Goal: Transaction & Acquisition: Purchase product/service

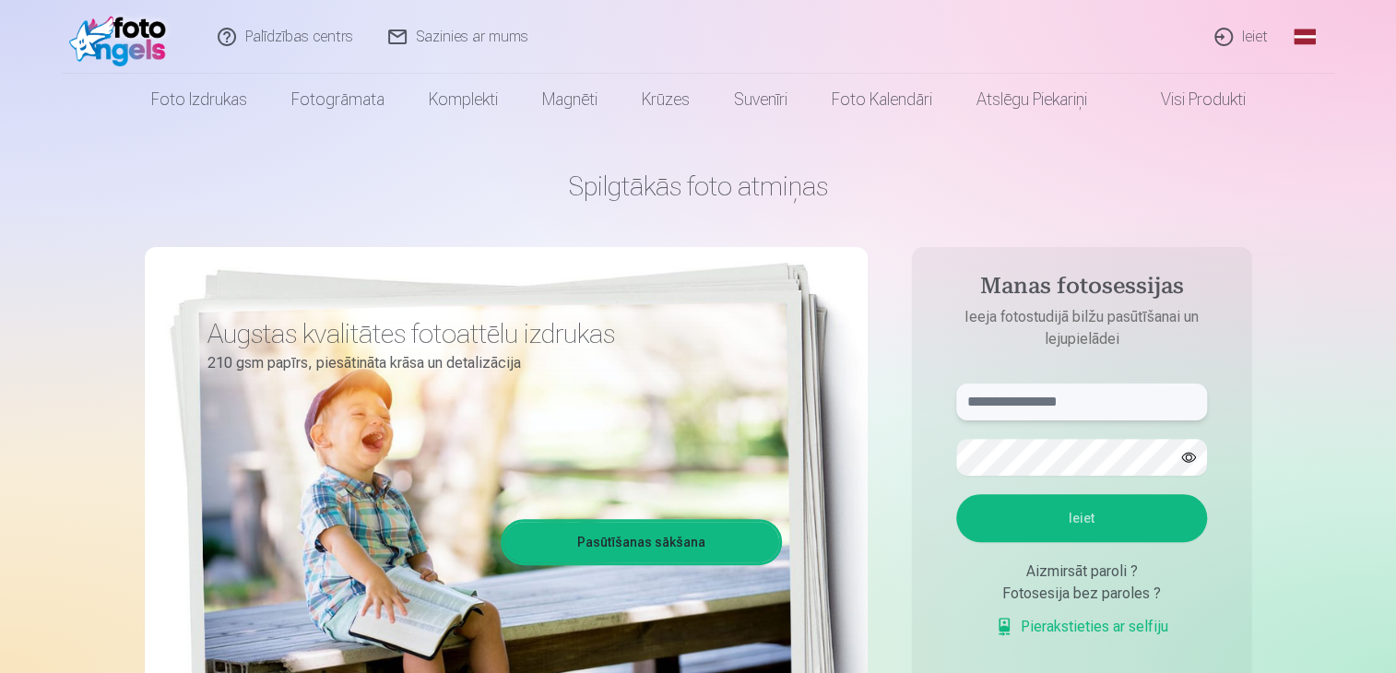
type input "**********"
click at [905, 178] on h1 "Spilgtākās foto atmiņas" at bounding box center [698, 186] width 1107 height 33
click at [1048, 395] on input "**********" at bounding box center [1081, 402] width 251 height 37
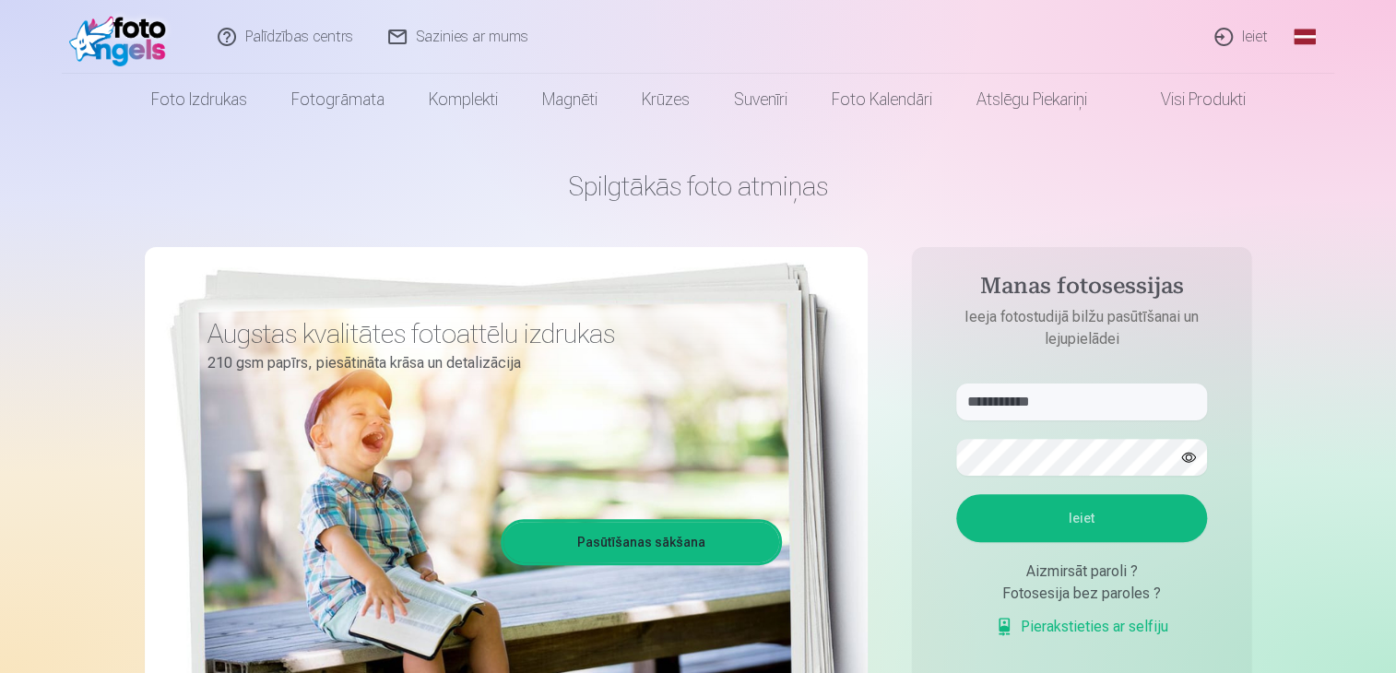
click at [1265, 38] on link "Ieiet" at bounding box center [1242, 37] width 89 height 74
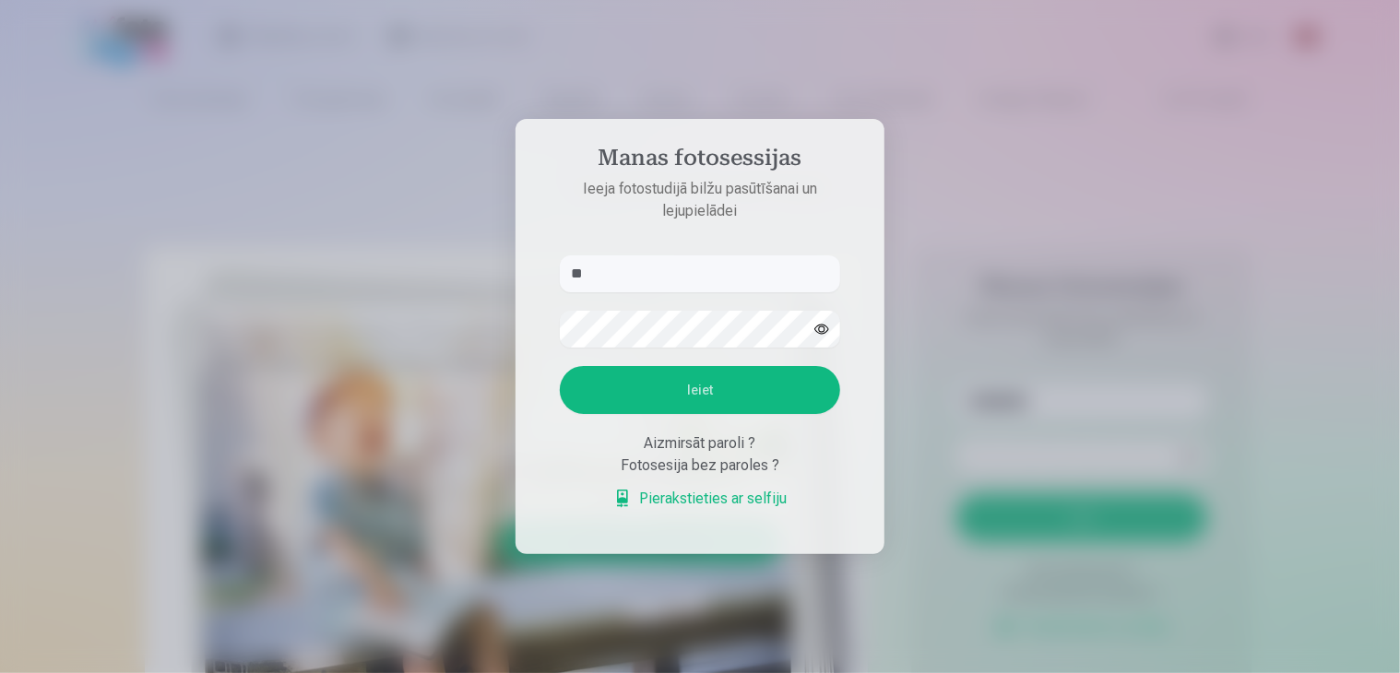
type input "*"
type input "**********"
click at [560, 366] on button "Ieiet" at bounding box center [700, 390] width 280 height 48
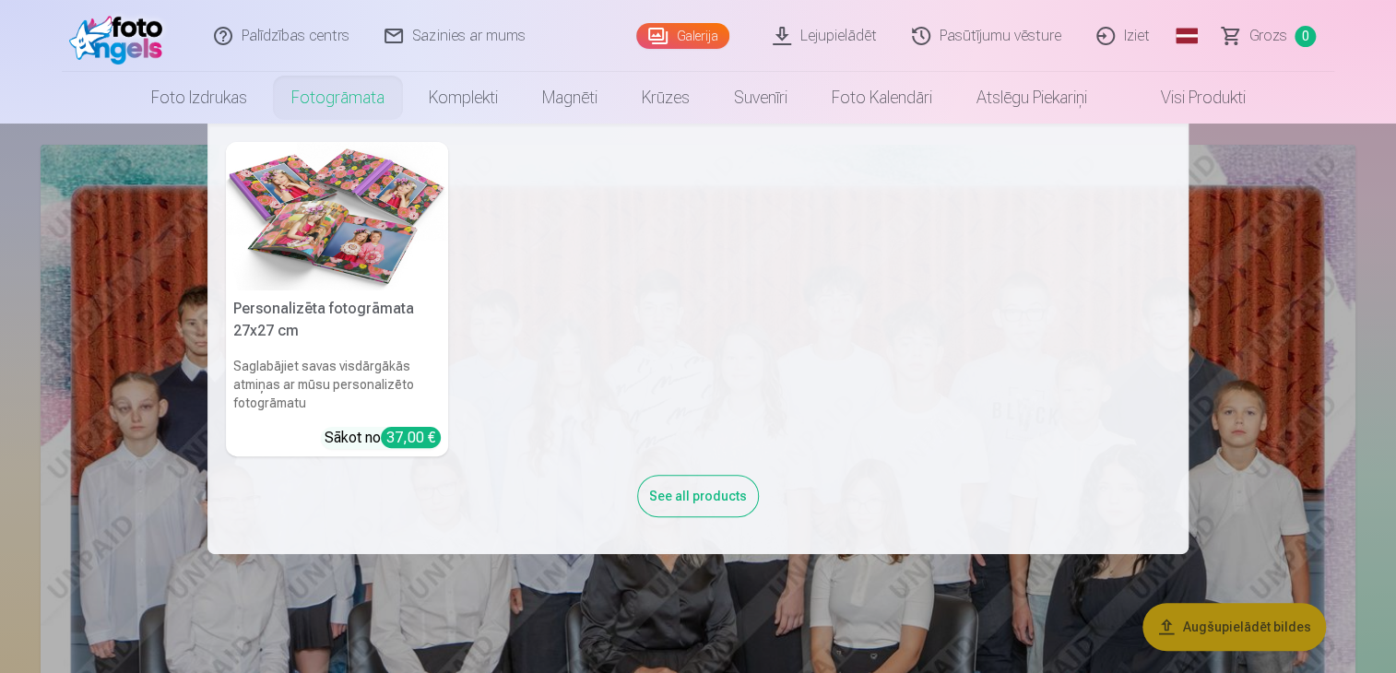
scroll to position [277, 0]
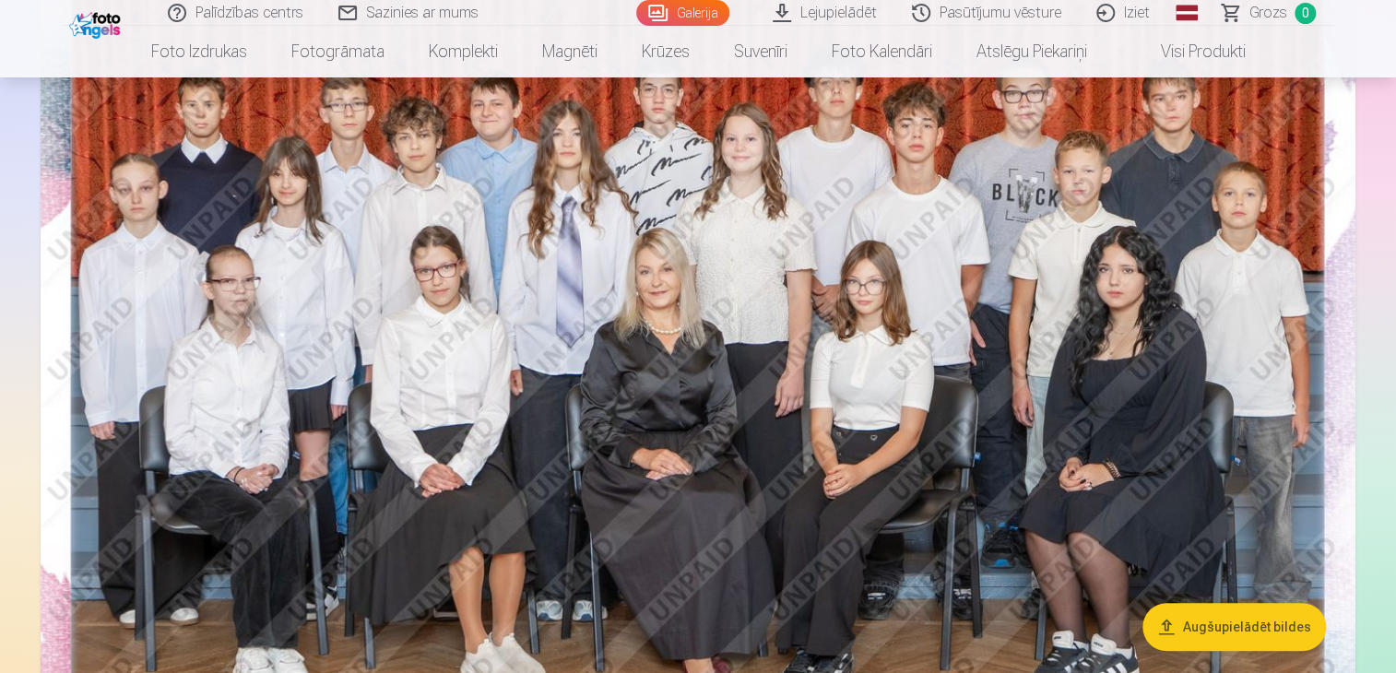
click at [960, 539] on img at bounding box center [698, 364] width 1315 height 877
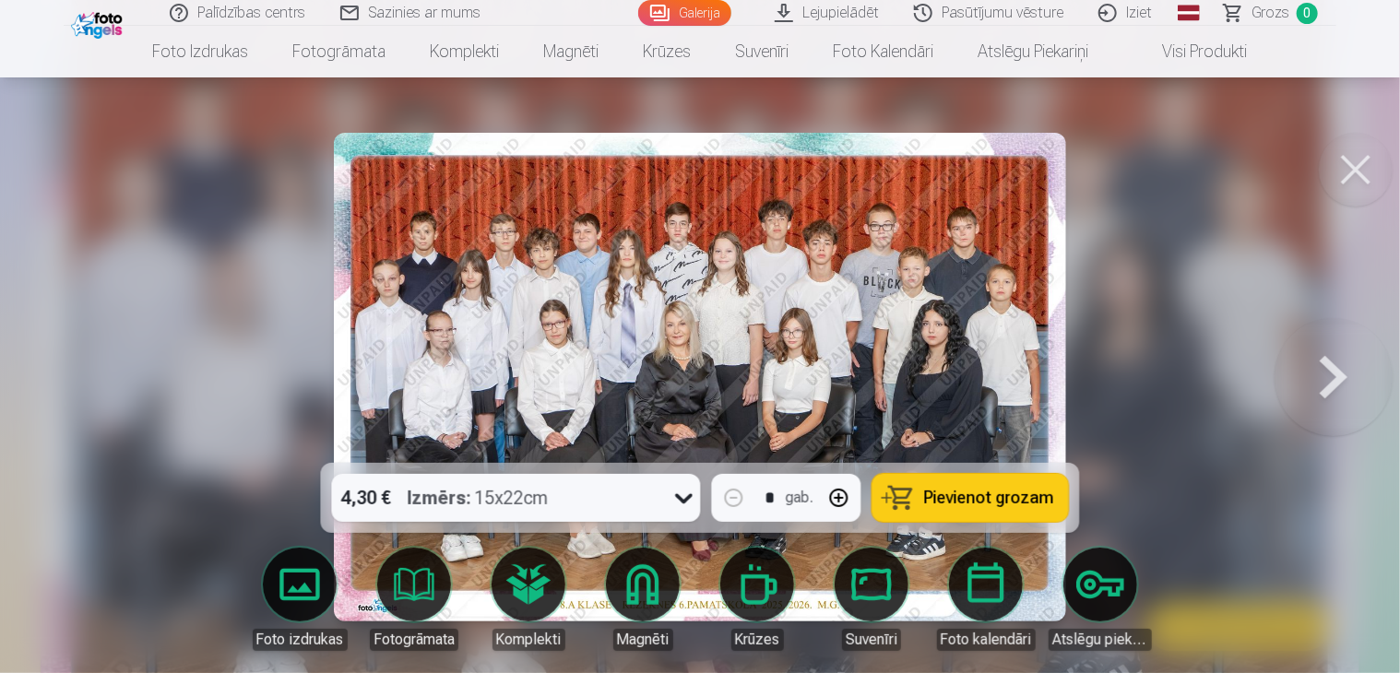
click at [1133, 374] on div at bounding box center [700, 336] width 1400 height 673
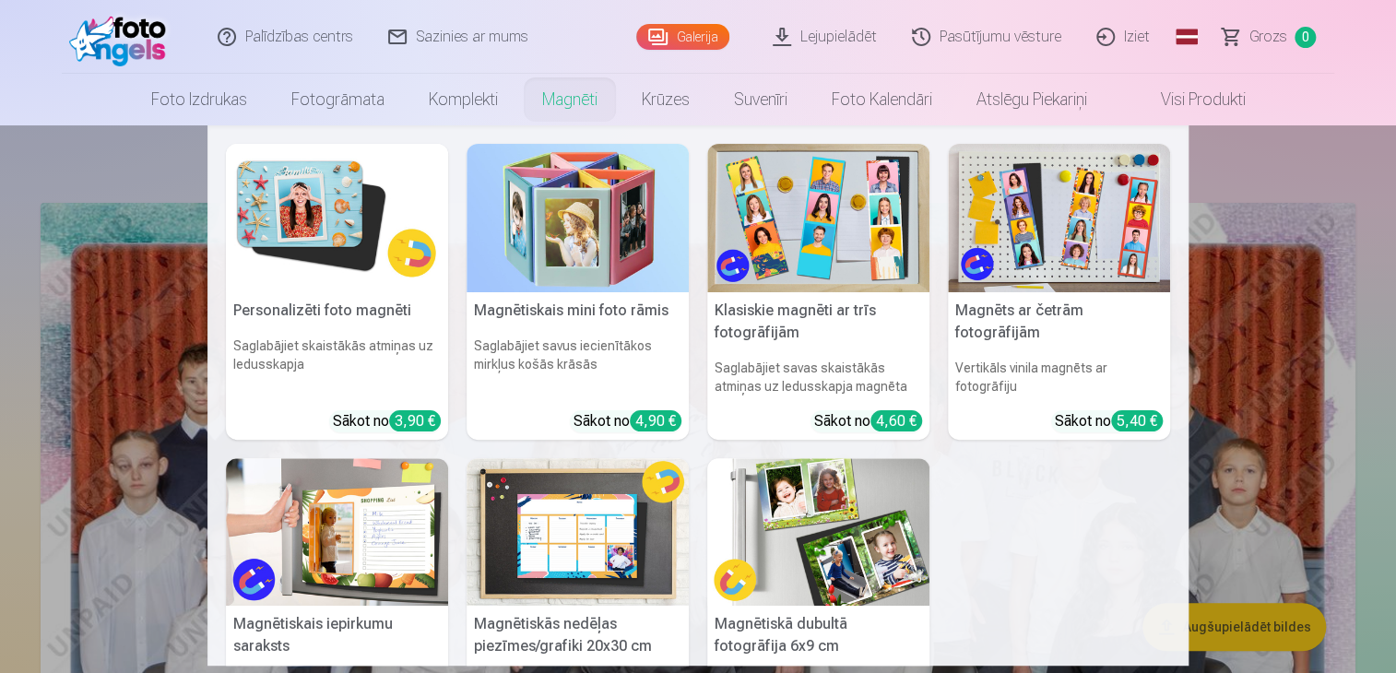
click at [561, 104] on link "Magnēti" at bounding box center [570, 100] width 100 height 52
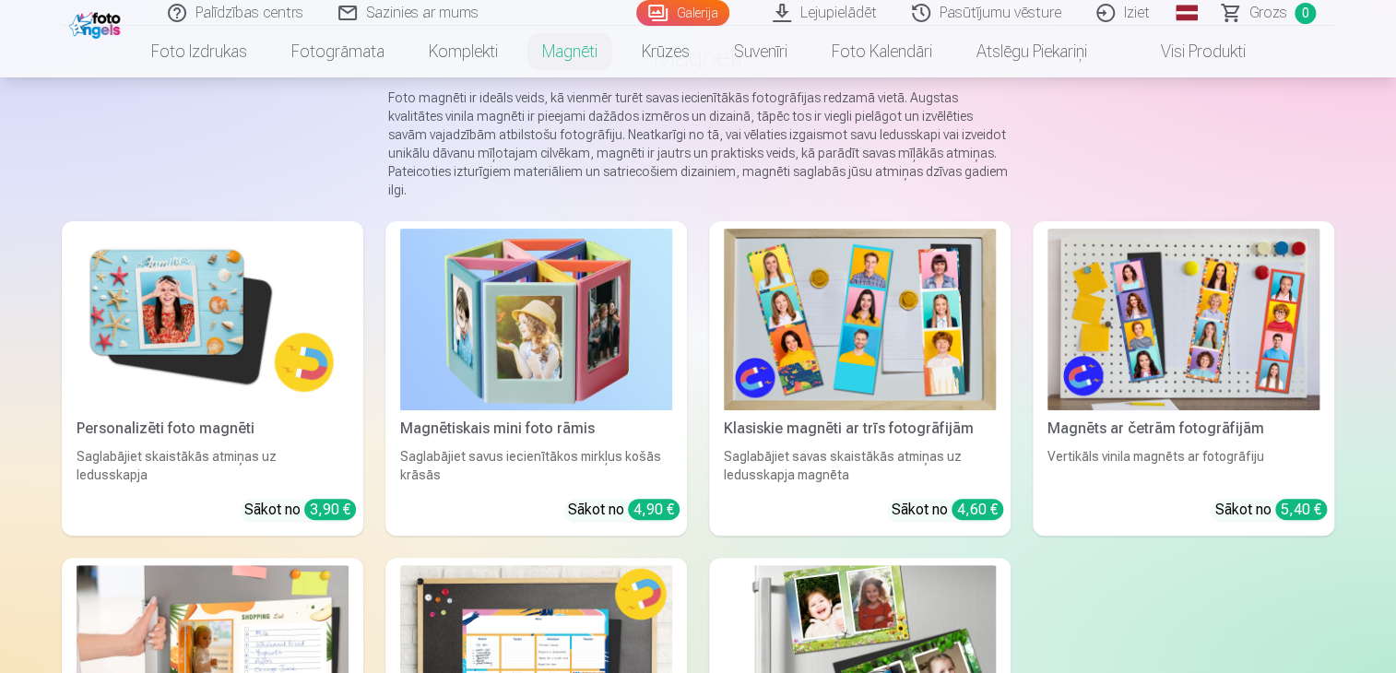
scroll to position [277, 0]
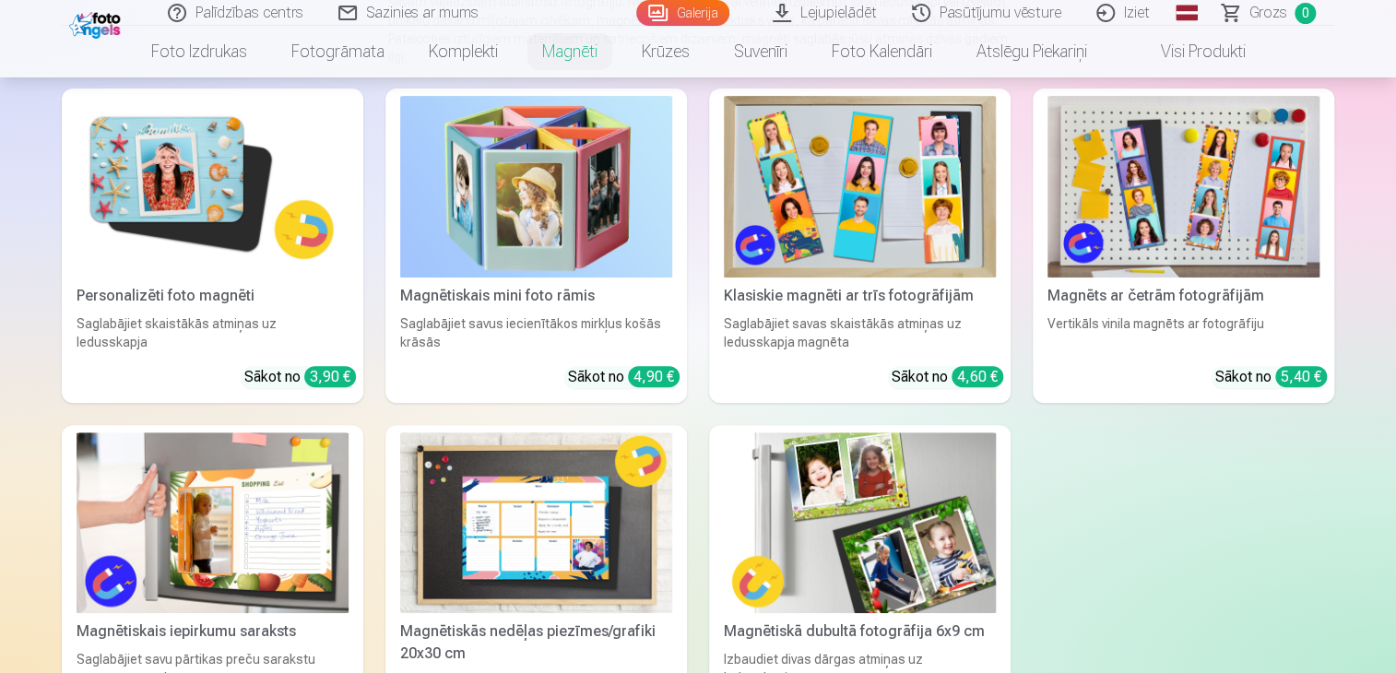
click at [141, 193] on img at bounding box center [213, 187] width 272 height 182
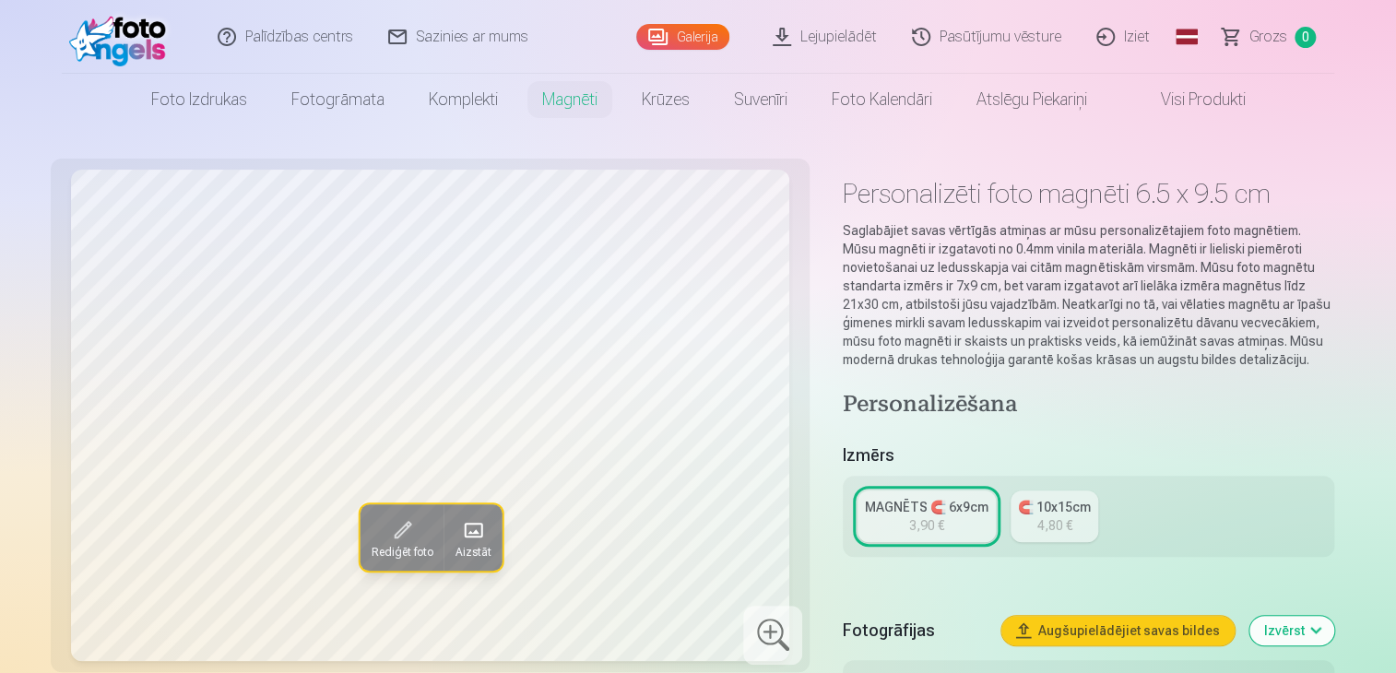
click at [395, 546] on span "Rediģēt foto" at bounding box center [402, 553] width 62 height 15
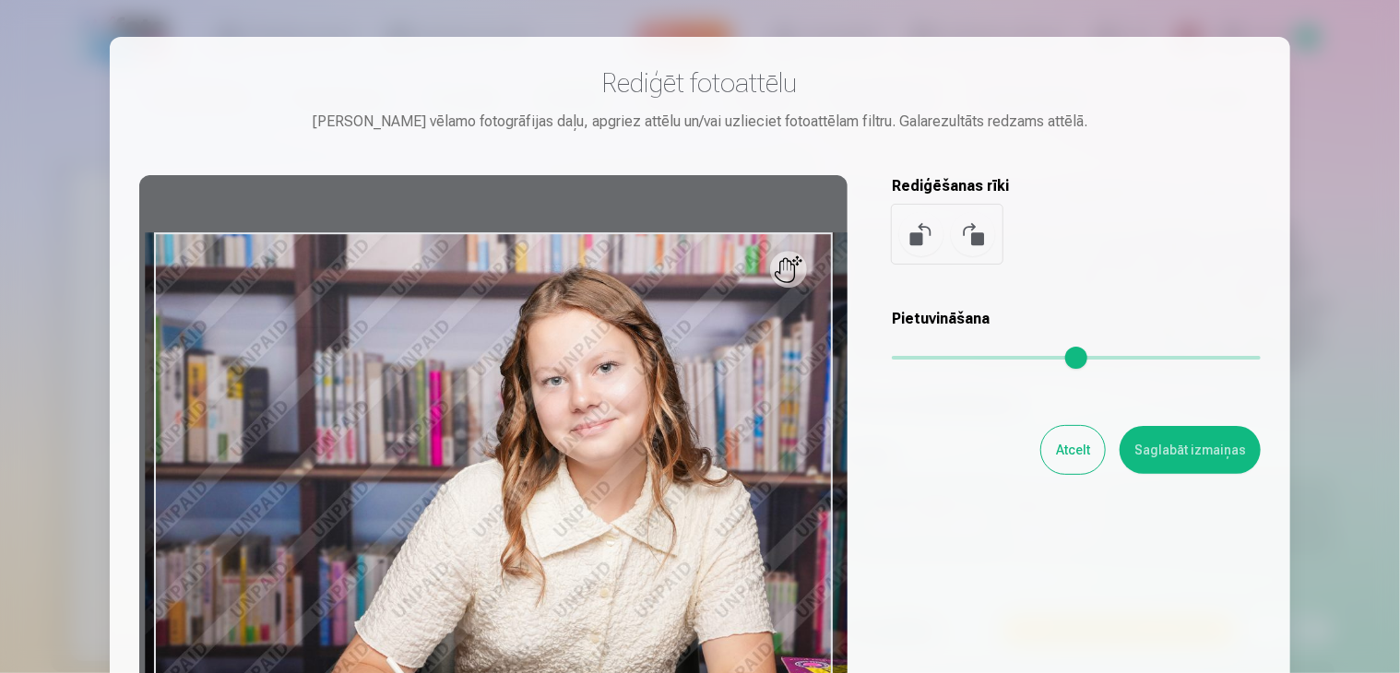
type input "*"
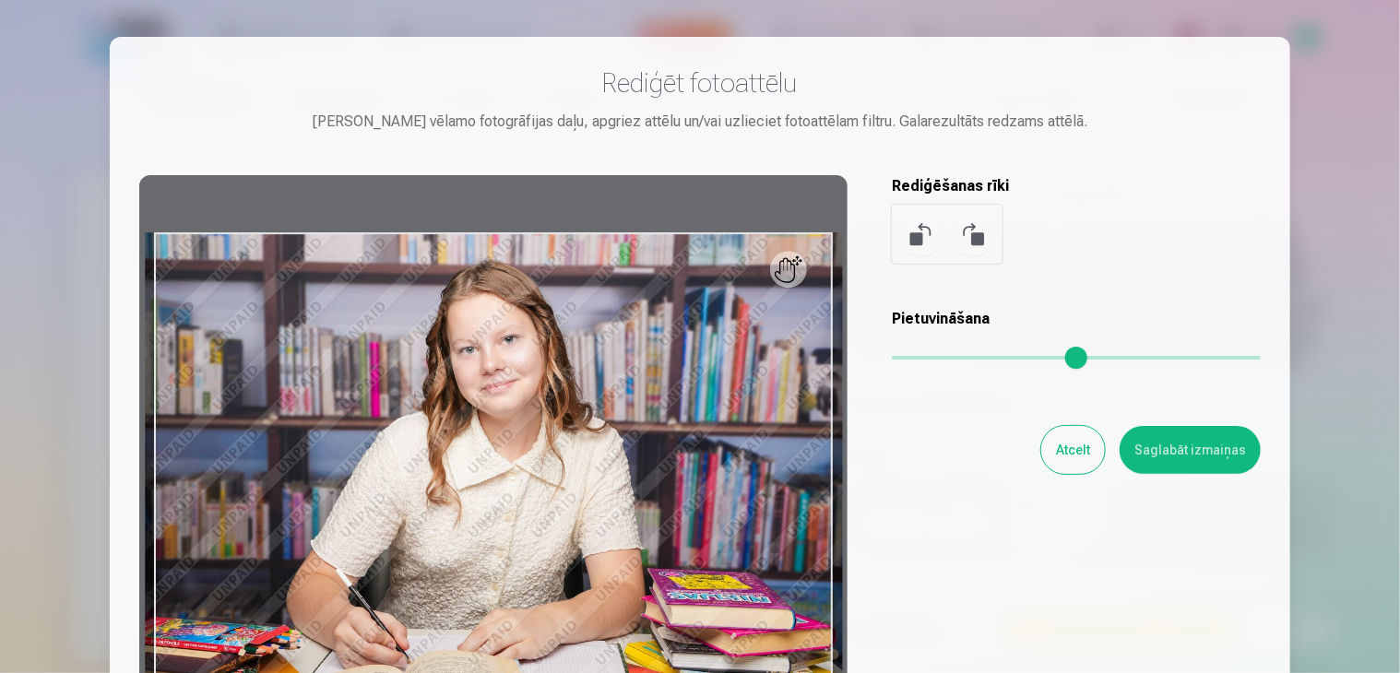
drag, startPoint x: 901, startPoint y: 355, endPoint x: 878, endPoint y: 359, distance: 23.3
click at [892, 359] on input "range" at bounding box center [1076, 358] width 369 height 4
click at [921, 240] on button at bounding box center [921, 234] width 44 height 44
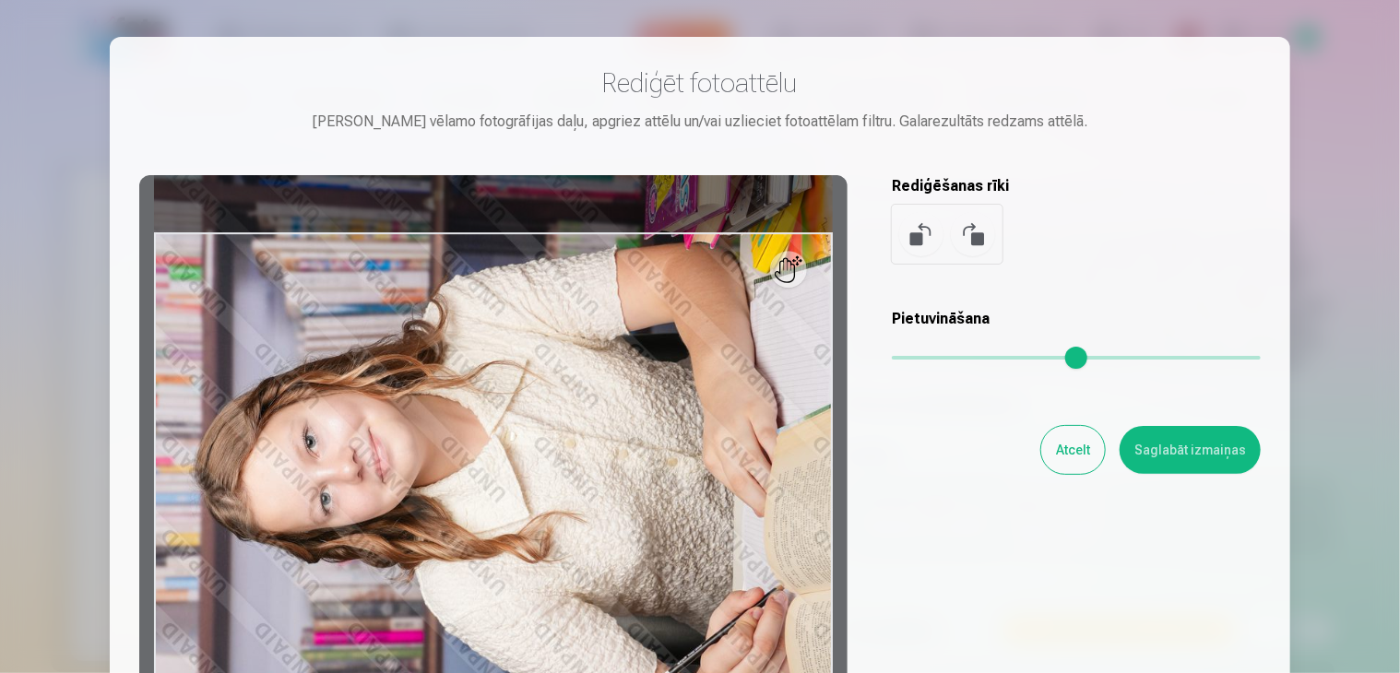
click at [977, 227] on button at bounding box center [973, 234] width 44 height 44
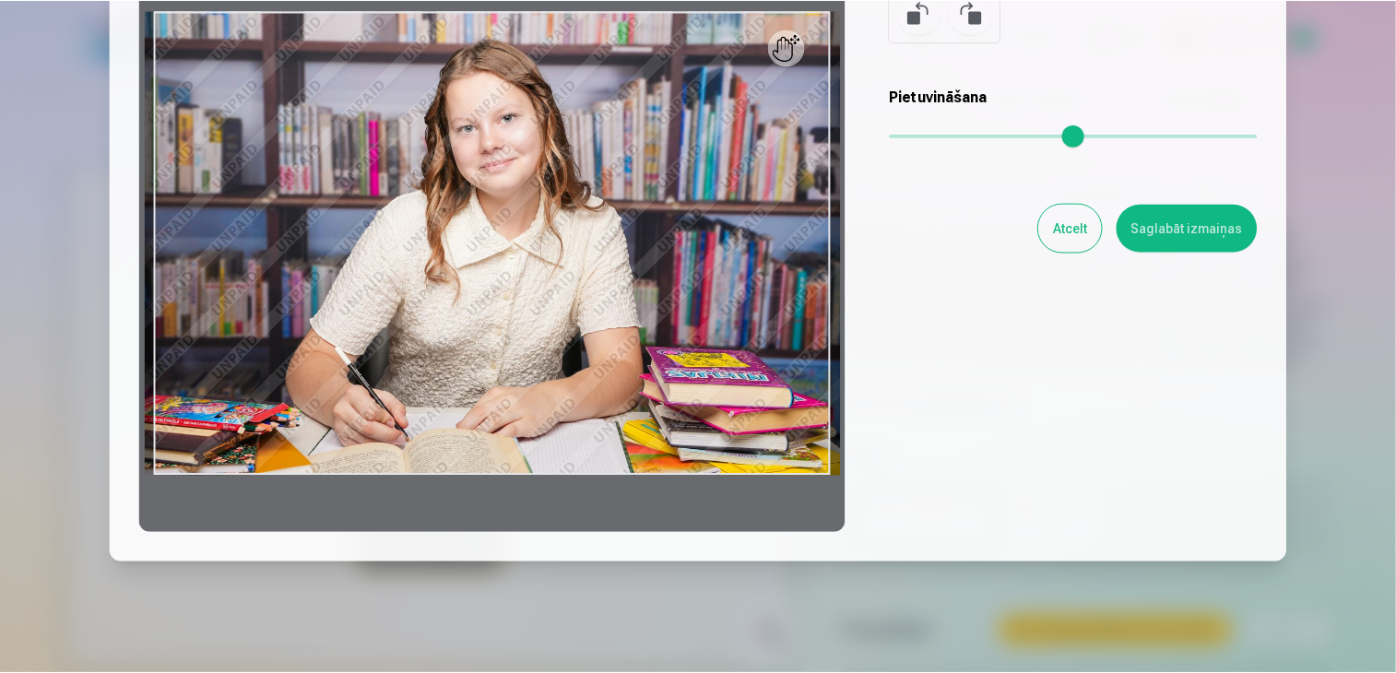
scroll to position [258, 0]
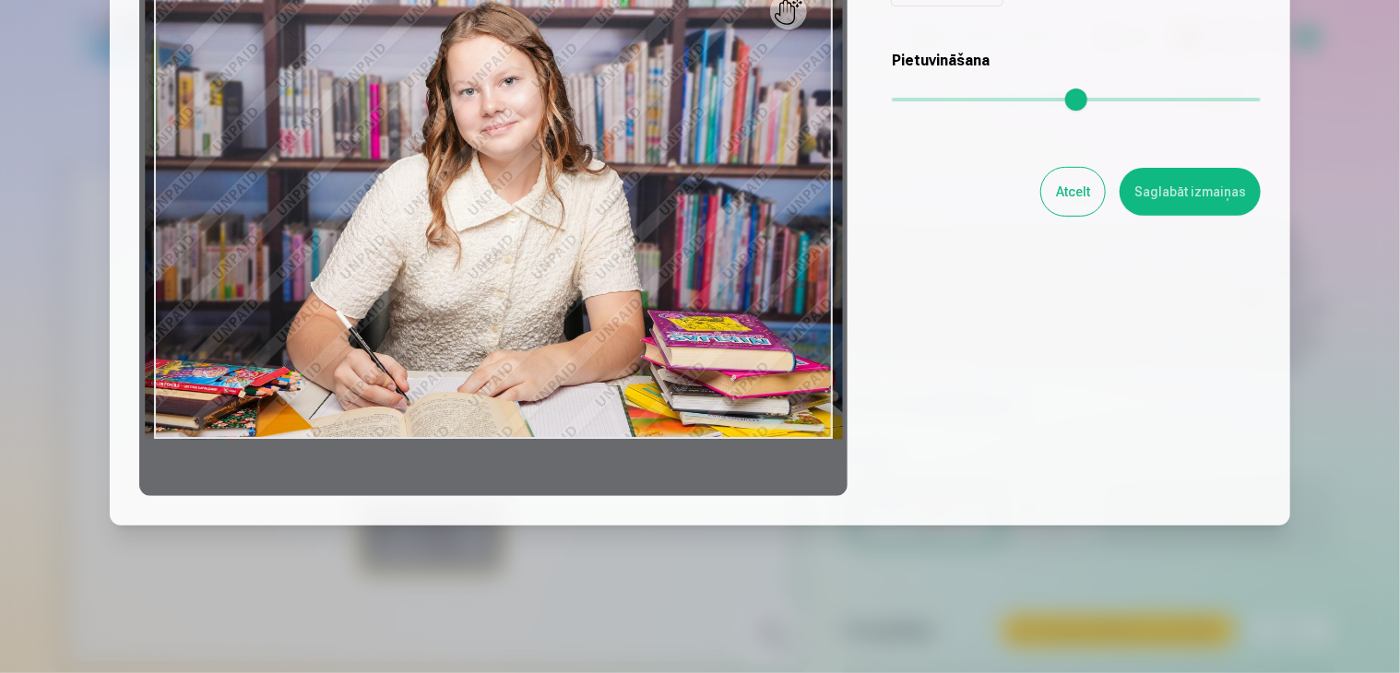
click at [1067, 184] on button "Atcelt" at bounding box center [1073, 192] width 64 height 48
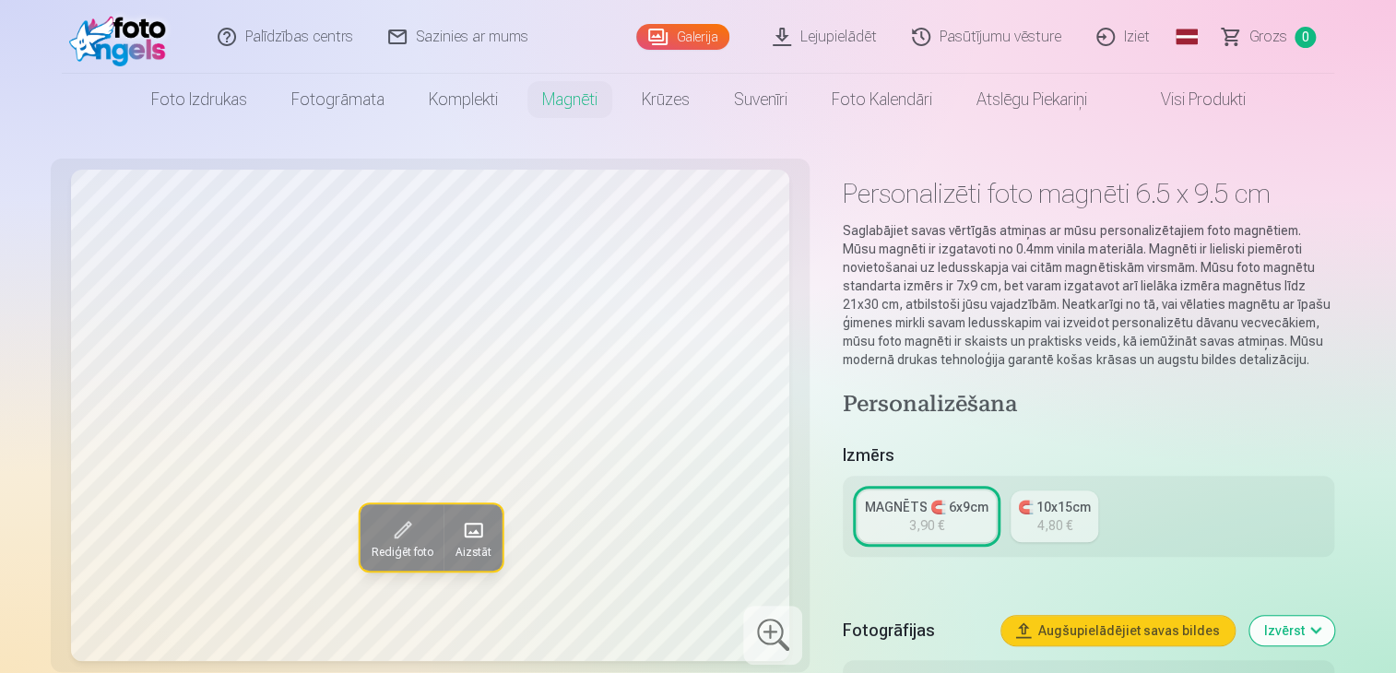
click at [466, 526] on span at bounding box center [472, 531] width 30 height 30
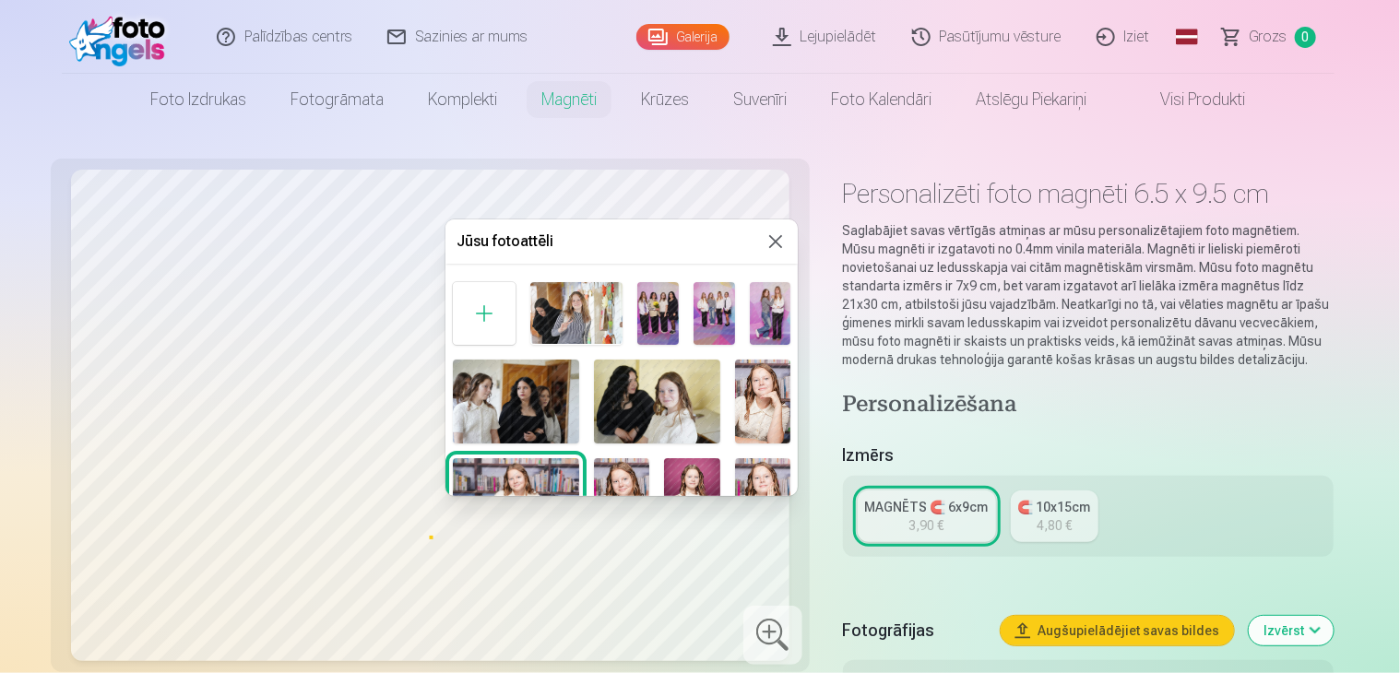
click at [775, 247] on button at bounding box center [775, 242] width 22 height 22
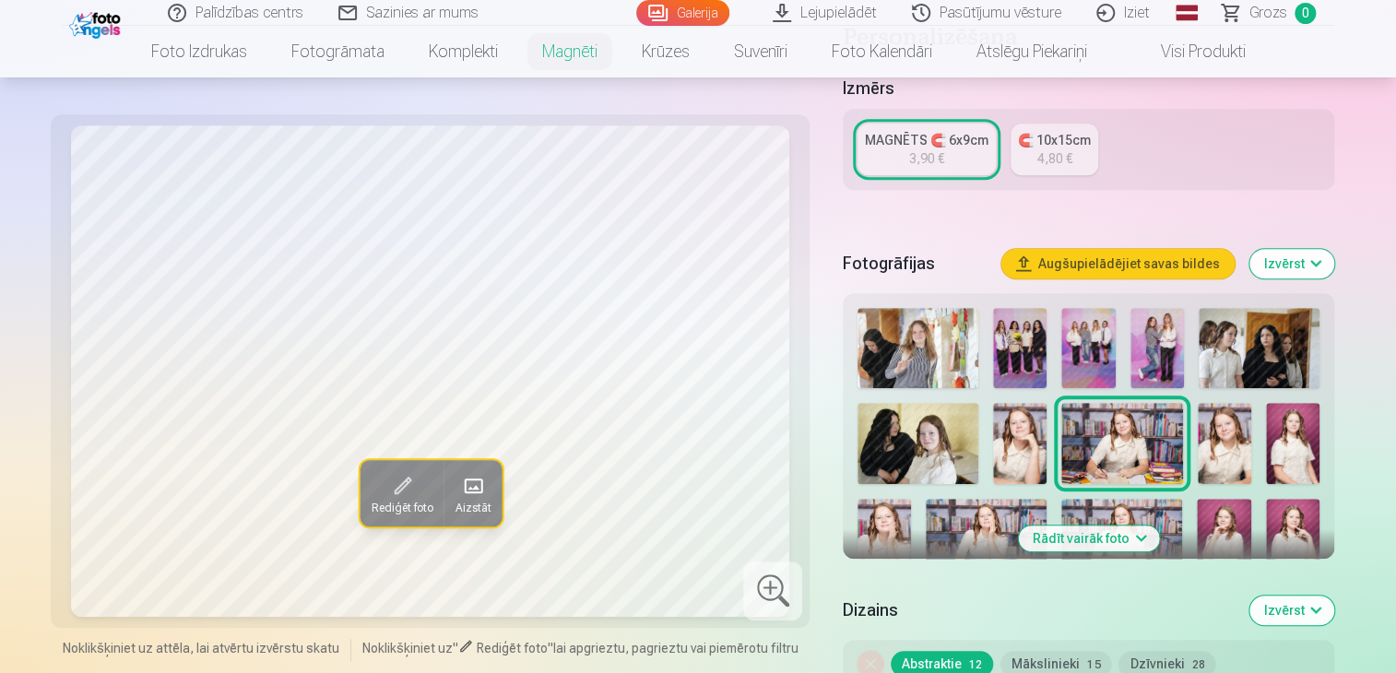
scroll to position [369, 0]
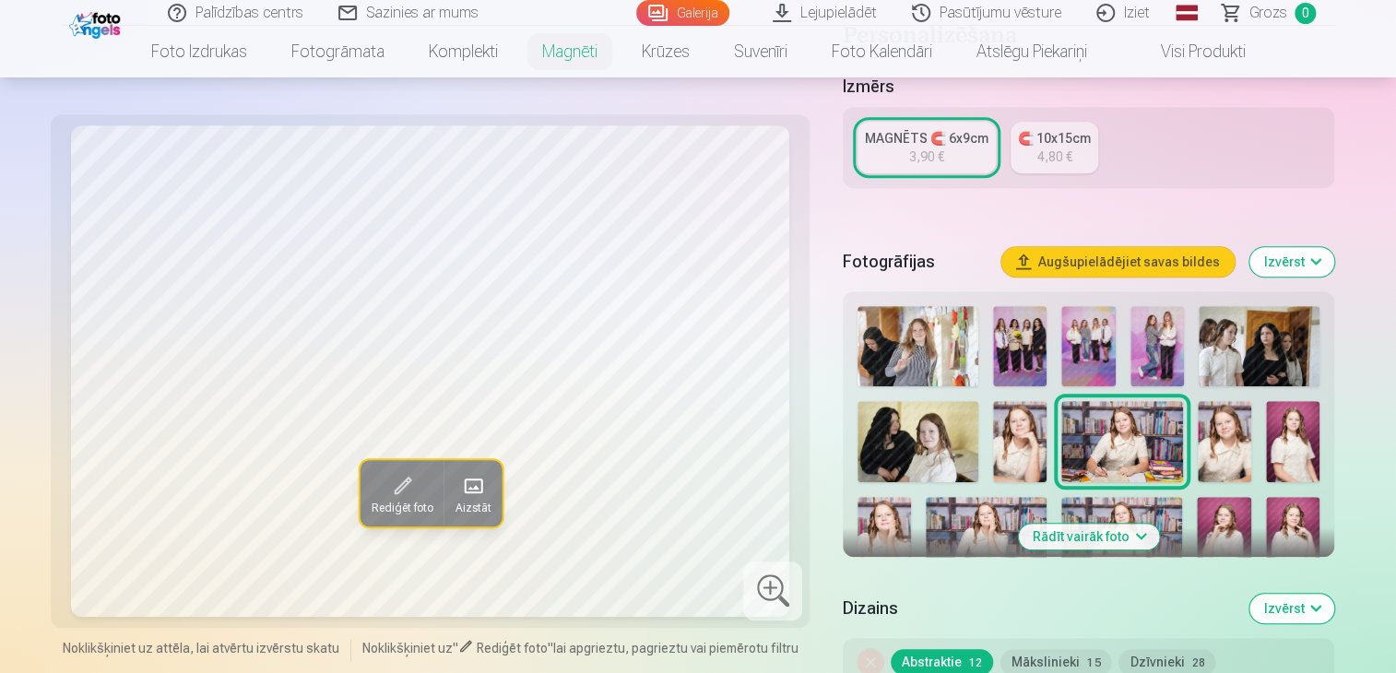
click at [1298, 539] on img at bounding box center [1292, 537] width 53 height 80
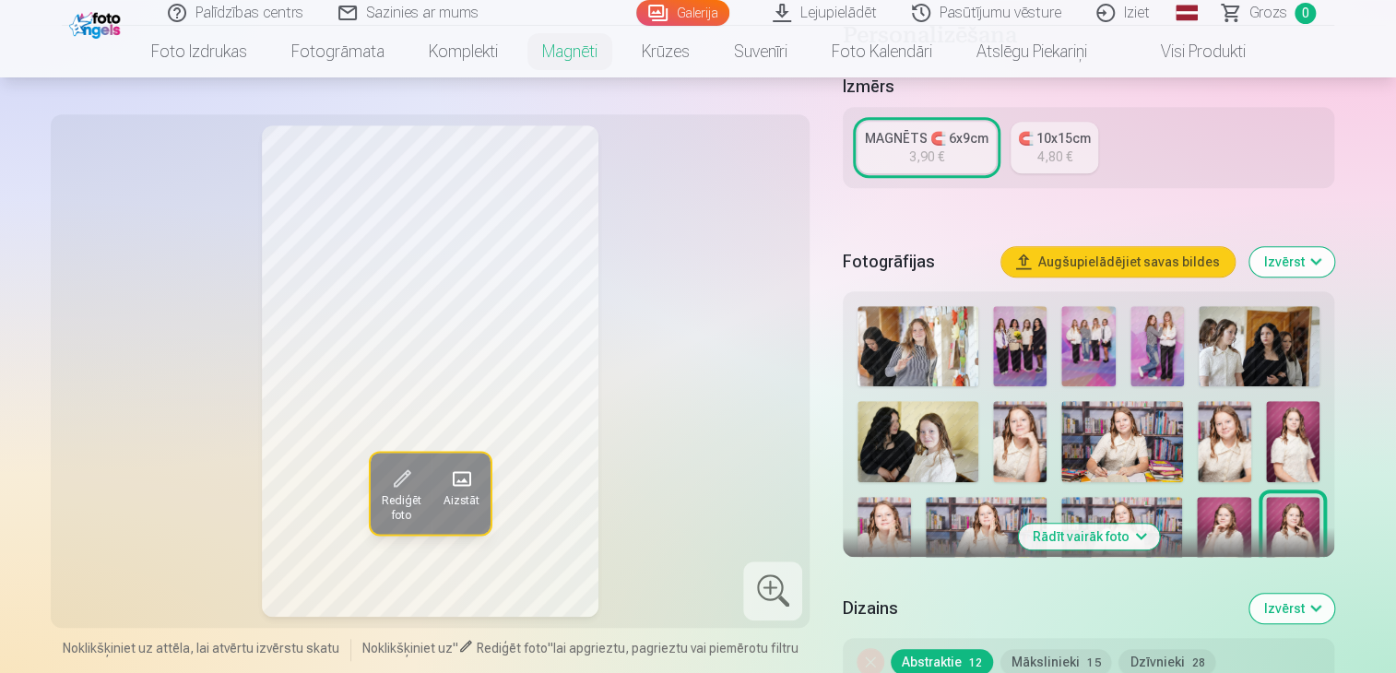
click at [1227, 536] on img at bounding box center [1223, 537] width 53 height 80
click at [1012, 441] on img at bounding box center [1019, 441] width 53 height 80
click at [1093, 446] on img at bounding box center [1121, 441] width 121 height 80
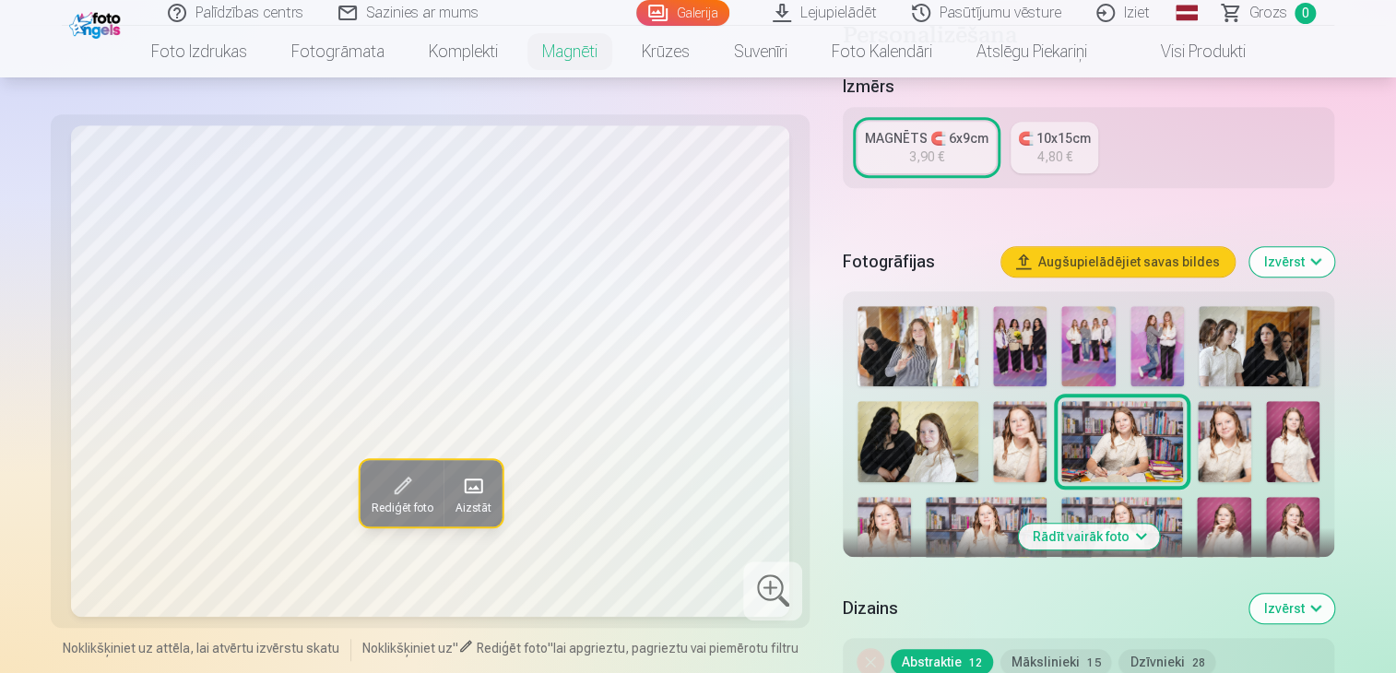
click at [1219, 449] on img at bounding box center [1224, 441] width 53 height 80
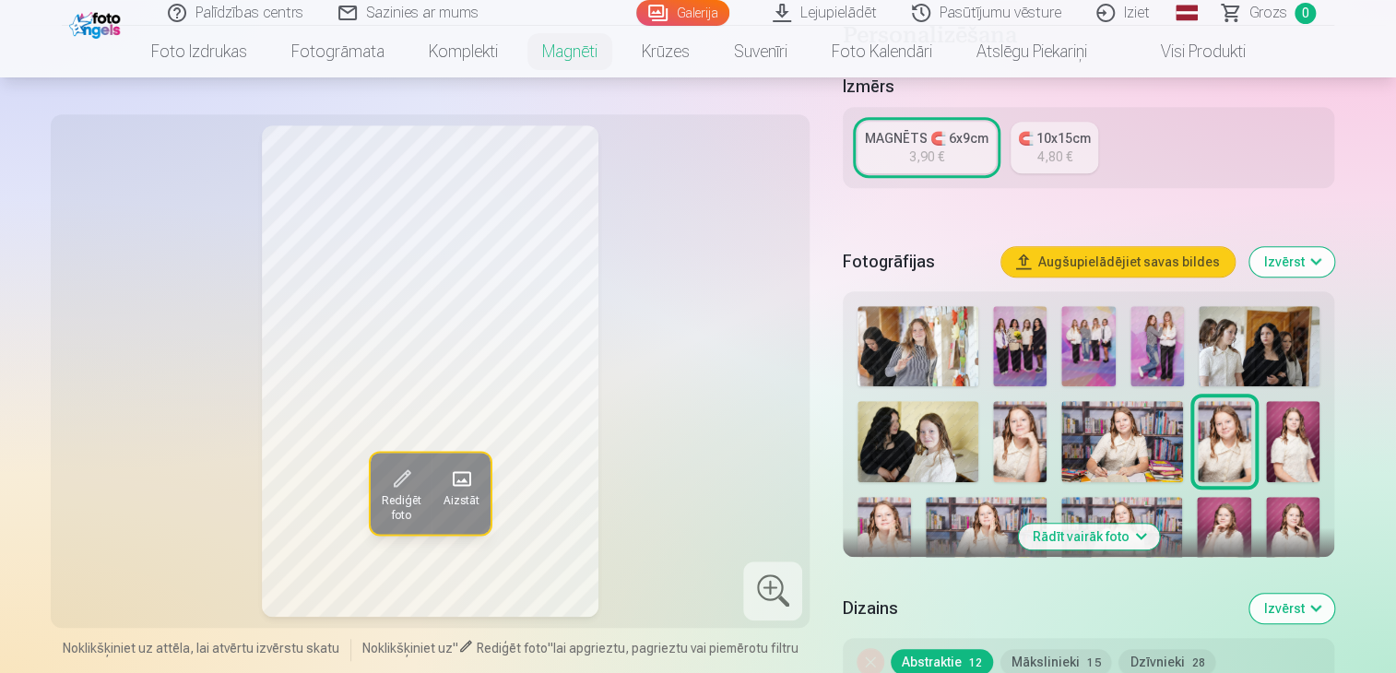
click at [1291, 452] on img at bounding box center [1292, 441] width 53 height 80
click at [1229, 451] on img at bounding box center [1224, 441] width 53 height 80
click at [890, 534] on img at bounding box center [884, 537] width 53 height 80
click at [972, 548] on img at bounding box center [986, 537] width 121 height 80
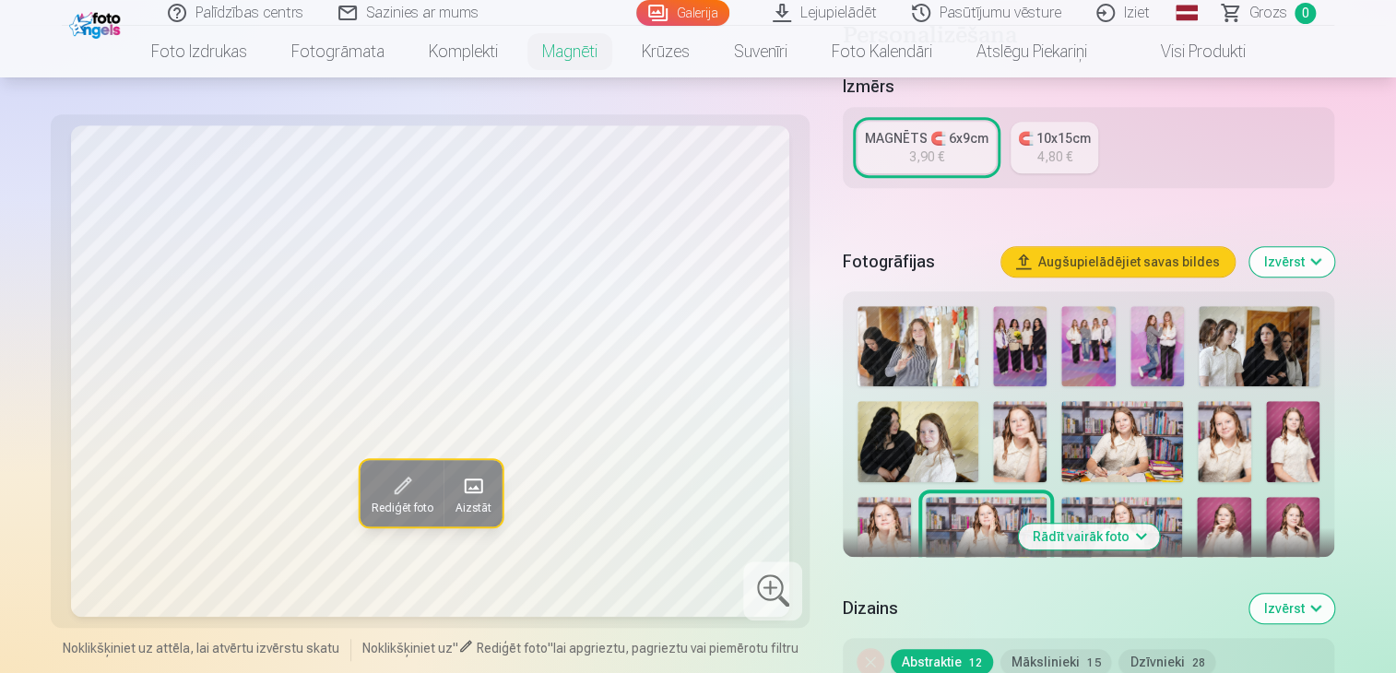
click at [1135, 510] on img at bounding box center [1121, 537] width 121 height 80
click at [1225, 517] on img at bounding box center [1223, 537] width 53 height 80
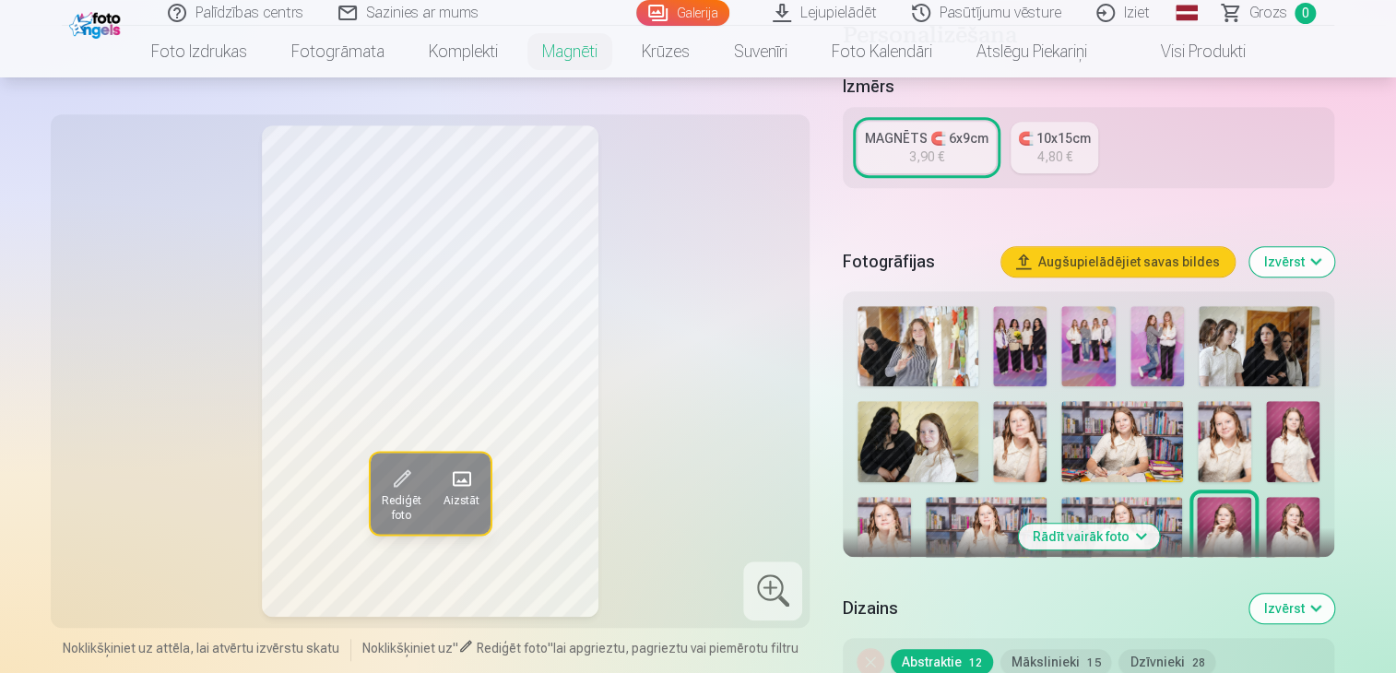
click at [1288, 513] on img at bounding box center [1292, 537] width 53 height 80
click at [1228, 468] on img at bounding box center [1224, 441] width 53 height 80
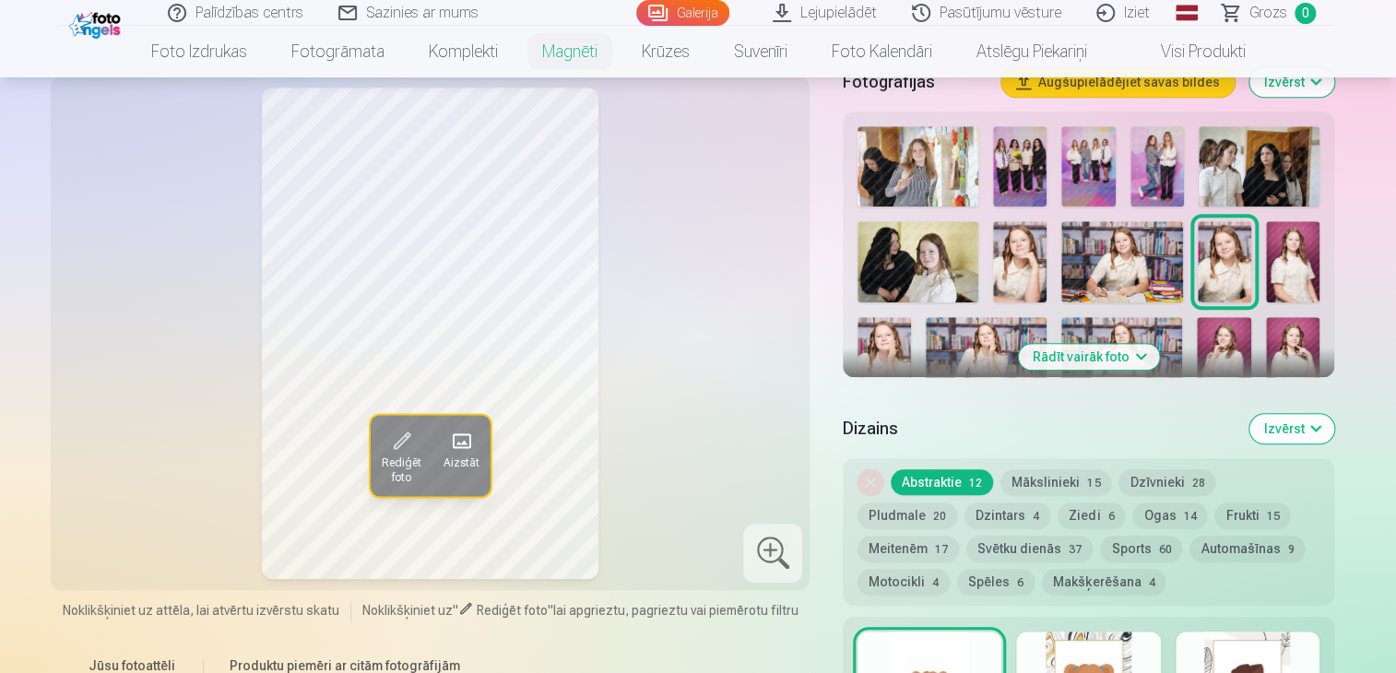
scroll to position [553, 0]
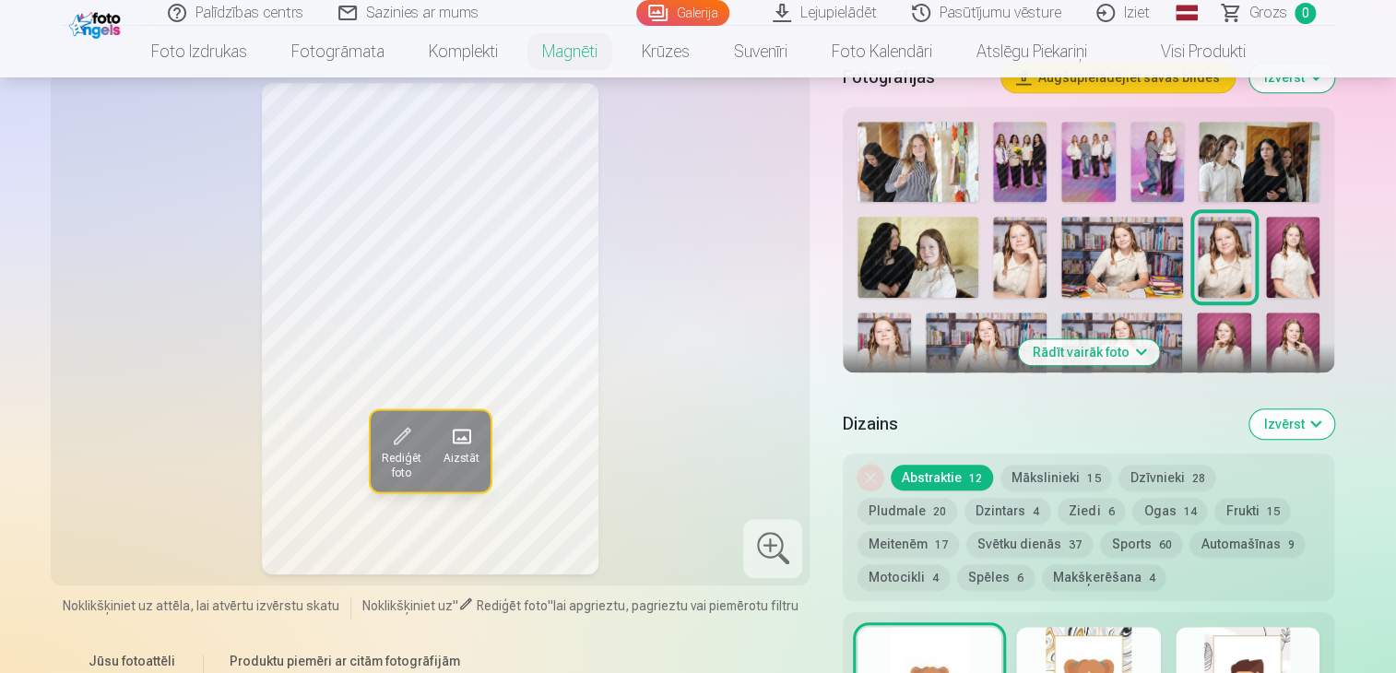
click at [1104, 355] on button "Rādīt vairāk foto" at bounding box center [1088, 352] width 141 height 26
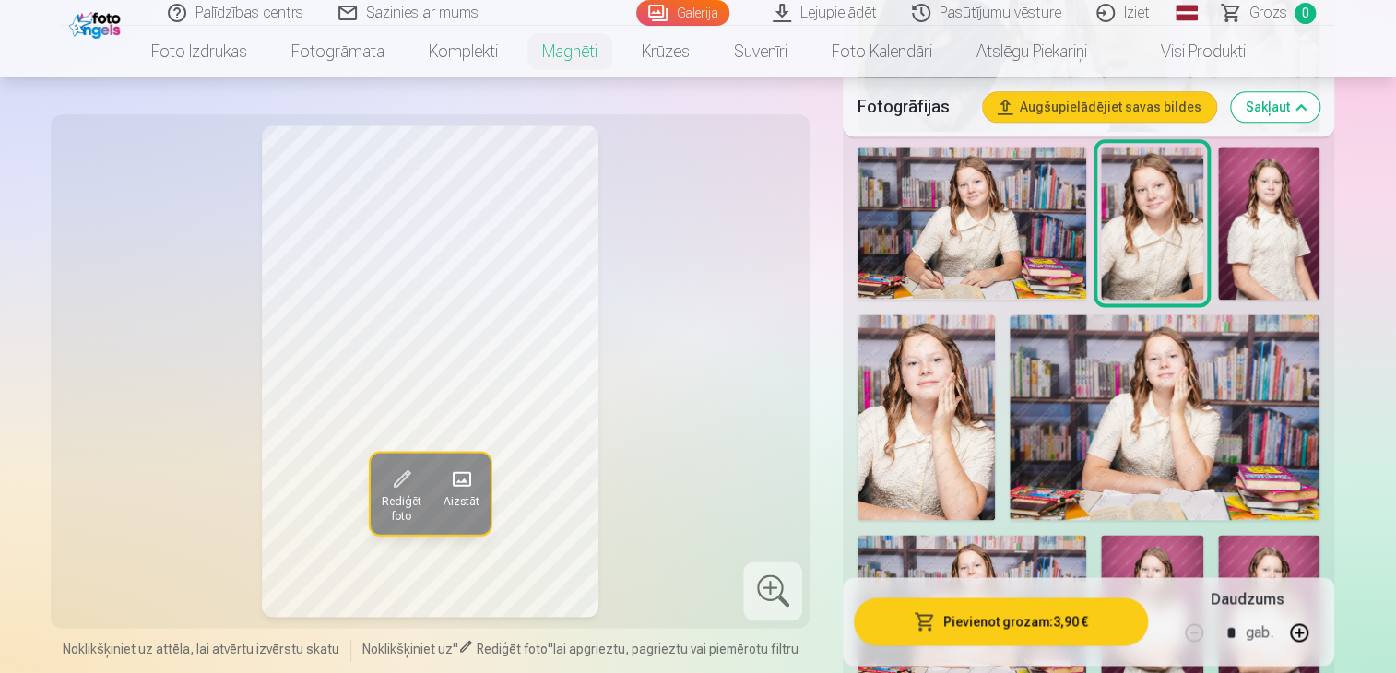
scroll to position [1107, 0]
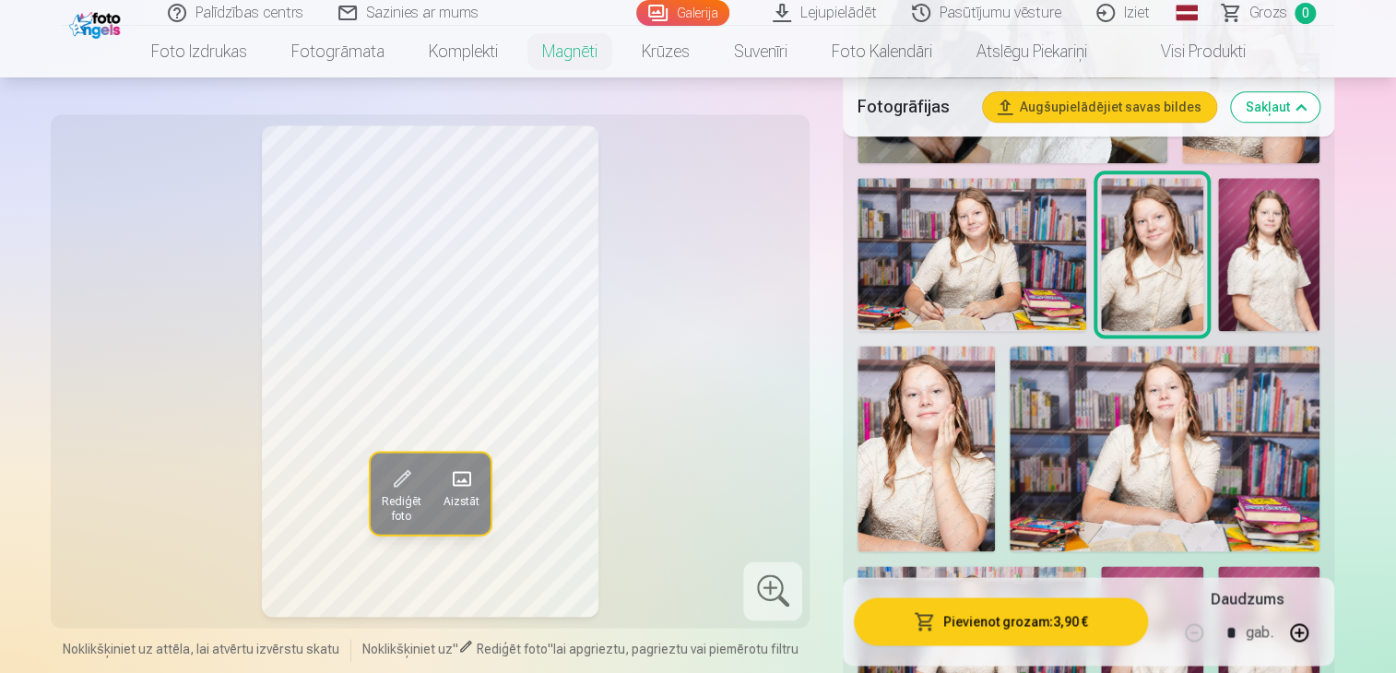
click at [1017, 287] on img at bounding box center [972, 254] width 229 height 152
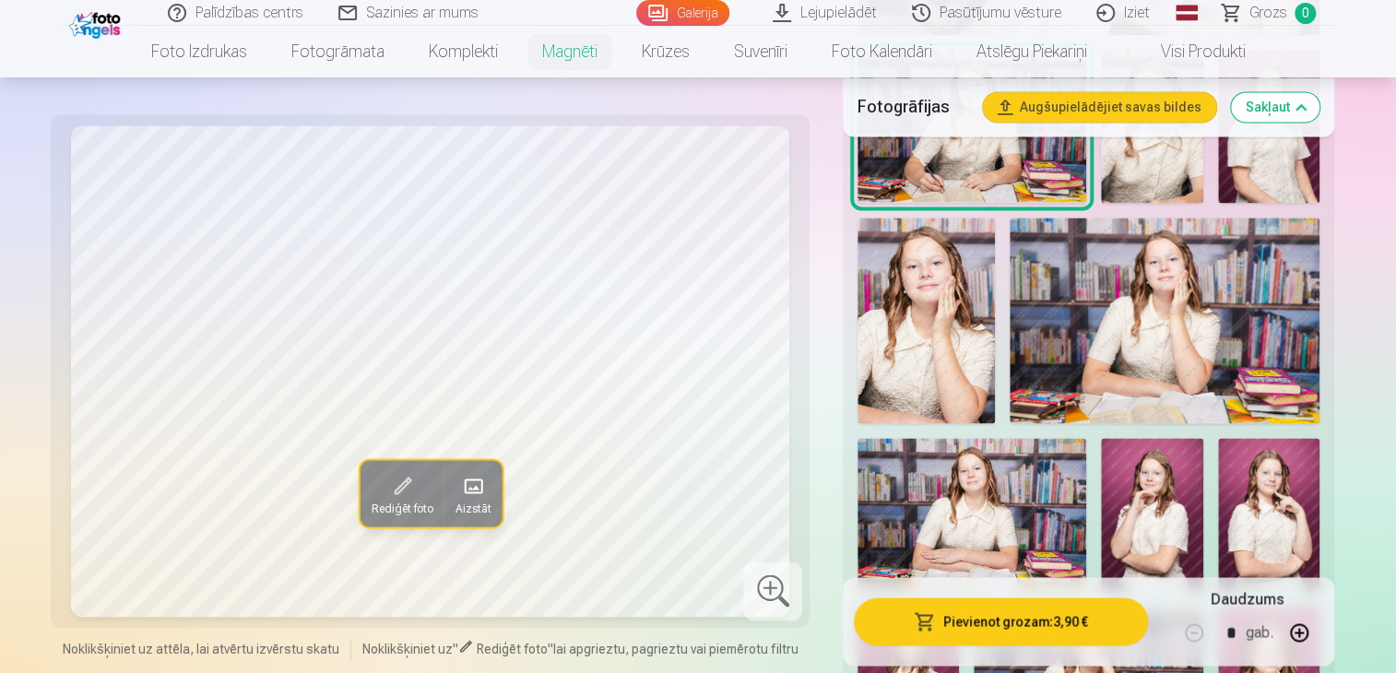
scroll to position [1199, 0]
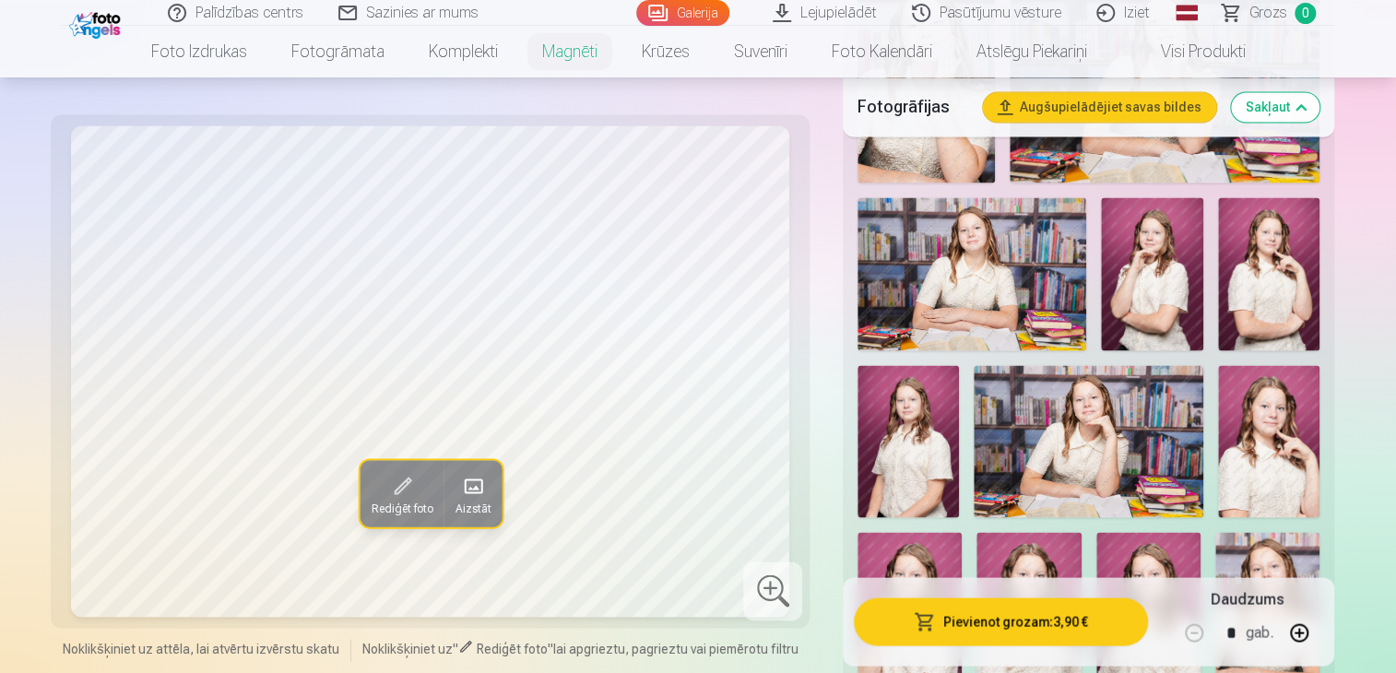
click at [815, 133] on div "Rediģēt foto Aizstāt Noklikšķiniet uz attēla, lai atvērtu izvērstu skatu Noklik…" at bounding box center [698, 225] width 1273 height 3062
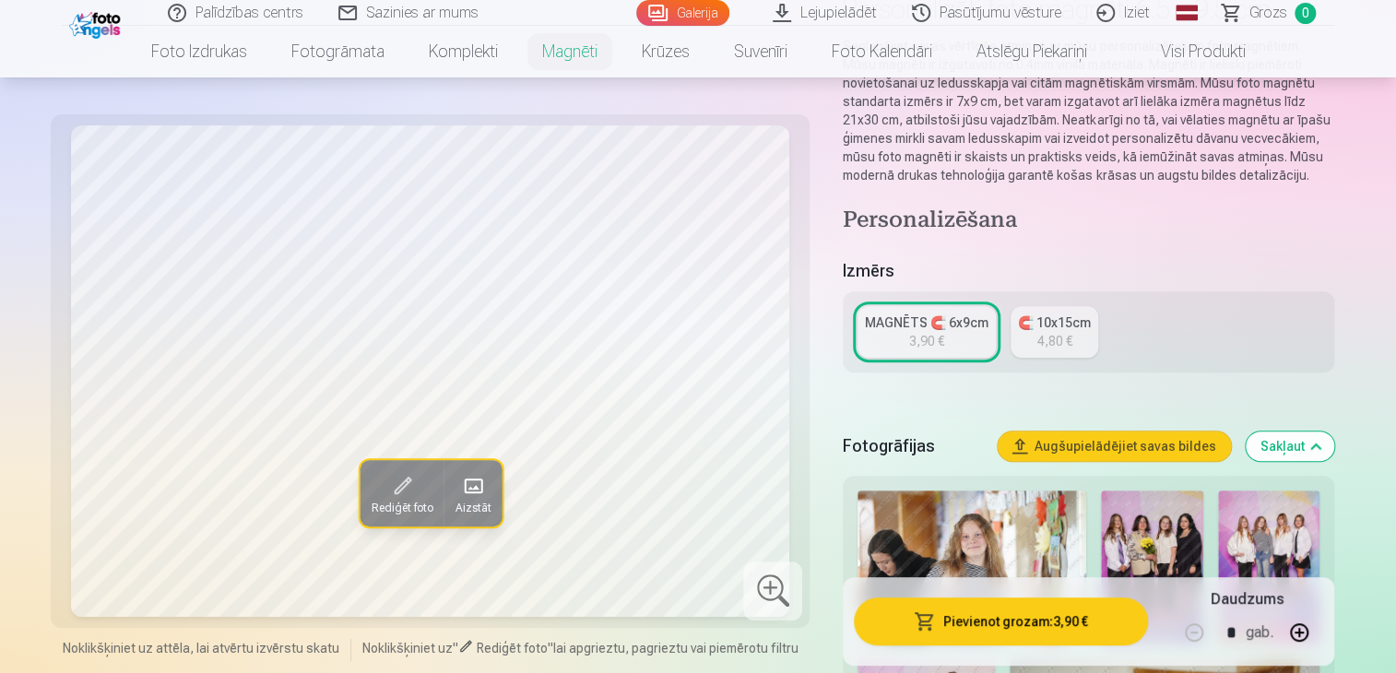
scroll to position [0, 0]
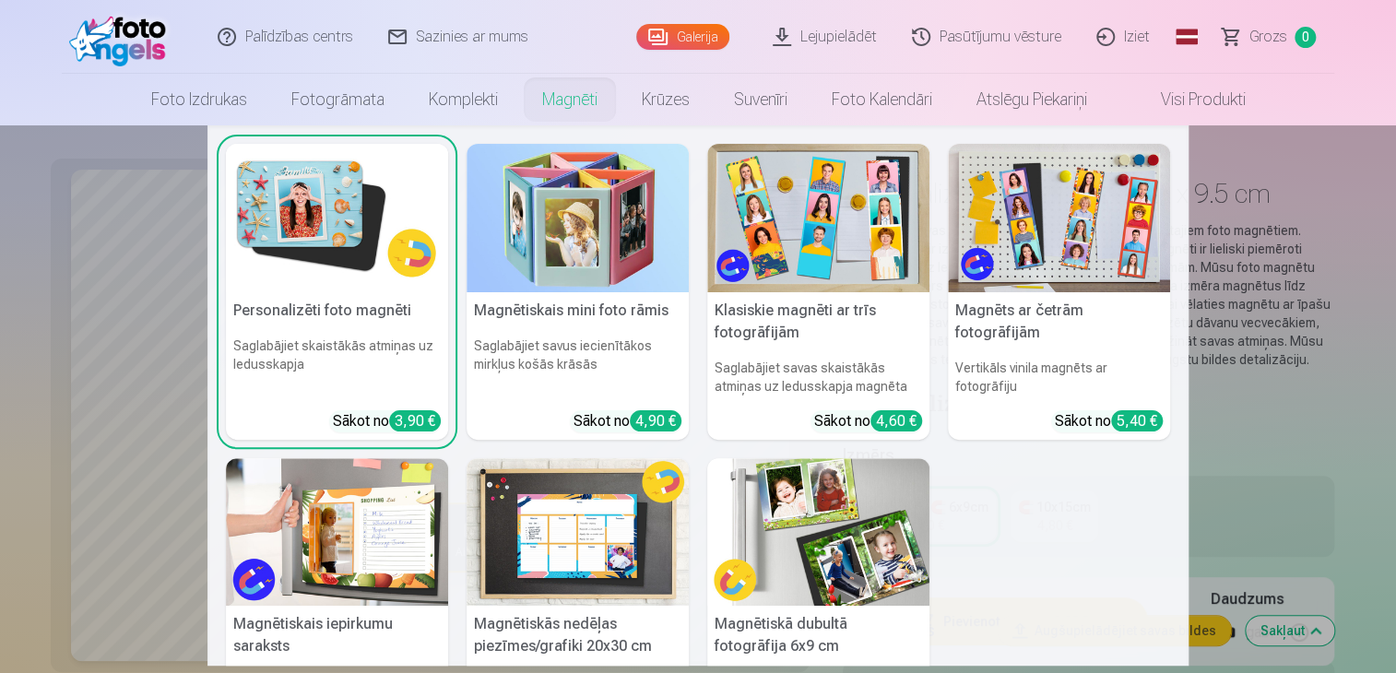
click at [565, 100] on link "Magnēti" at bounding box center [570, 100] width 100 height 52
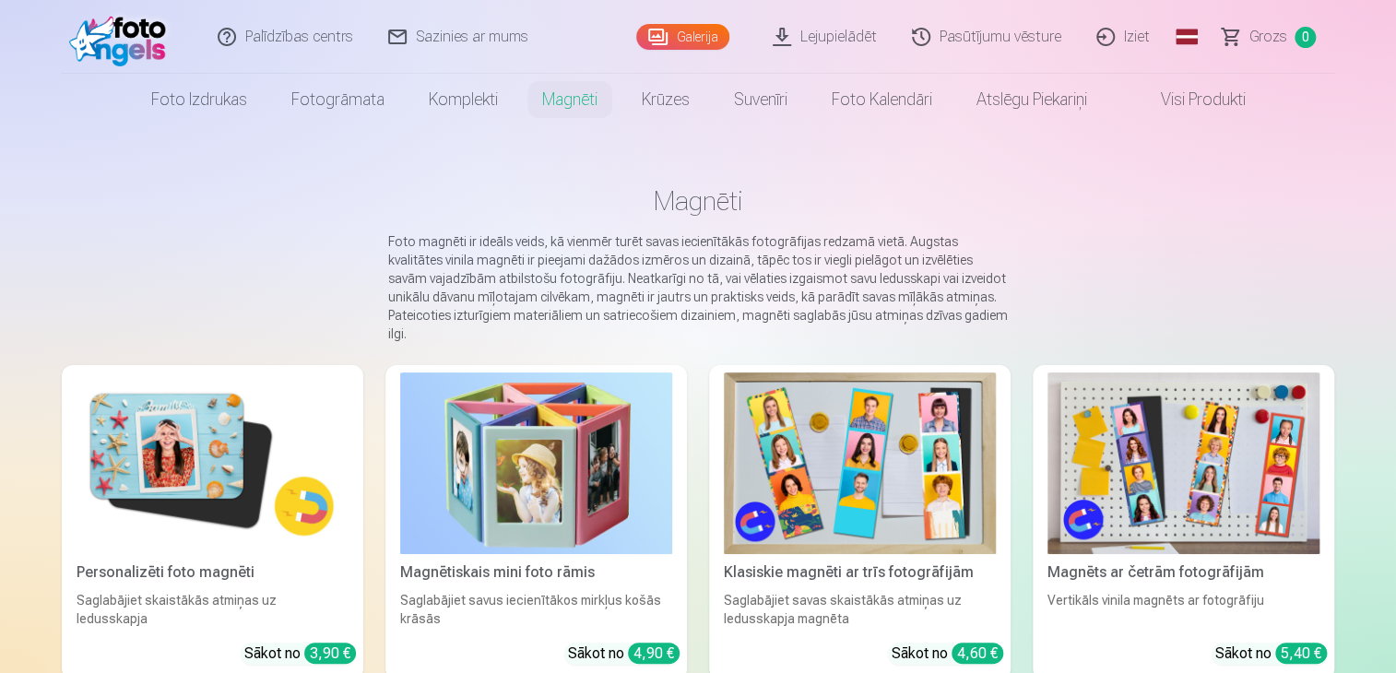
click at [858, 469] on img at bounding box center [860, 464] width 272 height 182
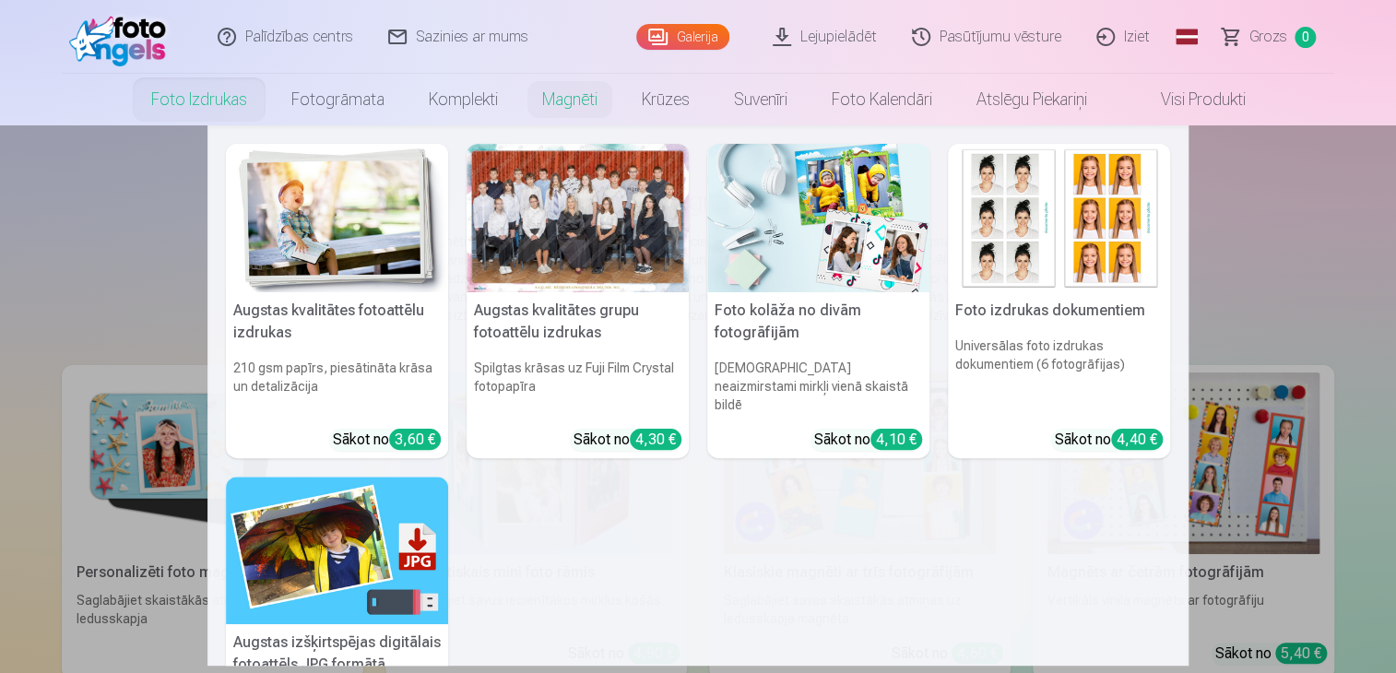
click at [601, 252] on div at bounding box center [578, 218] width 222 height 148
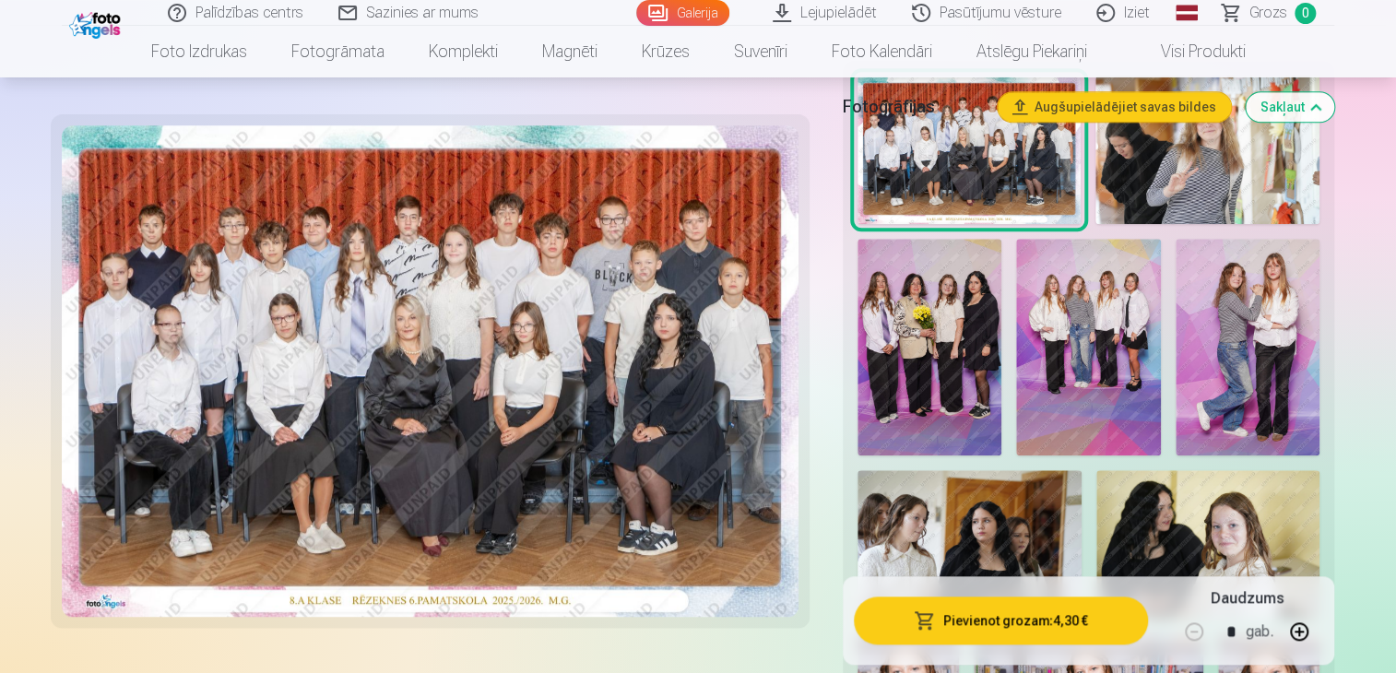
scroll to position [461, 0]
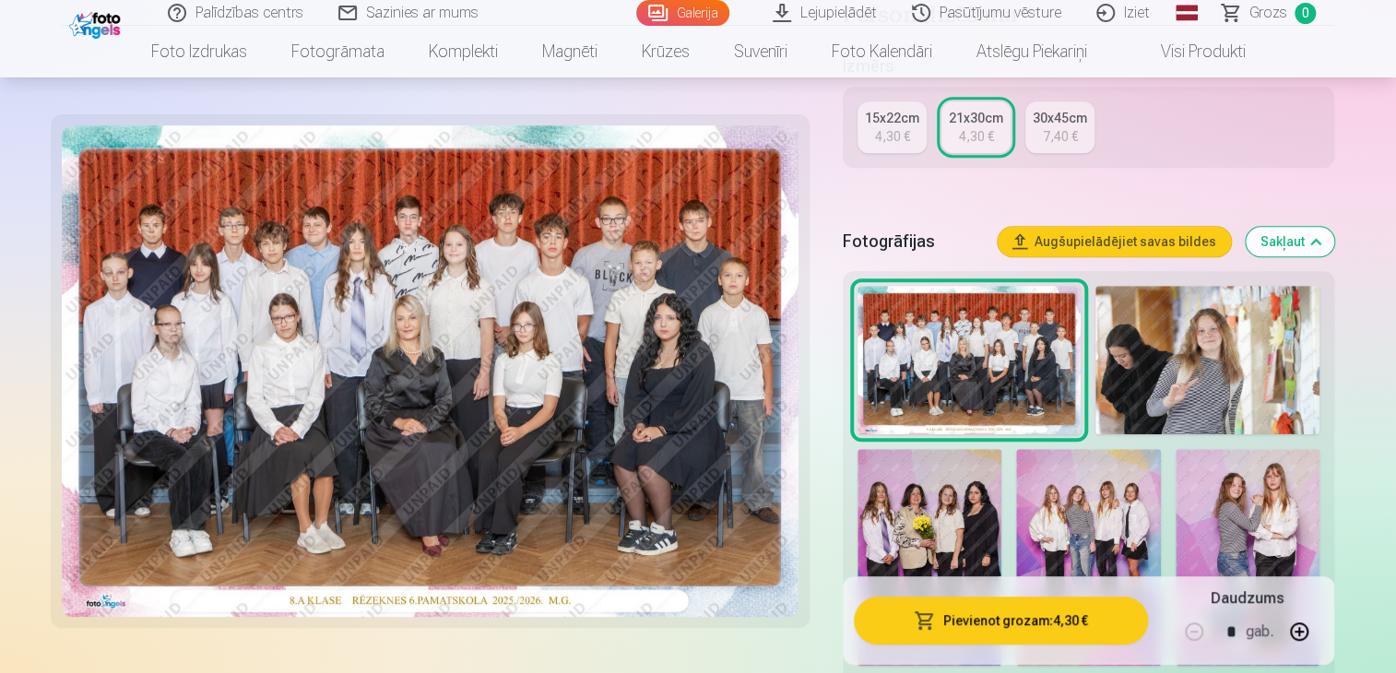
click at [1269, 382] on img at bounding box center [1207, 360] width 224 height 149
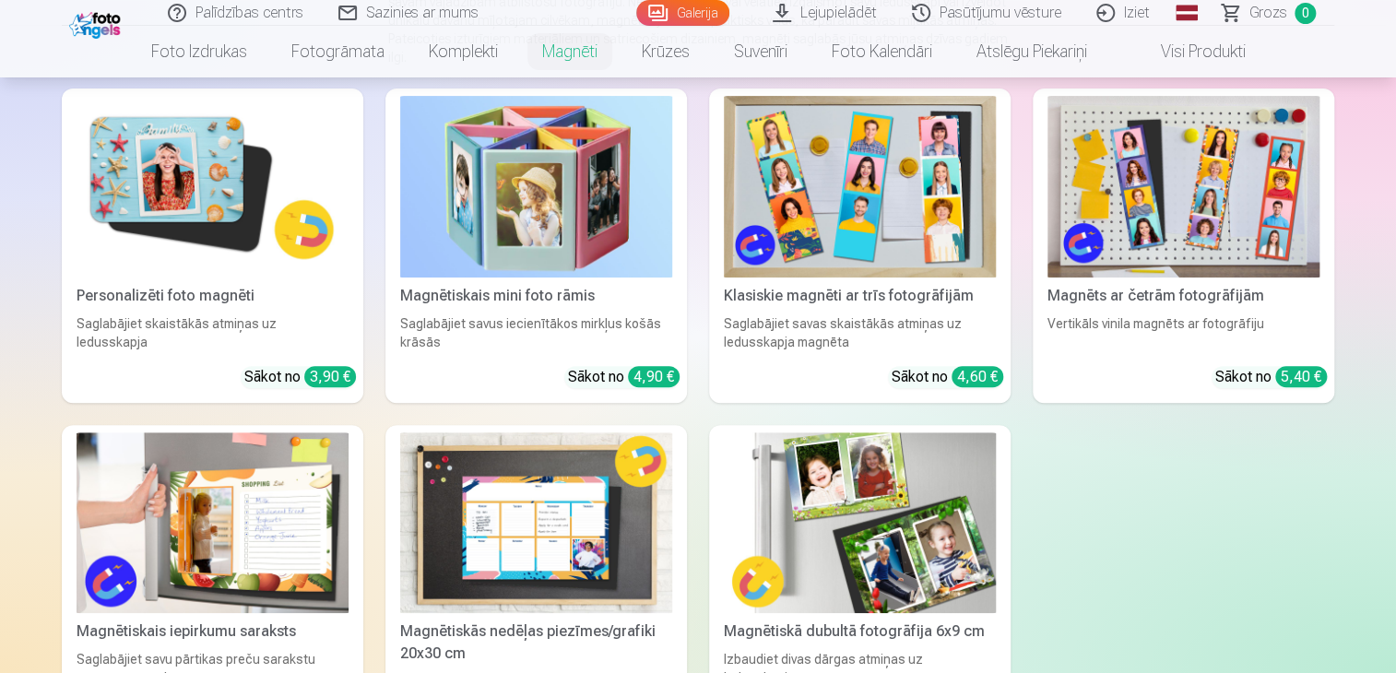
scroll to position [184, 0]
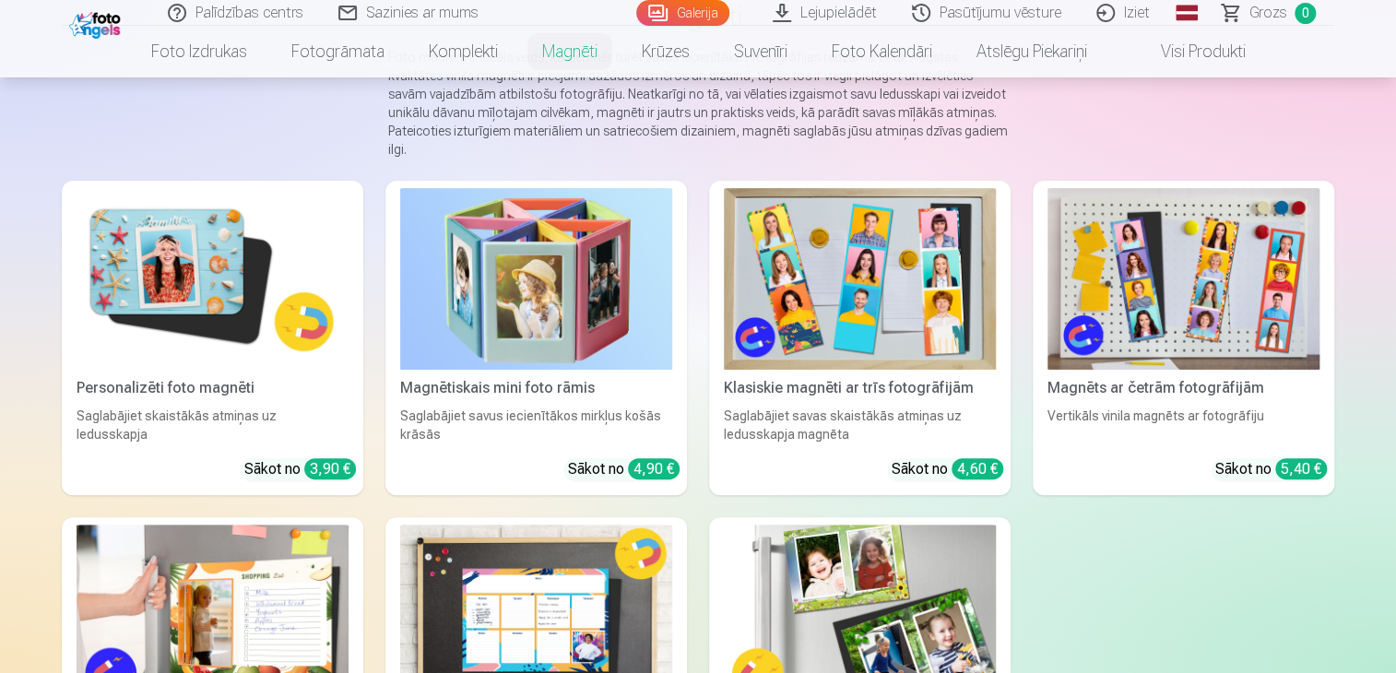
click at [206, 250] on img at bounding box center [213, 279] width 272 height 182
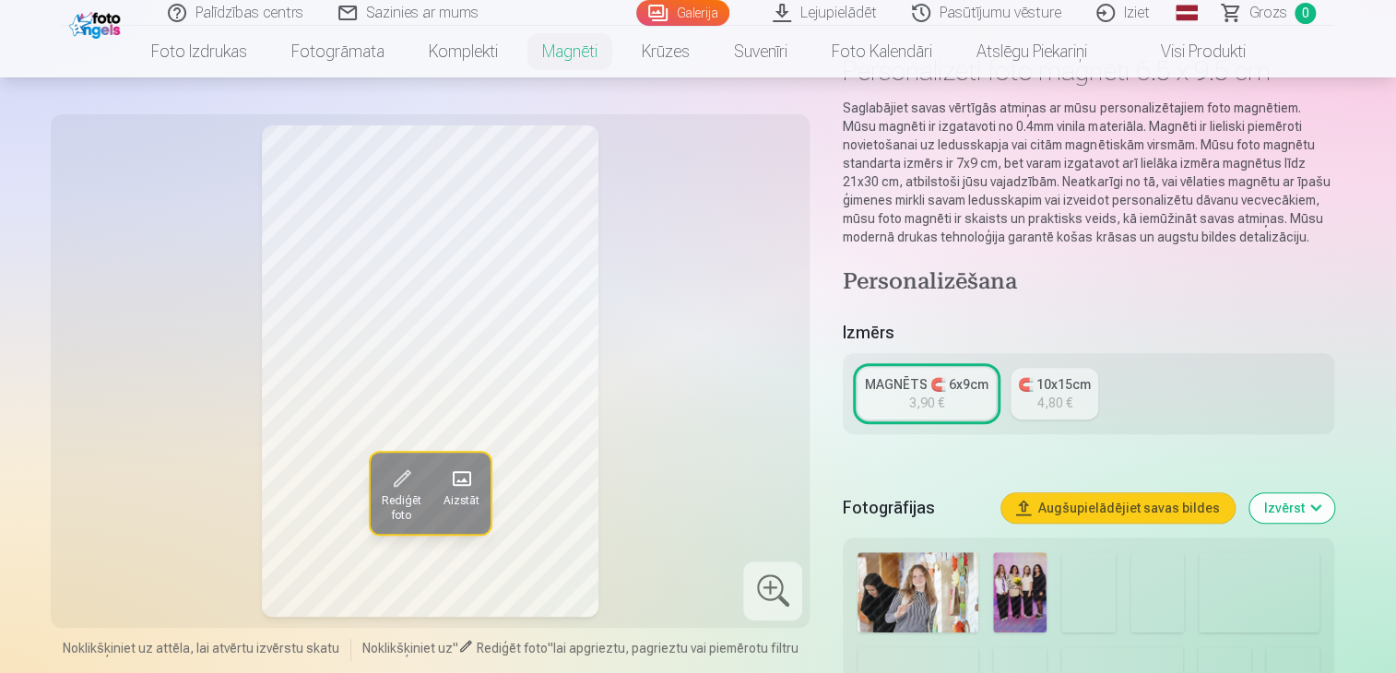
scroll to position [369, 0]
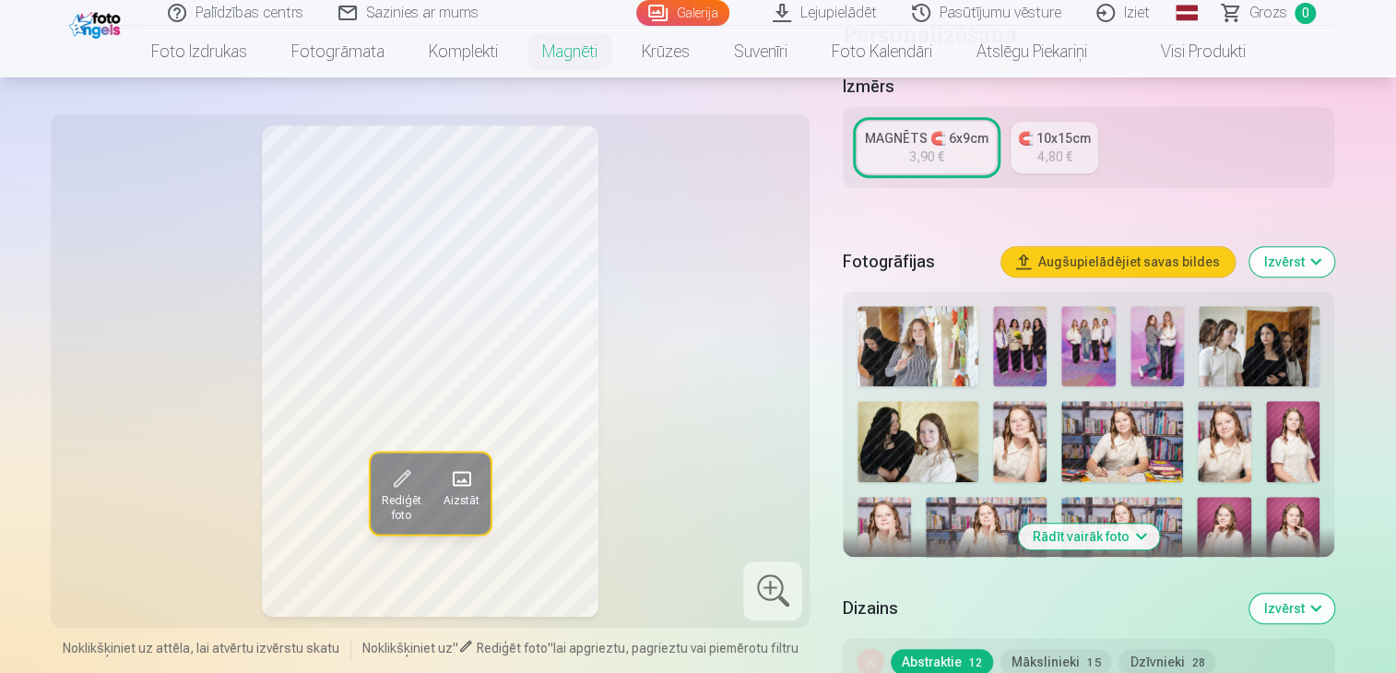
click at [1314, 255] on button "Izvērst" at bounding box center [1291, 262] width 85 height 30
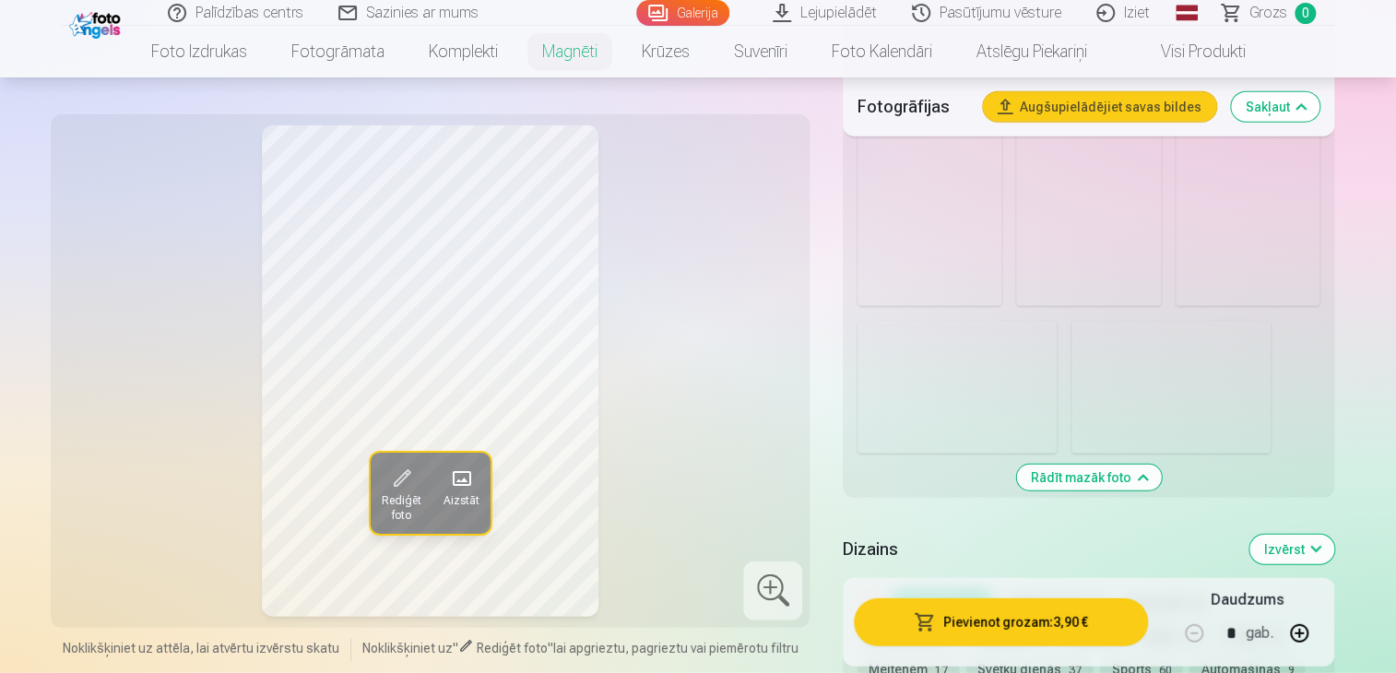
scroll to position [2121, 0]
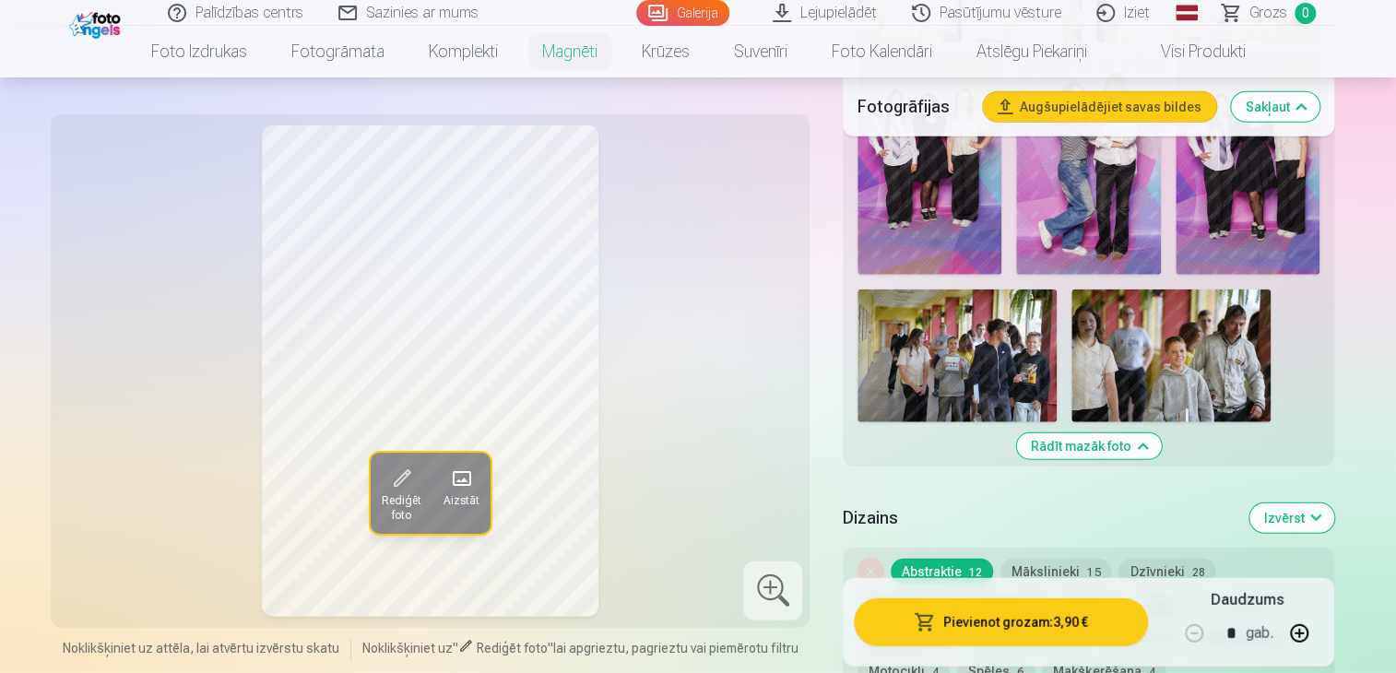
click at [981, 401] on img at bounding box center [957, 356] width 199 height 133
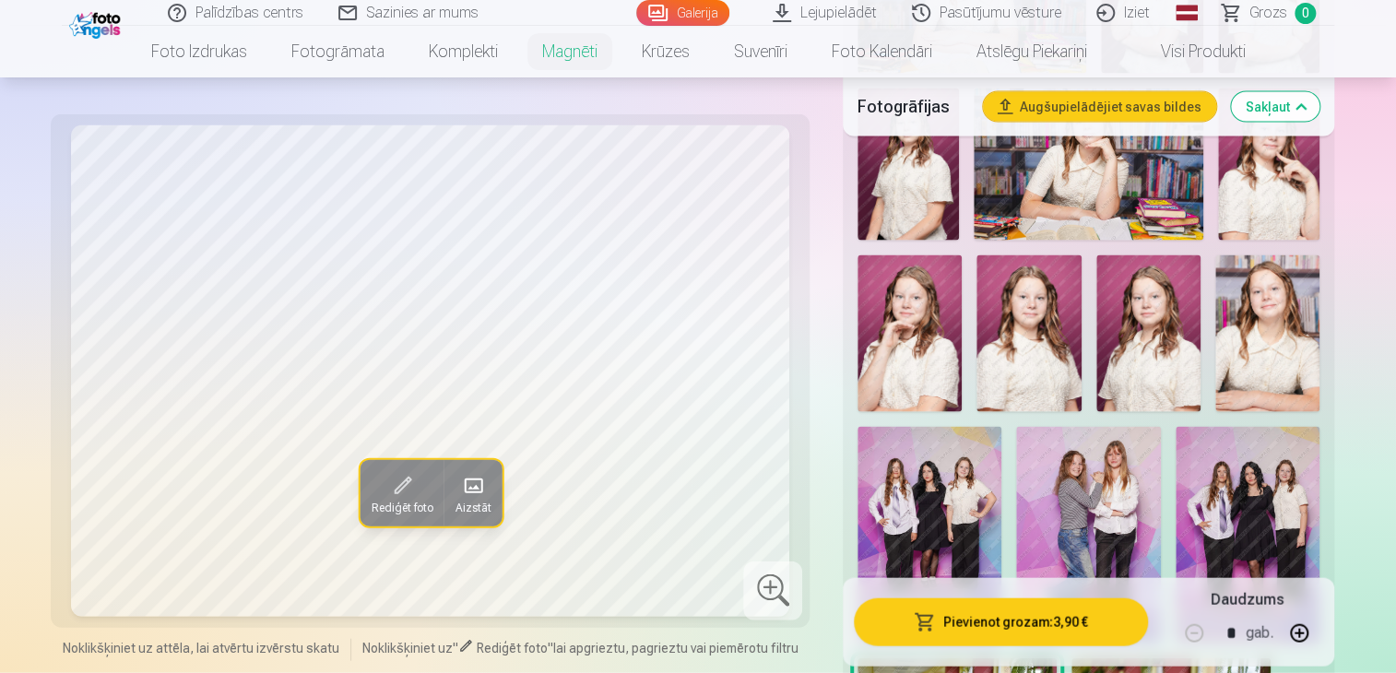
scroll to position [1383, 0]
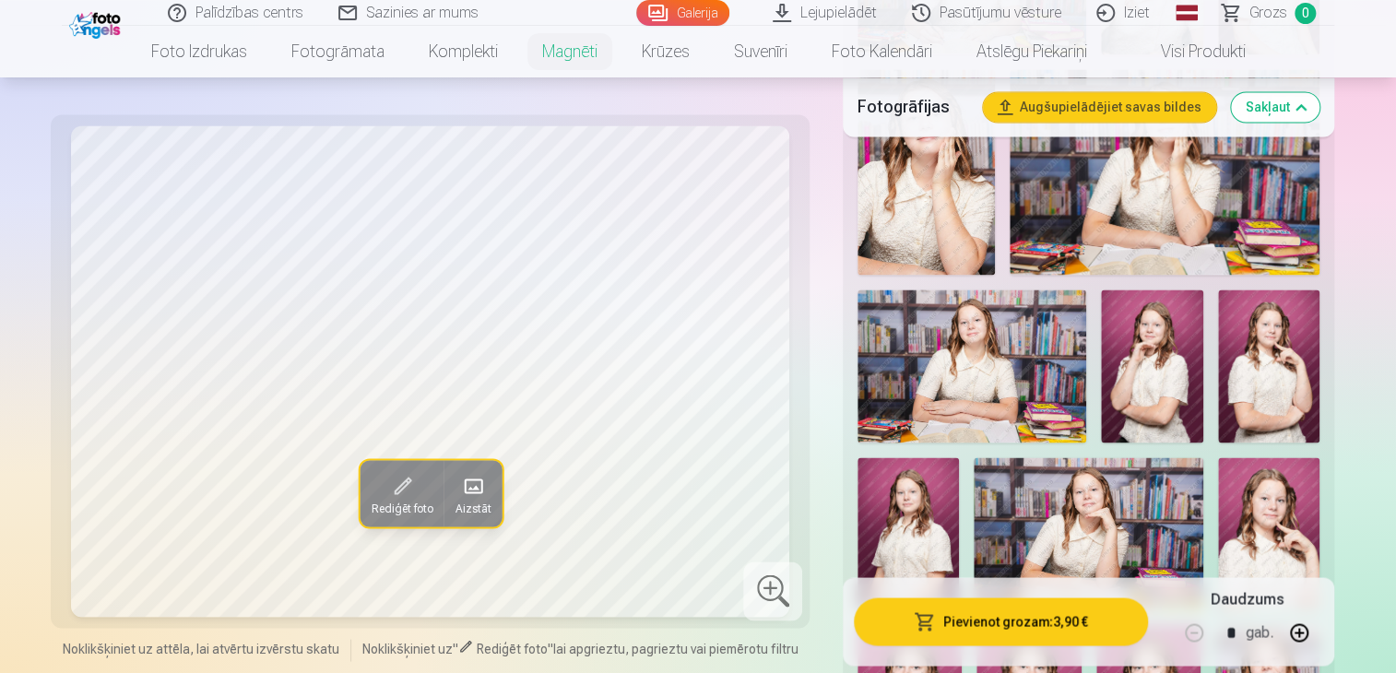
click at [1063, 383] on img at bounding box center [972, 366] width 229 height 152
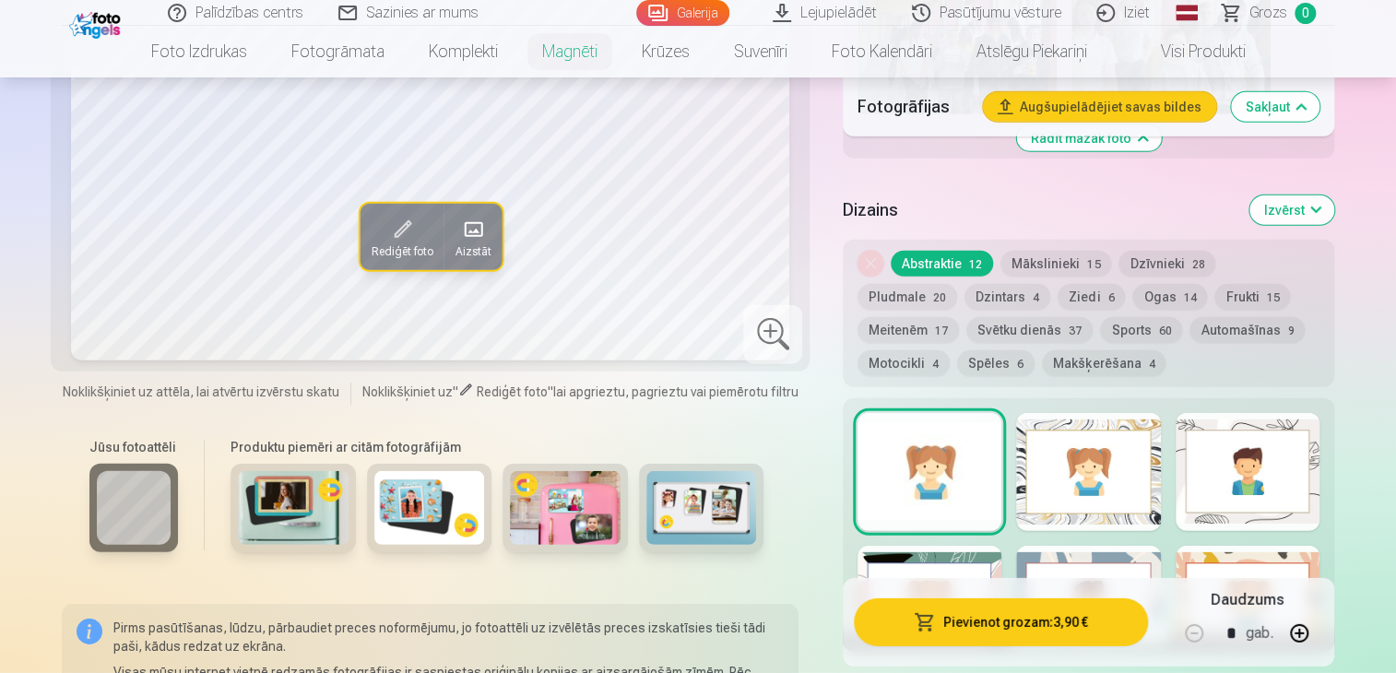
scroll to position [2398, 0]
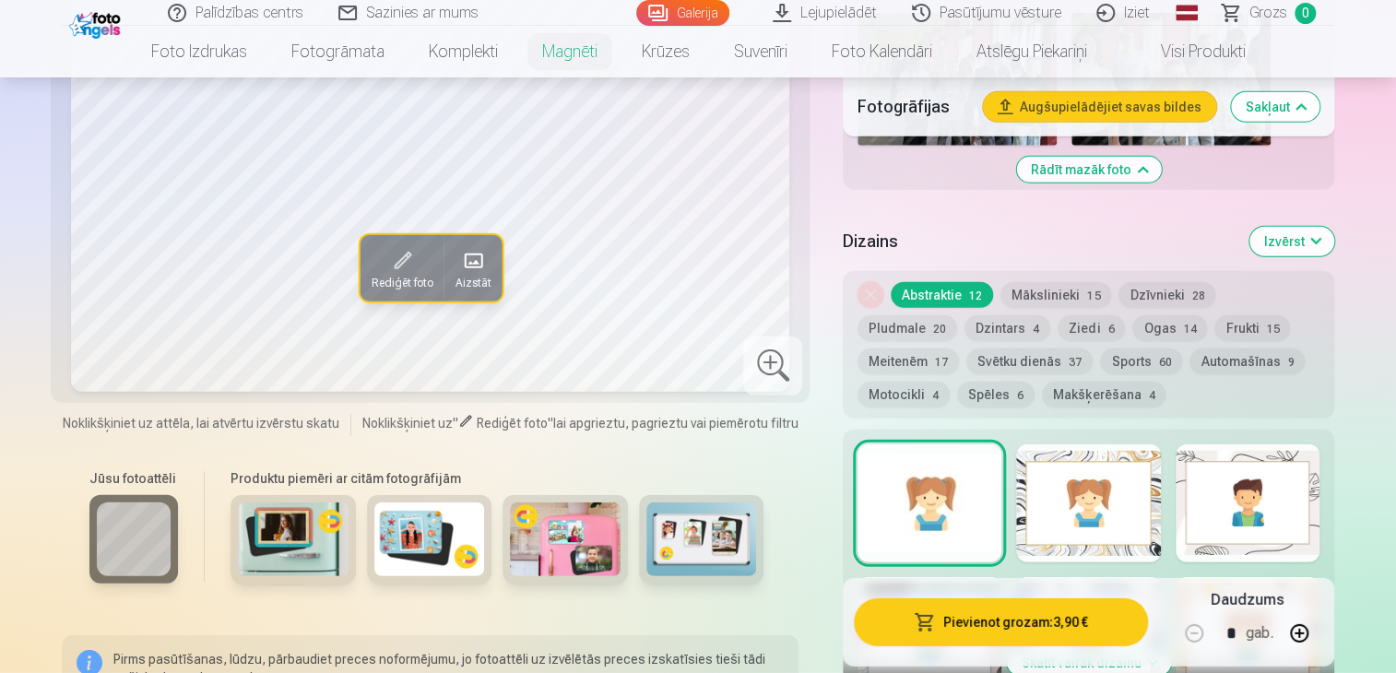
click at [1036, 295] on button "Mākslinieki 15" at bounding box center [1056, 295] width 111 height 26
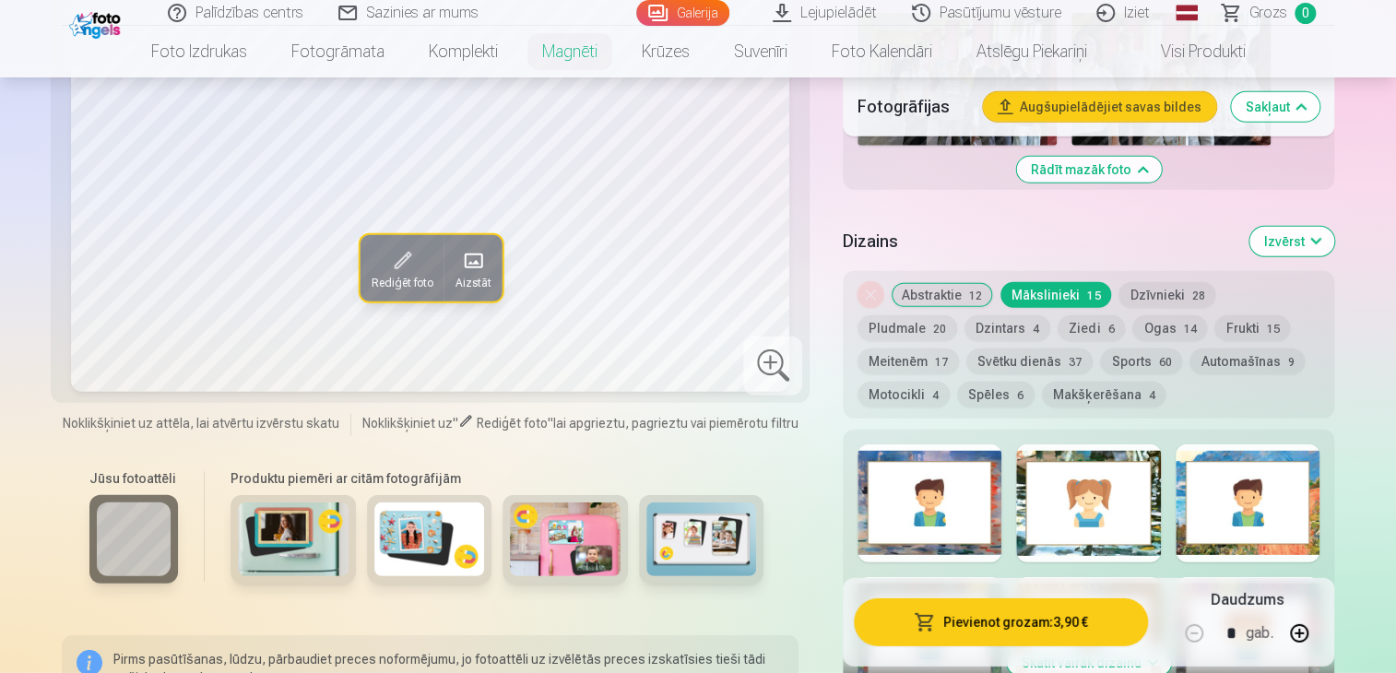
click at [1184, 284] on button "Dzīvnieki 28" at bounding box center [1167, 295] width 97 height 26
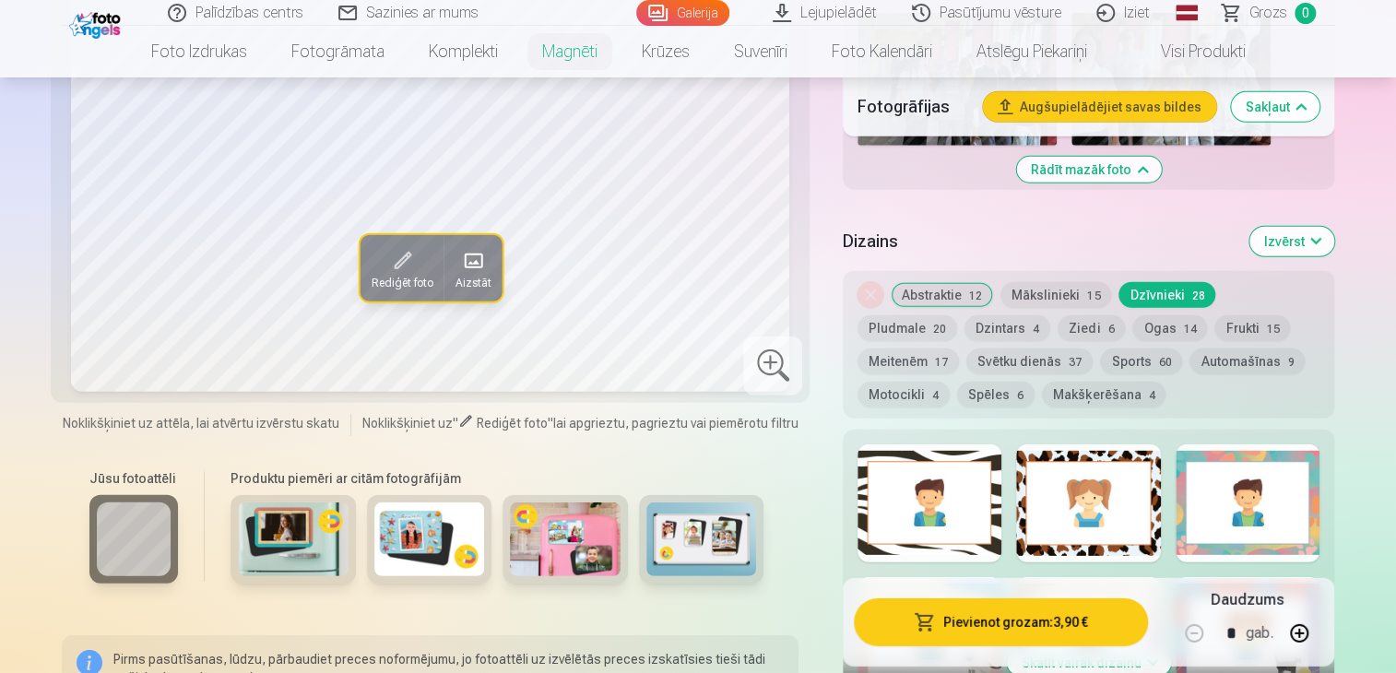
click at [957, 315] on button "Pludmale 20" at bounding box center [908, 328] width 100 height 26
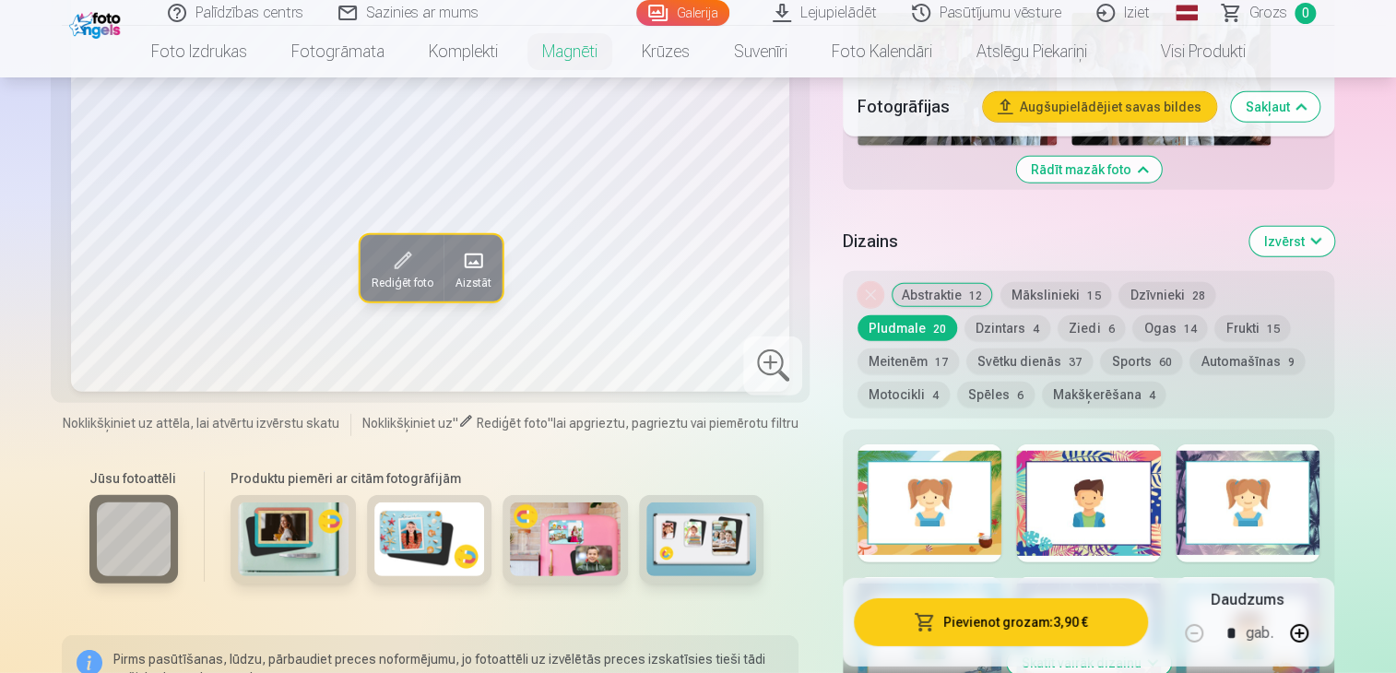
click at [1098, 527] on div at bounding box center [1088, 503] width 144 height 118
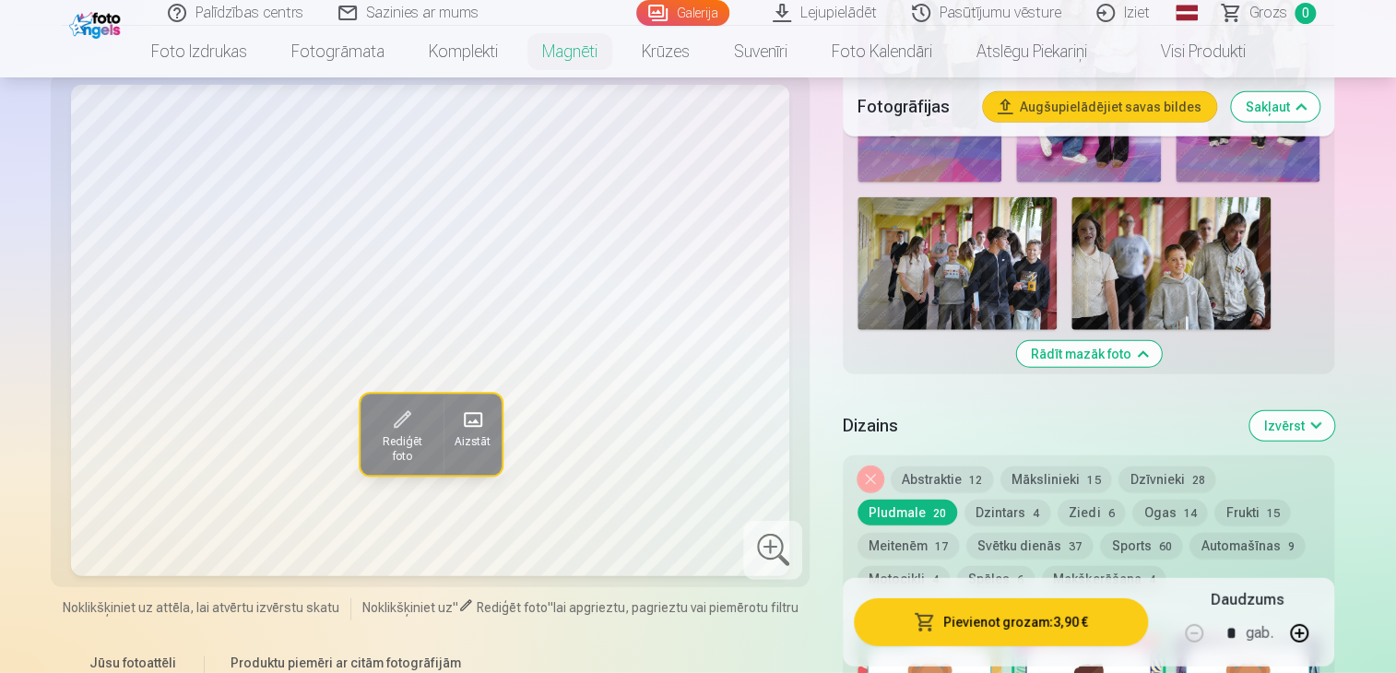
scroll to position [2490, 0]
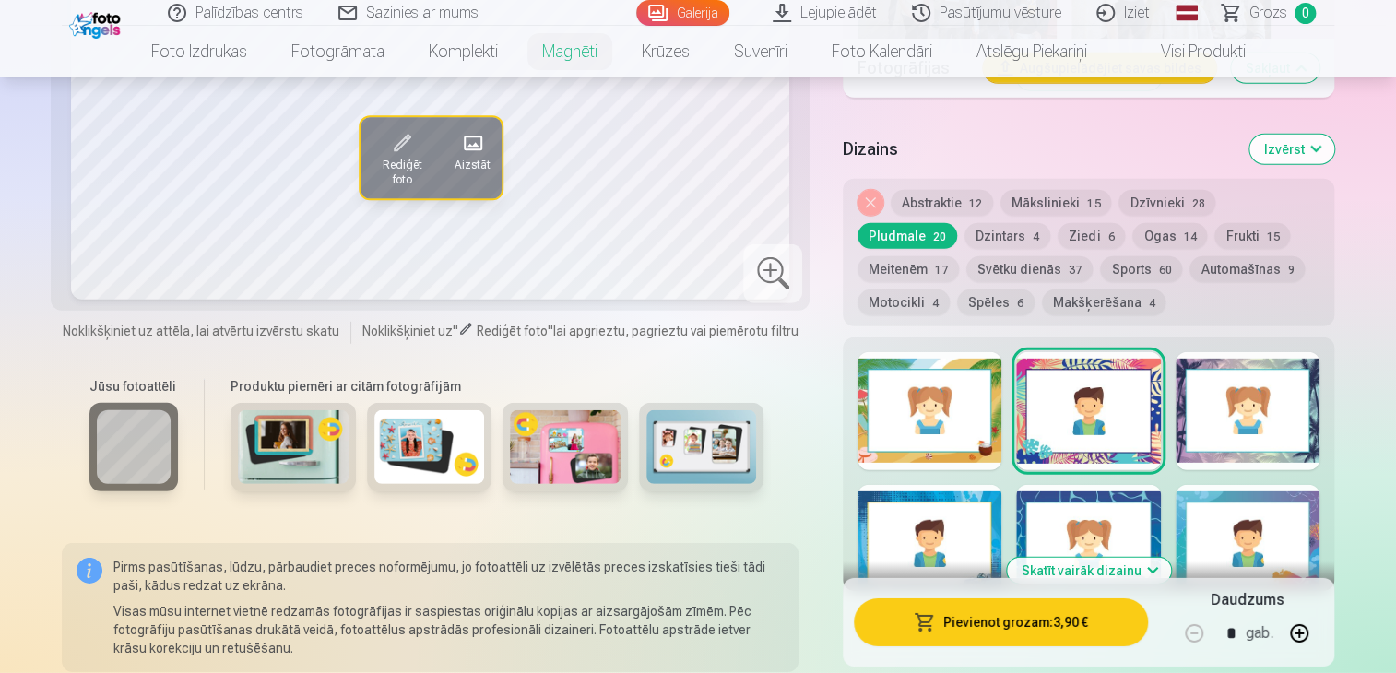
click at [965, 233] on button "Dzintars 4" at bounding box center [1008, 236] width 86 height 26
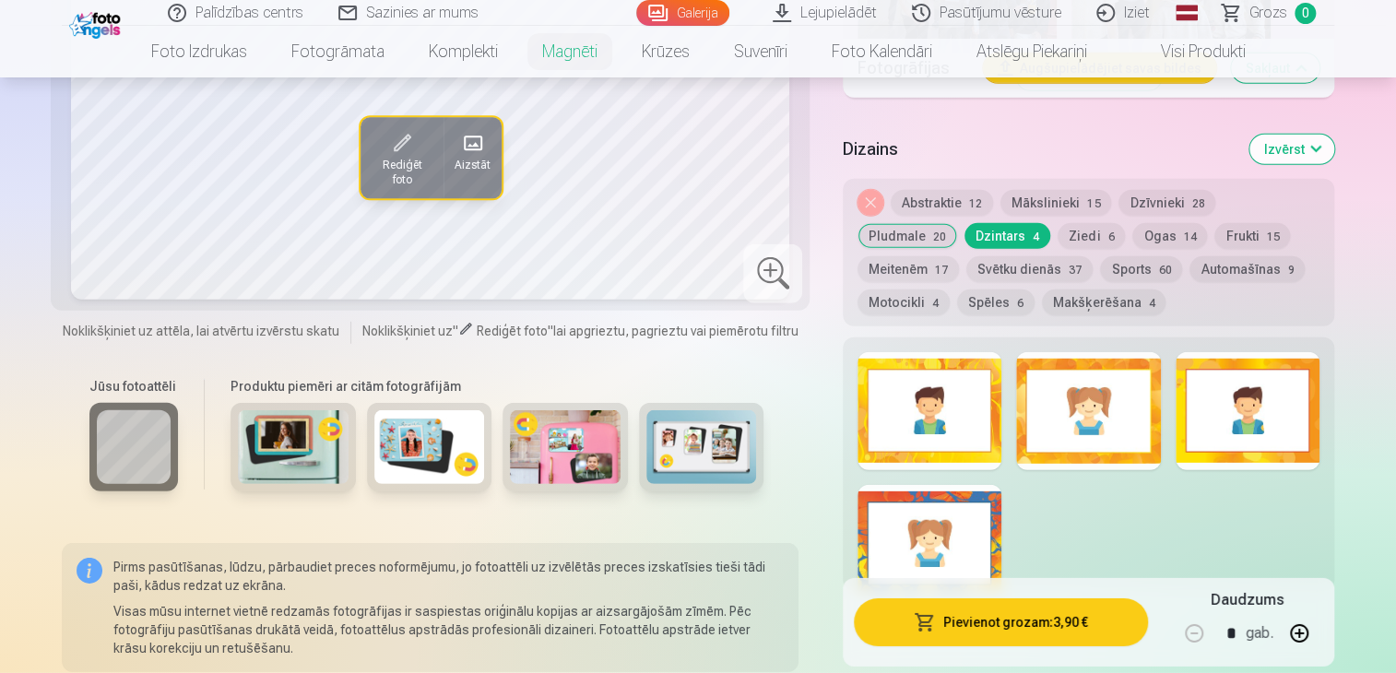
click at [1074, 397] on div at bounding box center [1088, 411] width 144 height 118
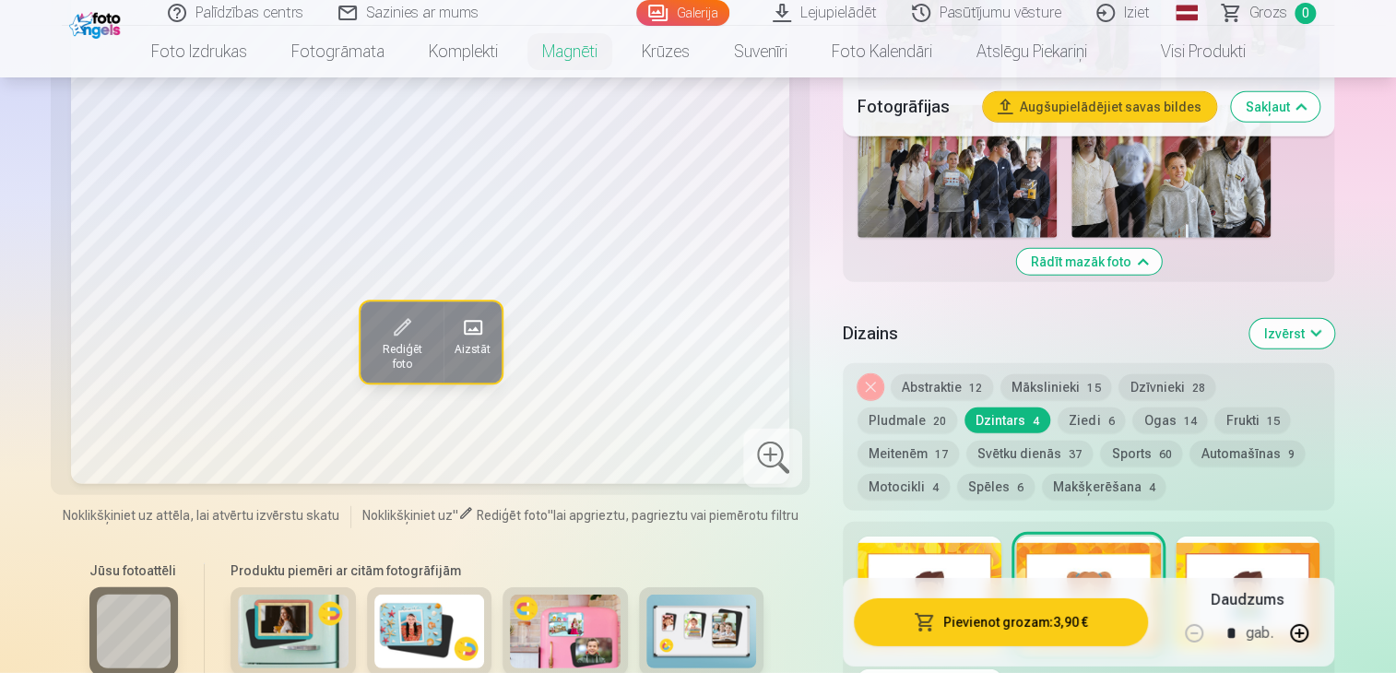
scroll to position [2582, 0]
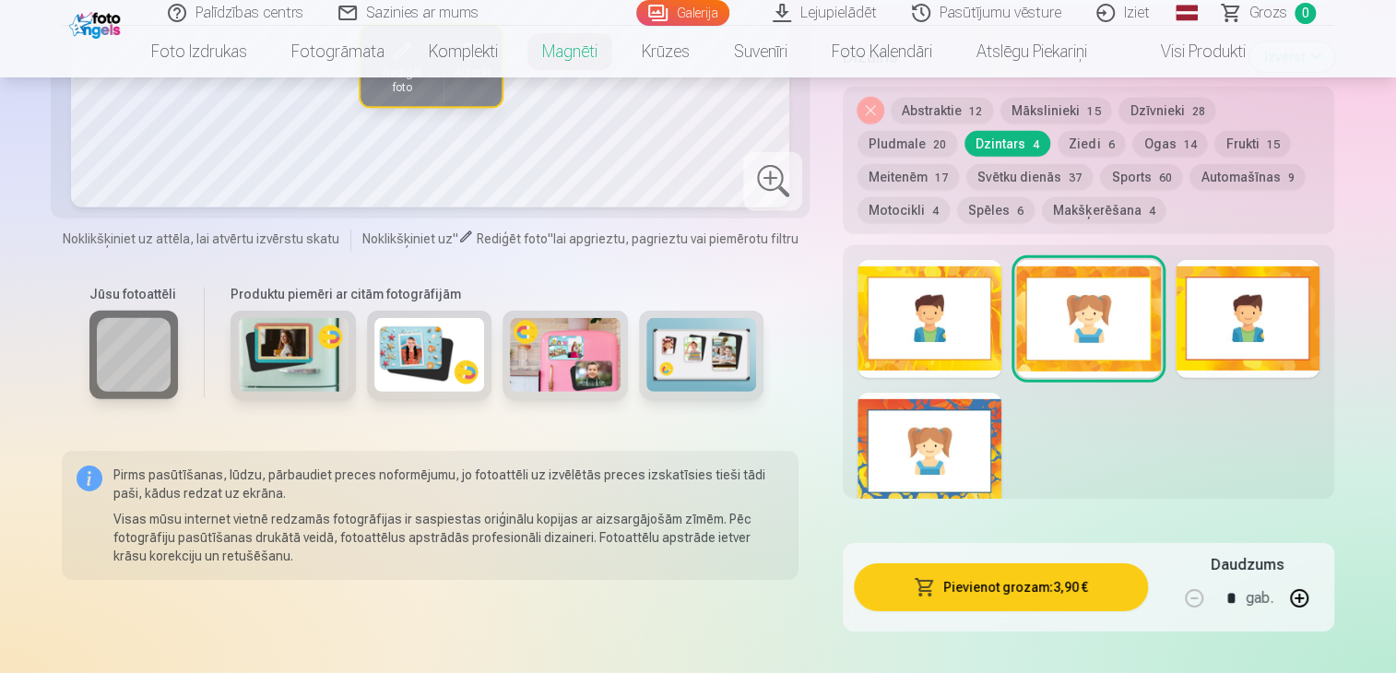
click at [1042, 207] on button "Makšķerēšana 4" at bounding box center [1104, 210] width 124 height 26
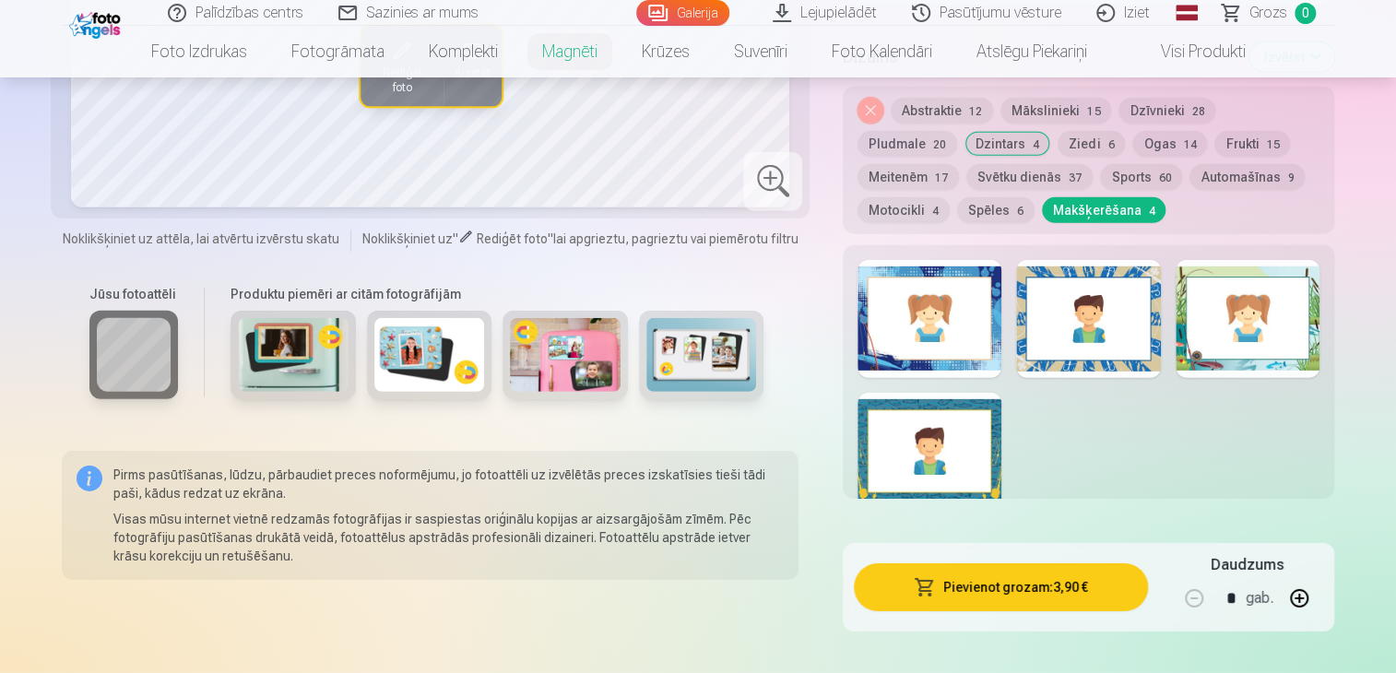
click at [966, 173] on button "Svētku dienās 37" at bounding box center [1029, 177] width 126 height 26
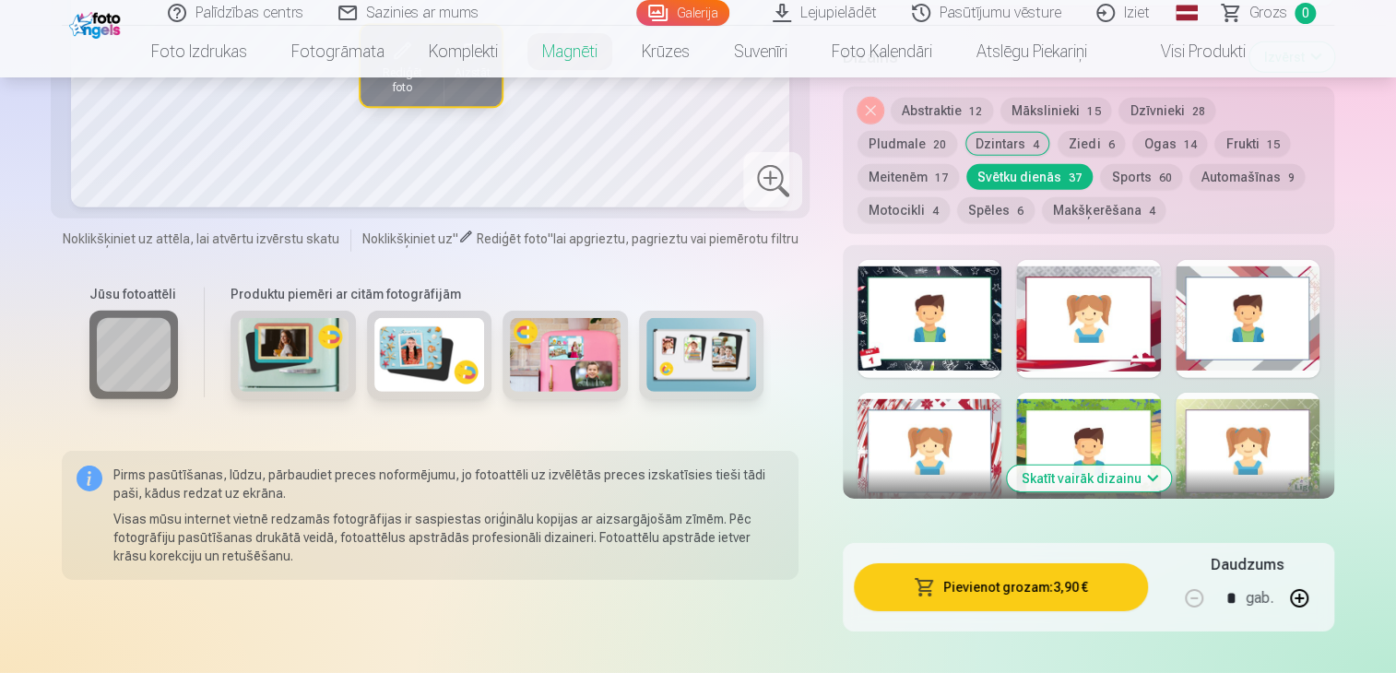
click at [948, 108] on button "Abstraktie 12" at bounding box center [942, 111] width 102 height 26
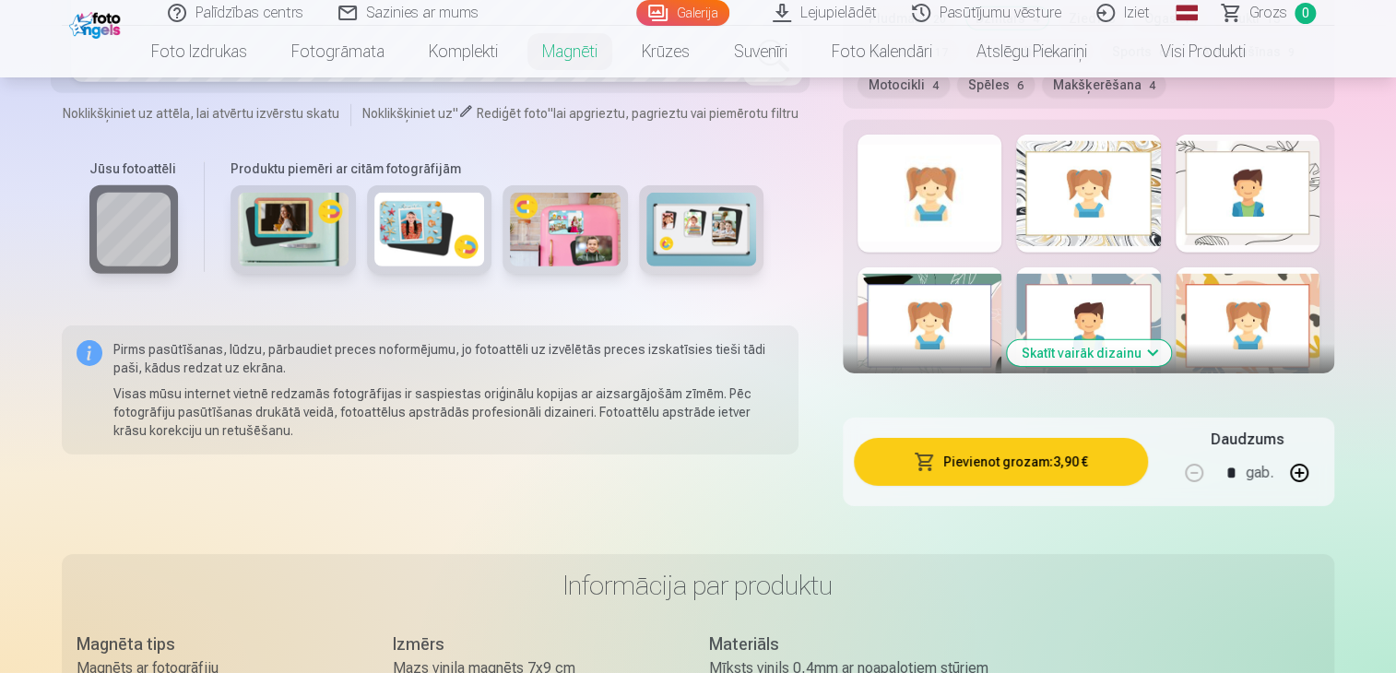
scroll to position [2766, 0]
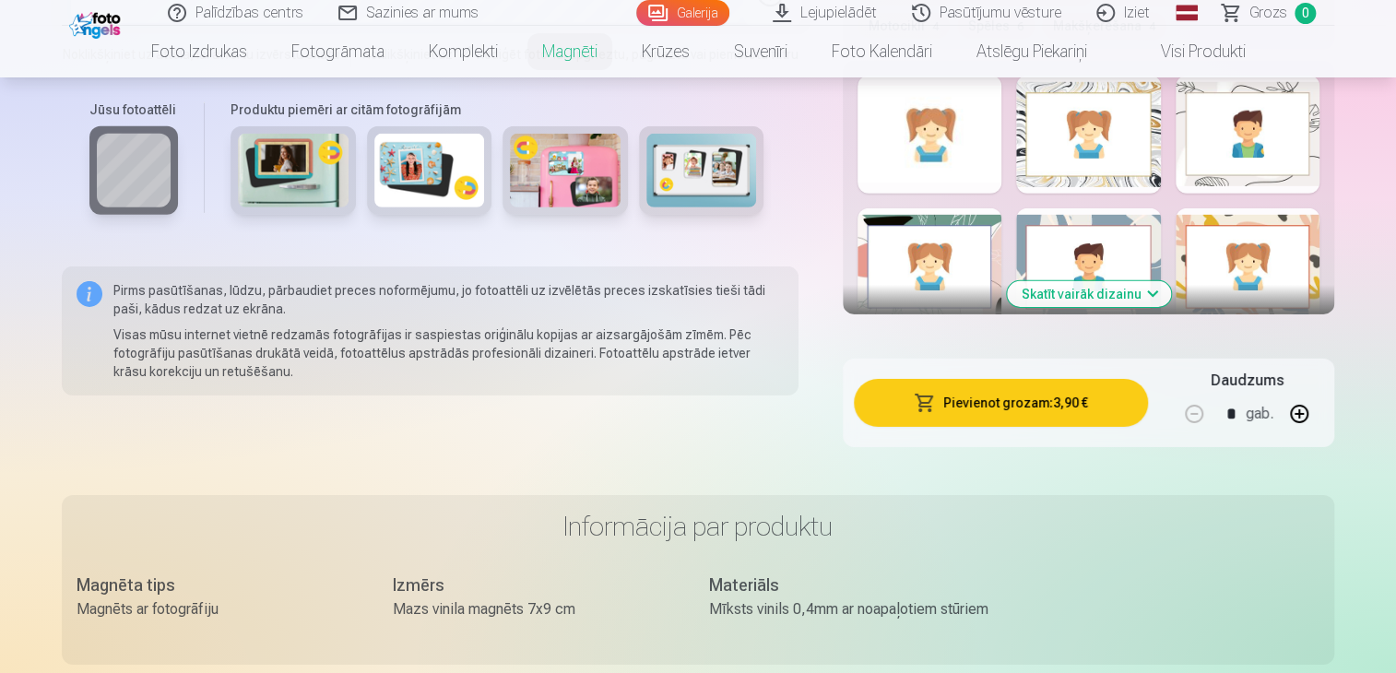
click at [1121, 300] on button "Skatīt vairāk dizainu" at bounding box center [1089, 294] width 164 height 26
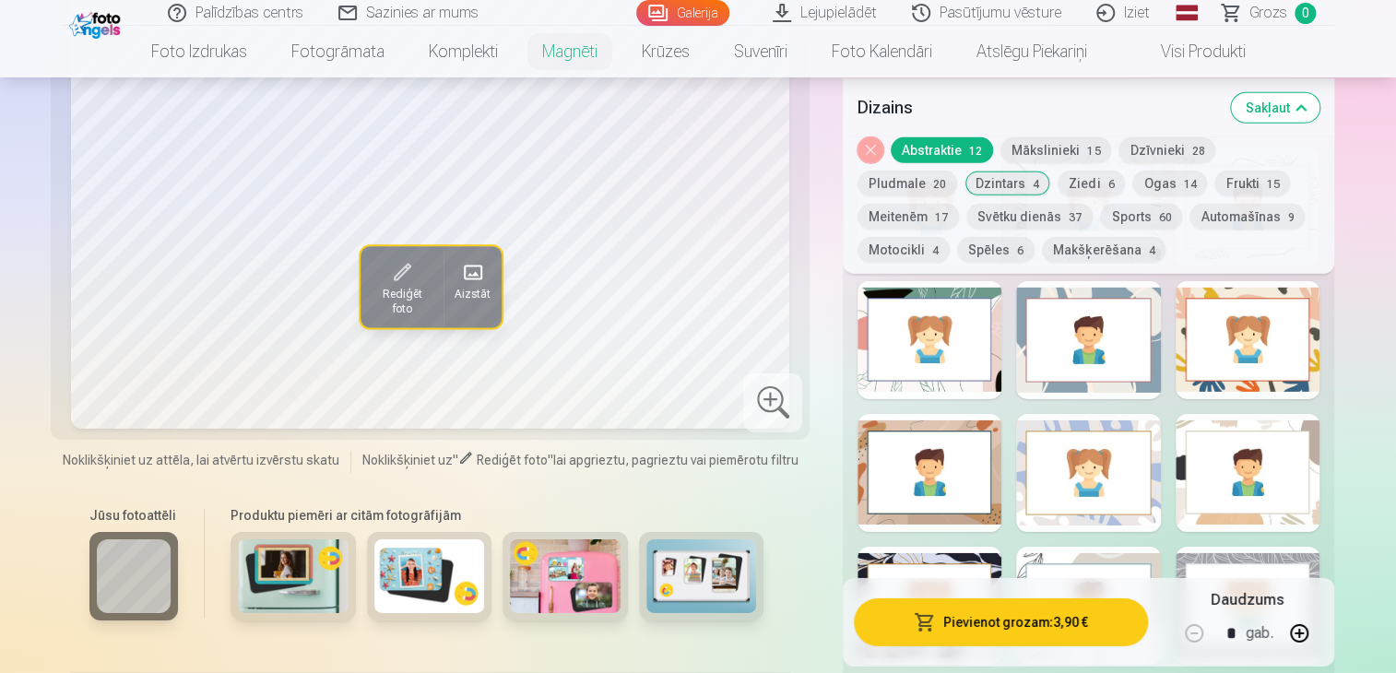
scroll to position [2674, 0]
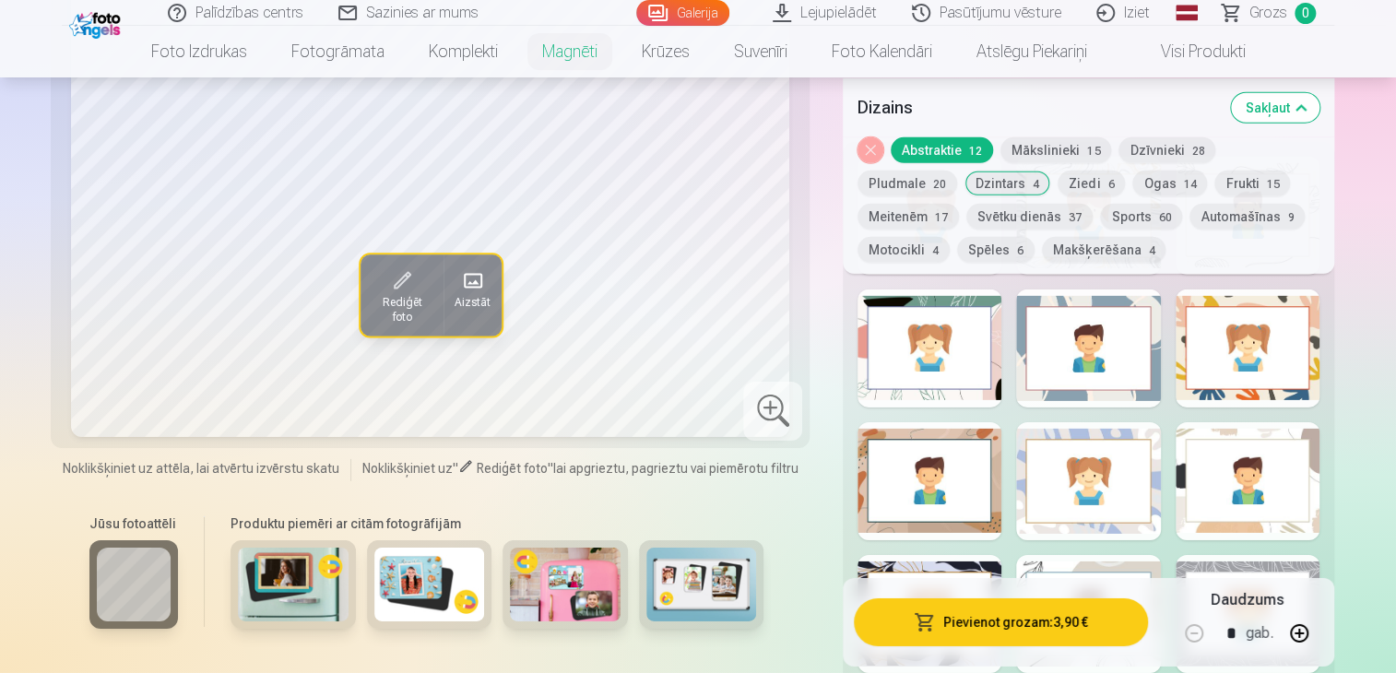
click at [1102, 480] on div at bounding box center [1088, 481] width 144 height 118
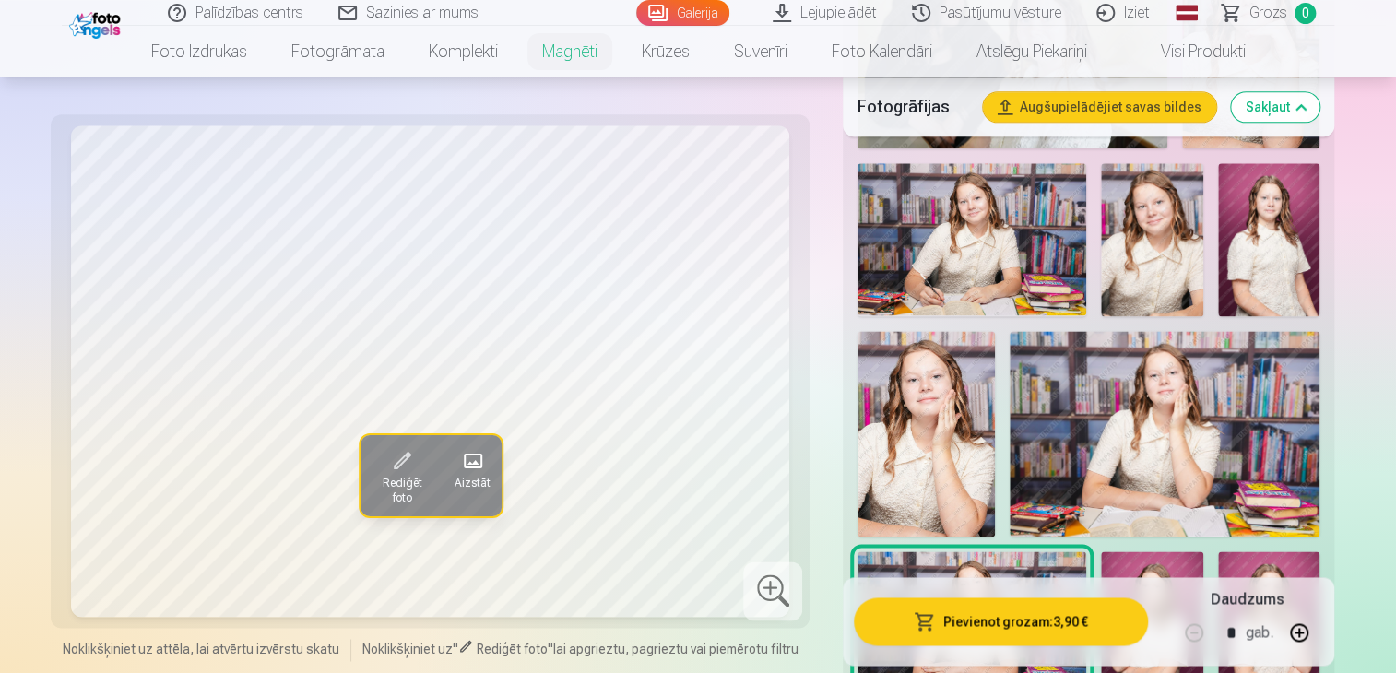
scroll to position [1014, 0]
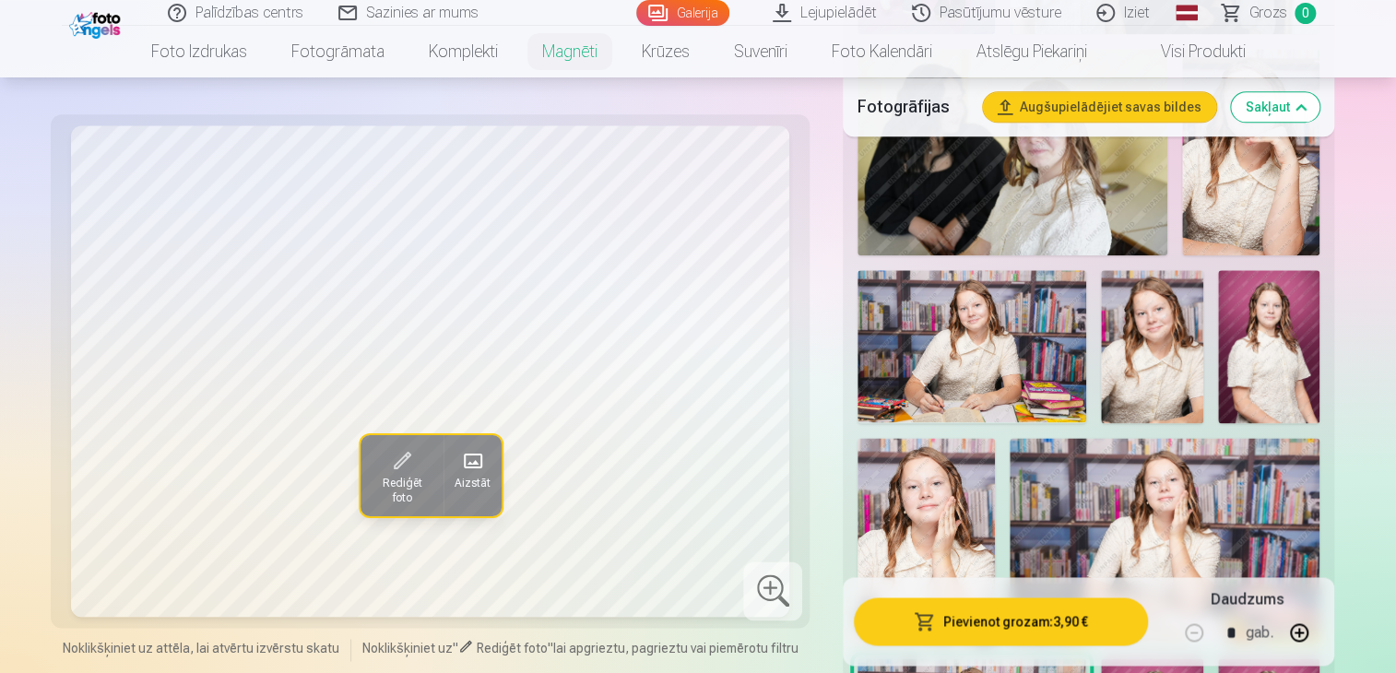
click at [1029, 362] on img at bounding box center [972, 346] width 229 height 152
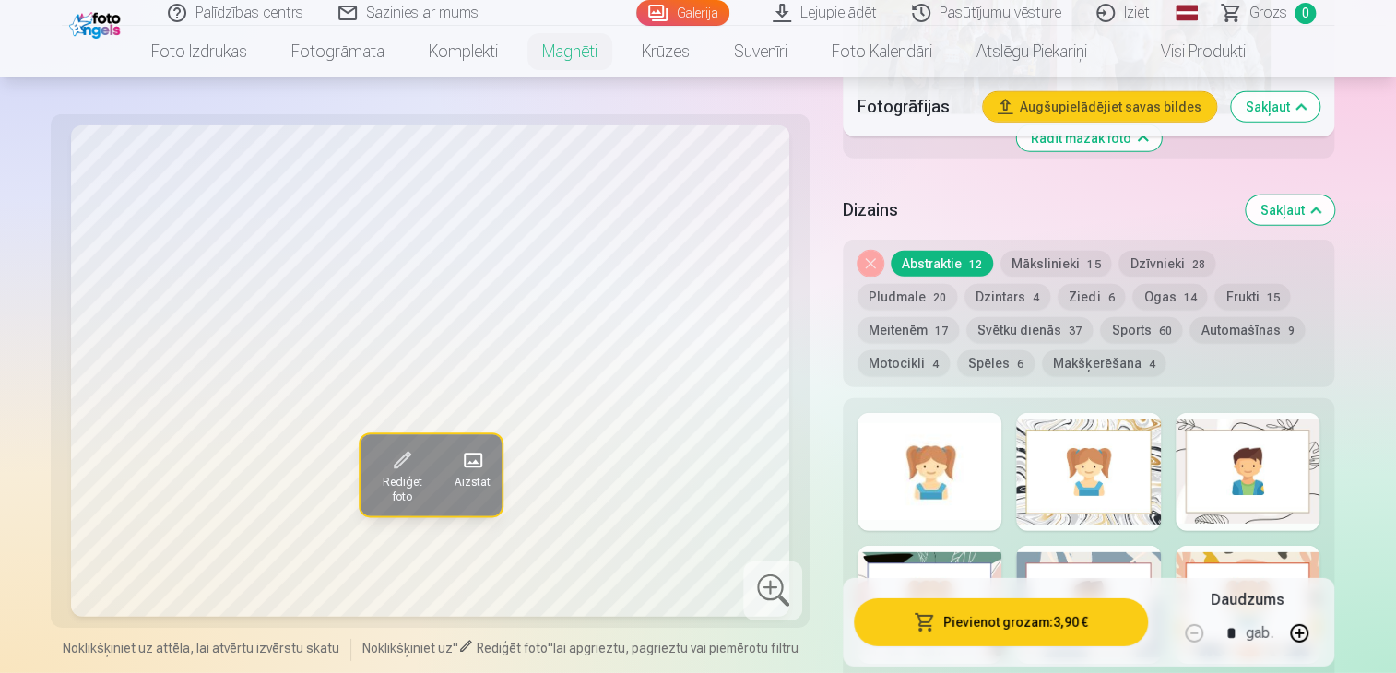
scroll to position [2398, 0]
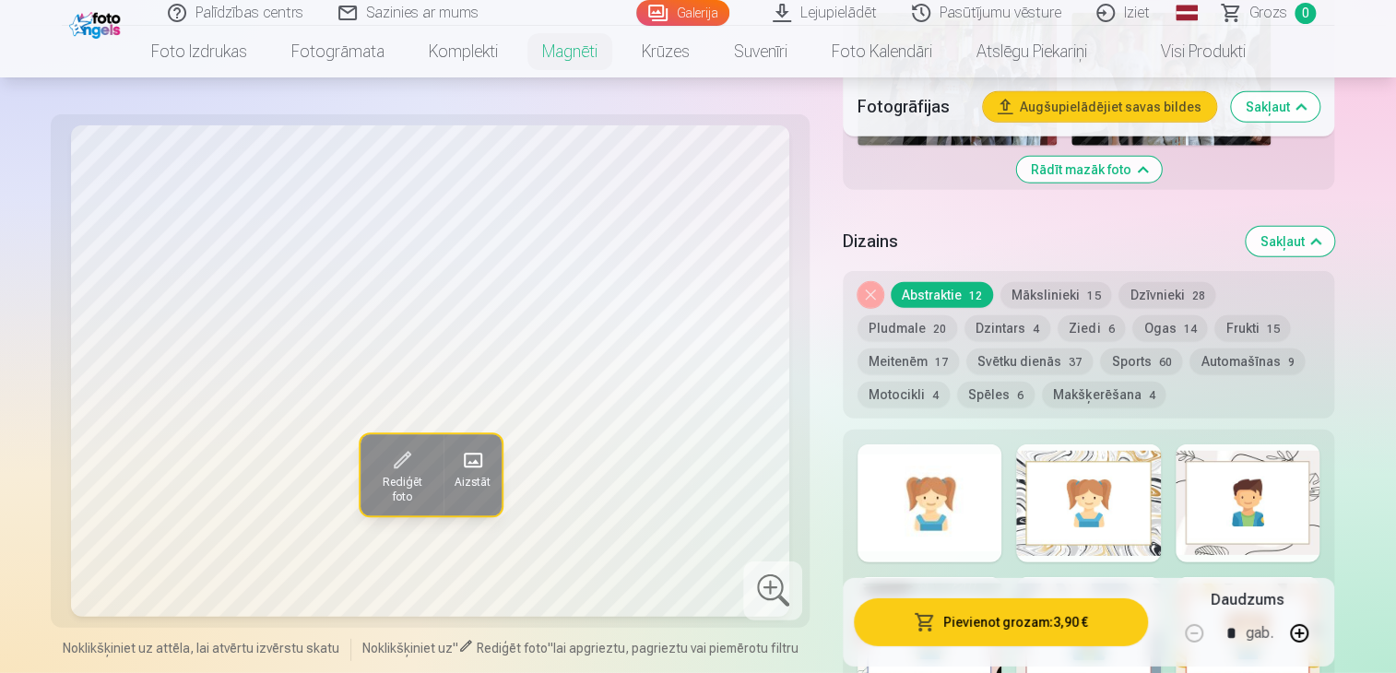
click at [1054, 290] on button "Mākslinieki 15" at bounding box center [1056, 295] width 111 height 26
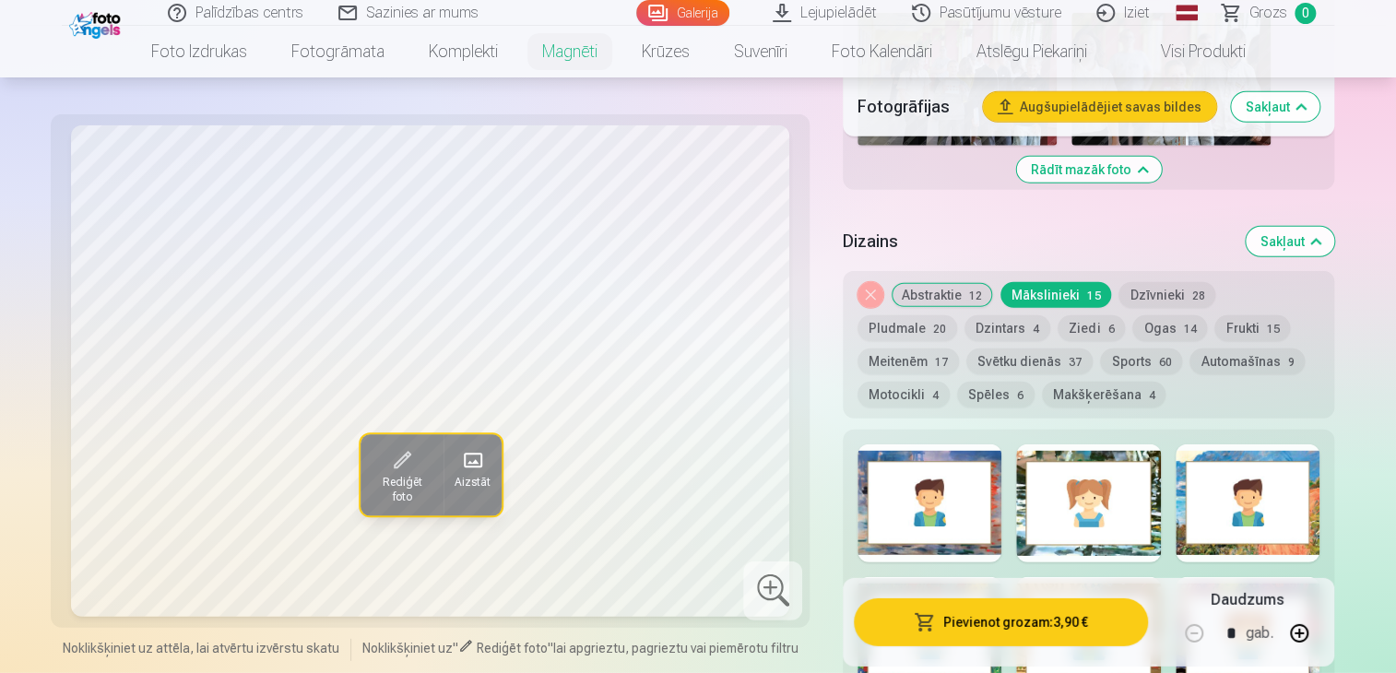
click at [995, 517] on div at bounding box center [930, 503] width 144 height 118
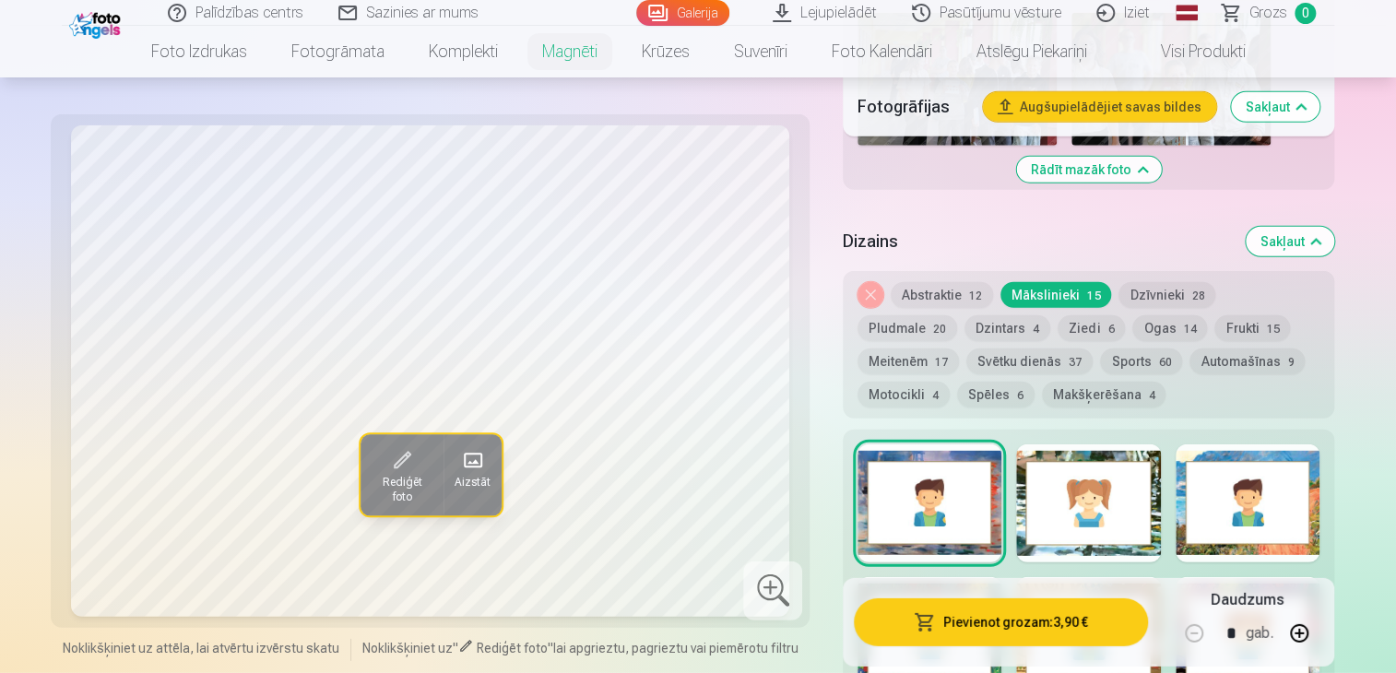
click at [1152, 533] on div at bounding box center [1088, 503] width 144 height 118
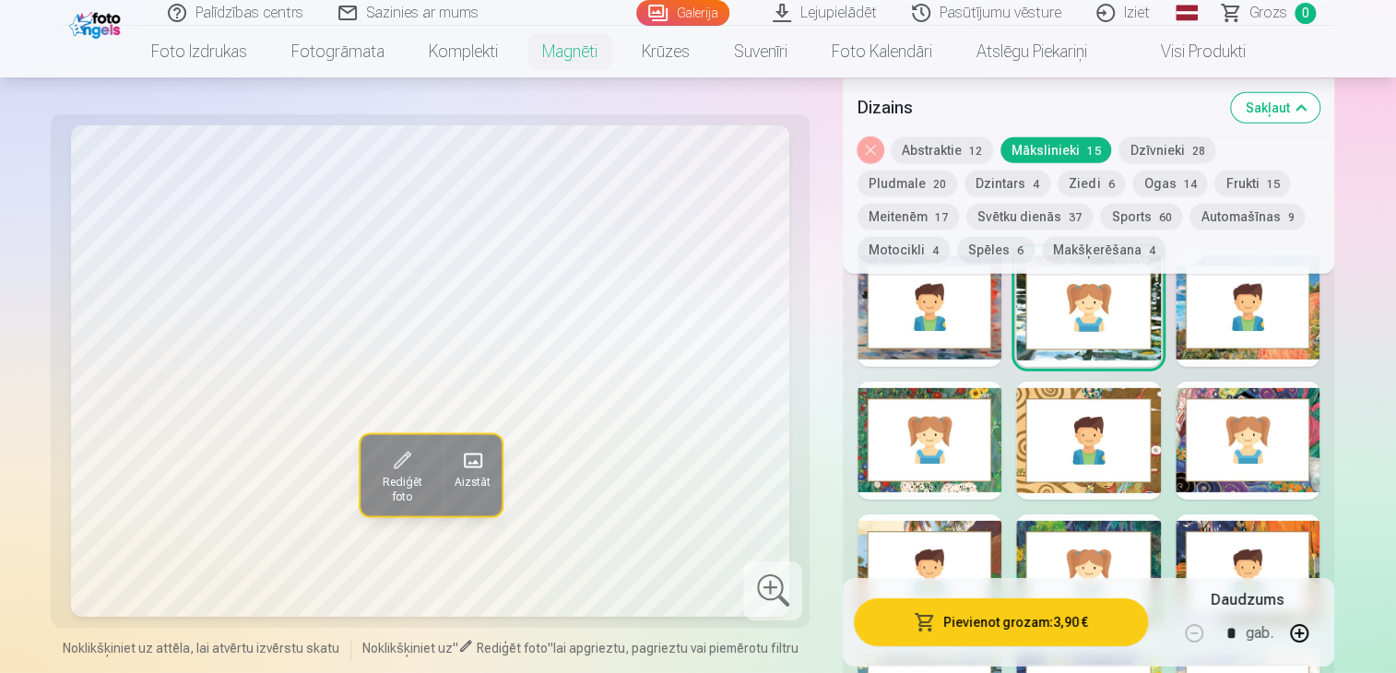
scroll to position [2674, 0]
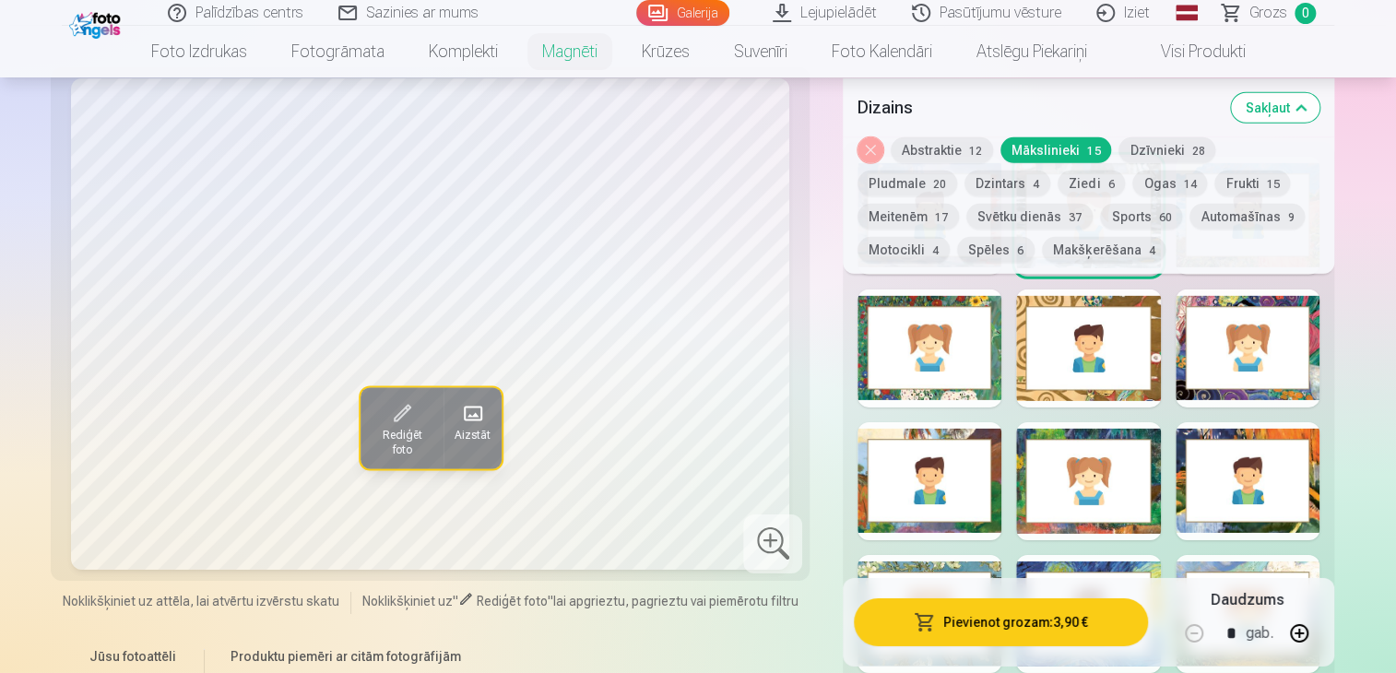
click at [1297, 525] on div at bounding box center [1248, 481] width 144 height 118
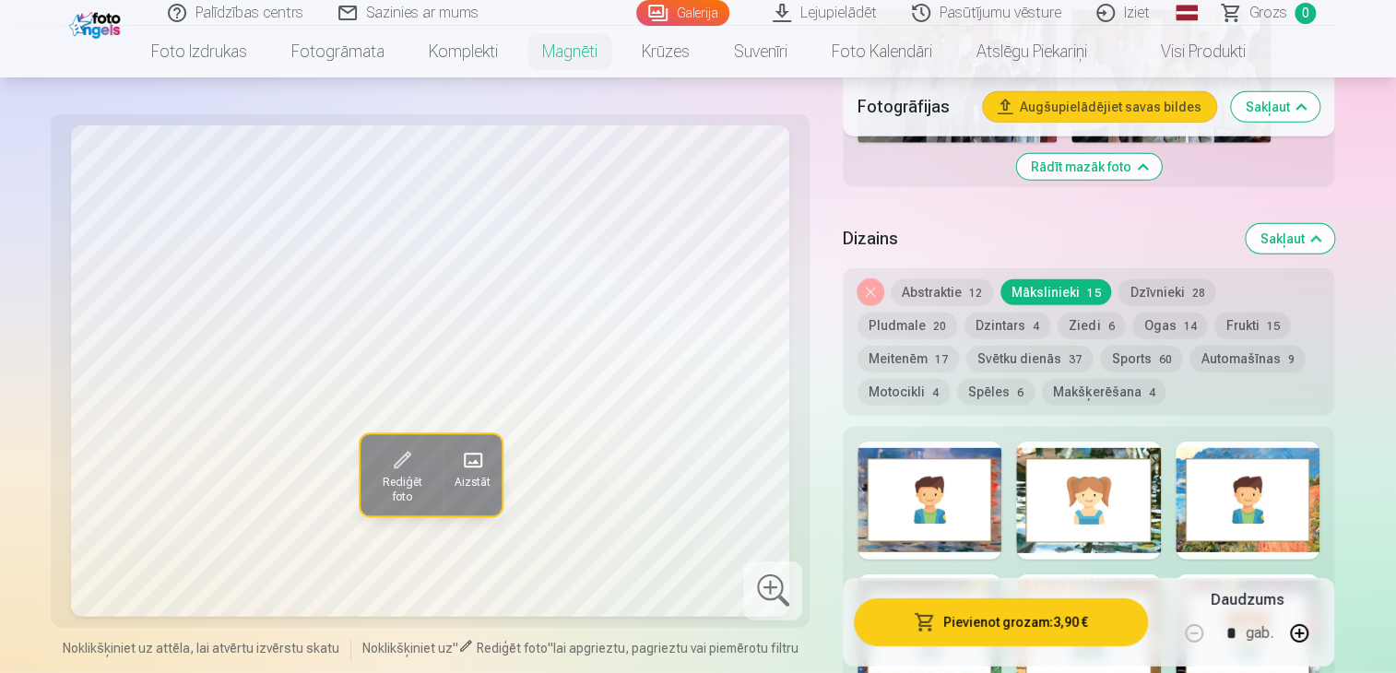
scroll to position [2398, 0]
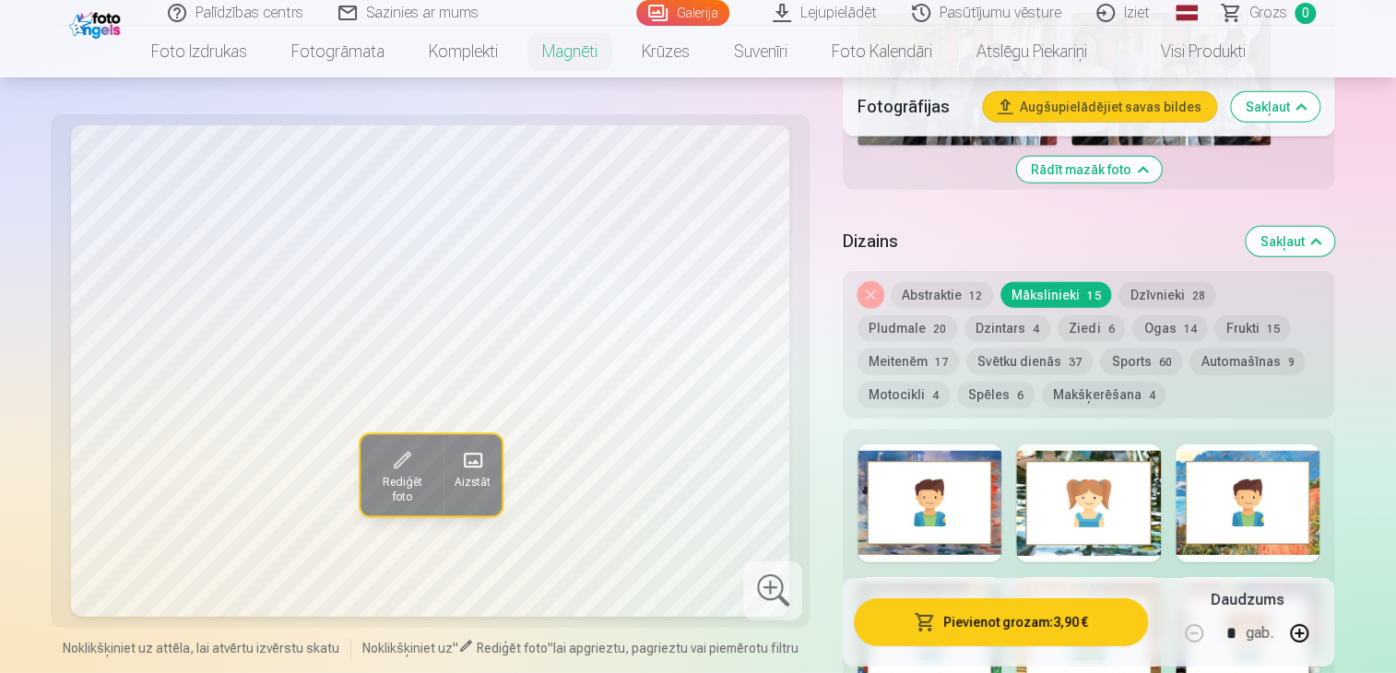
click at [996, 524] on div at bounding box center [930, 503] width 144 height 118
click at [1058, 326] on button "Ziedi 6" at bounding box center [1091, 328] width 67 height 26
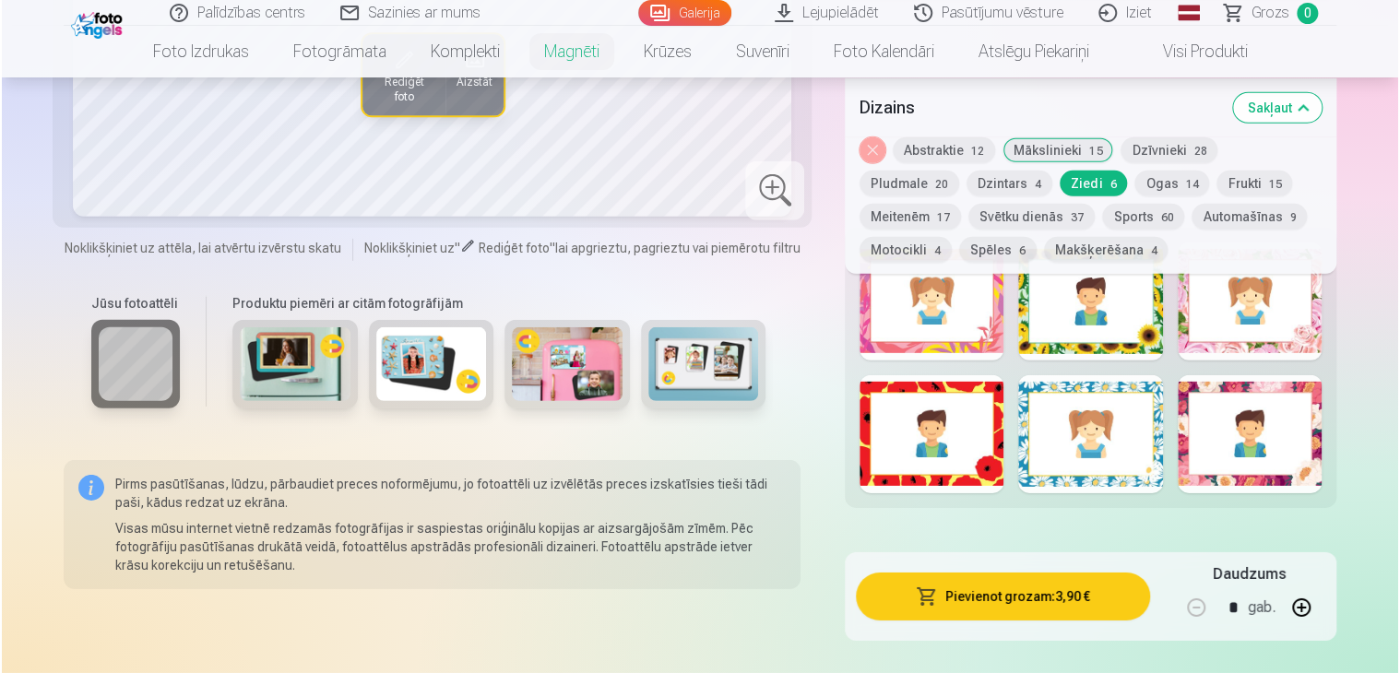
scroll to position [2305, 0]
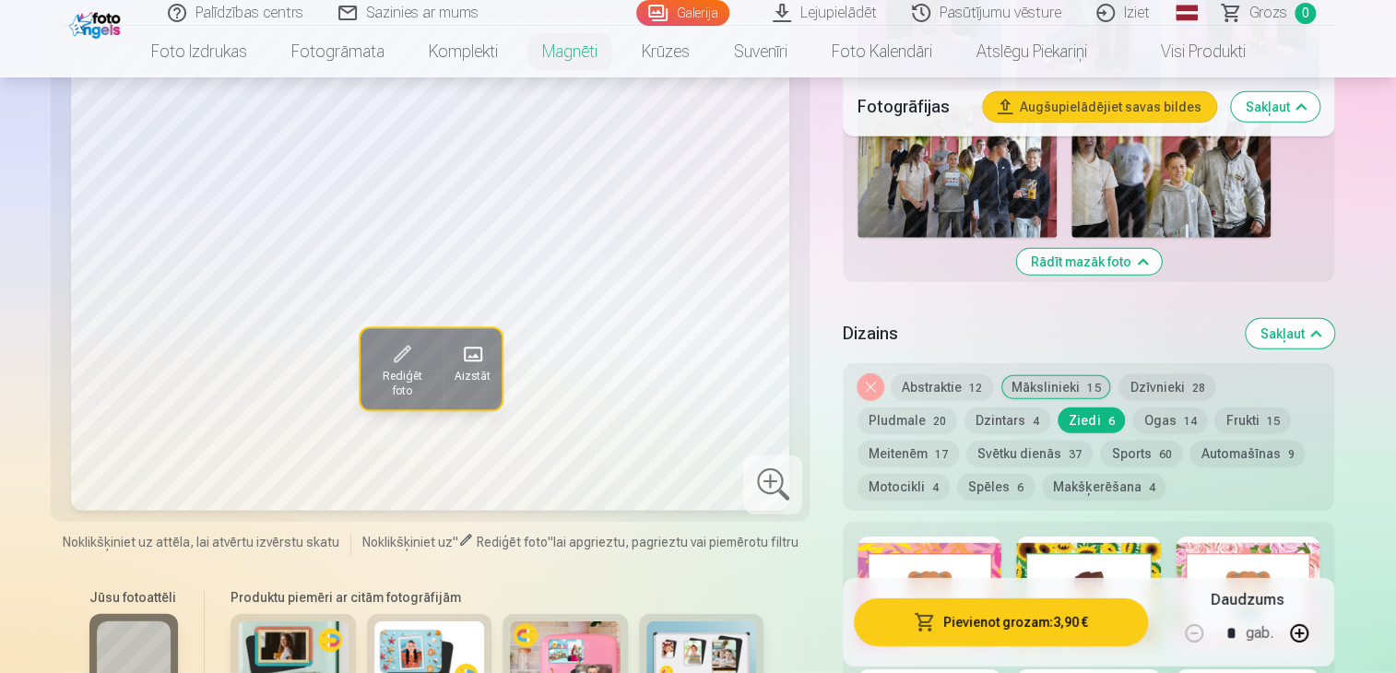
click at [402, 369] on span "Rediģēt foto" at bounding box center [401, 384] width 61 height 30
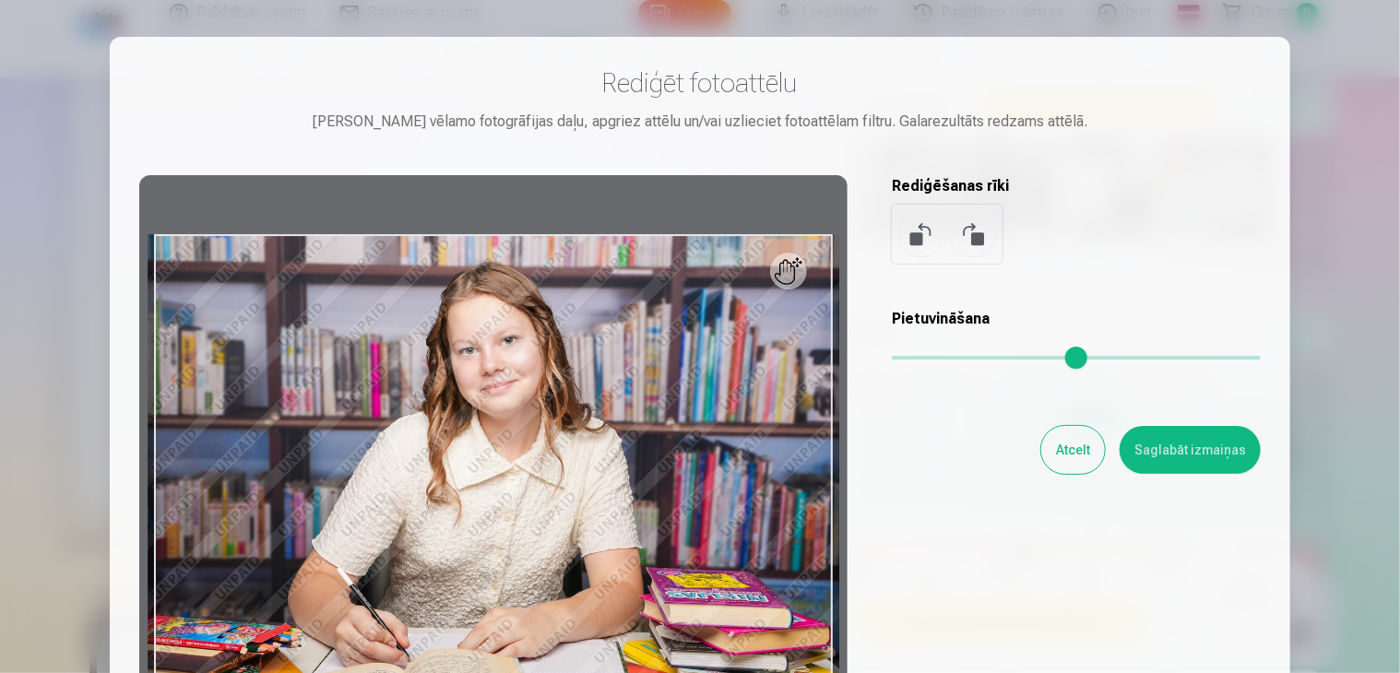
click at [915, 241] on button at bounding box center [921, 234] width 44 height 44
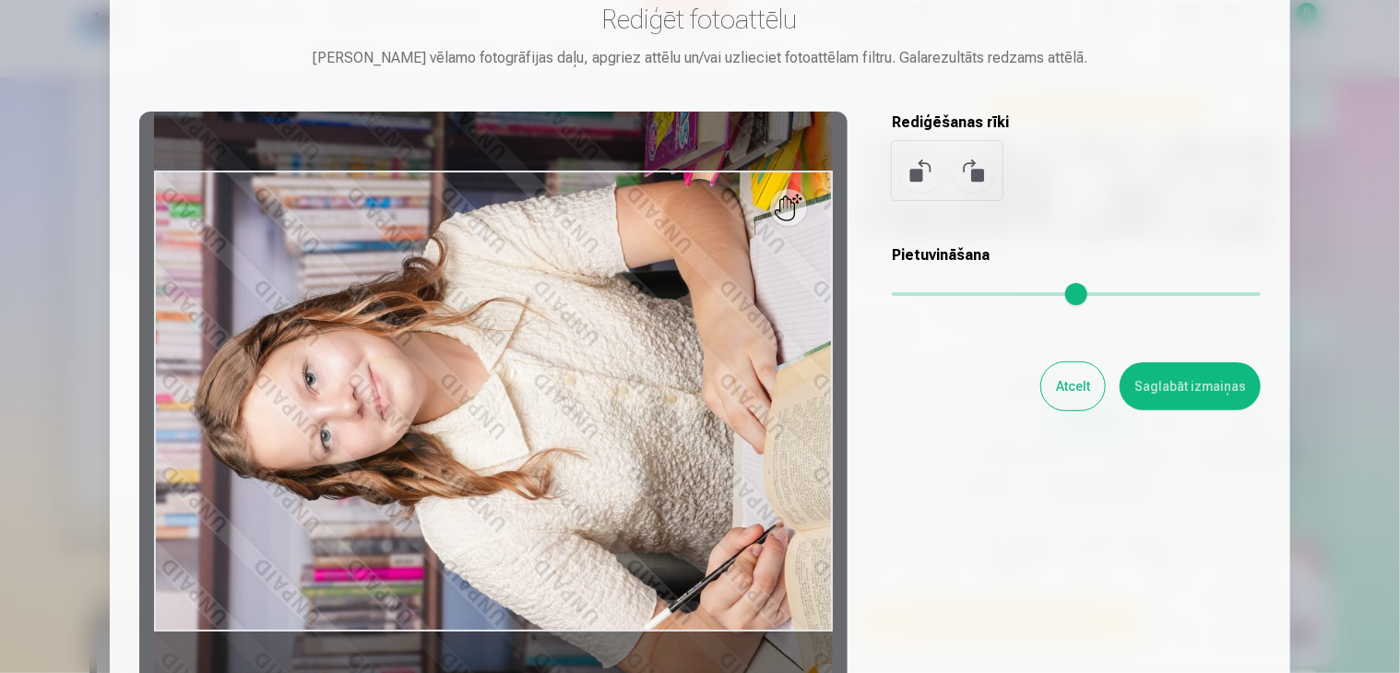
scroll to position [92, 0]
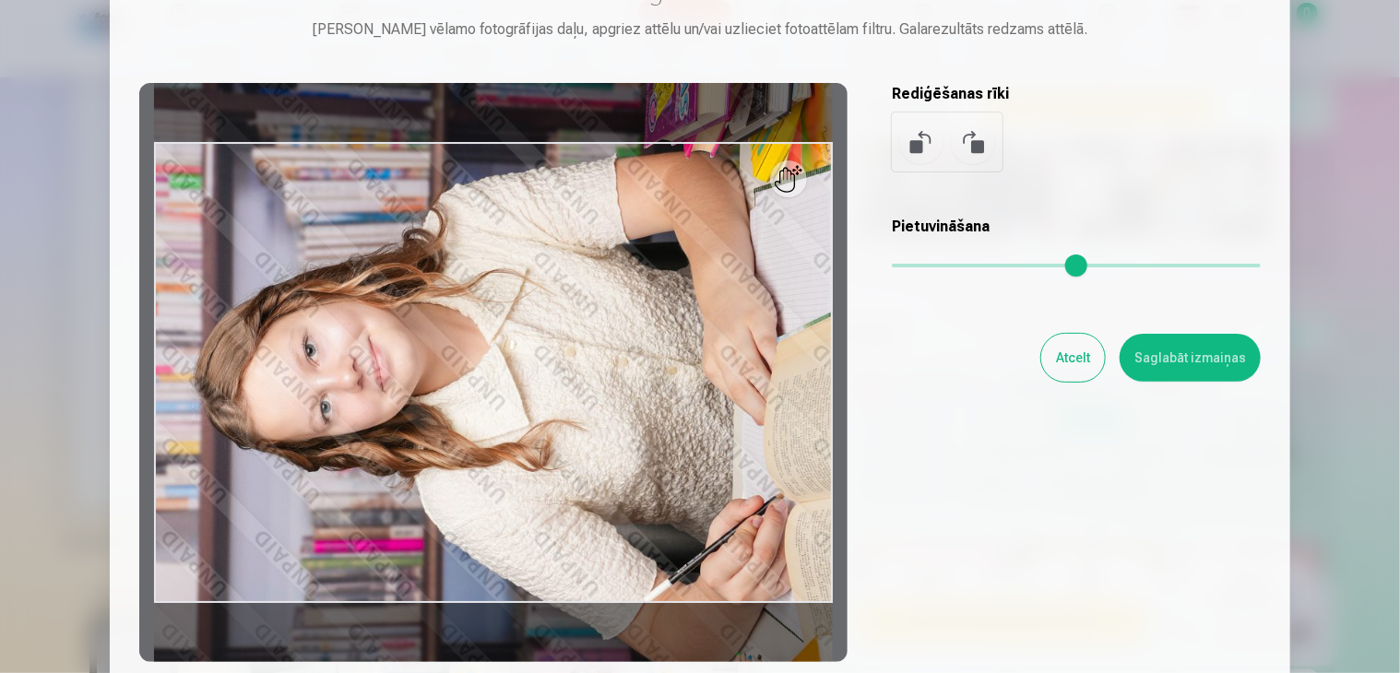
click at [550, 376] on div at bounding box center [493, 372] width 708 height 579
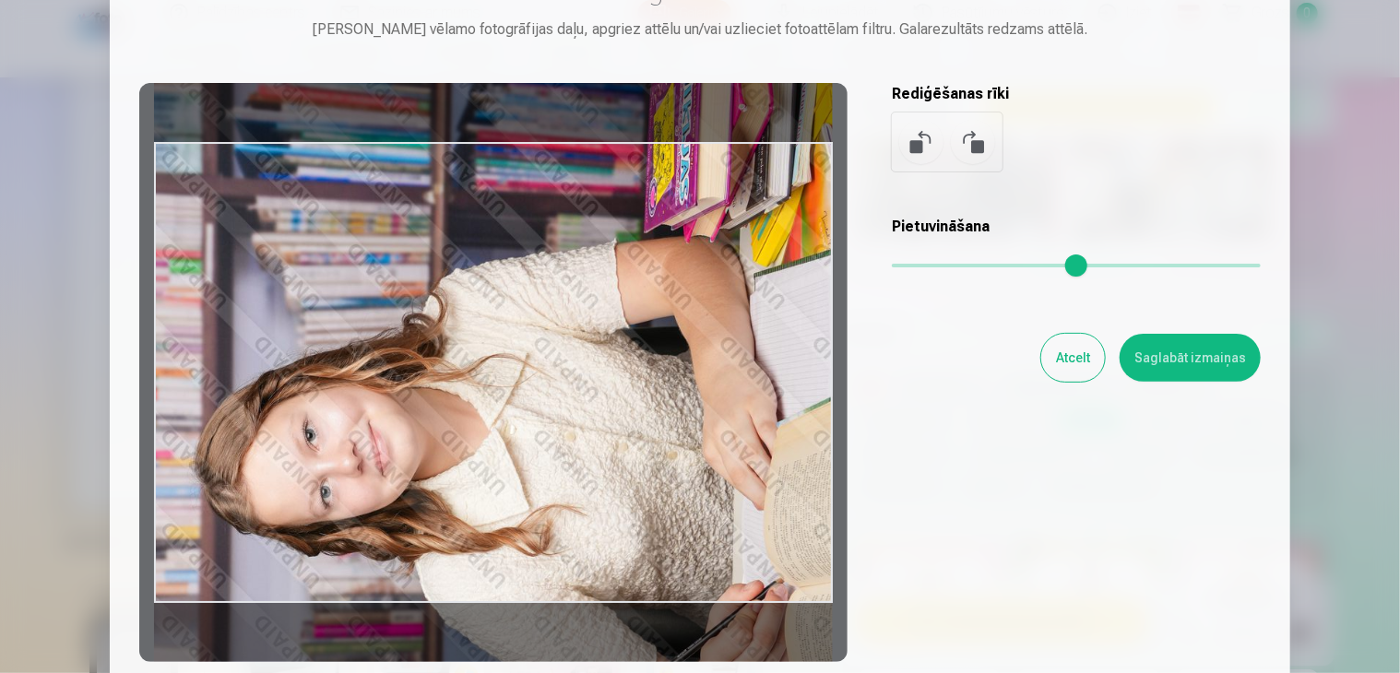
drag, startPoint x: 601, startPoint y: 326, endPoint x: 638, endPoint y: 358, distance: 49.0
click at [638, 361] on div at bounding box center [493, 372] width 708 height 579
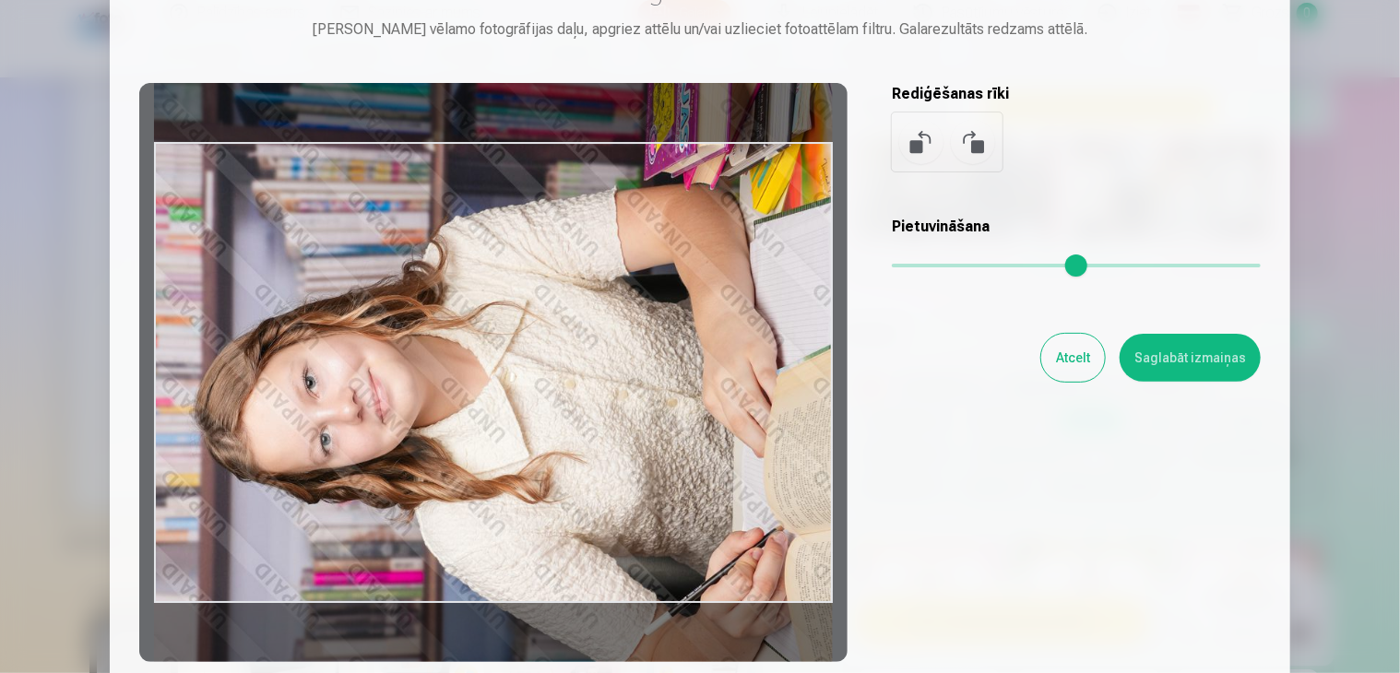
click at [645, 347] on div at bounding box center [493, 372] width 708 height 579
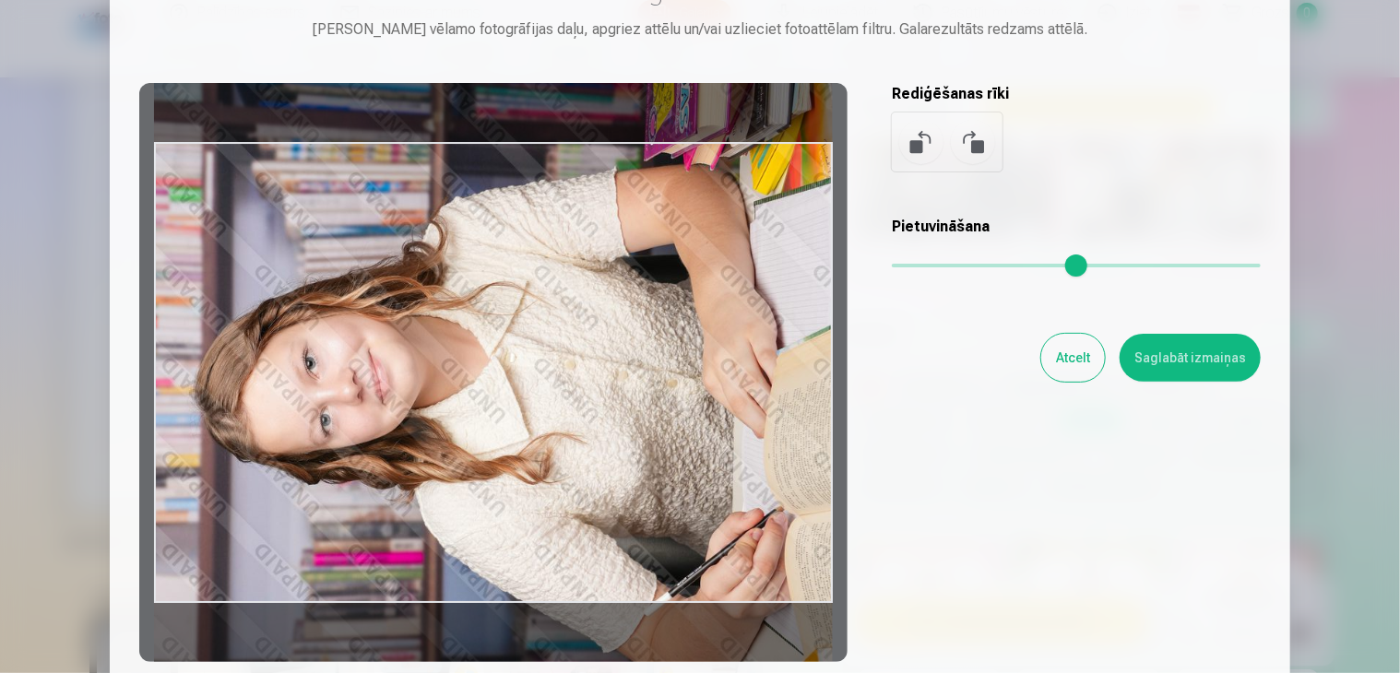
drag, startPoint x: 652, startPoint y: 327, endPoint x: 927, endPoint y: 313, distance: 275.2
click at [927, 313] on div "Rediģēt fotoattēlu Pietuvini vēlamo fotogrāfijas daļu, apgriez attēlu un/vai uz…" at bounding box center [699, 318] width 1121 height 688
click at [626, 447] on div at bounding box center [493, 372] width 708 height 579
click at [982, 146] on button at bounding box center [973, 142] width 44 height 44
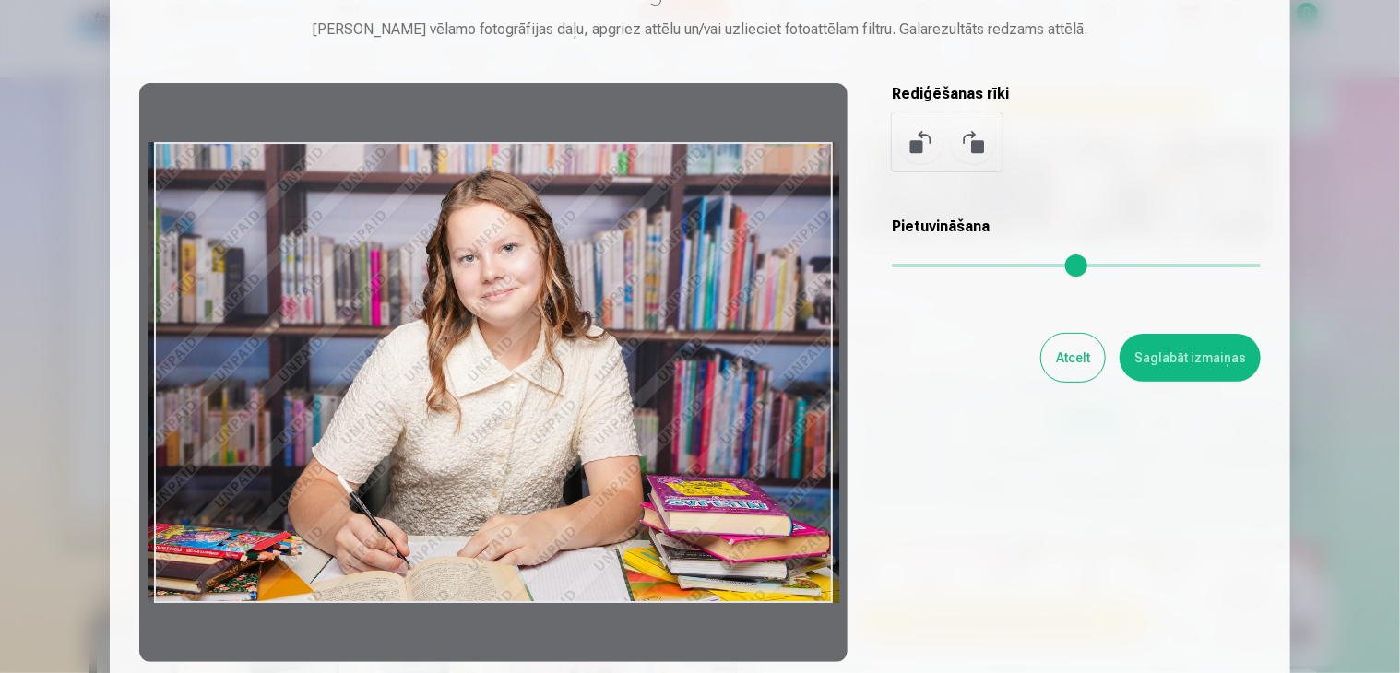
scroll to position [0, 0]
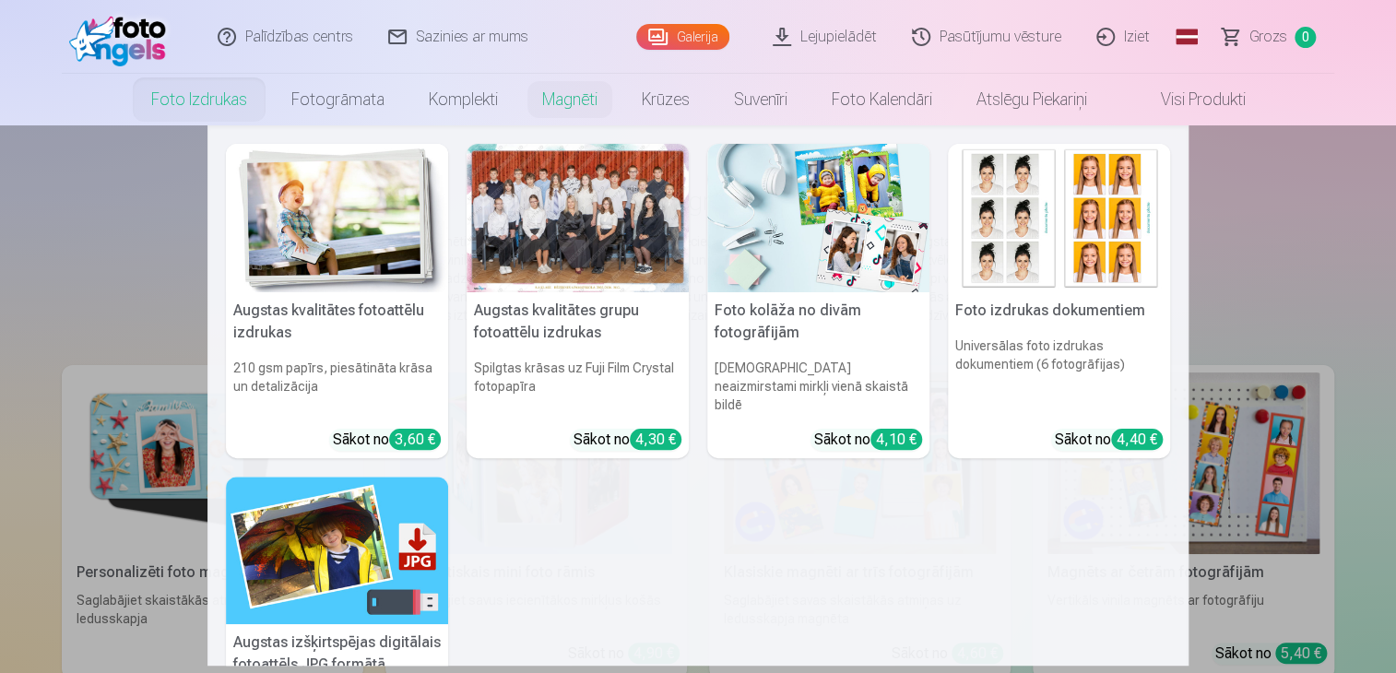
click at [204, 88] on link "Foto izdrukas" at bounding box center [199, 100] width 140 height 52
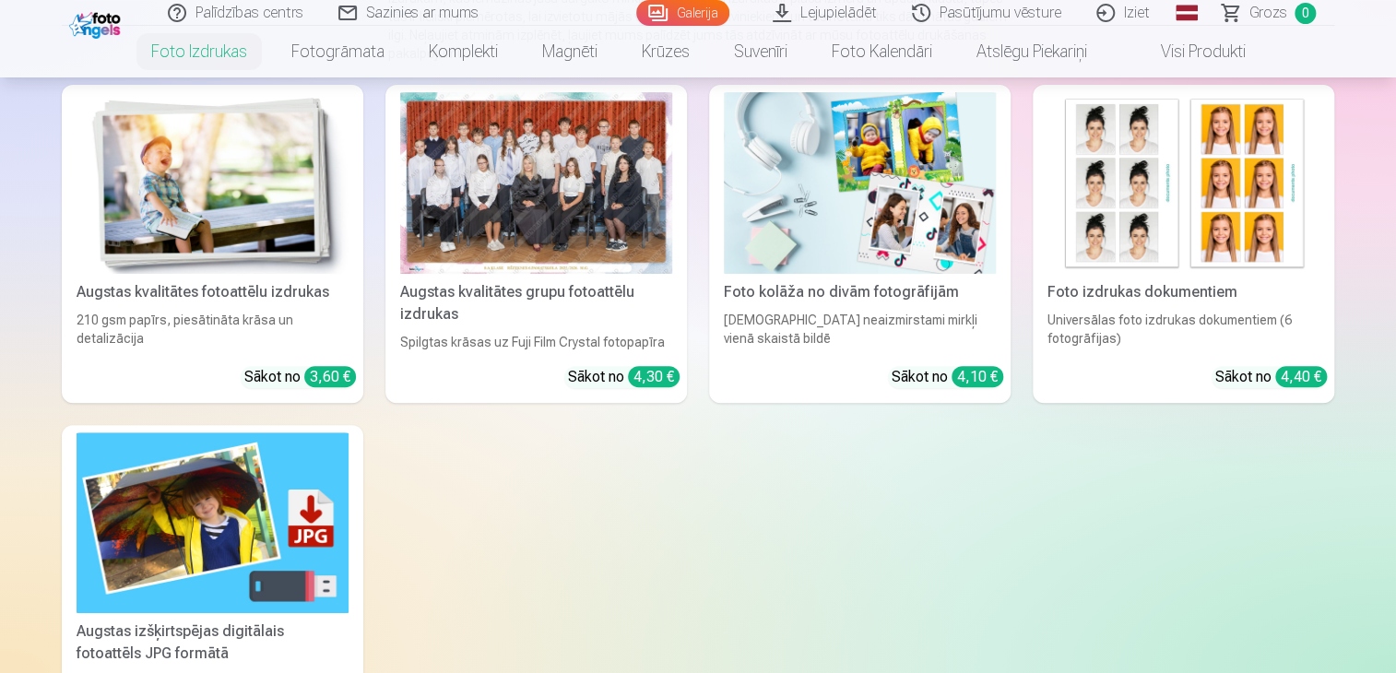
scroll to position [184, 0]
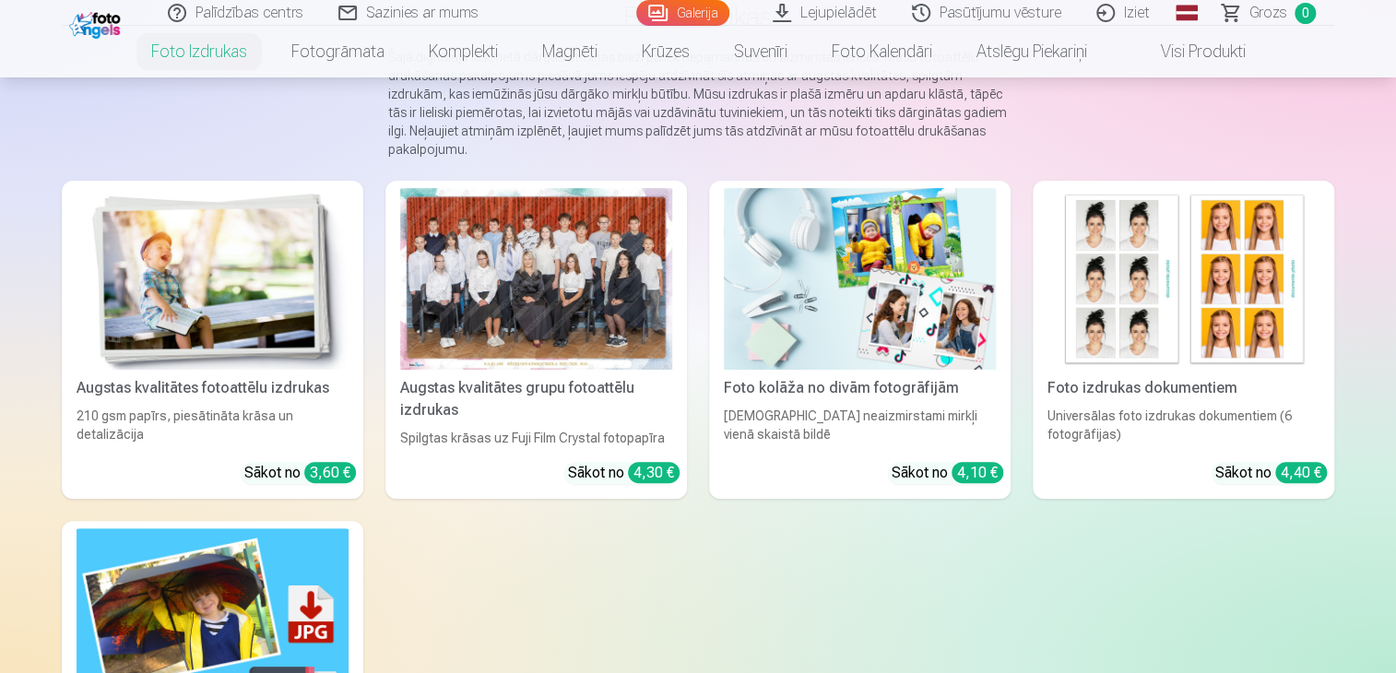
click at [510, 295] on div at bounding box center [536, 279] width 272 height 182
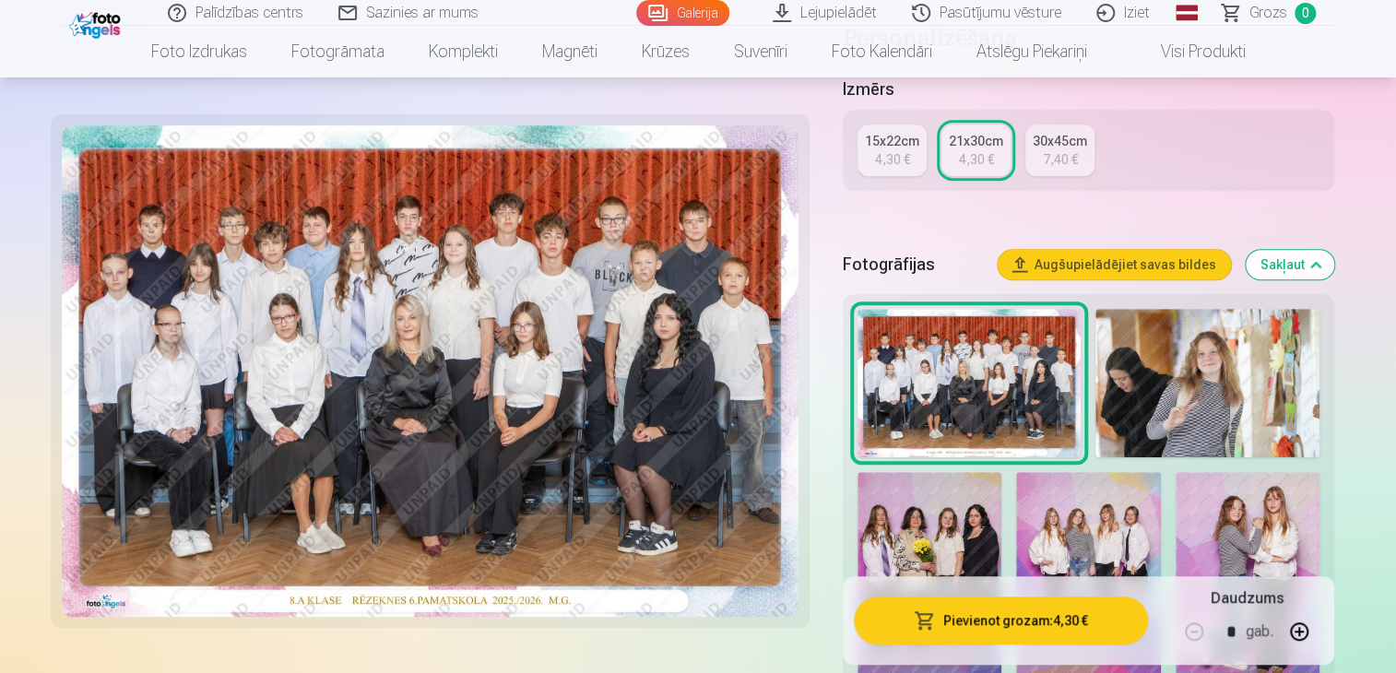
scroll to position [553, 0]
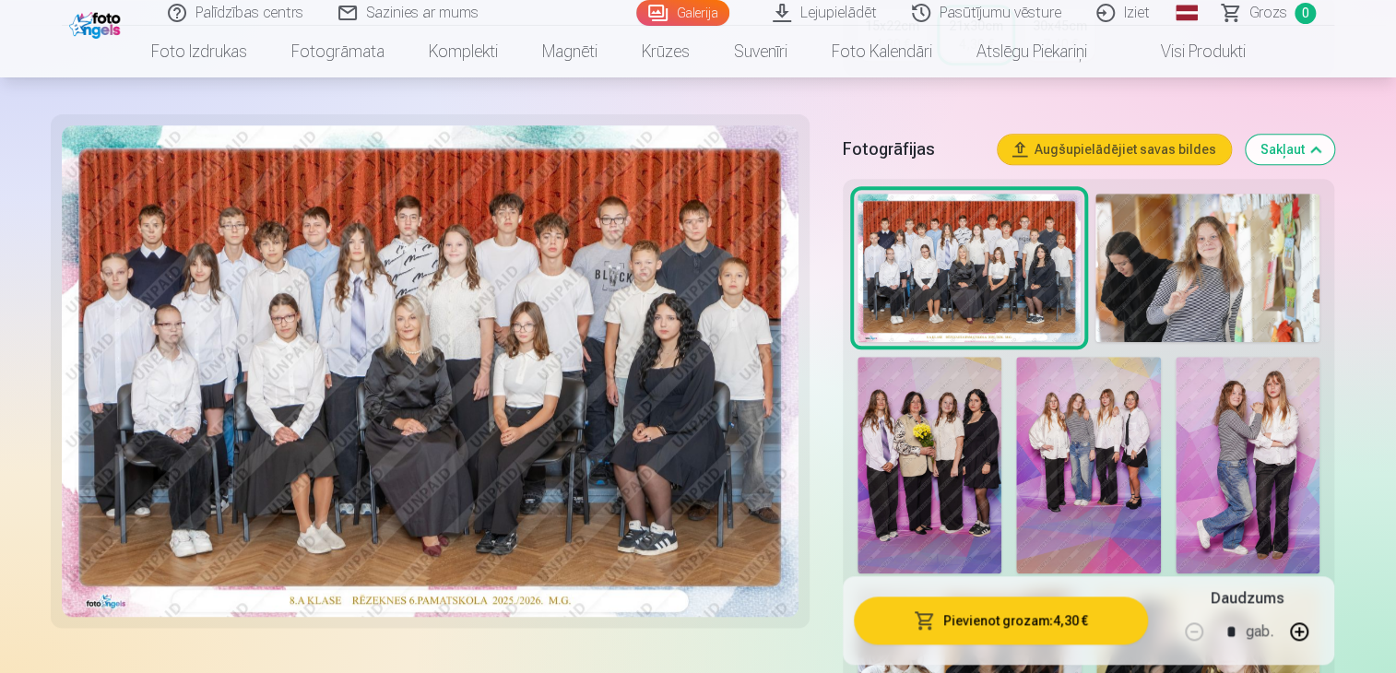
click at [1265, 466] on img at bounding box center [1248, 465] width 144 height 216
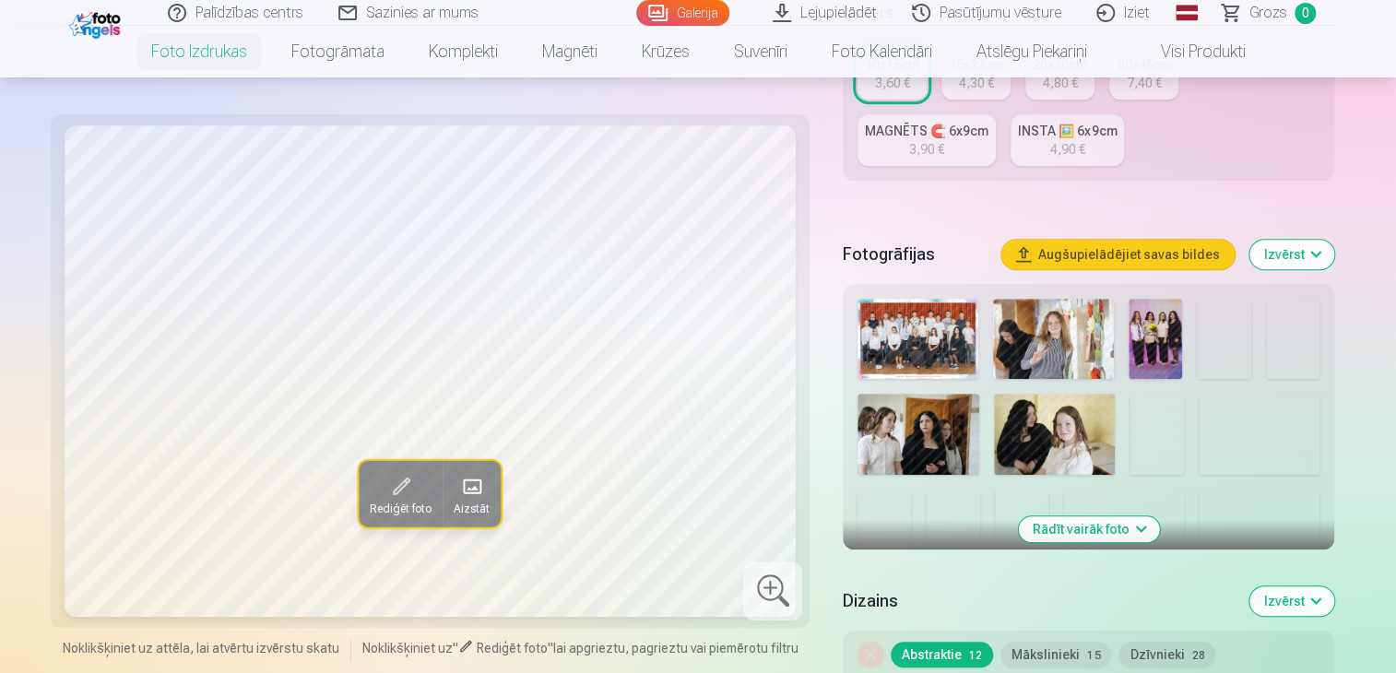
scroll to position [461, 0]
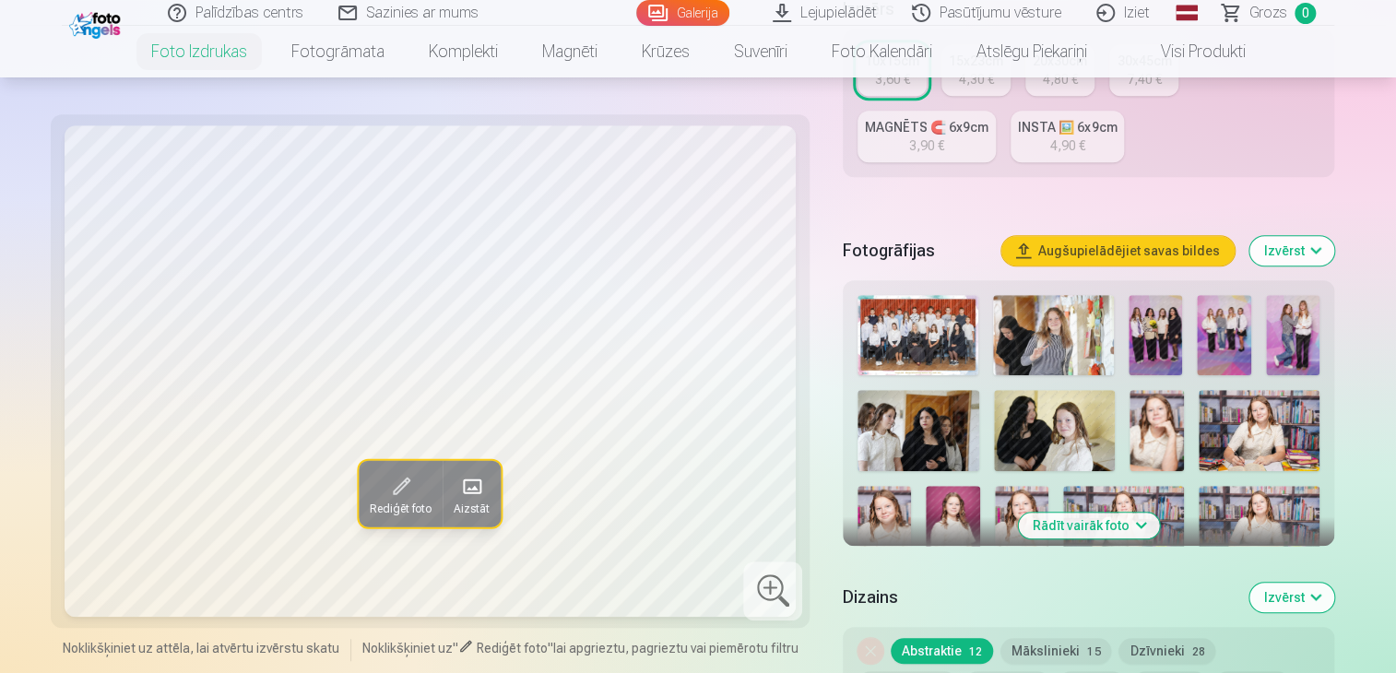
click at [1294, 332] on img at bounding box center [1292, 335] width 53 height 80
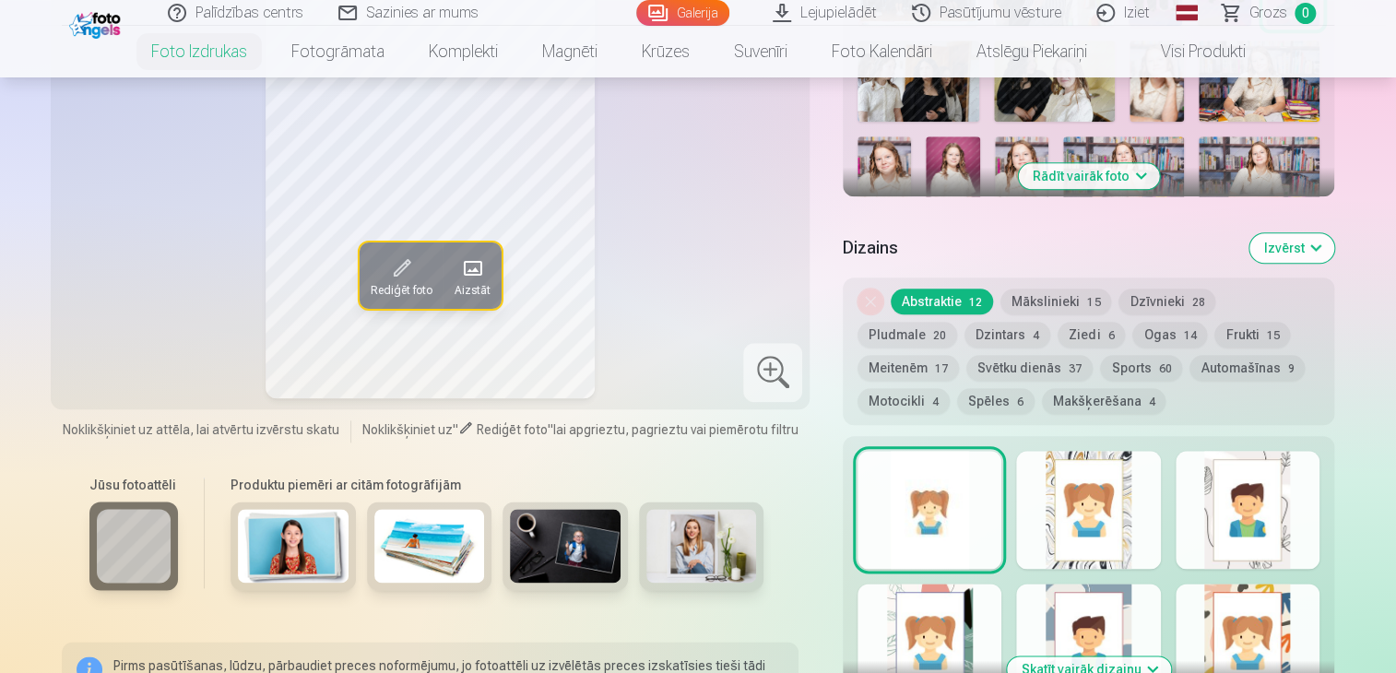
scroll to position [830, 0]
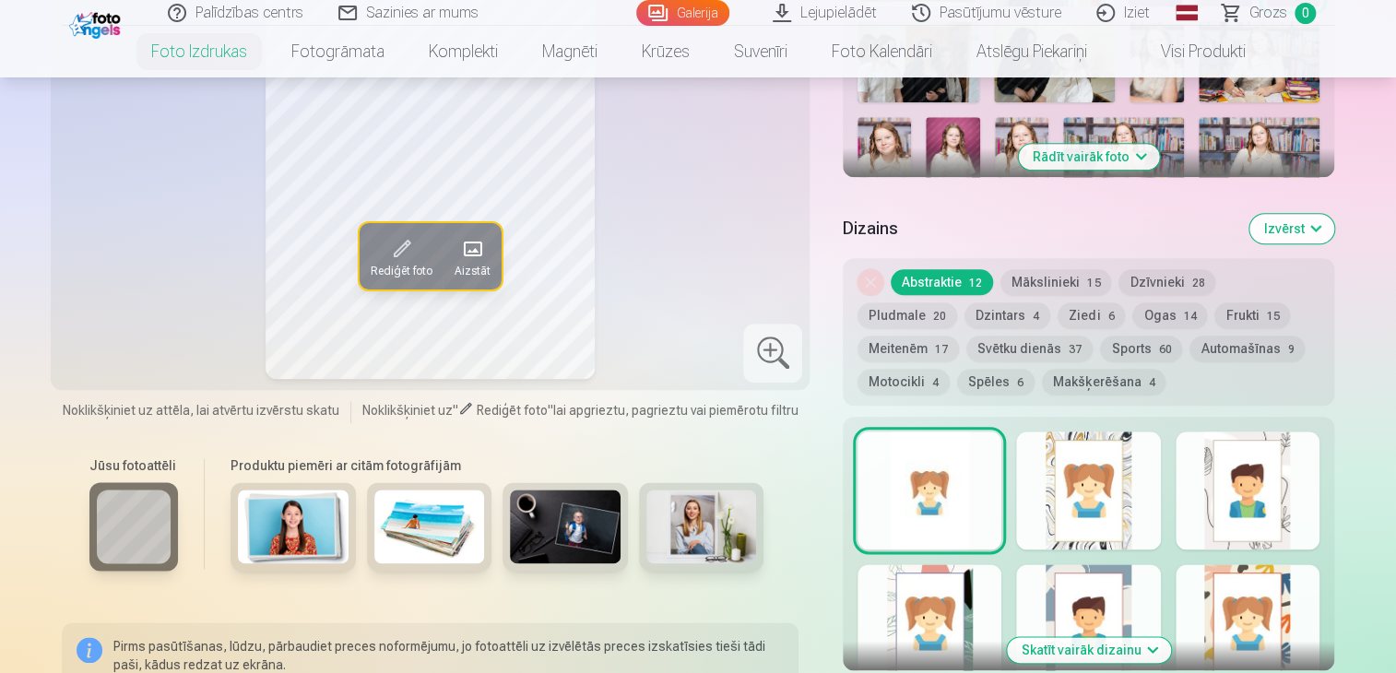
click at [461, 531] on img at bounding box center [429, 527] width 111 height 74
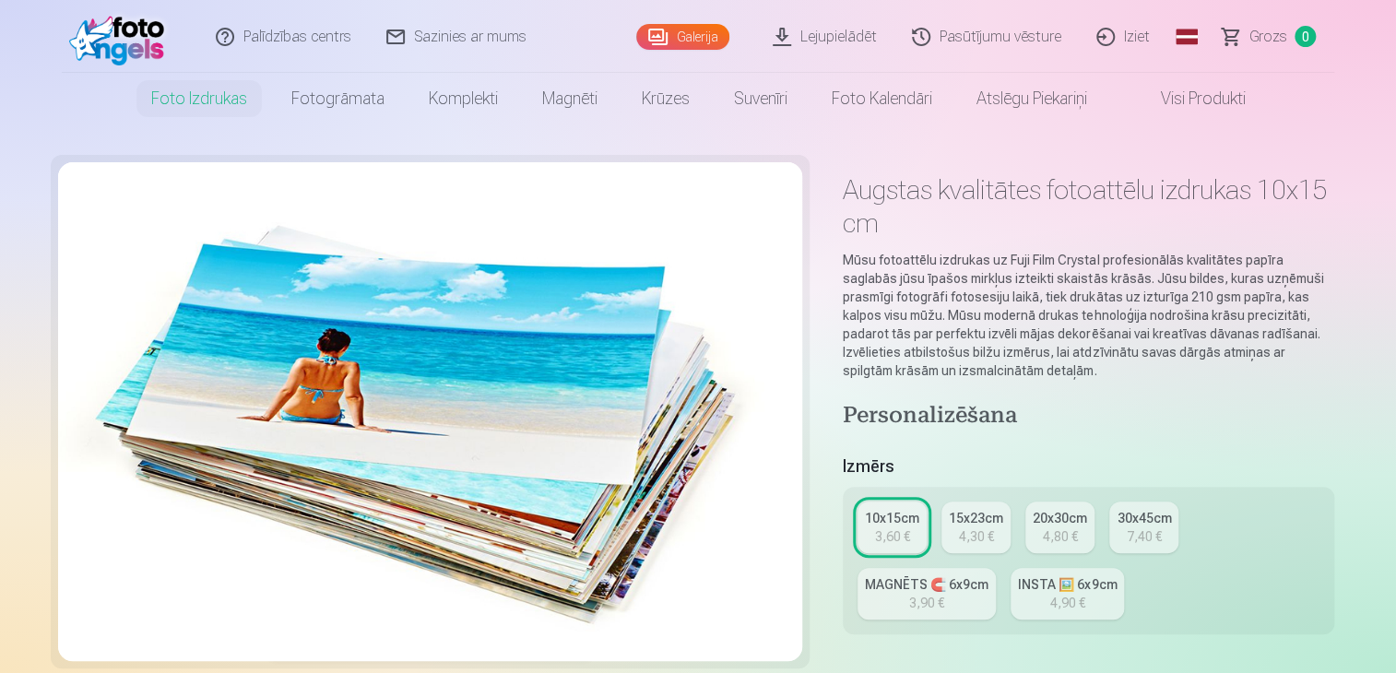
scroll to position [0, 0]
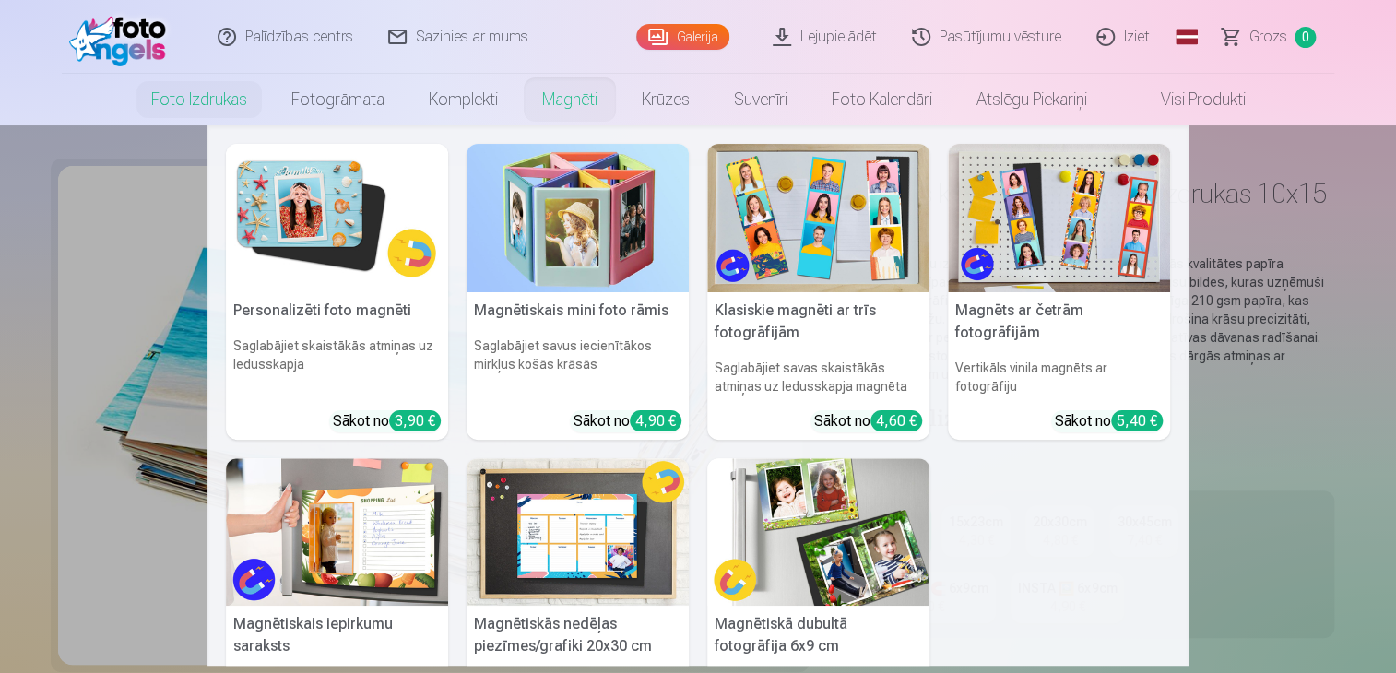
click at [548, 100] on link "Magnēti" at bounding box center [570, 100] width 100 height 52
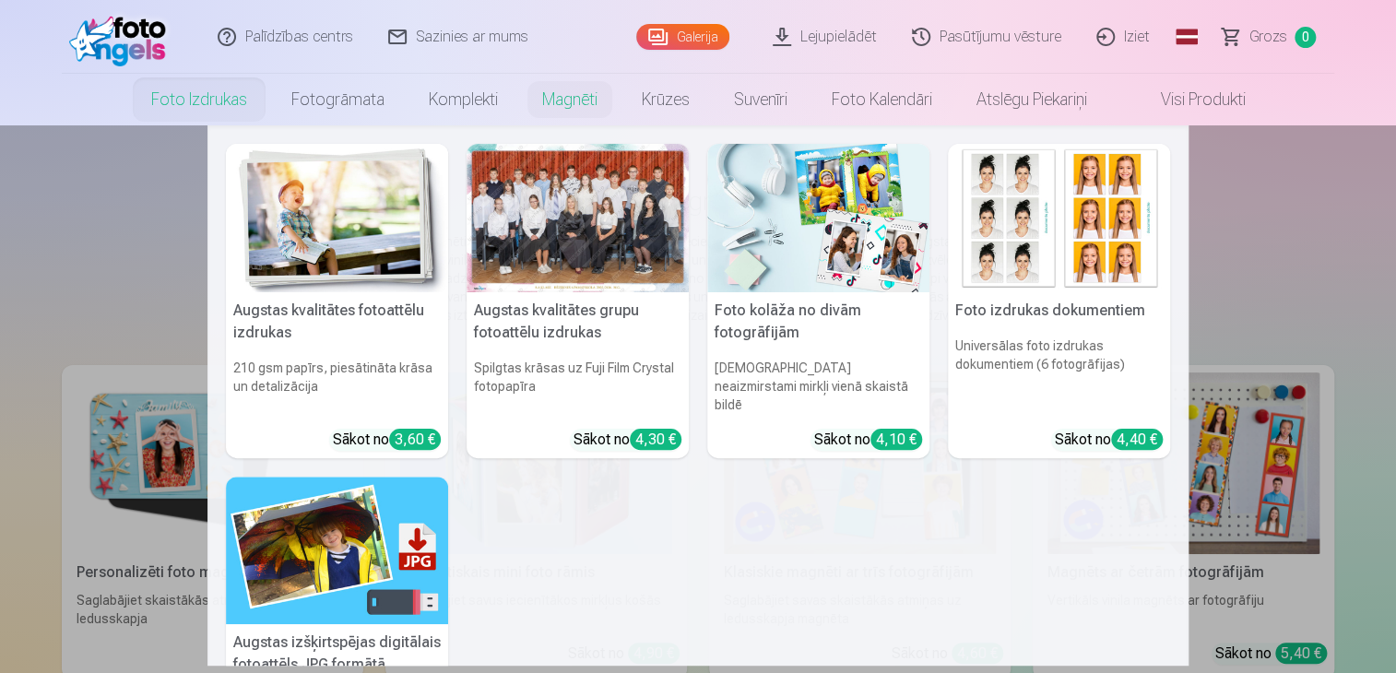
click at [225, 101] on link "Foto izdrukas" at bounding box center [199, 100] width 140 height 52
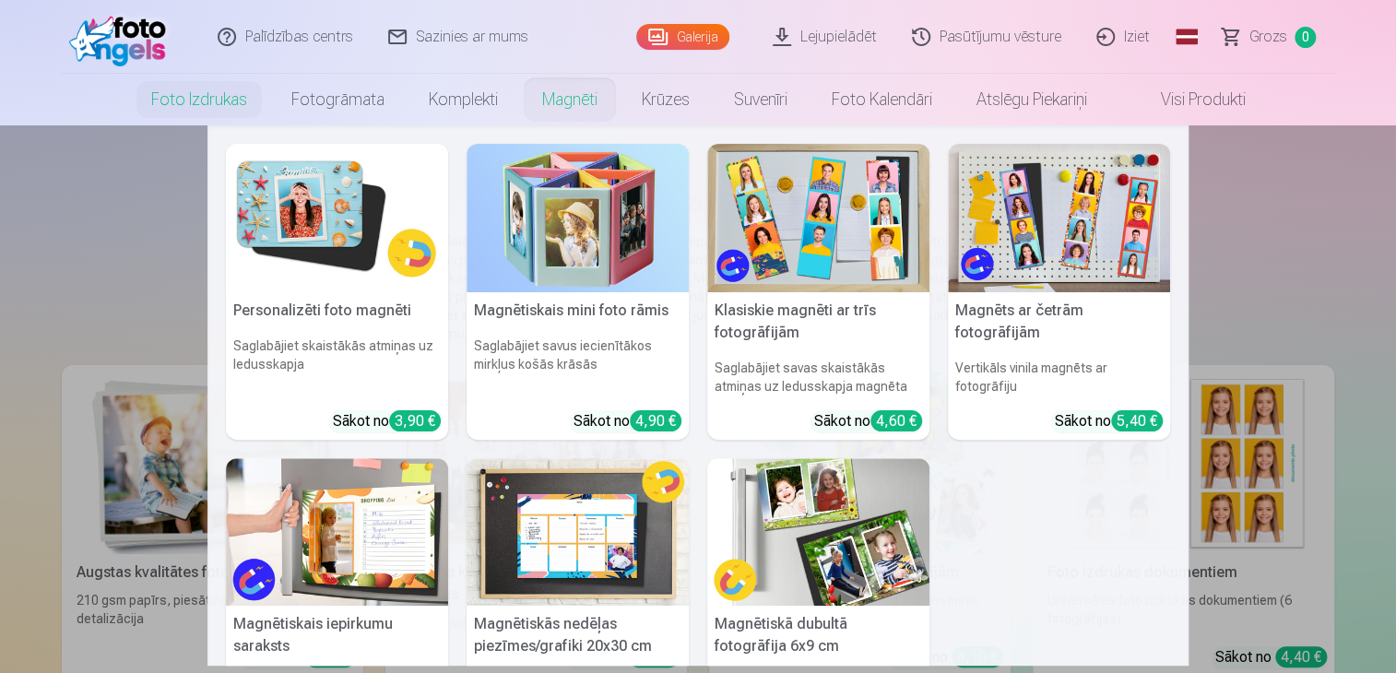
click at [586, 101] on link "Magnēti" at bounding box center [570, 100] width 100 height 52
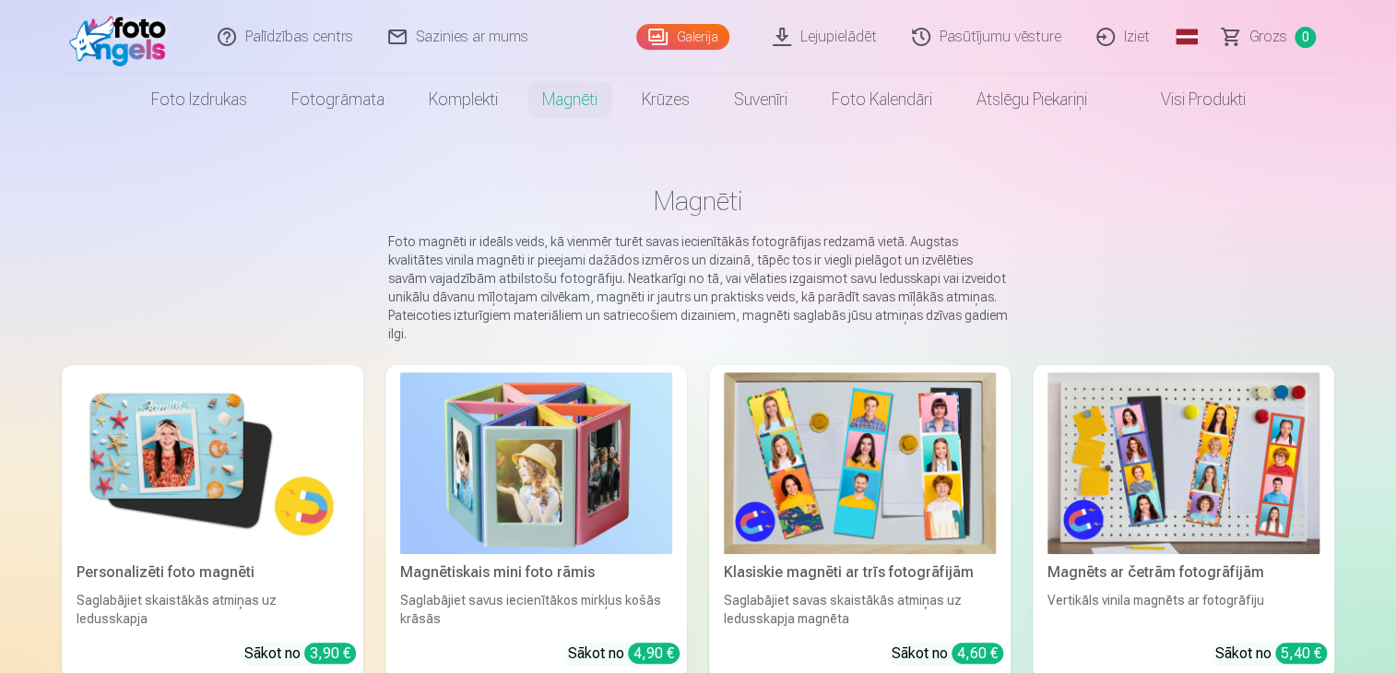
click at [193, 459] on img at bounding box center [213, 464] width 272 height 182
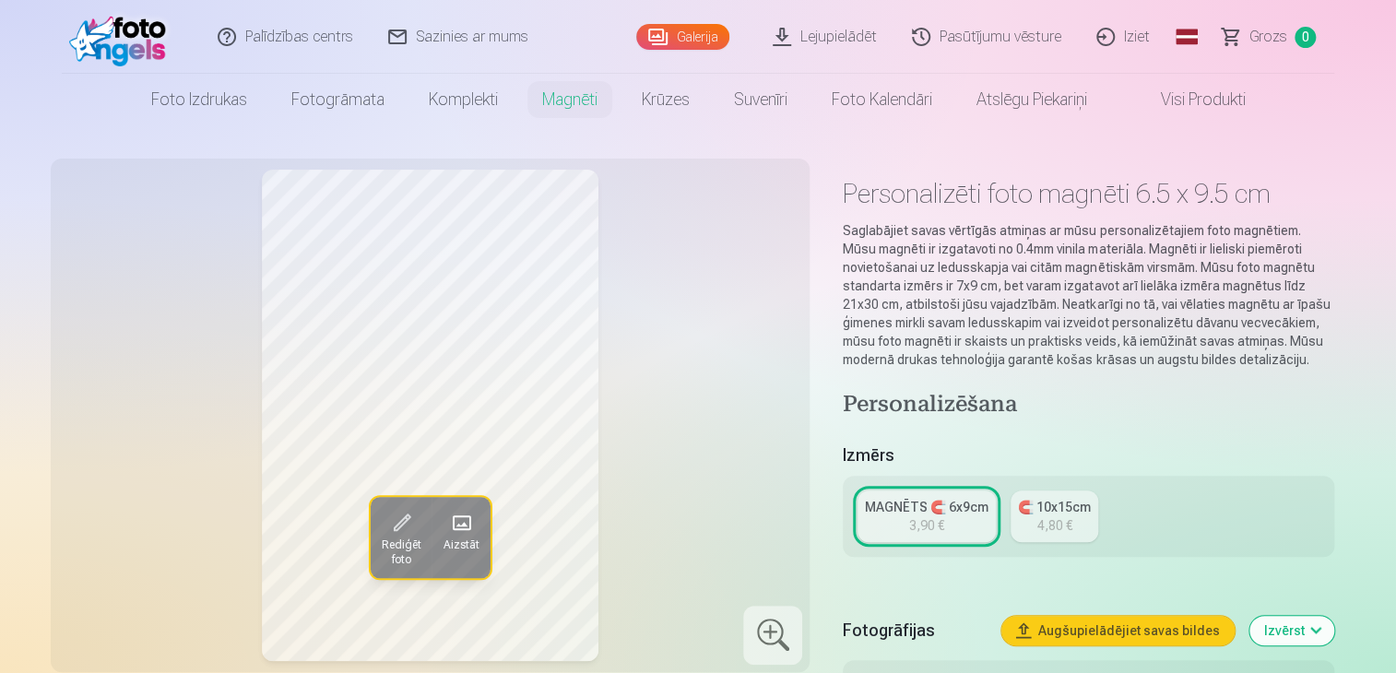
click at [1053, 526] on div "4,80 €" at bounding box center [1054, 525] width 35 height 18
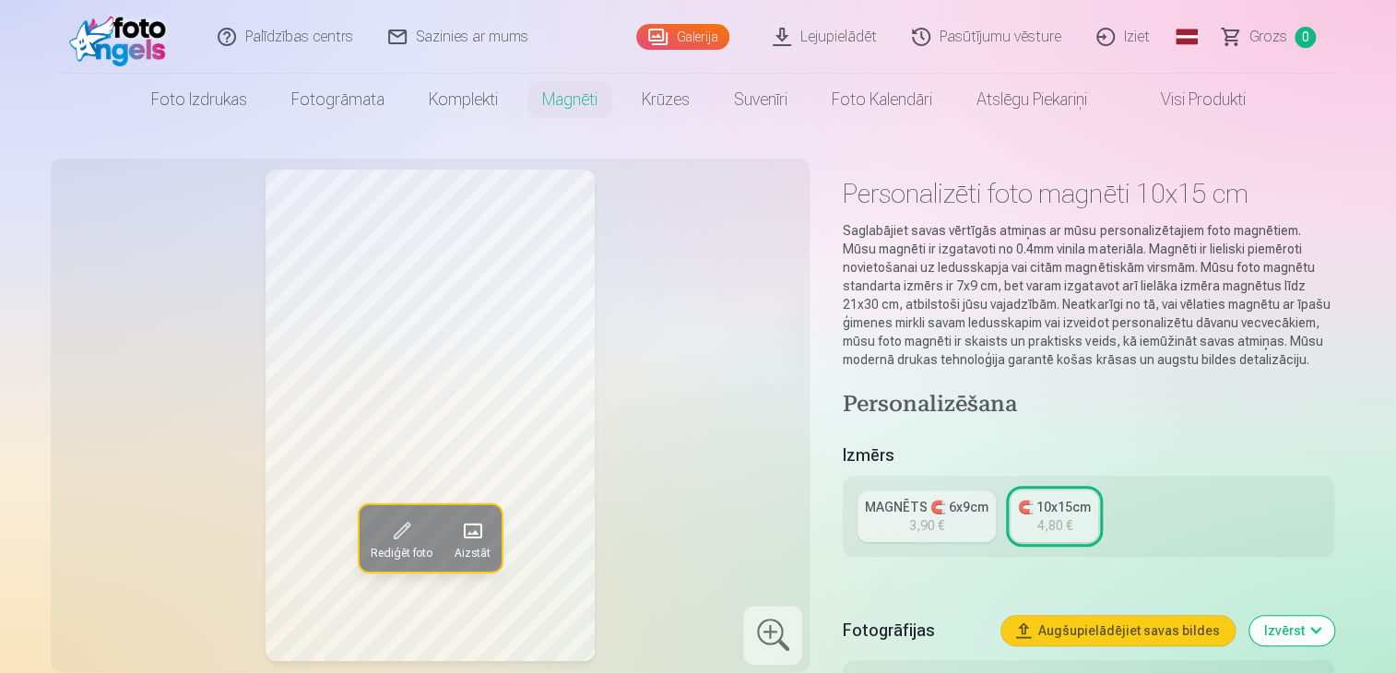
click at [965, 525] on link "MAGNĒTS 🧲 6x9cm 3,90 €" at bounding box center [927, 517] width 138 height 52
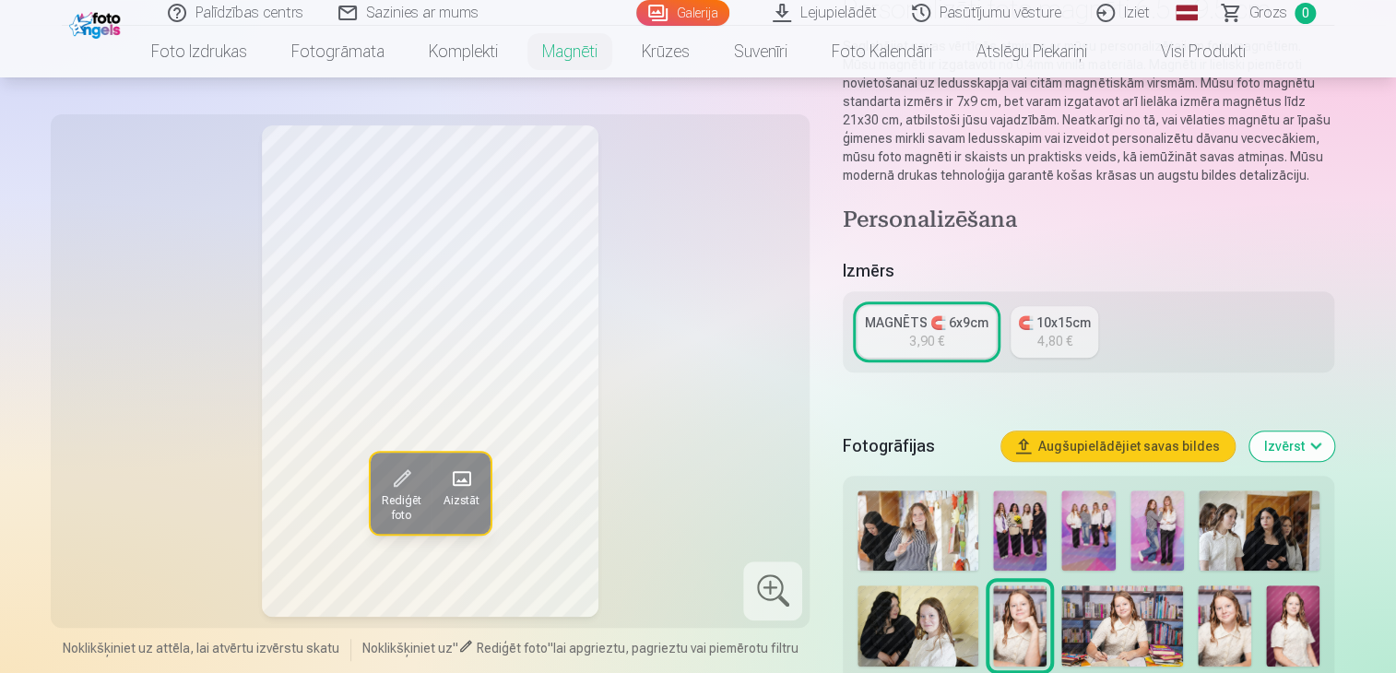
scroll to position [369, 0]
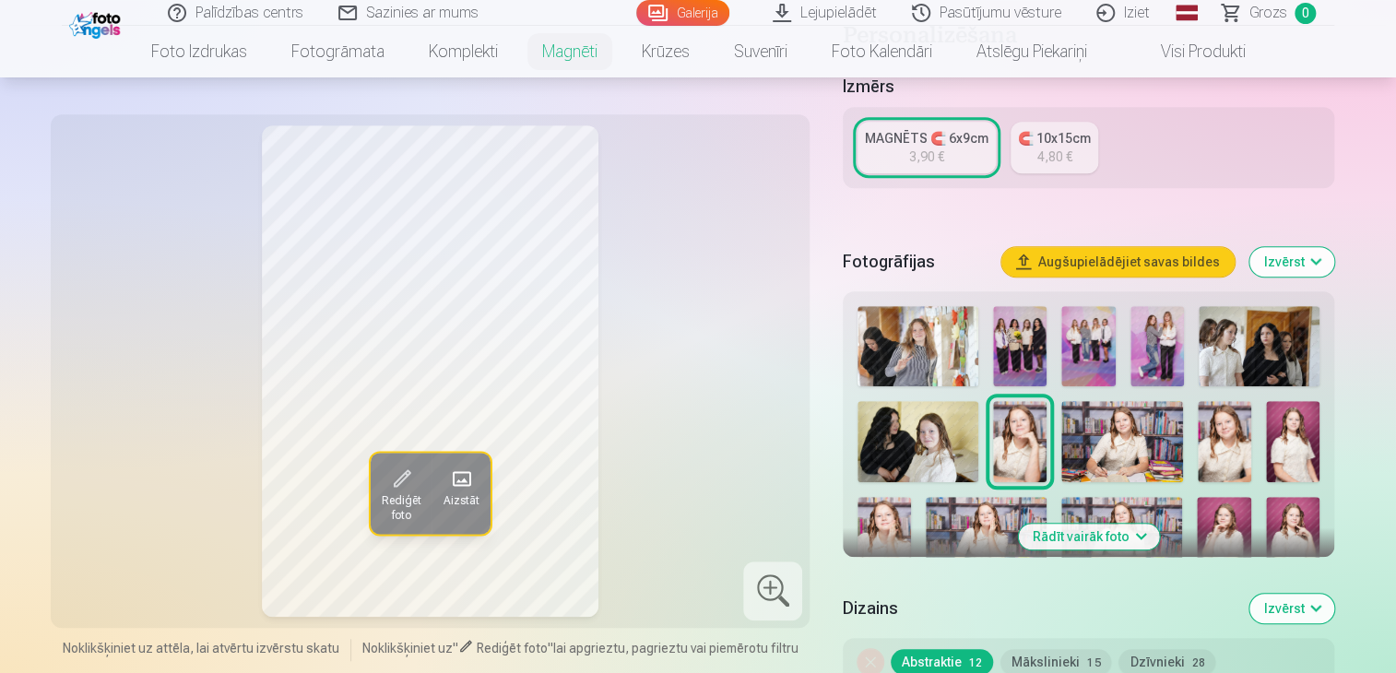
click at [1100, 532] on button "Rādīt vairāk foto" at bounding box center [1088, 537] width 141 height 26
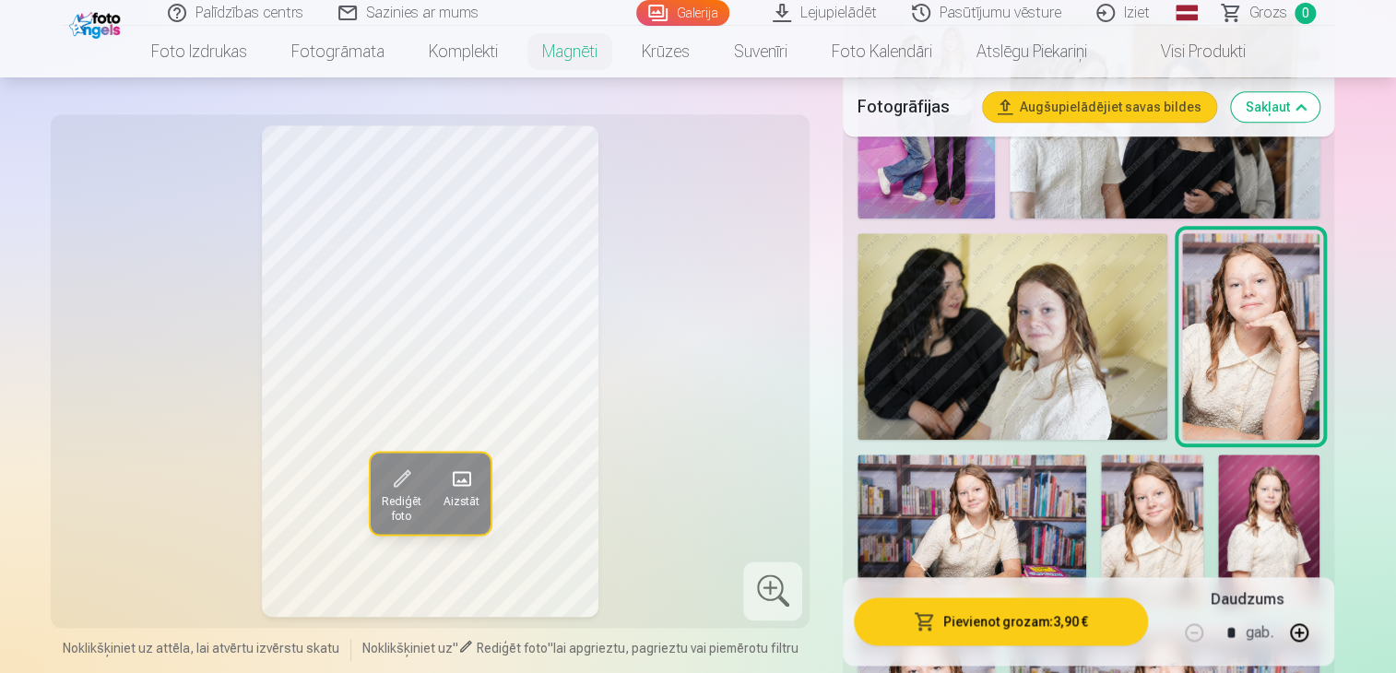
scroll to position [922, 0]
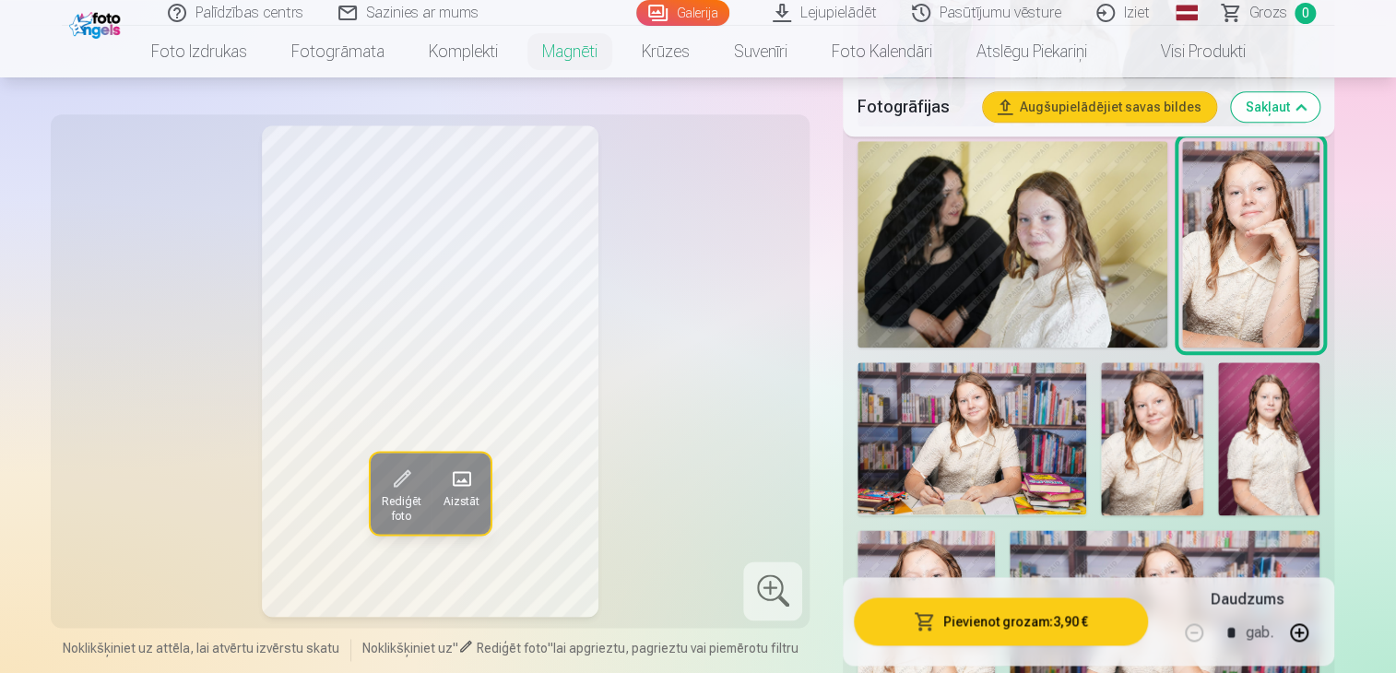
click at [1141, 479] on img at bounding box center [1151, 438] width 101 height 152
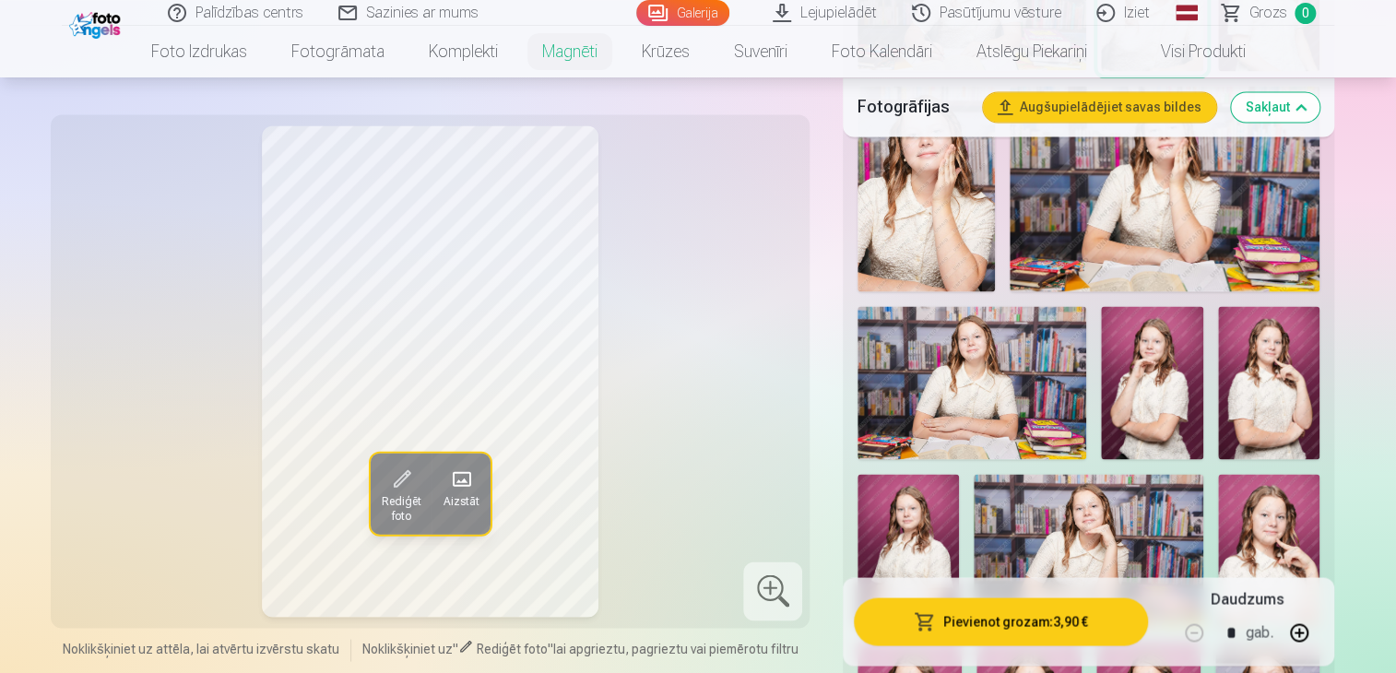
scroll to position [1383, 0]
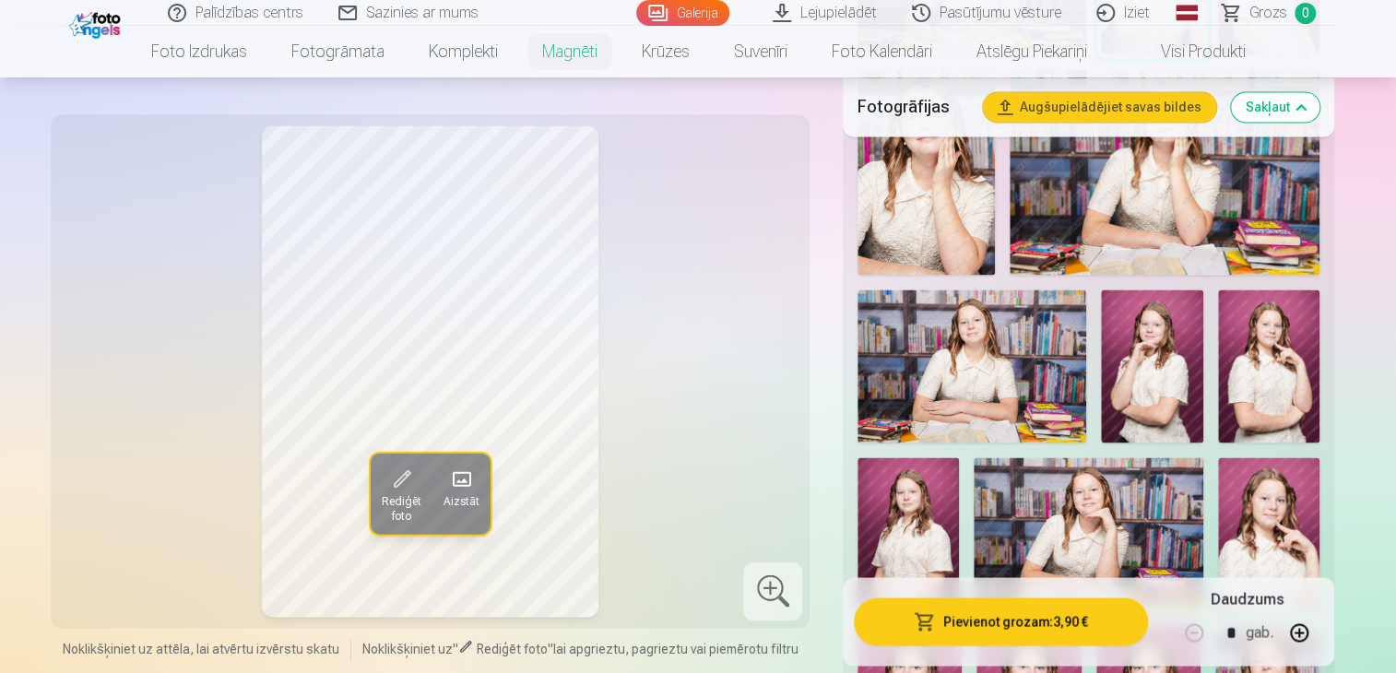
click at [1264, 411] on img at bounding box center [1268, 366] width 101 height 153
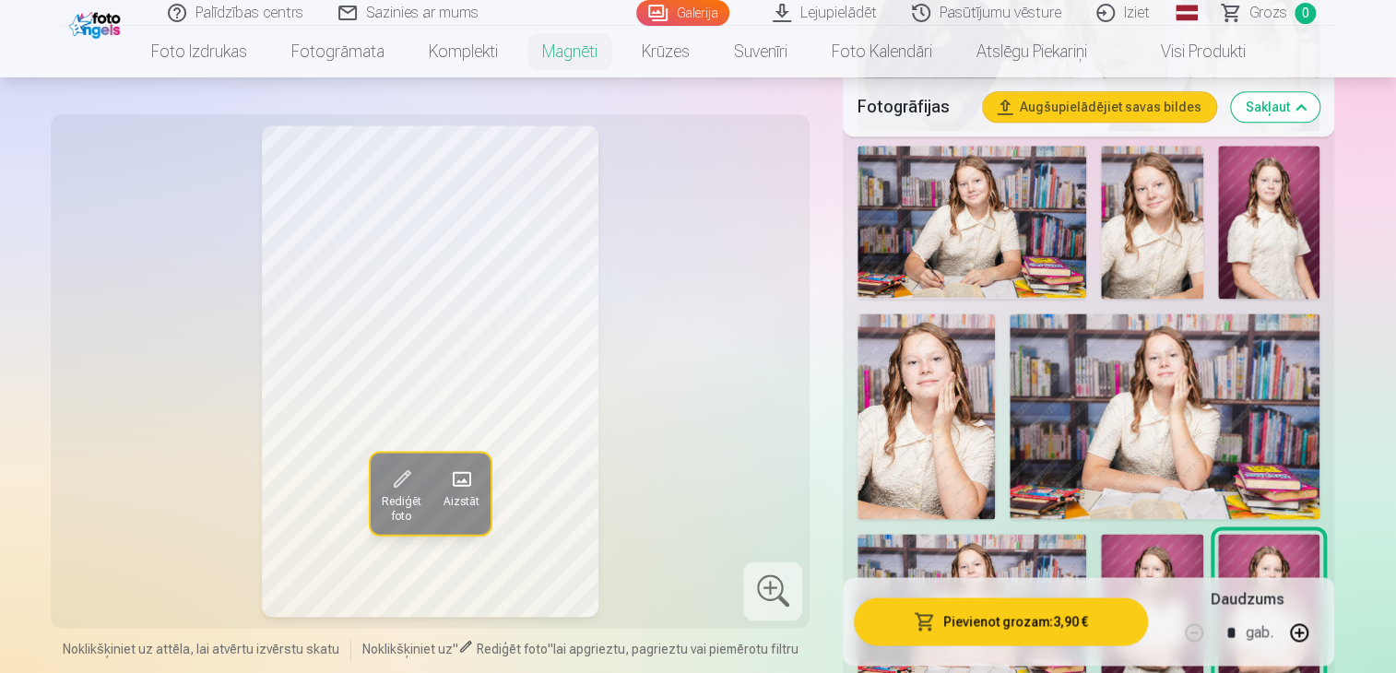
scroll to position [1107, 0]
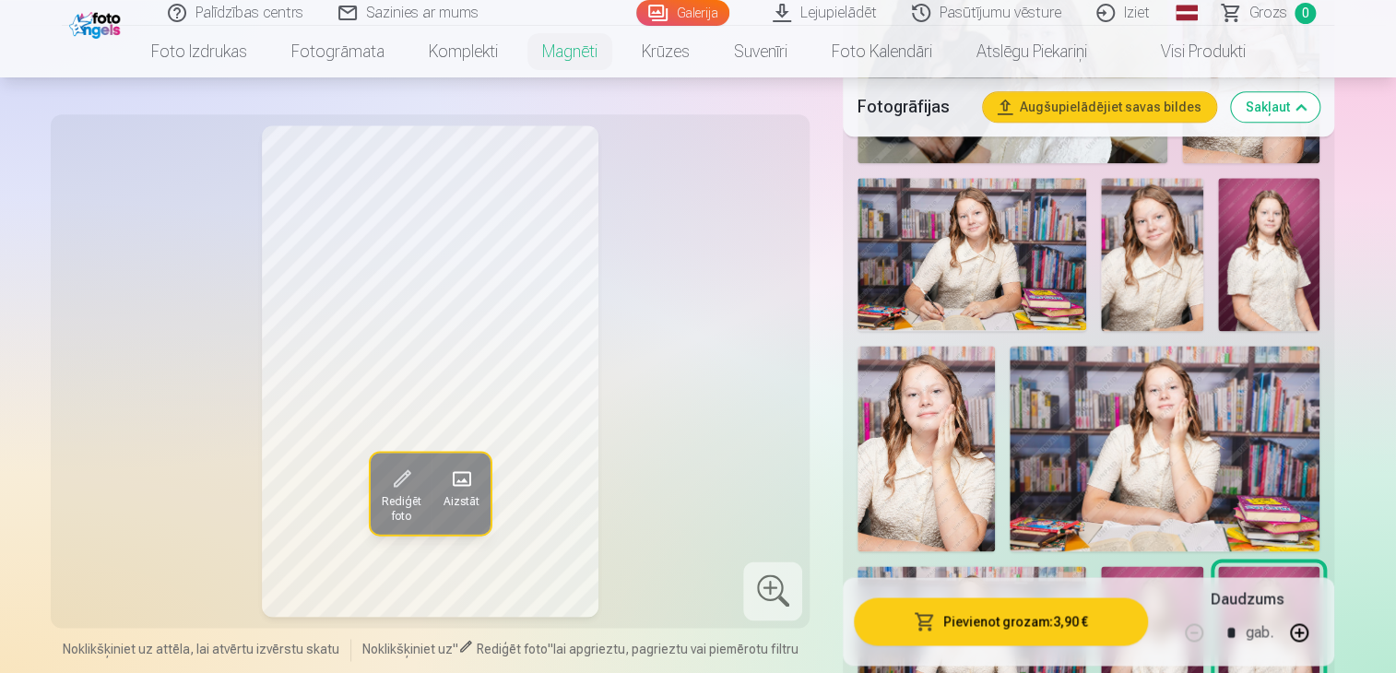
click at [1151, 266] on img at bounding box center [1151, 254] width 101 height 152
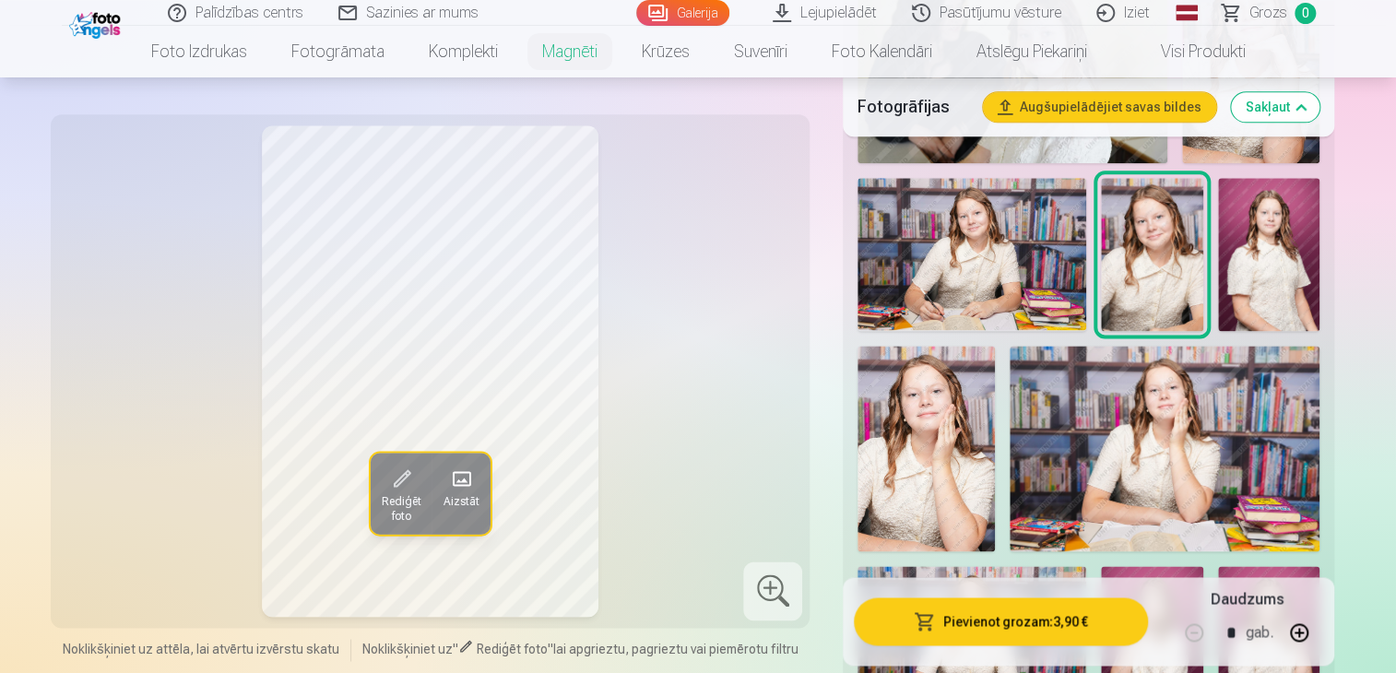
click at [1232, 453] on img at bounding box center [1165, 449] width 310 height 207
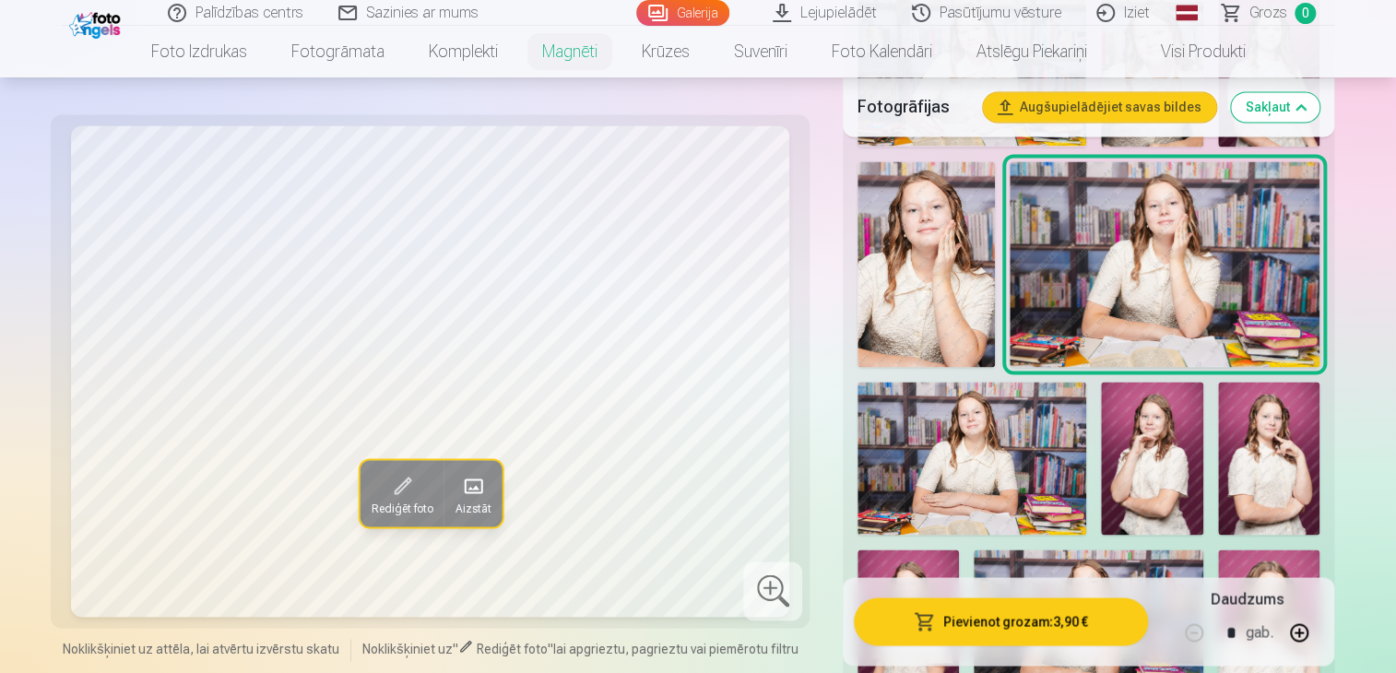
scroll to position [1383, 0]
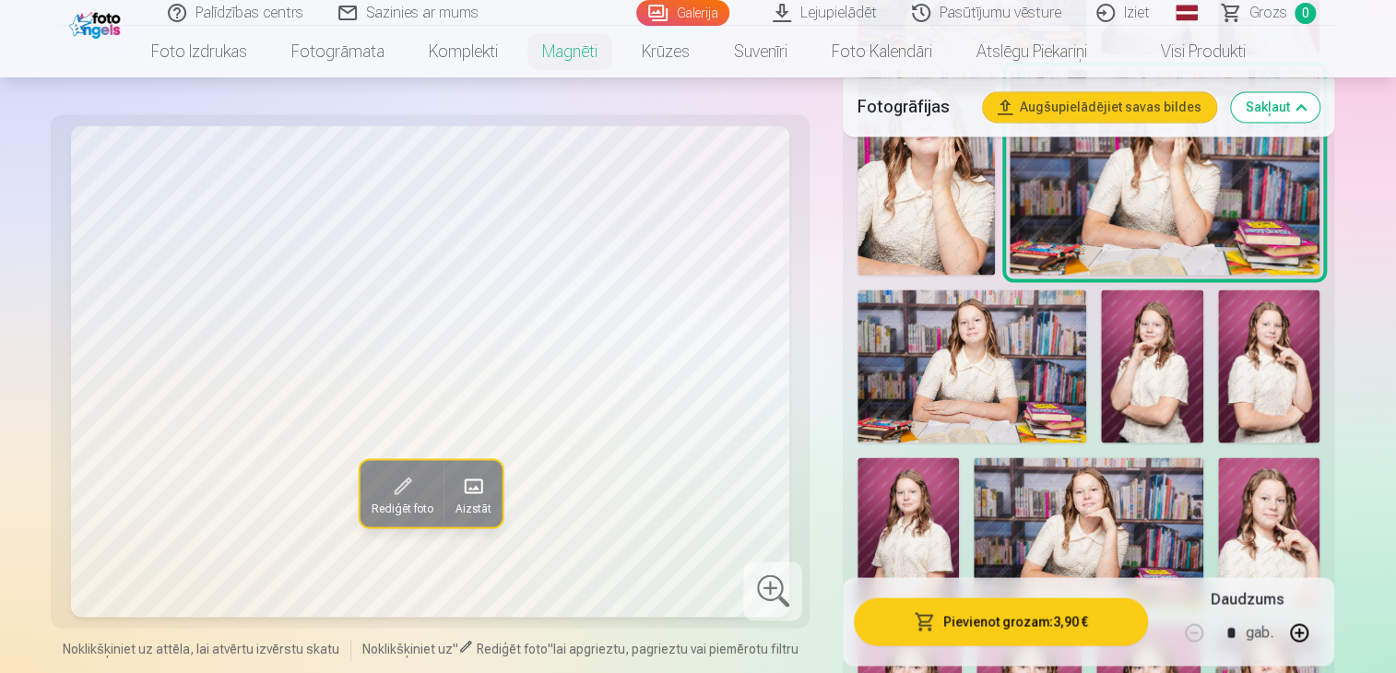
click at [1258, 420] on img at bounding box center [1268, 366] width 101 height 153
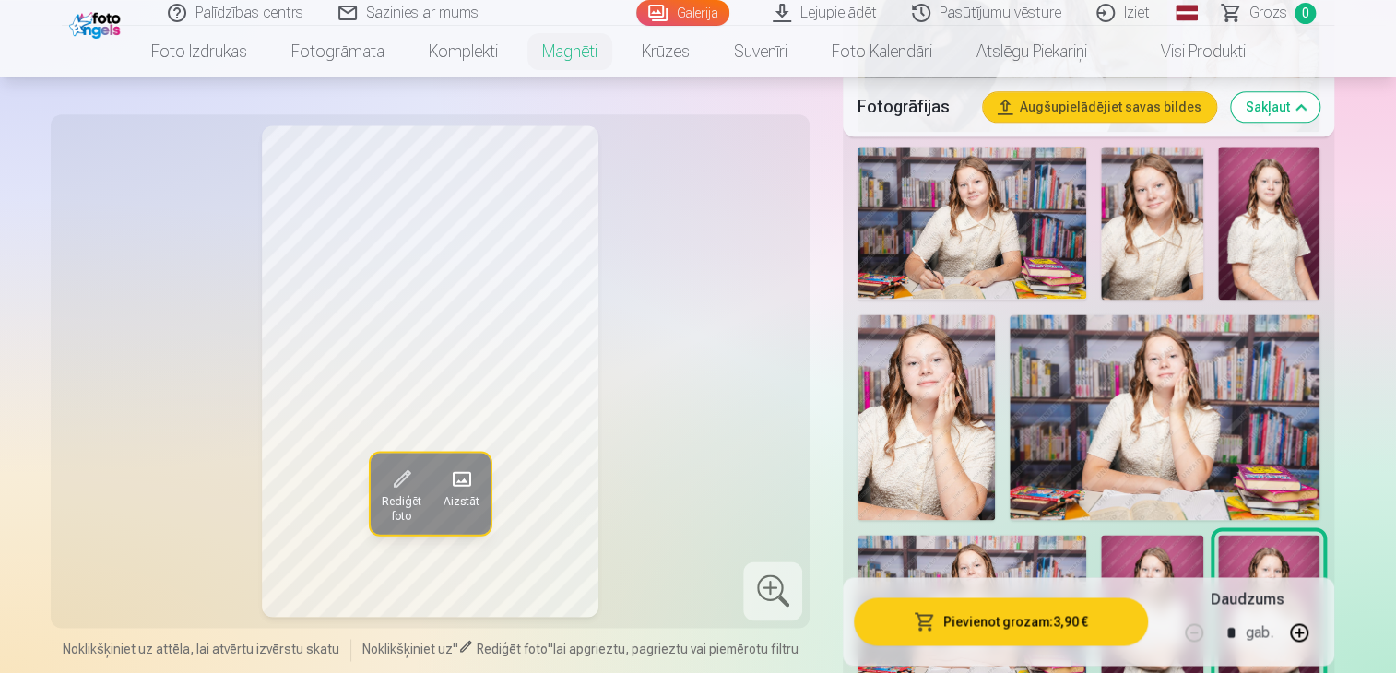
scroll to position [1107, 0]
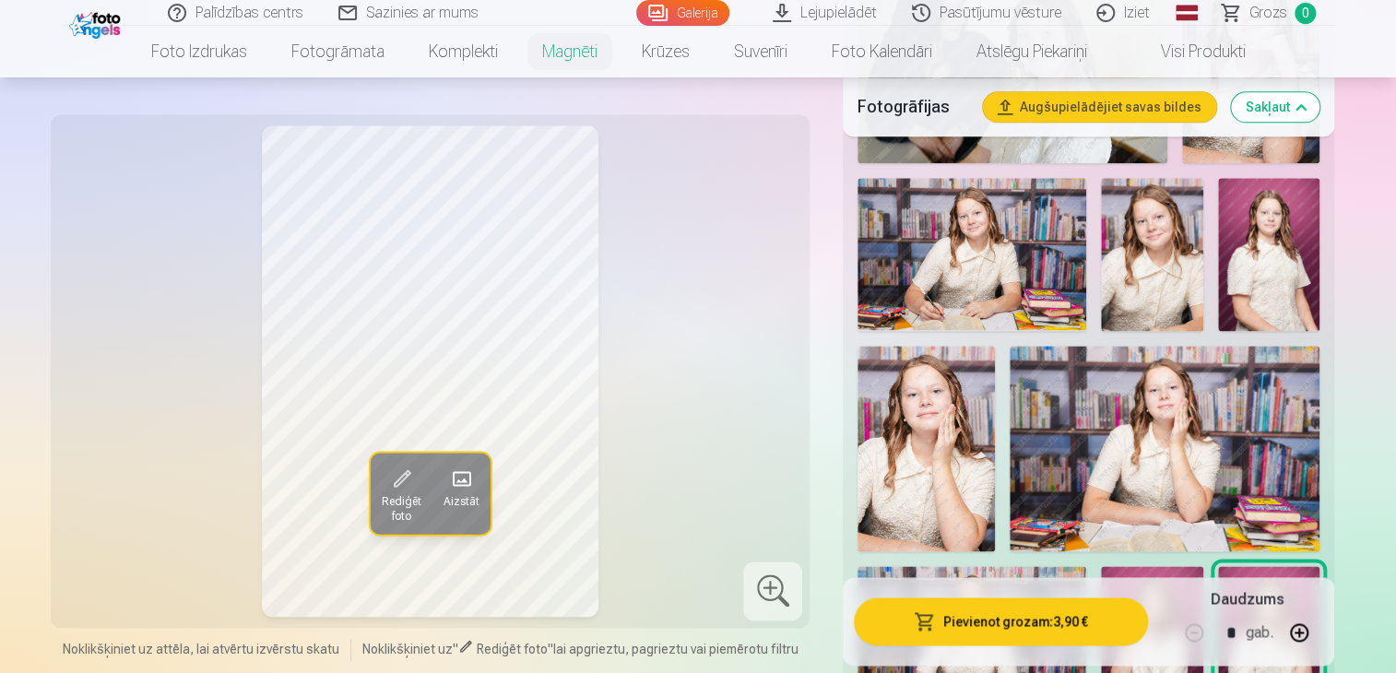
click at [1167, 275] on img at bounding box center [1151, 254] width 101 height 152
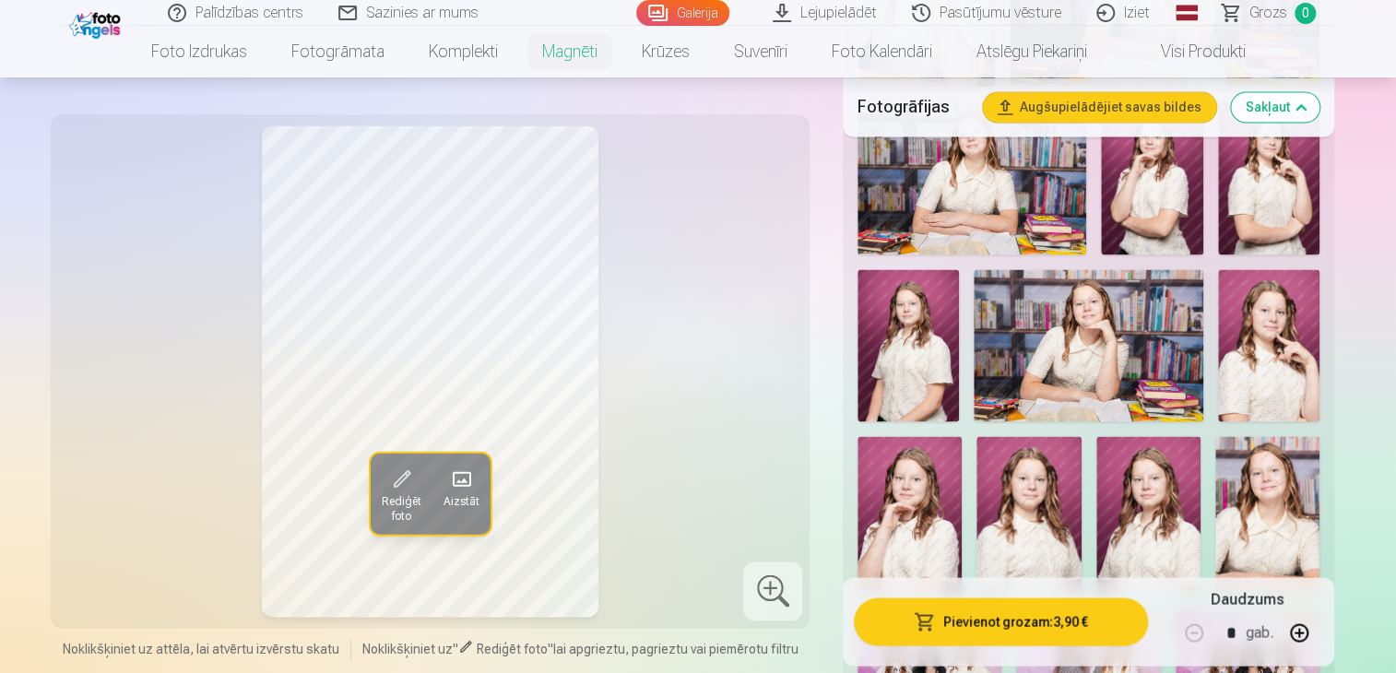
scroll to position [1660, 0]
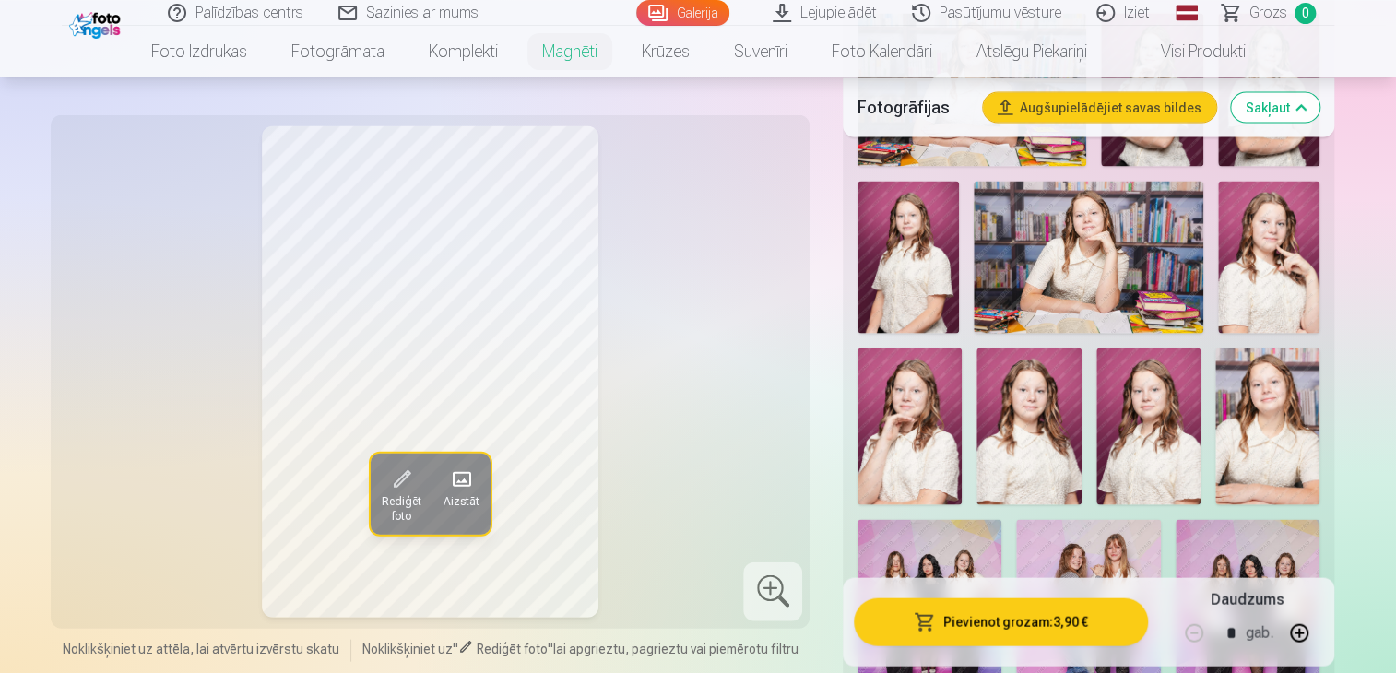
click at [1249, 461] on img at bounding box center [1267, 426] width 104 height 157
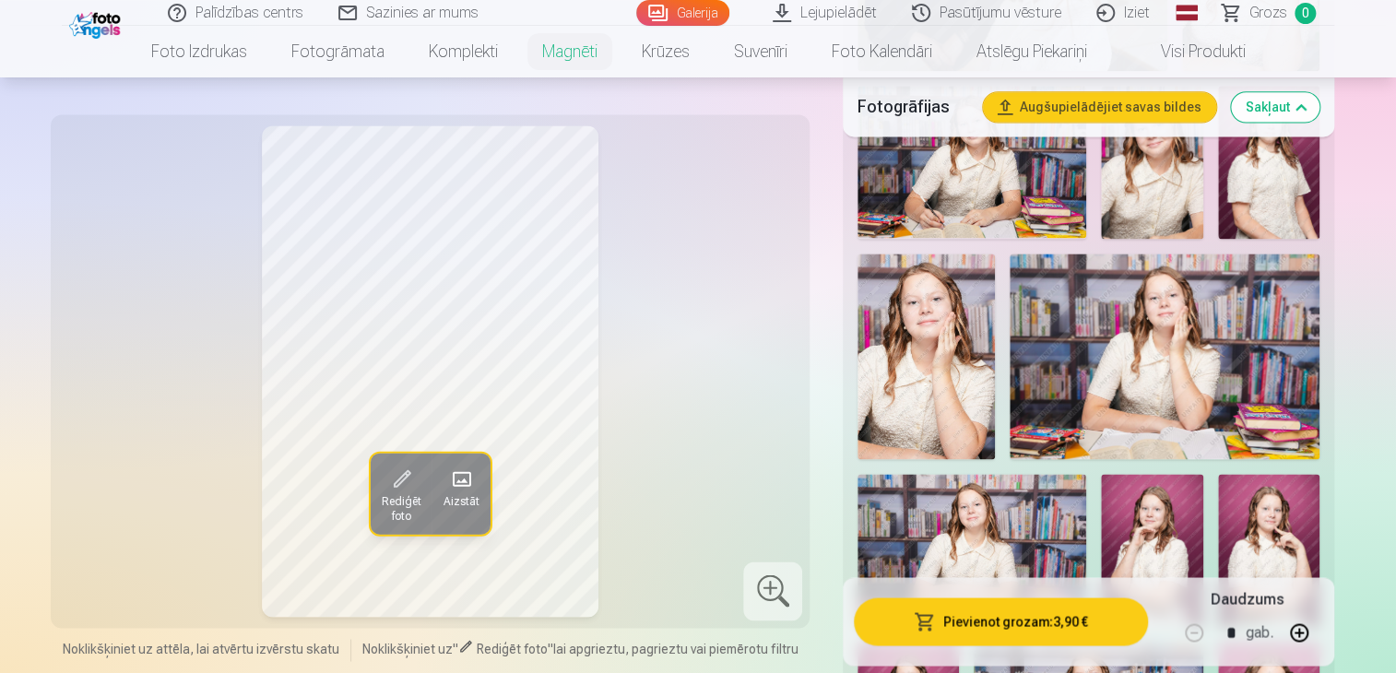
scroll to position [1107, 0]
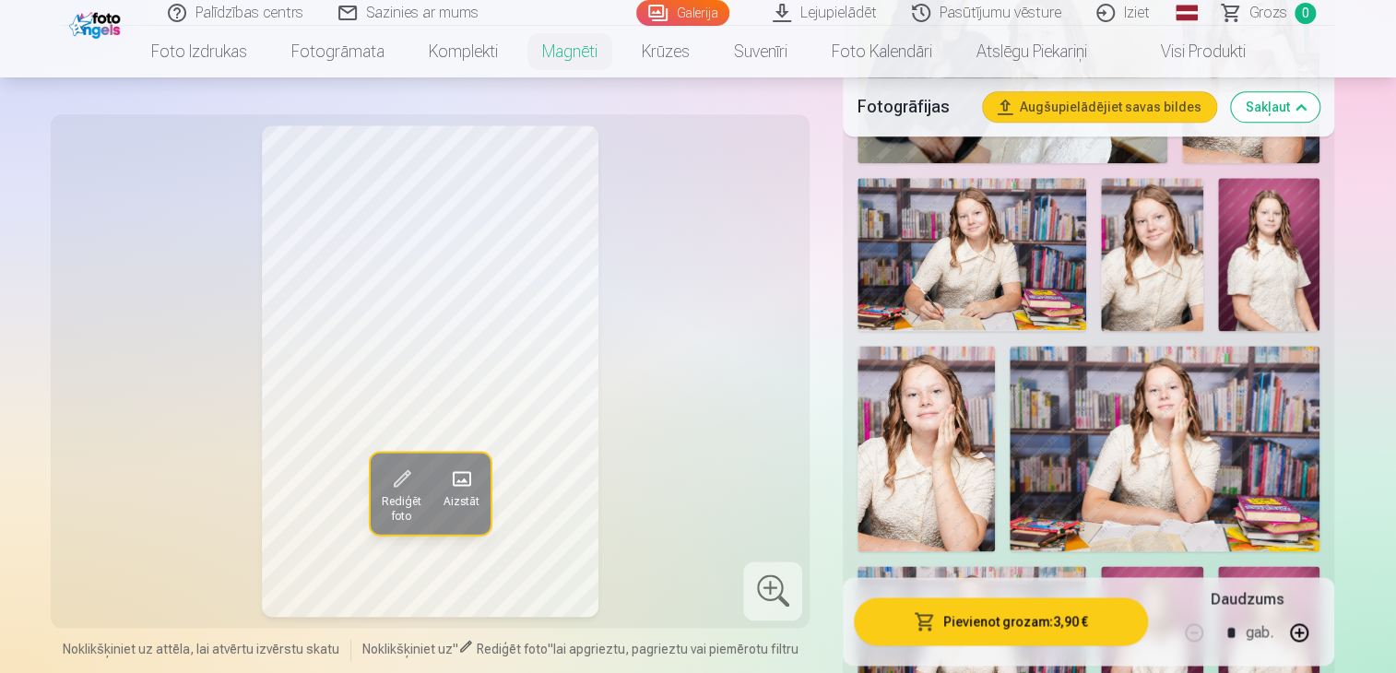
click at [1178, 278] on img at bounding box center [1151, 254] width 101 height 152
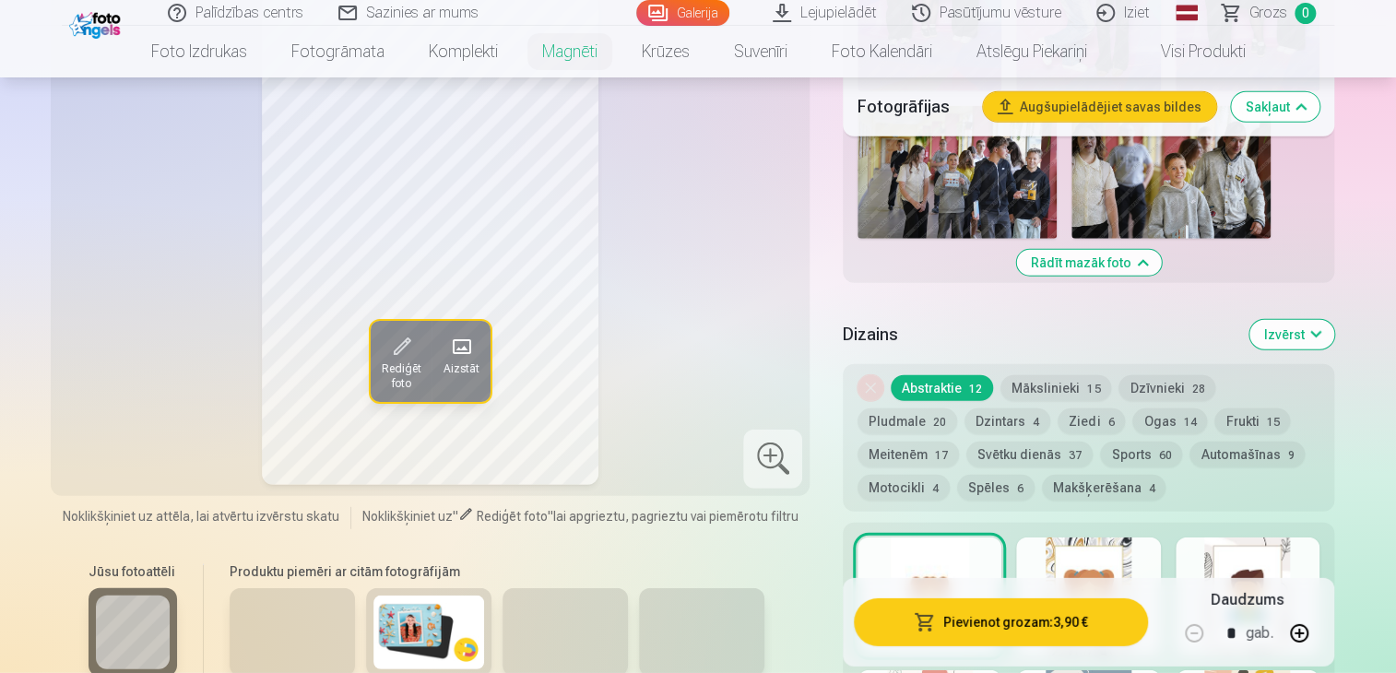
scroll to position [2305, 0]
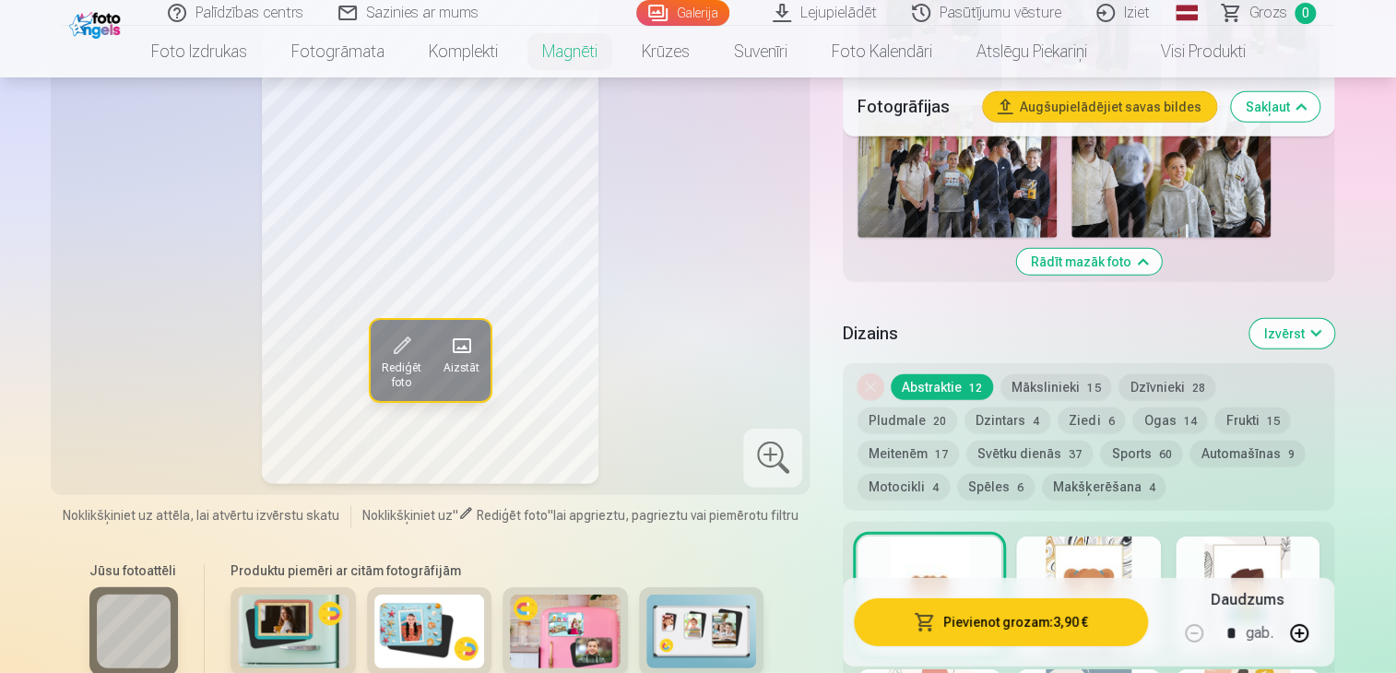
click at [1068, 388] on button "Mākslinieki 15" at bounding box center [1056, 387] width 111 height 26
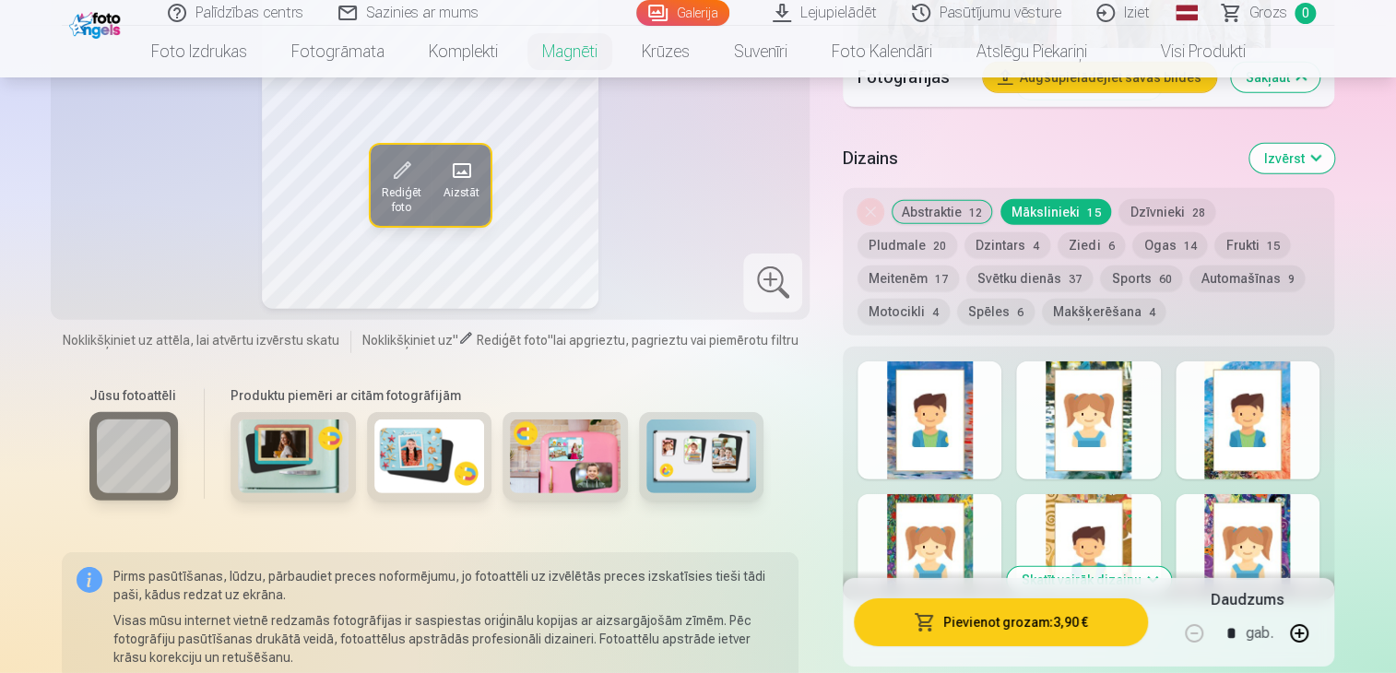
scroll to position [2490, 0]
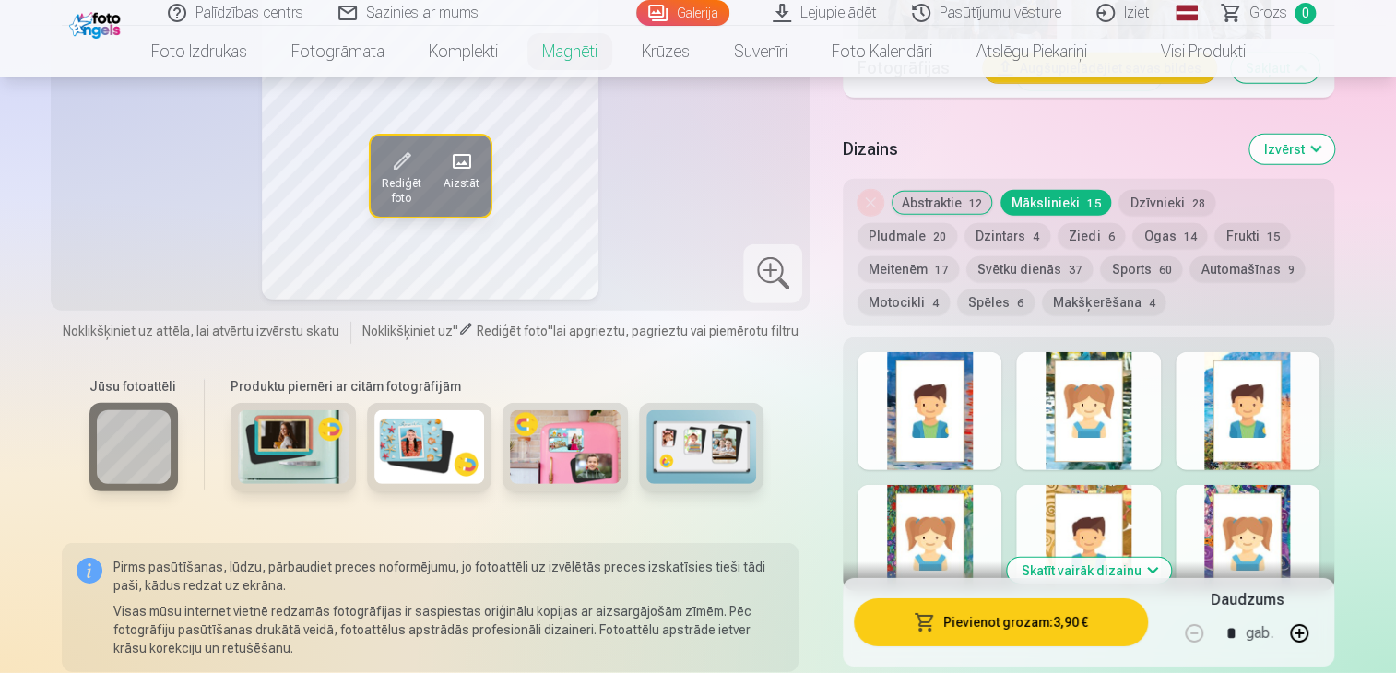
click at [1127, 468] on div at bounding box center [1088, 411] width 144 height 118
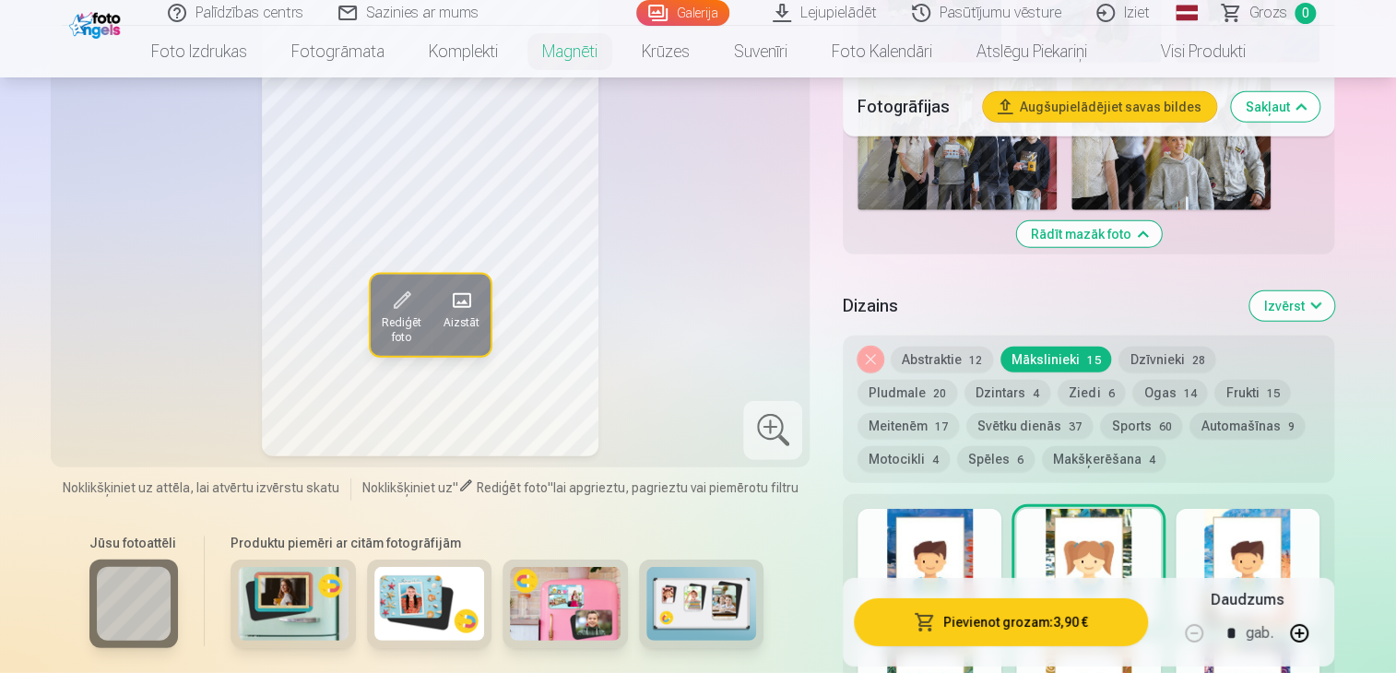
scroll to position [2305, 0]
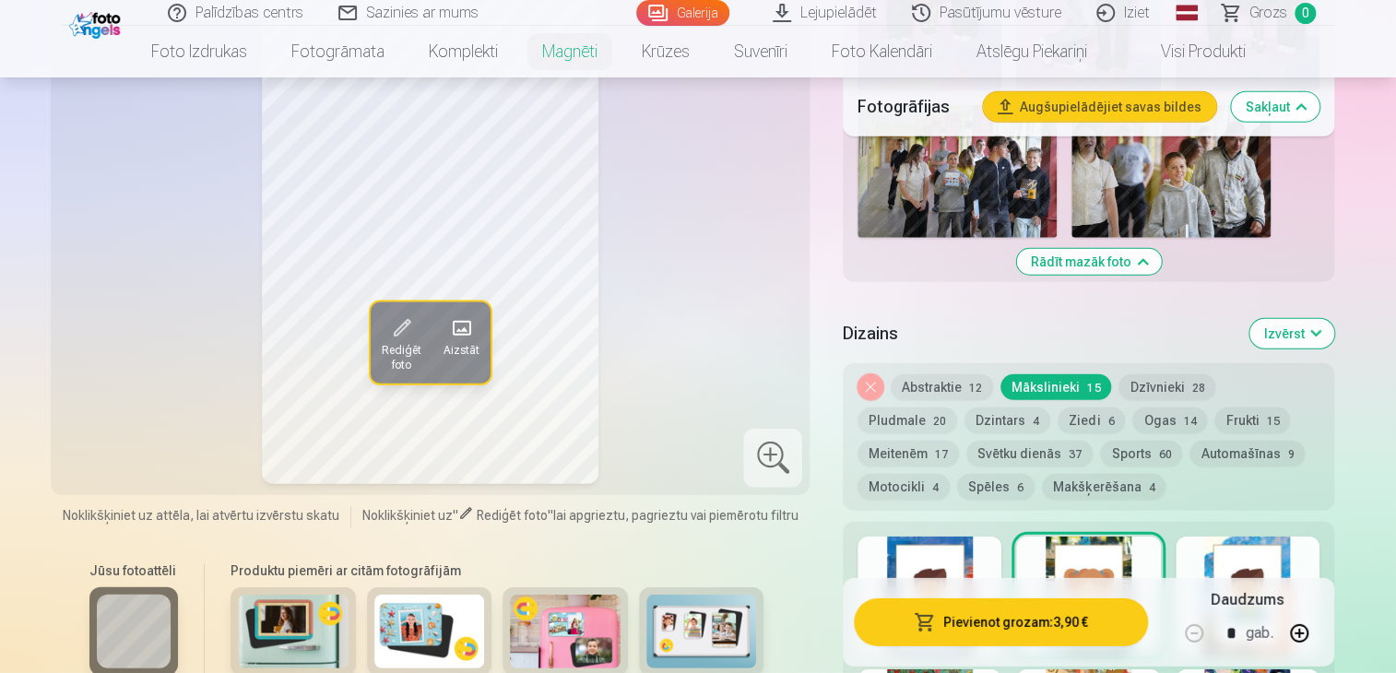
click at [922, 383] on button "Abstraktie 12" at bounding box center [942, 387] width 102 height 26
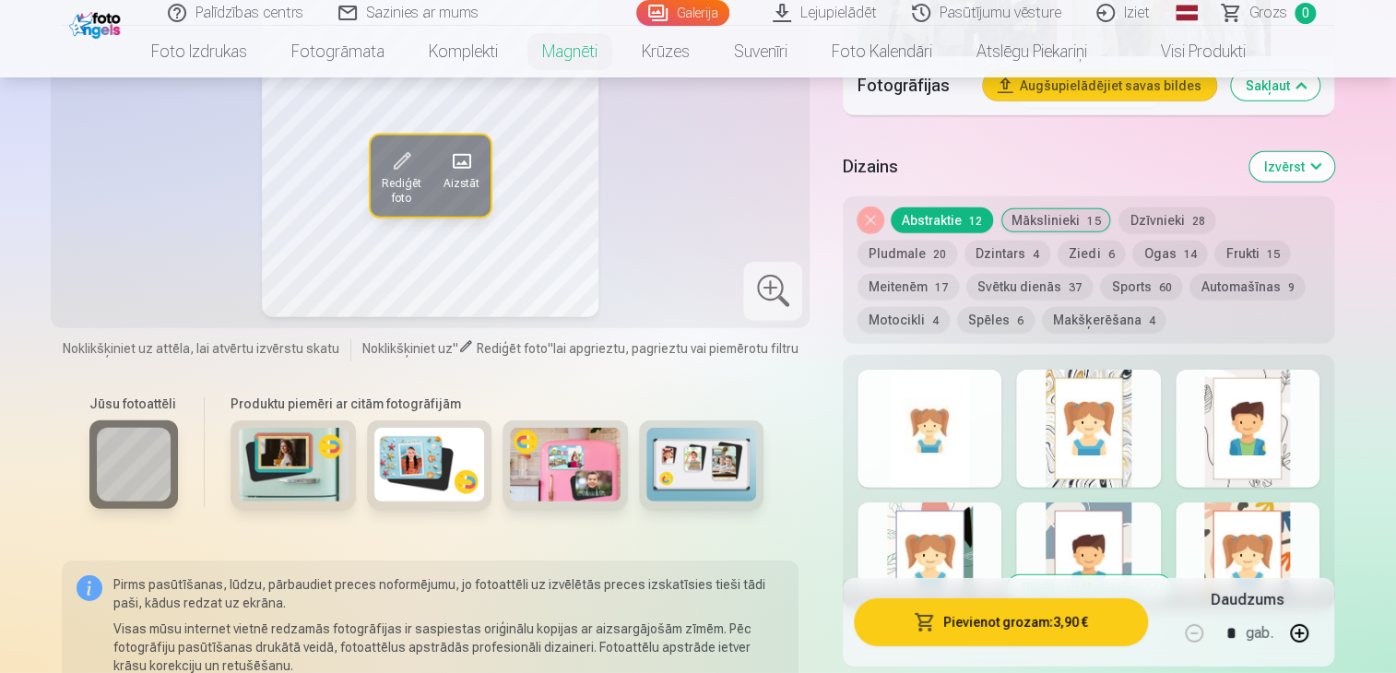
scroll to position [2490, 0]
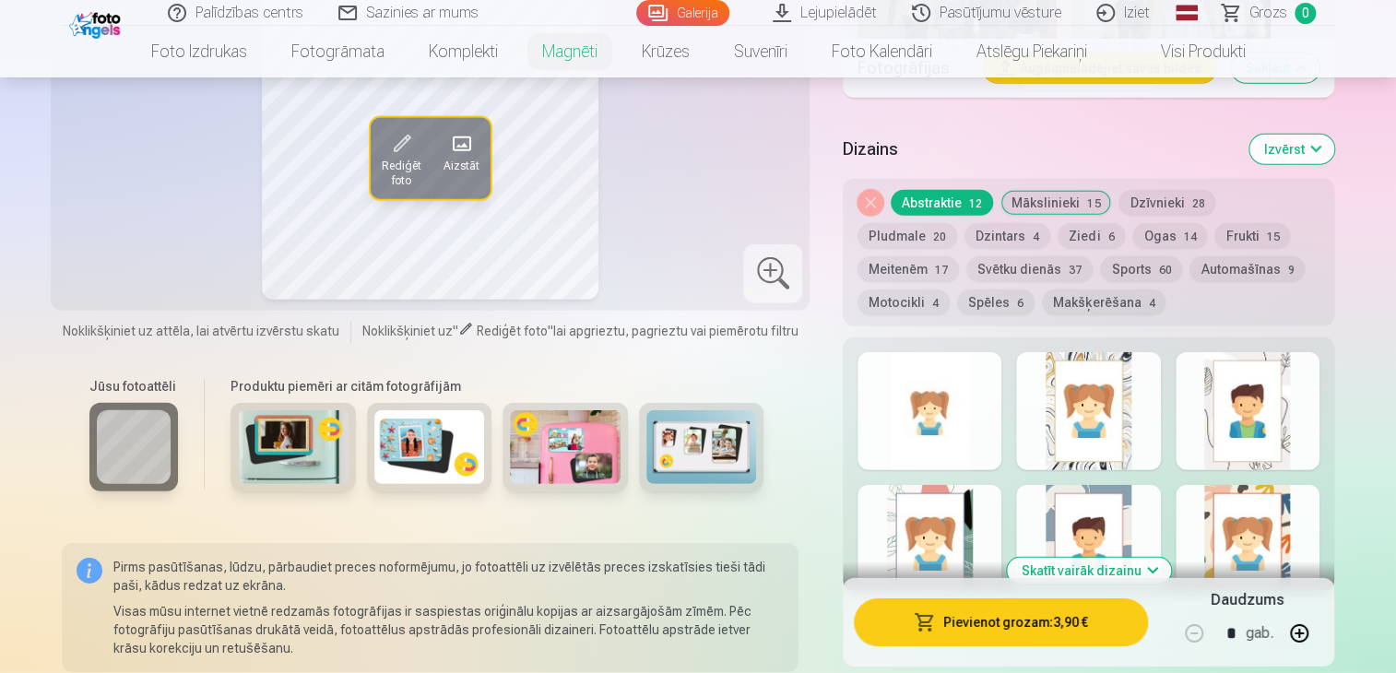
click at [1285, 460] on div at bounding box center [1248, 411] width 144 height 118
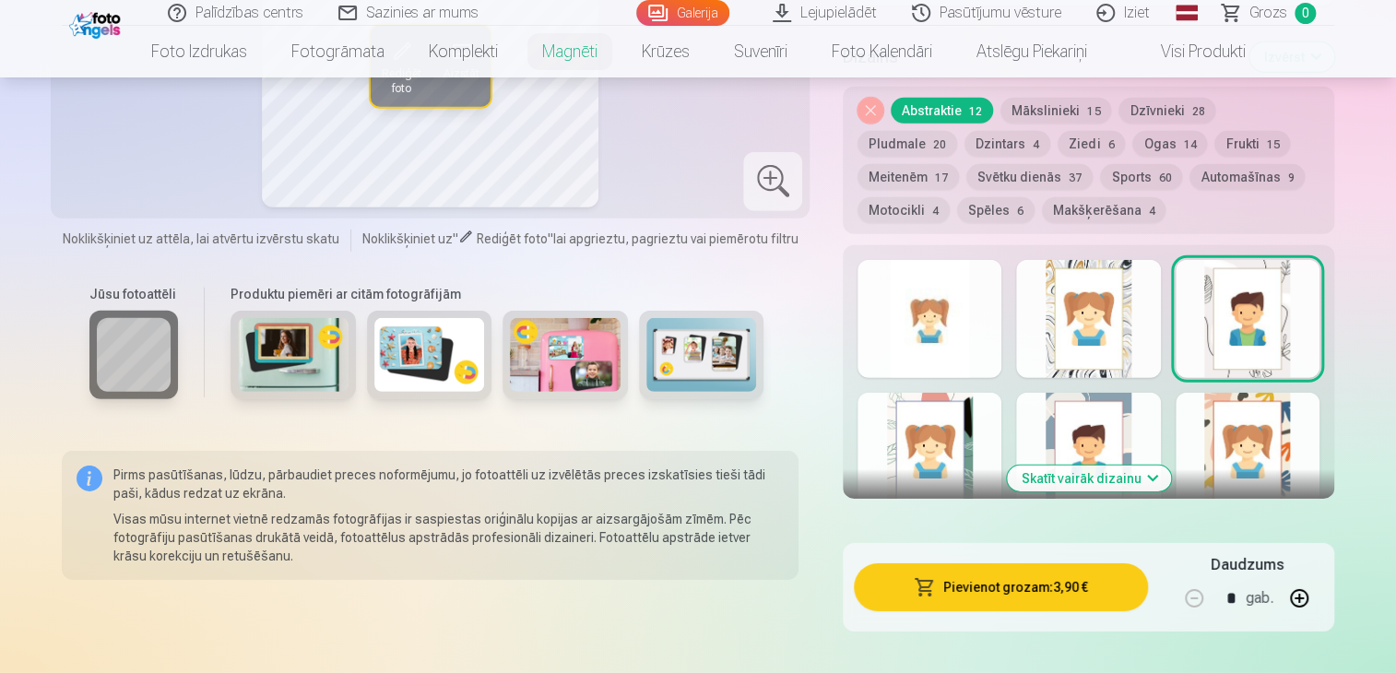
click at [1132, 481] on button "Skatīt vairāk dizainu" at bounding box center [1089, 479] width 164 height 26
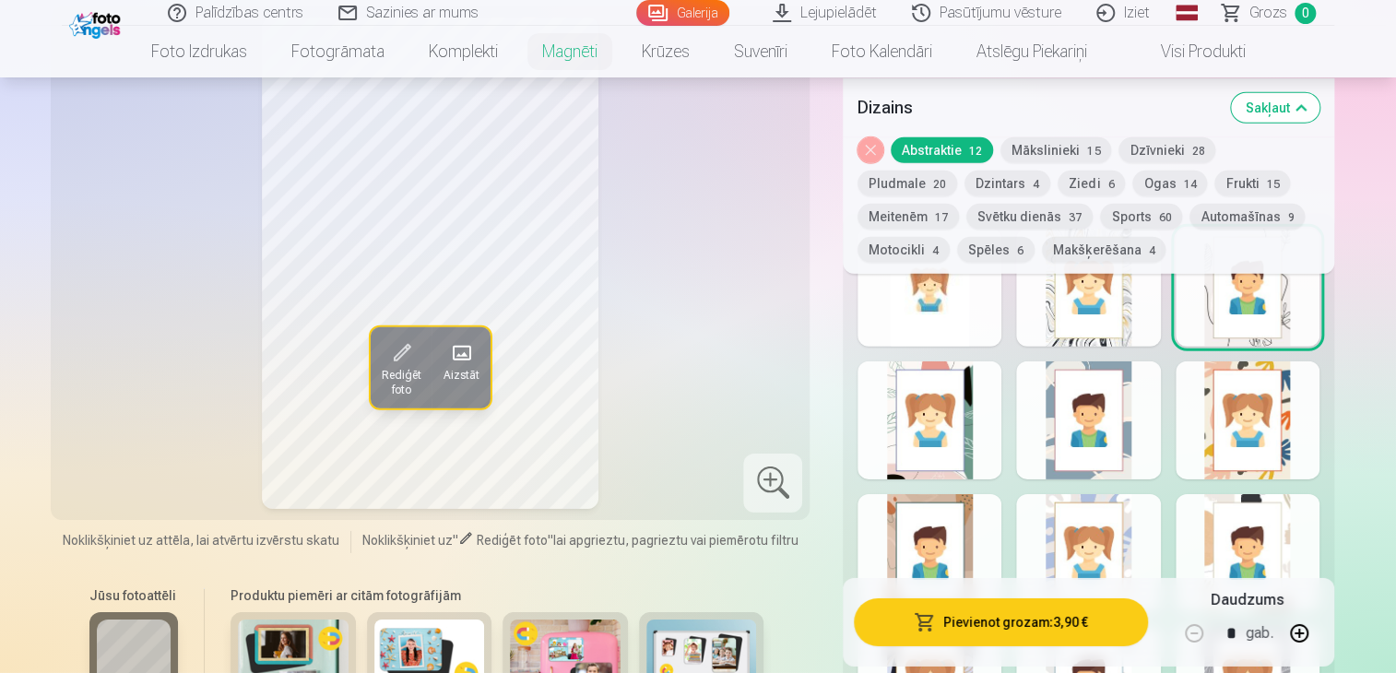
scroll to position [2490, 0]
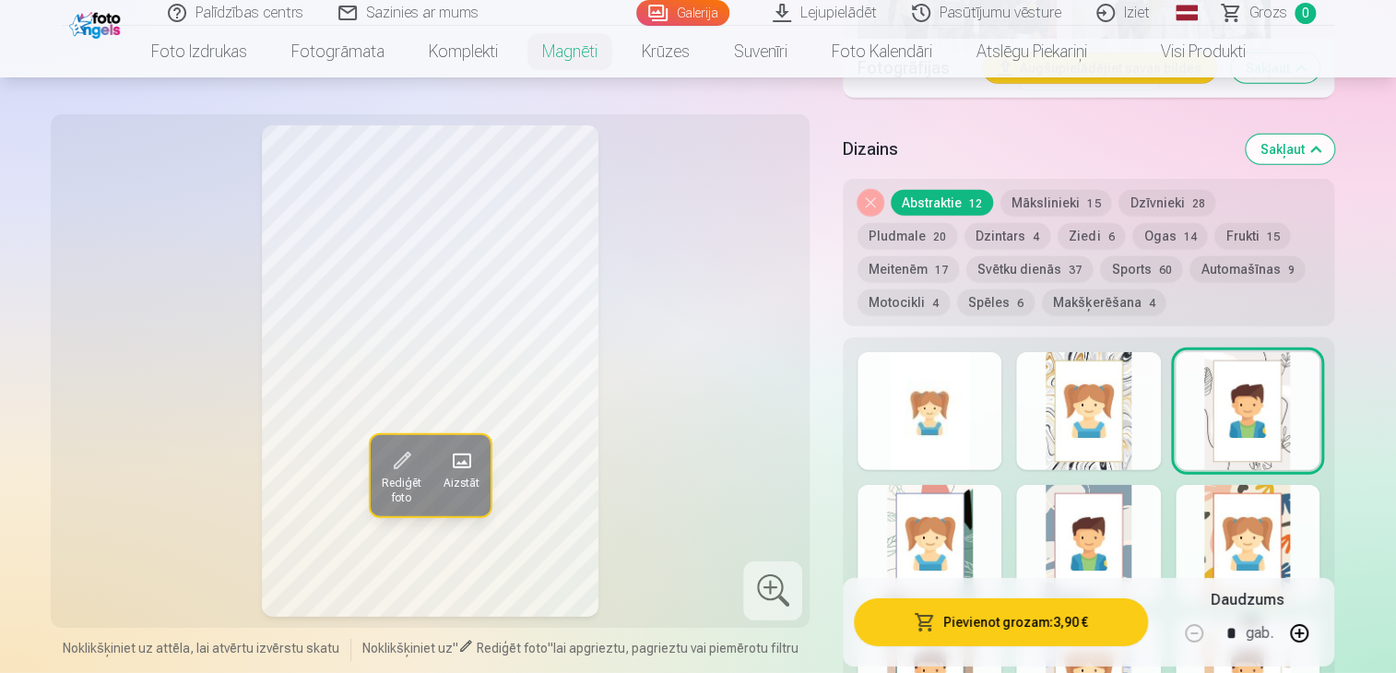
click at [1040, 204] on button "Mākslinieki 15" at bounding box center [1056, 203] width 111 height 26
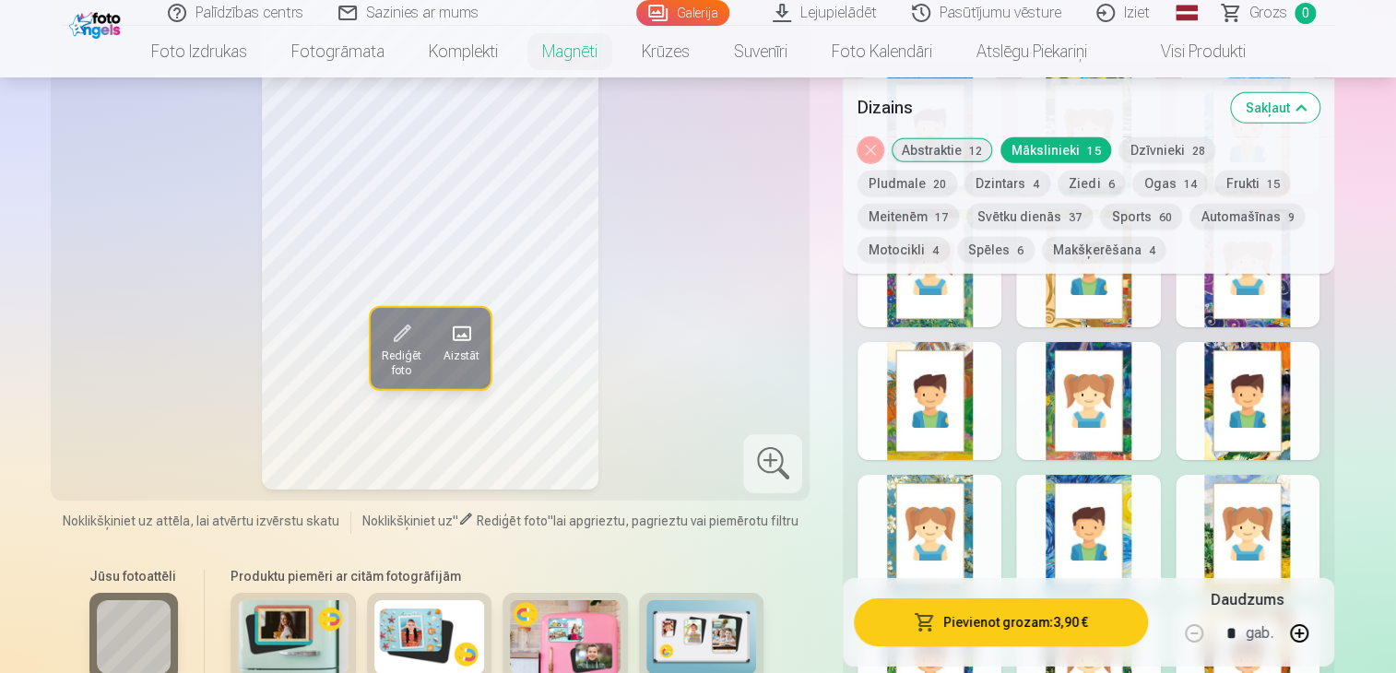
scroll to position [2766, 0]
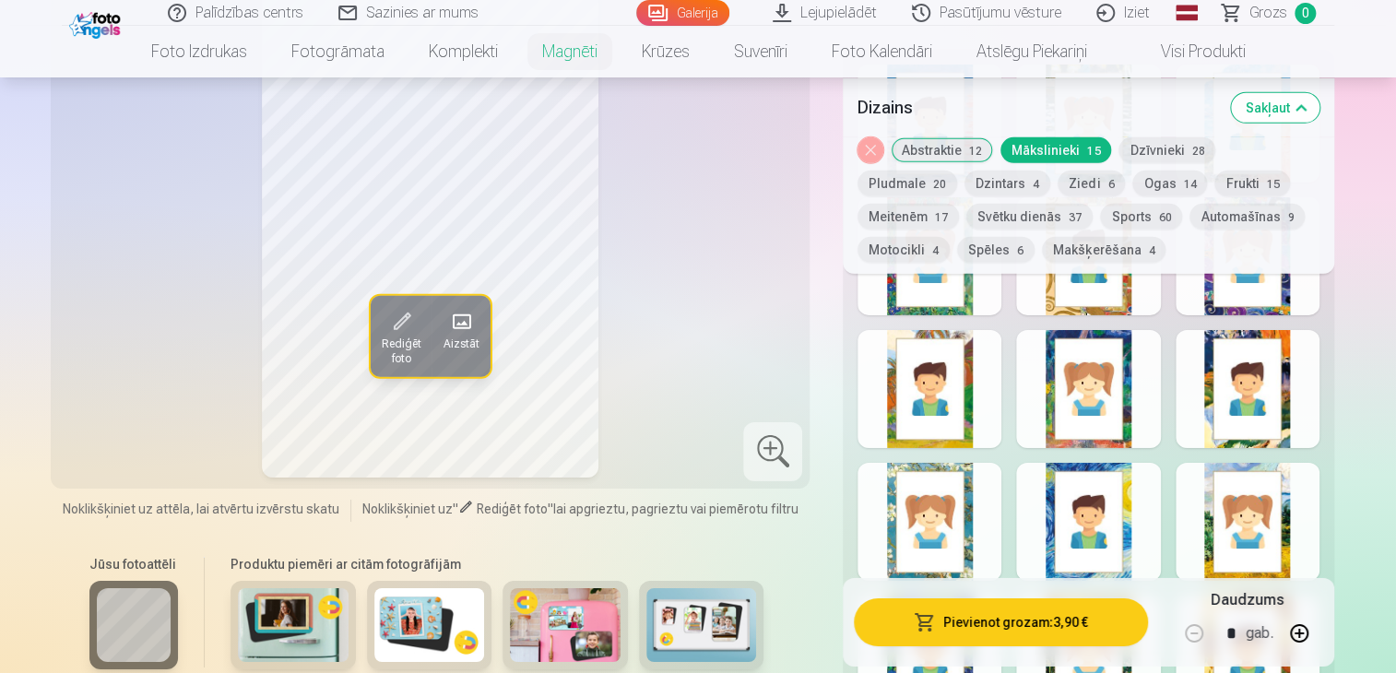
click at [973, 539] on div at bounding box center [930, 522] width 144 height 118
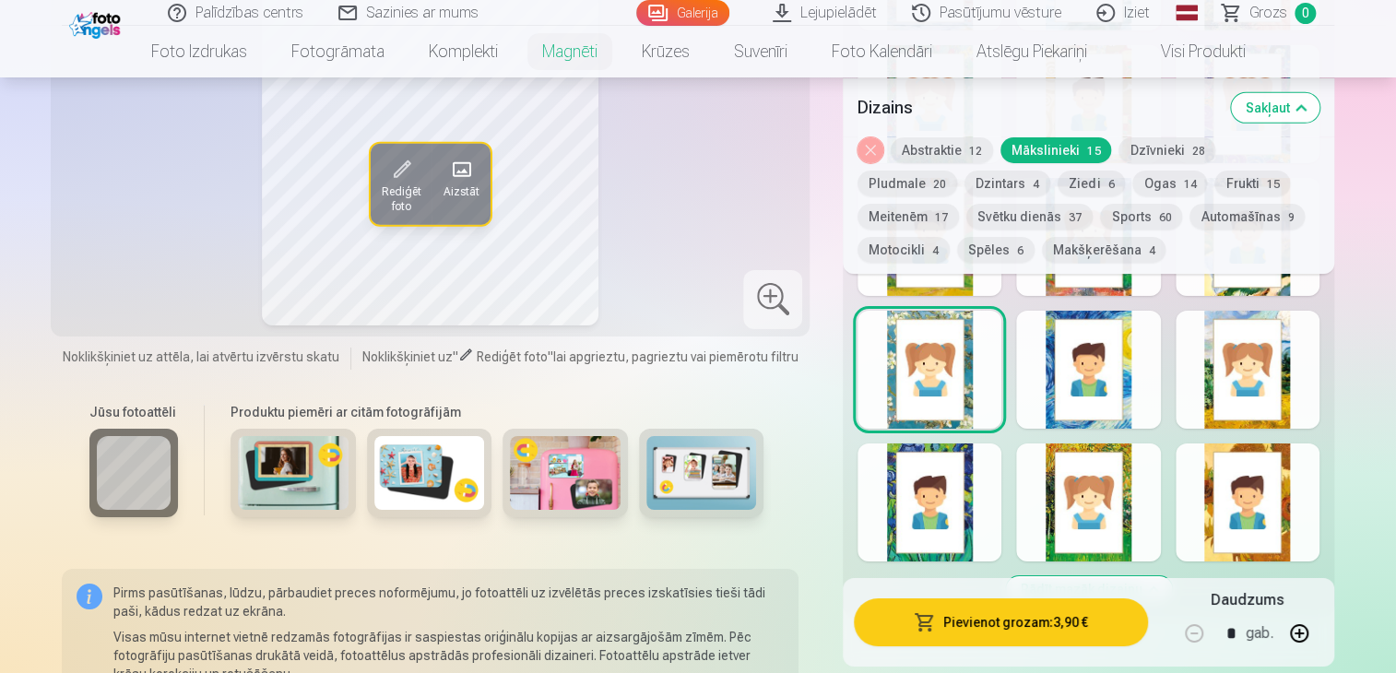
scroll to position [2951, 0]
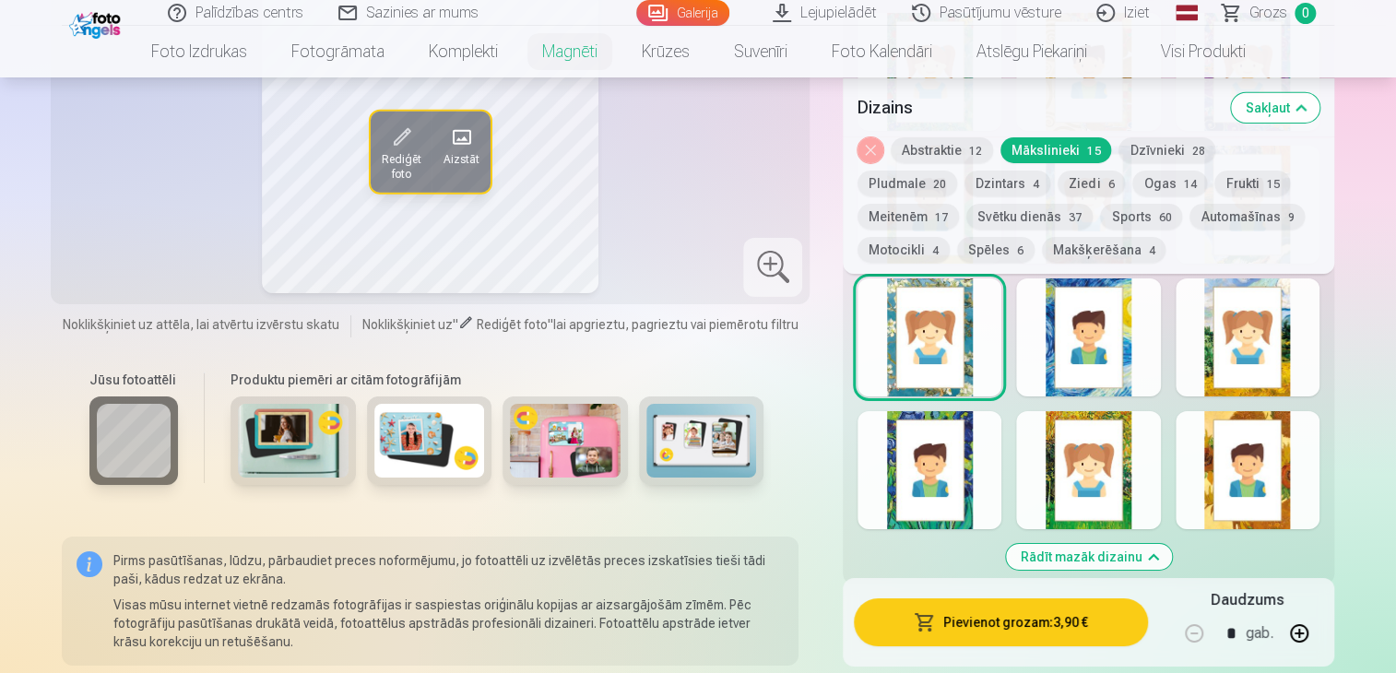
click at [1129, 451] on div at bounding box center [1088, 470] width 144 height 118
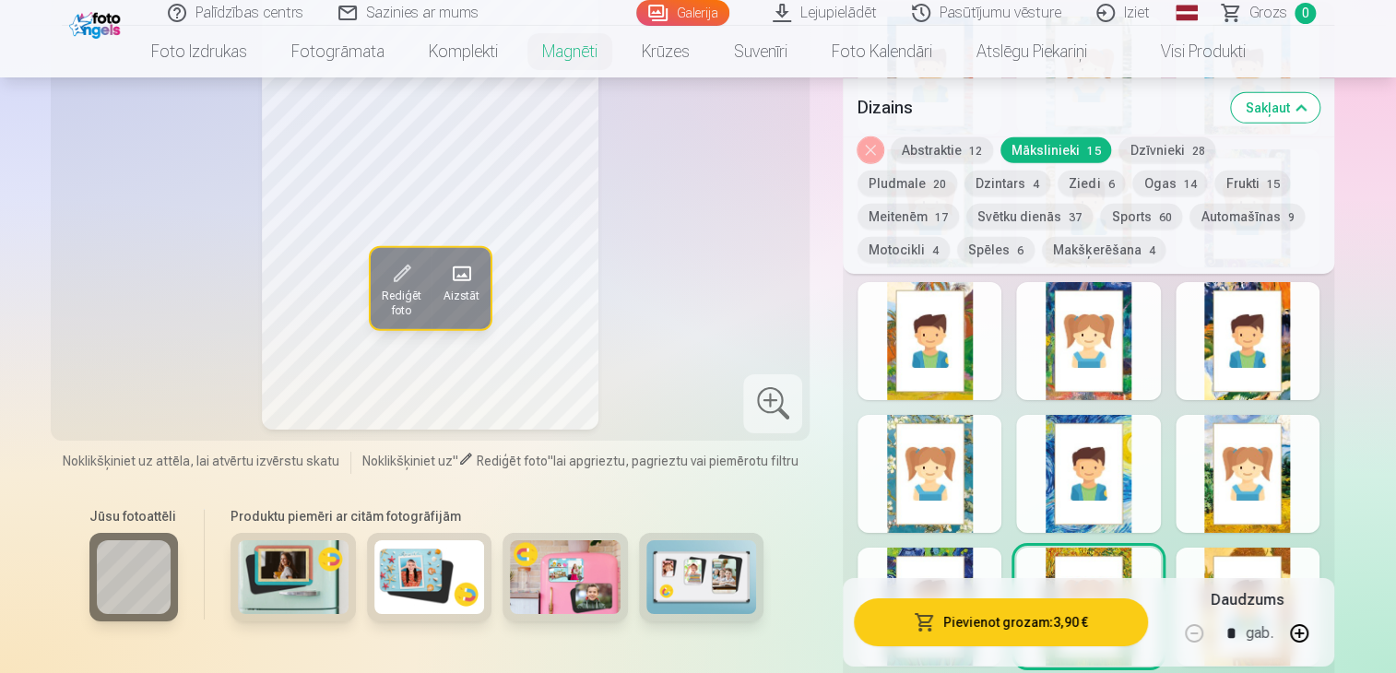
scroll to position [2859, 0]
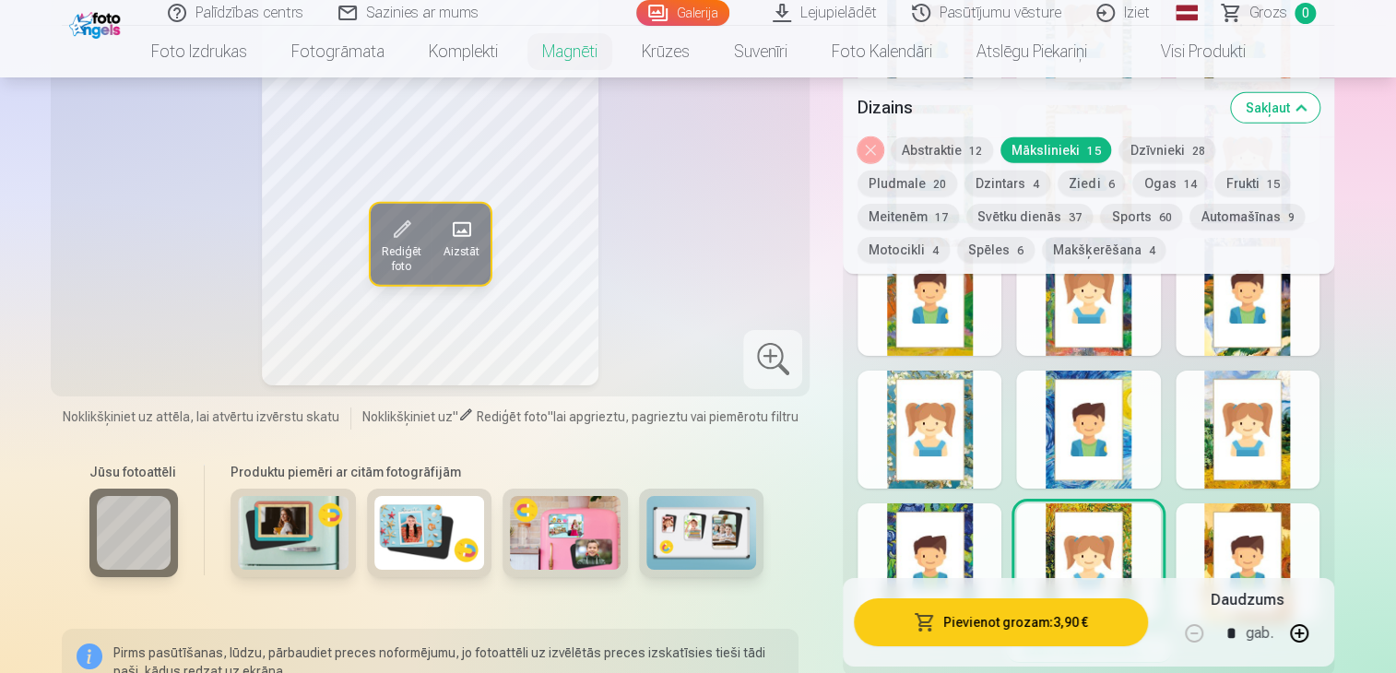
click at [1295, 475] on div at bounding box center [1248, 430] width 144 height 118
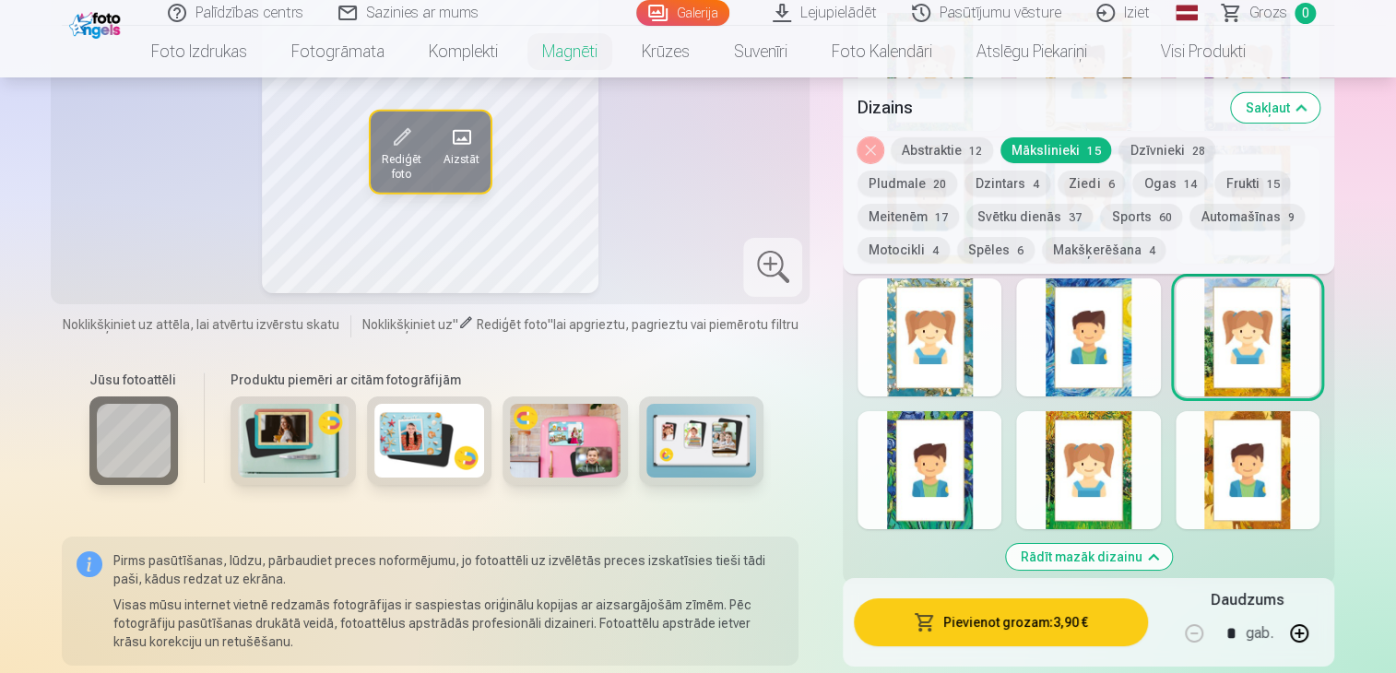
scroll to position [2674, 0]
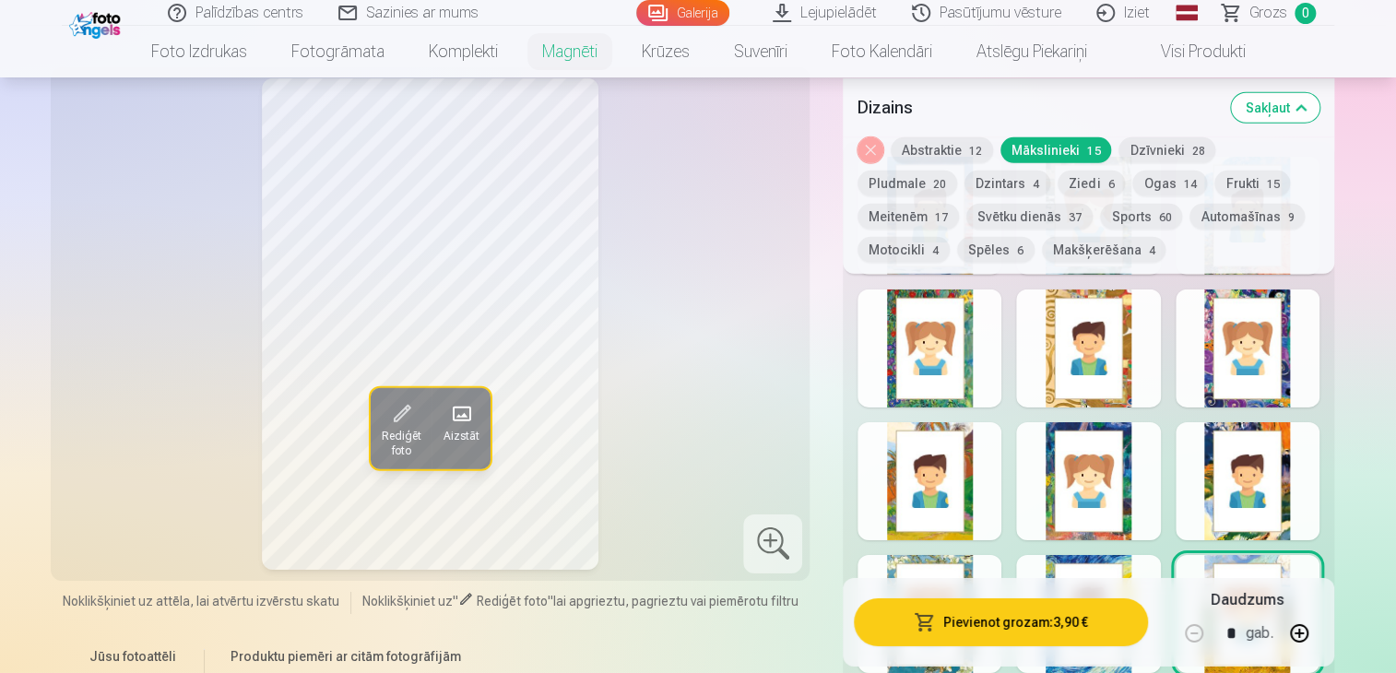
click at [1156, 153] on button "Dzīvnieki 28" at bounding box center [1167, 149] width 97 height 26
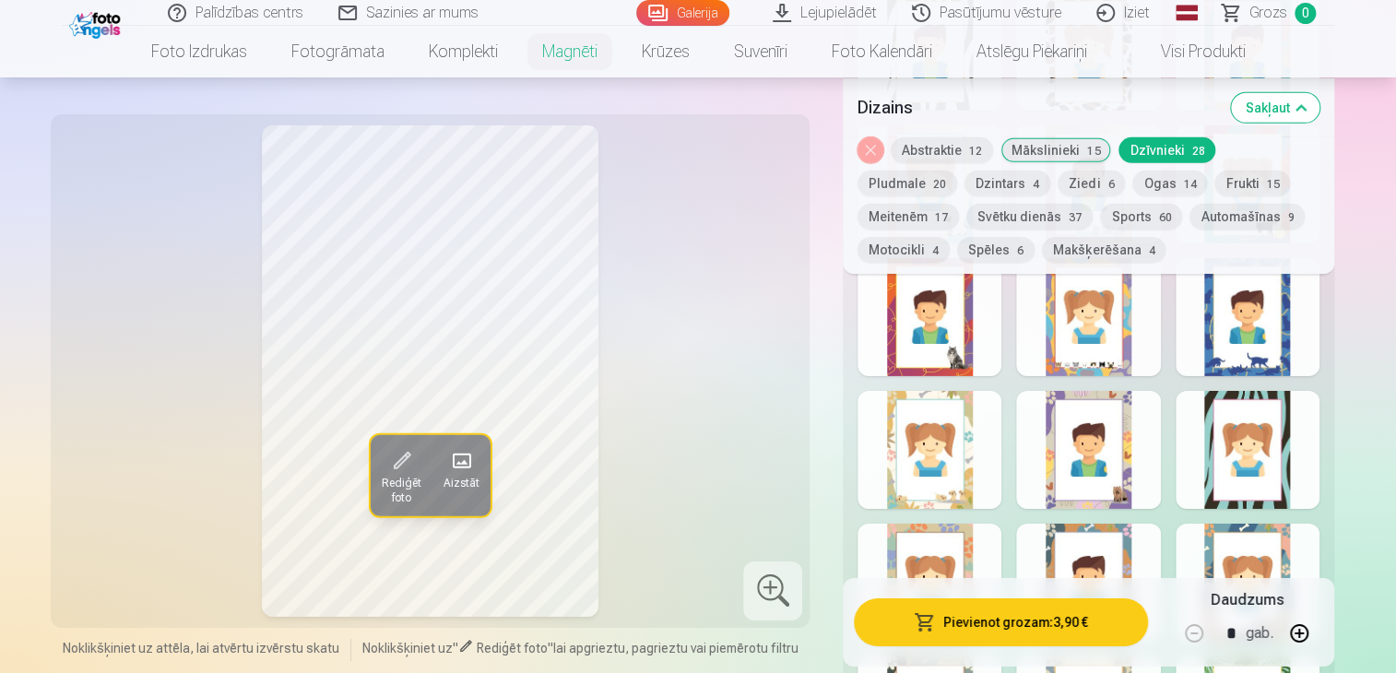
scroll to position [2951, 0]
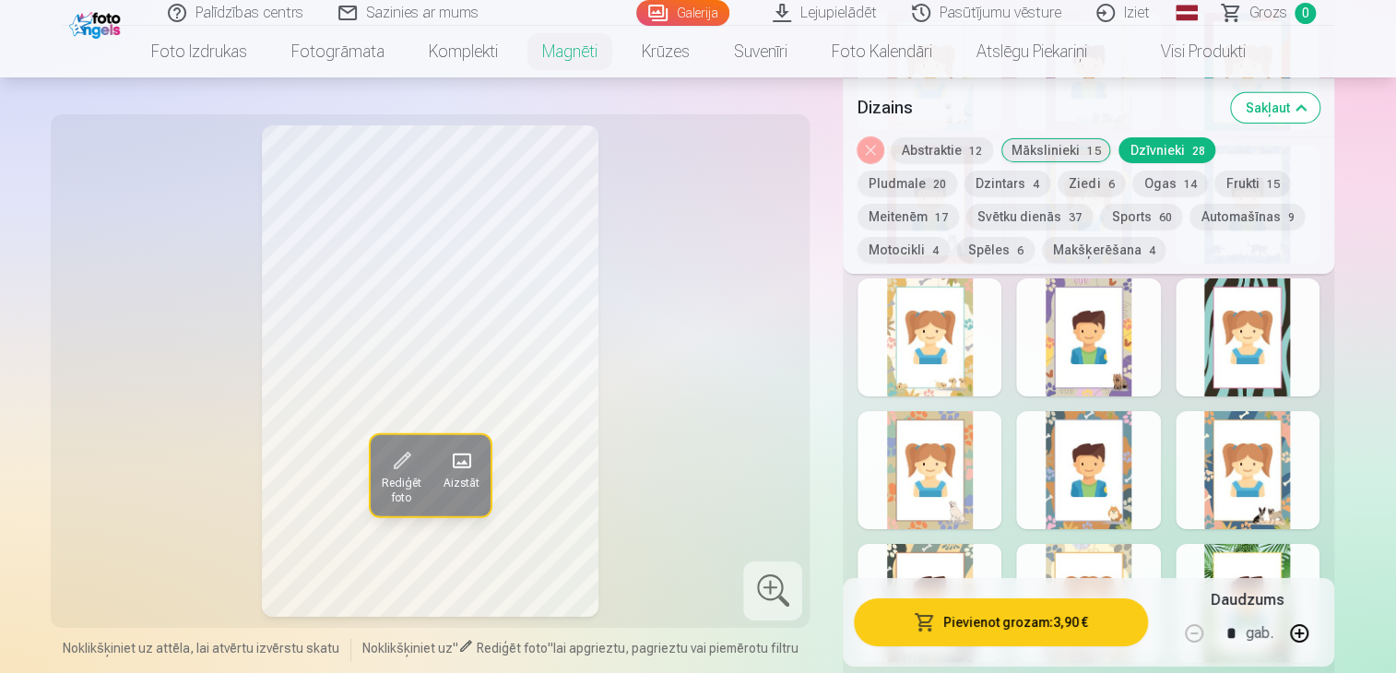
click at [963, 377] on div at bounding box center [930, 337] width 144 height 118
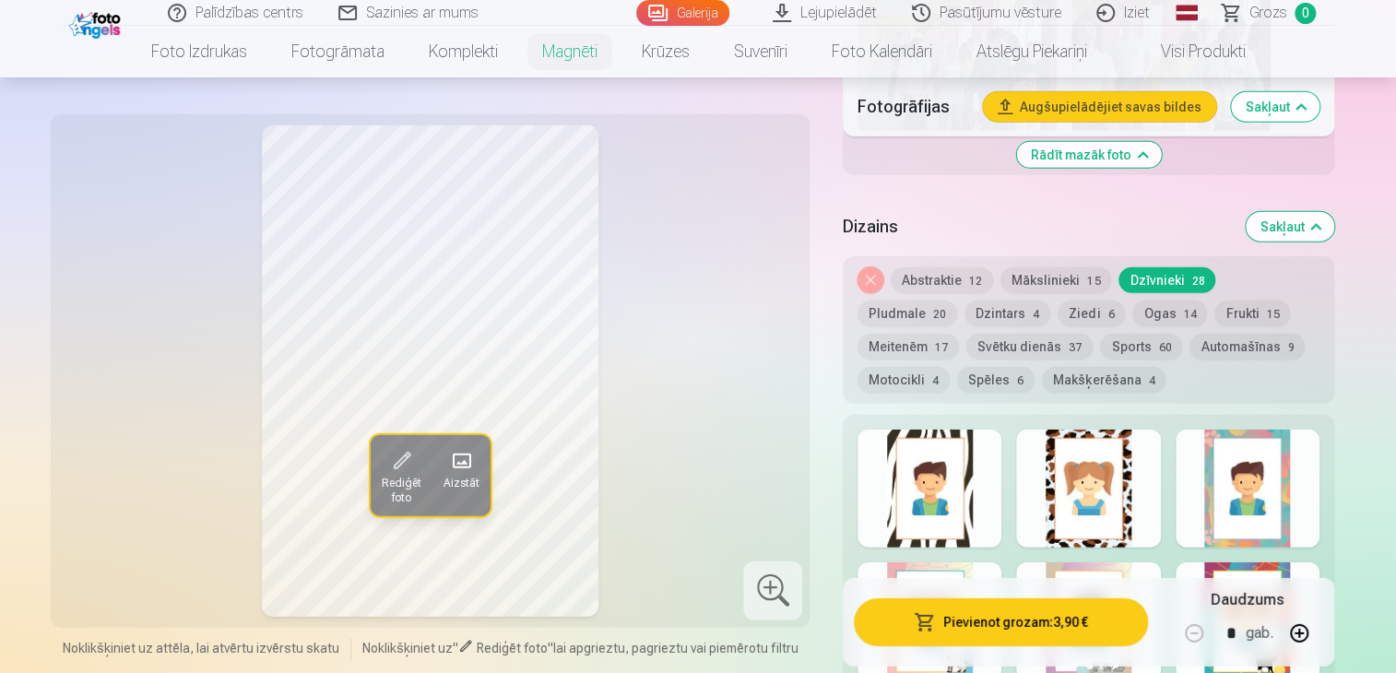
scroll to position [2398, 0]
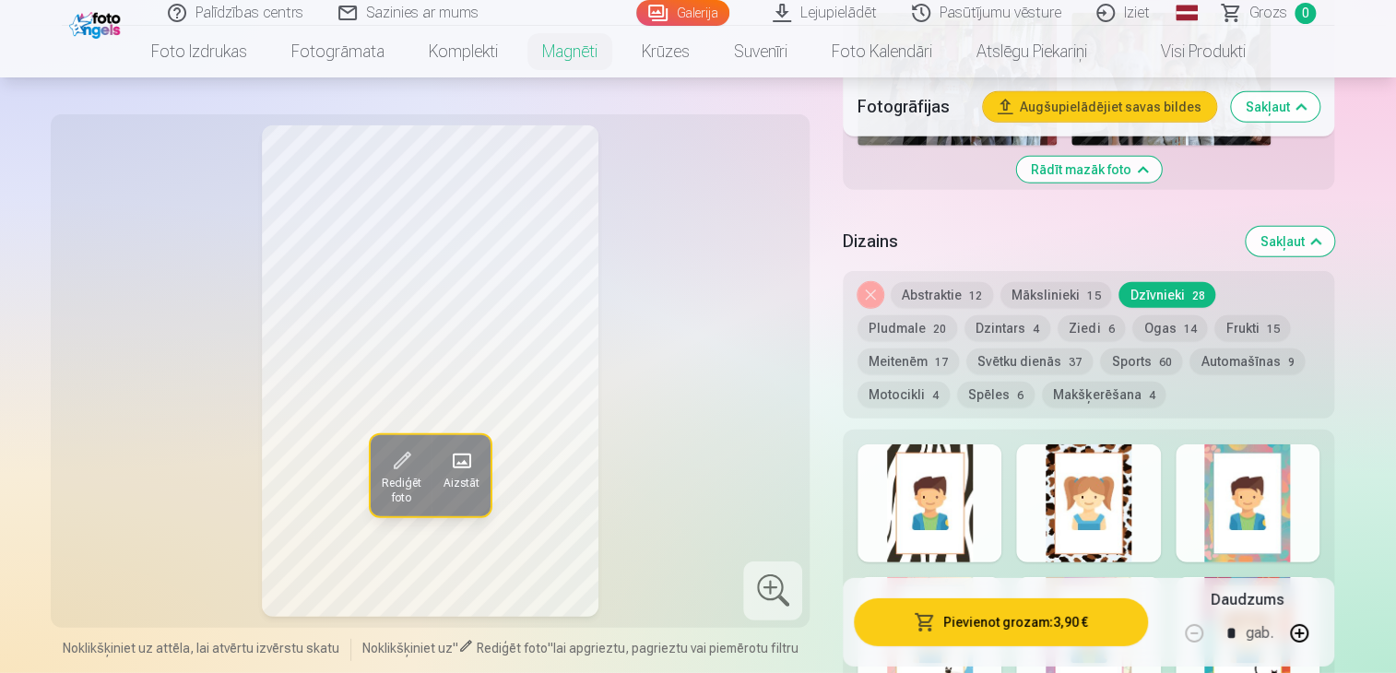
click at [959, 349] on button "Meitenēm 17" at bounding box center [908, 362] width 101 height 26
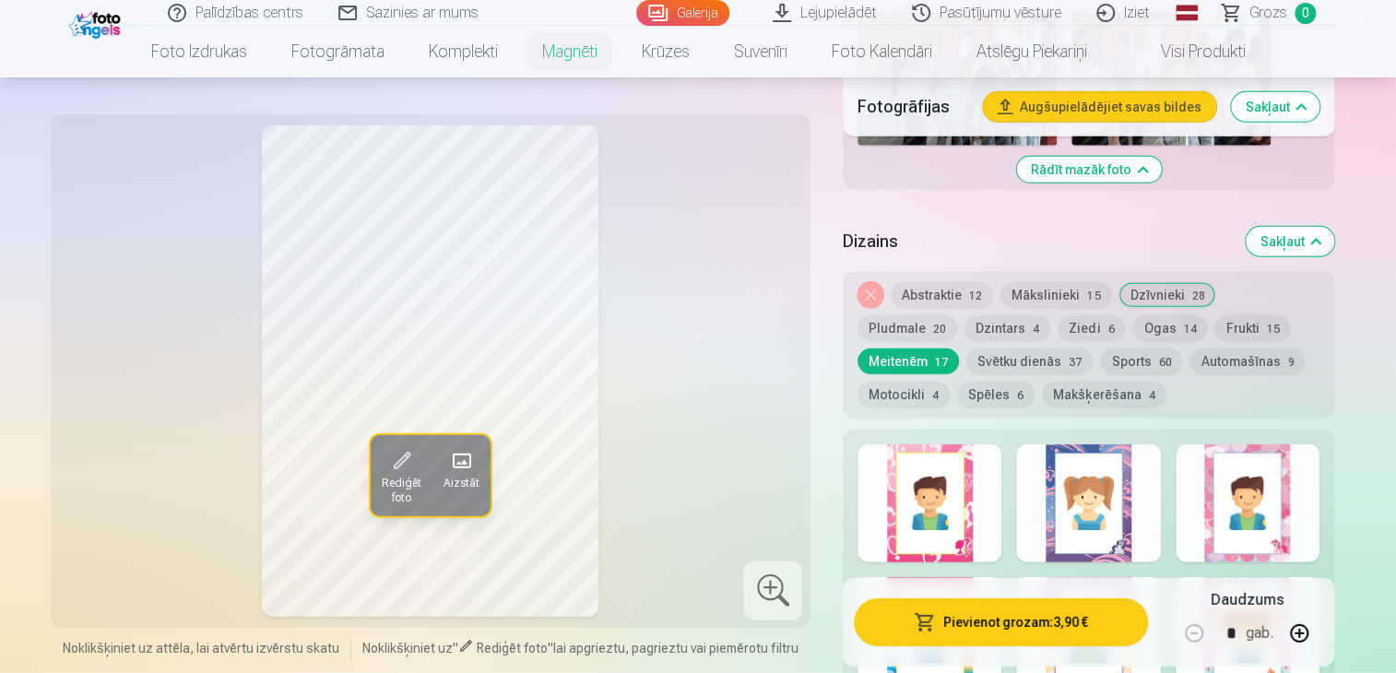
click at [965, 333] on button "Dzintars 4" at bounding box center [1008, 328] width 86 height 26
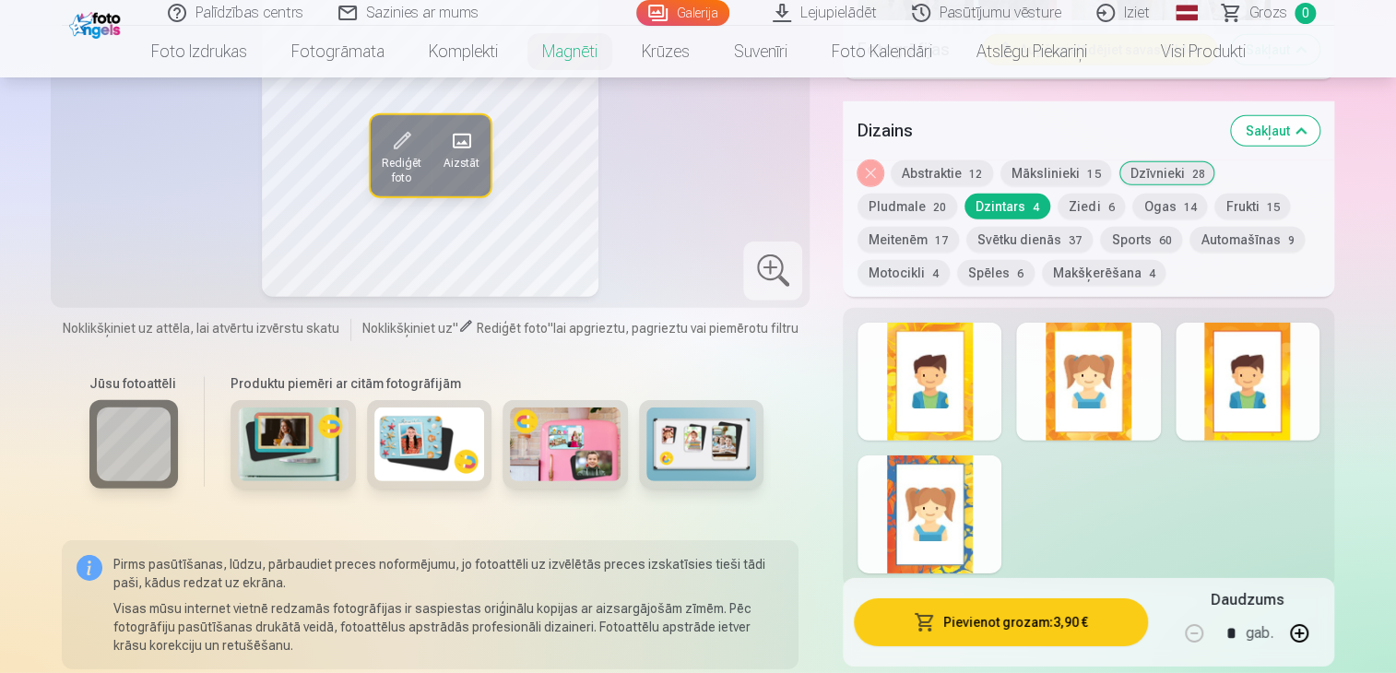
scroll to position [2582, 0]
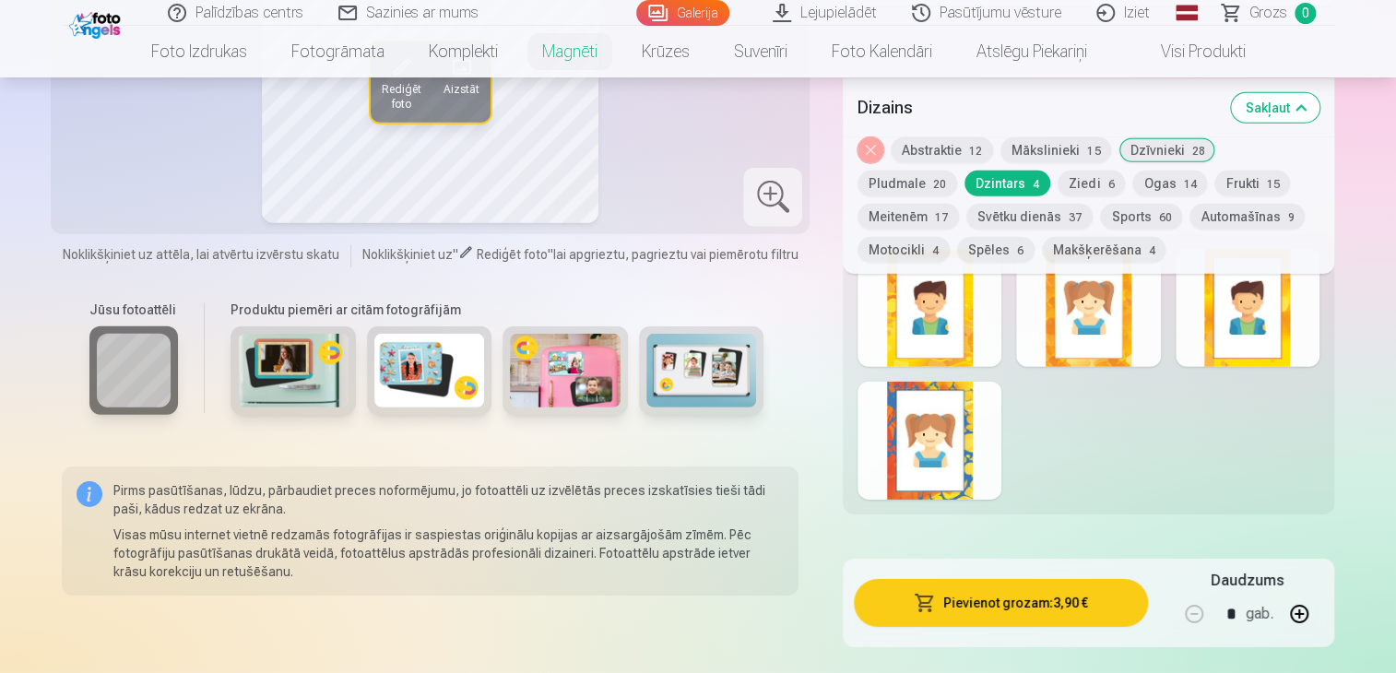
click at [985, 443] on div at bounding box center [930, 441] width 144 height 118
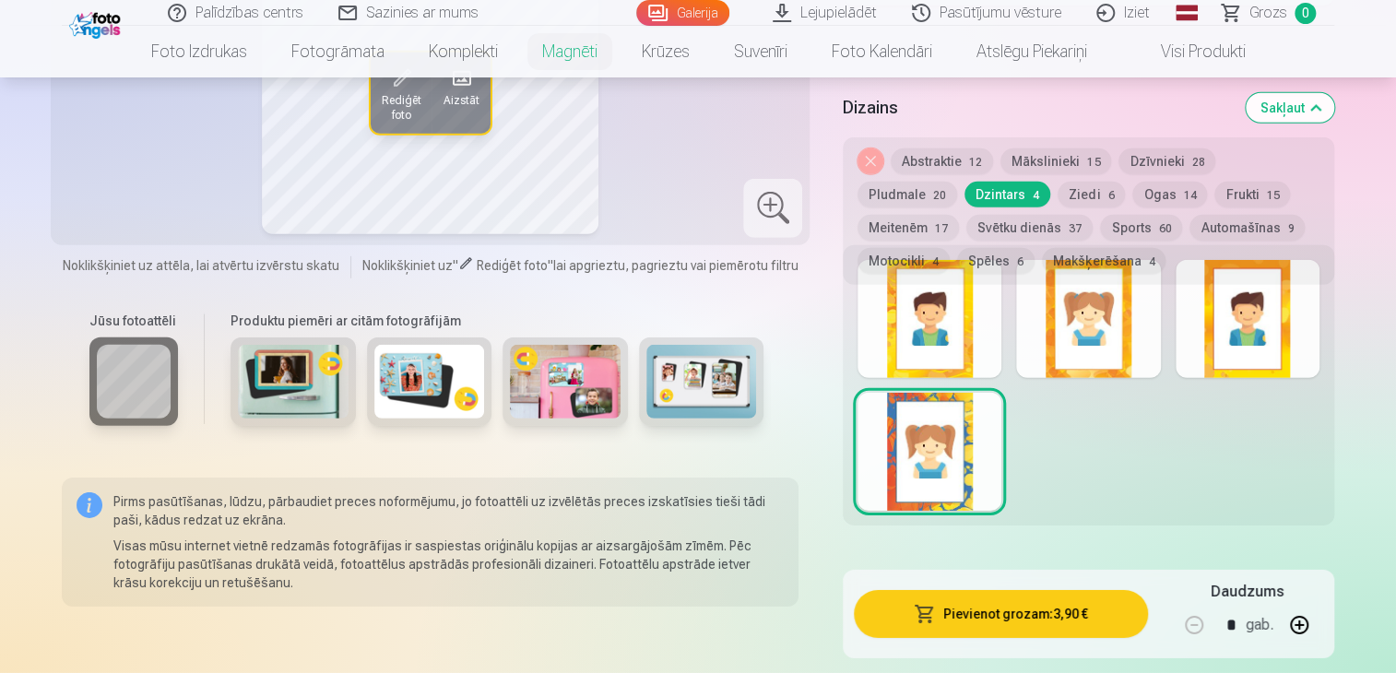
scroll to position [2213, 0]
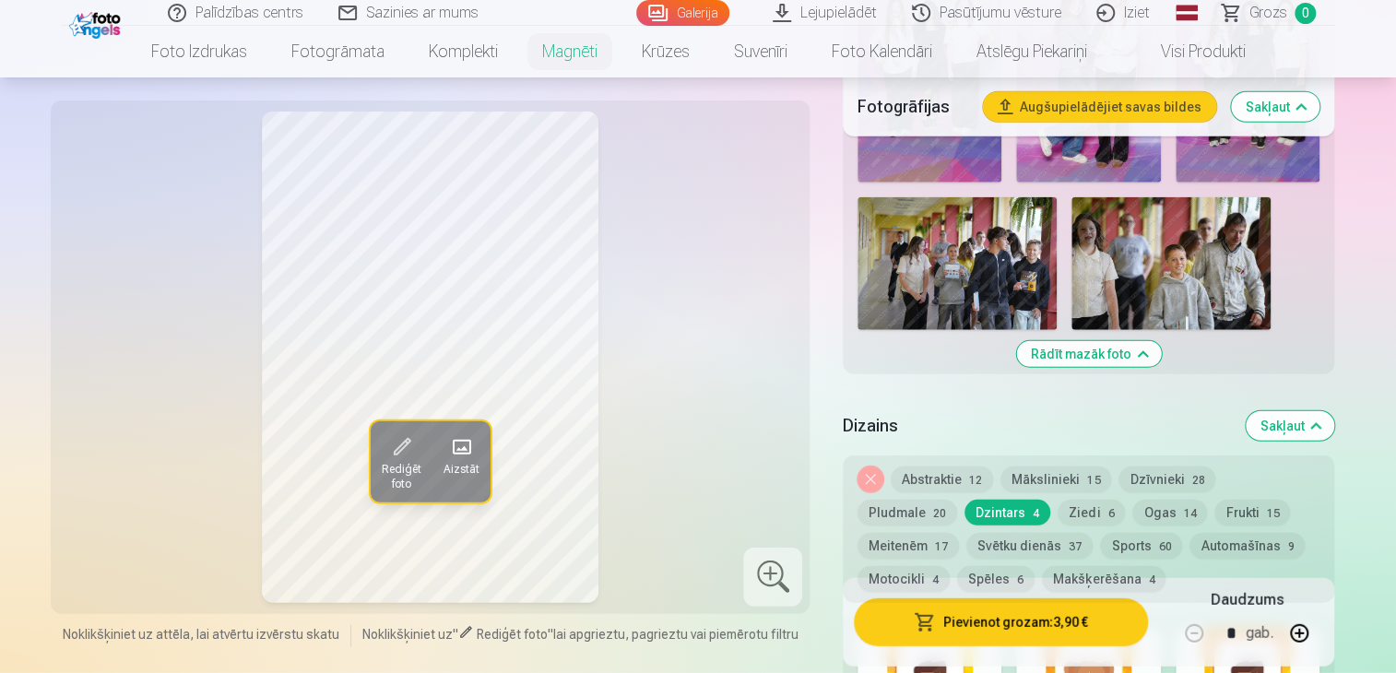
click at [955, 480] on button "Abstraktie 12" at bounding box center [942, 480] width 102 height 26
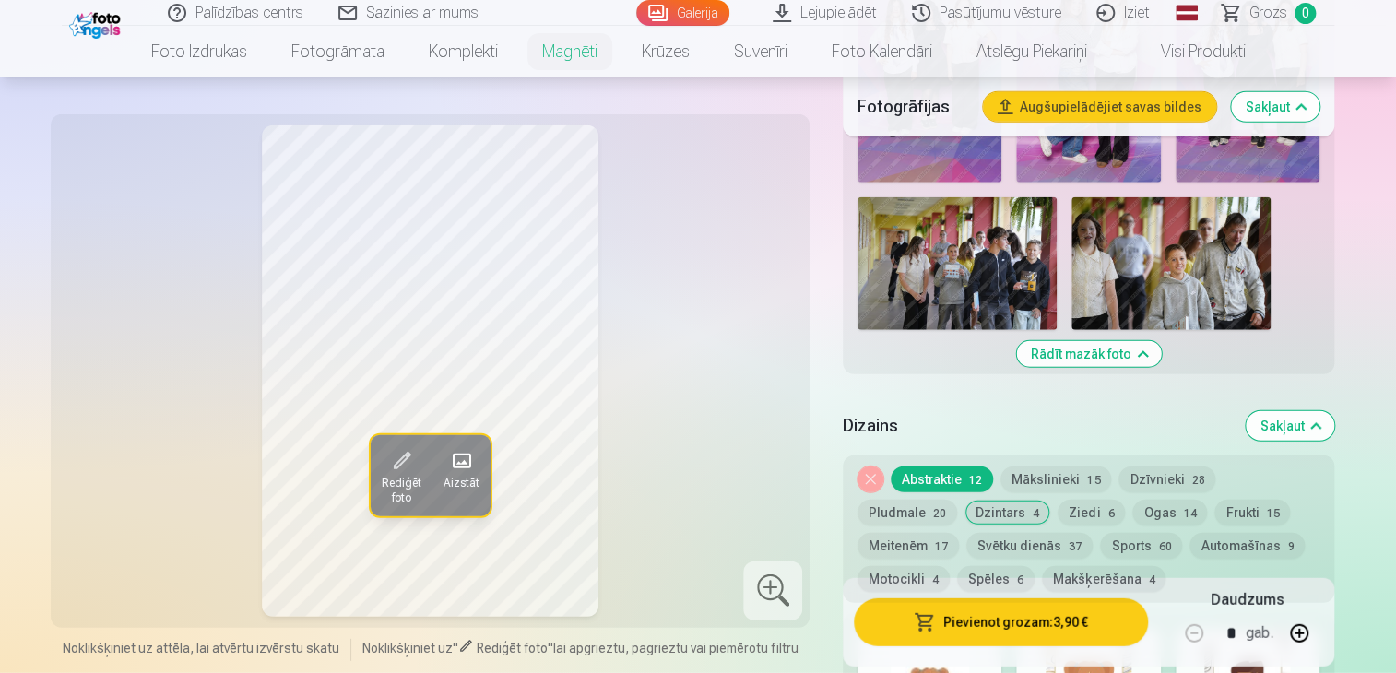
scroll to position [2398, 0]
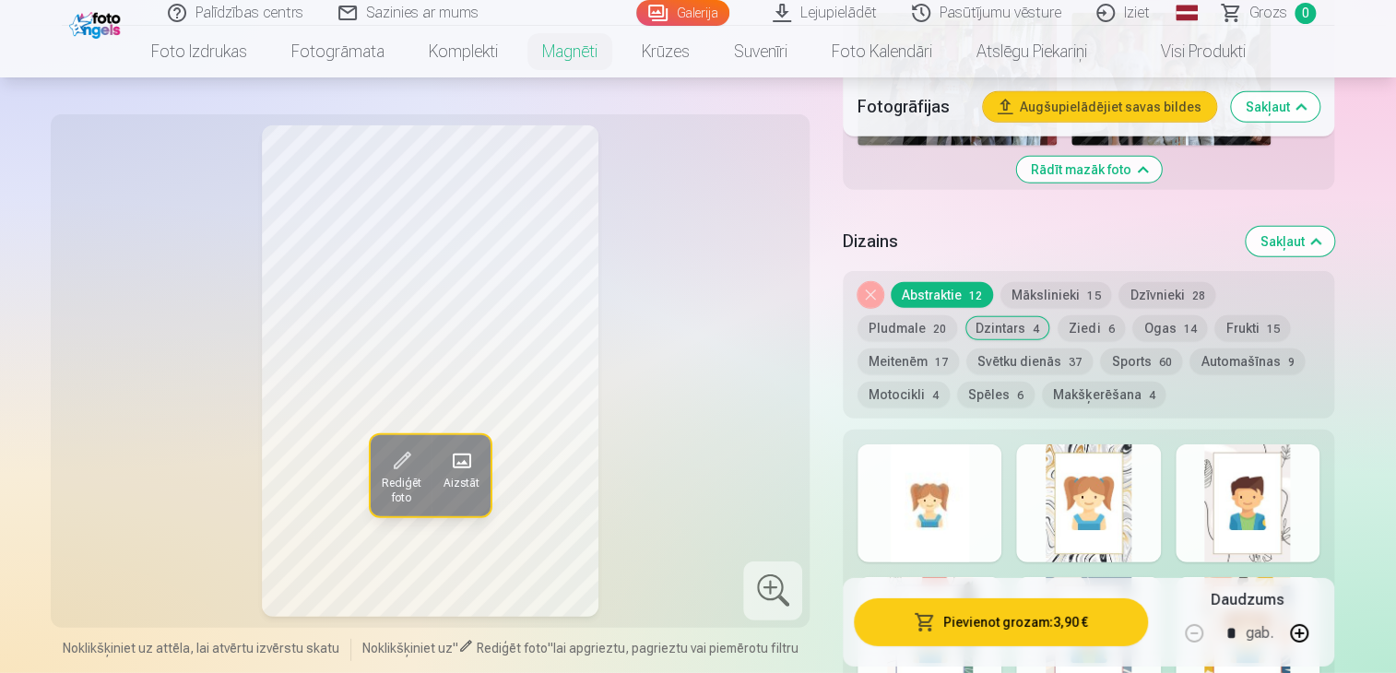
click at [1123, 527] on div at bounding box center [1088, 503] width 144 height 118
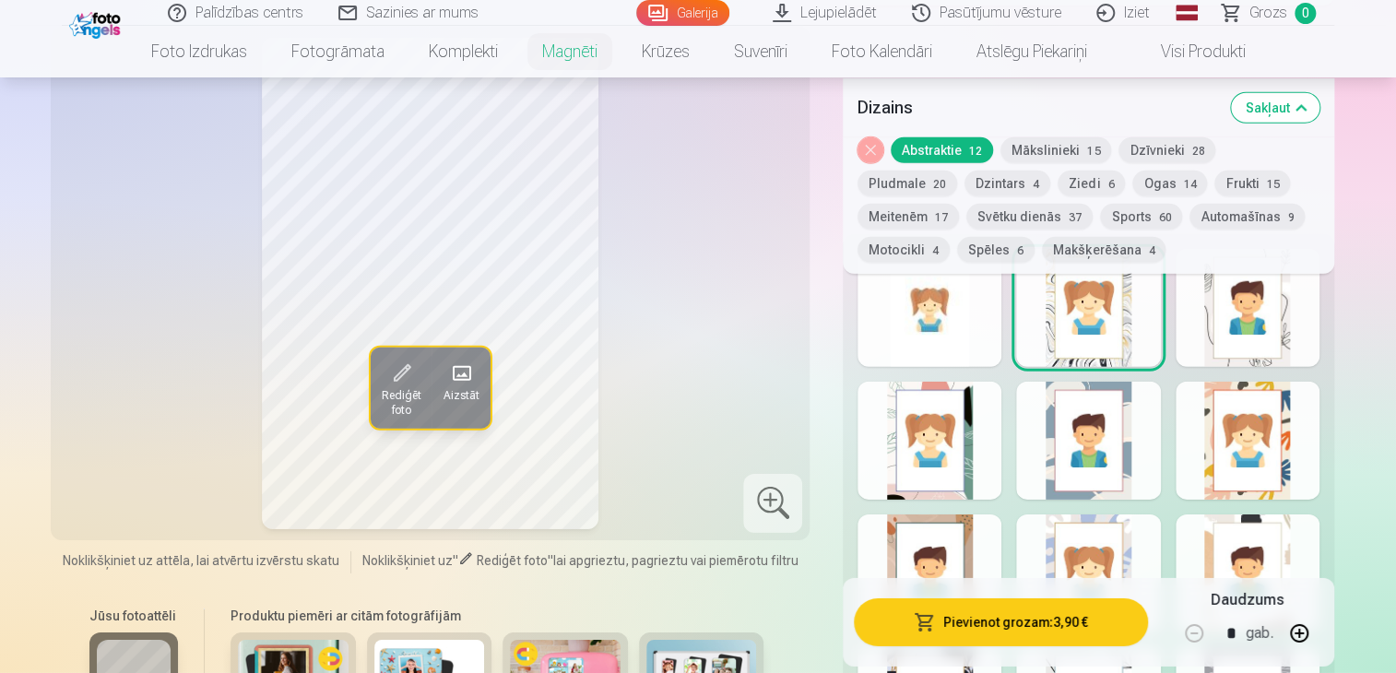
click at [1305, 482] on div at bounding box center [1248, 441] width 144 height 118
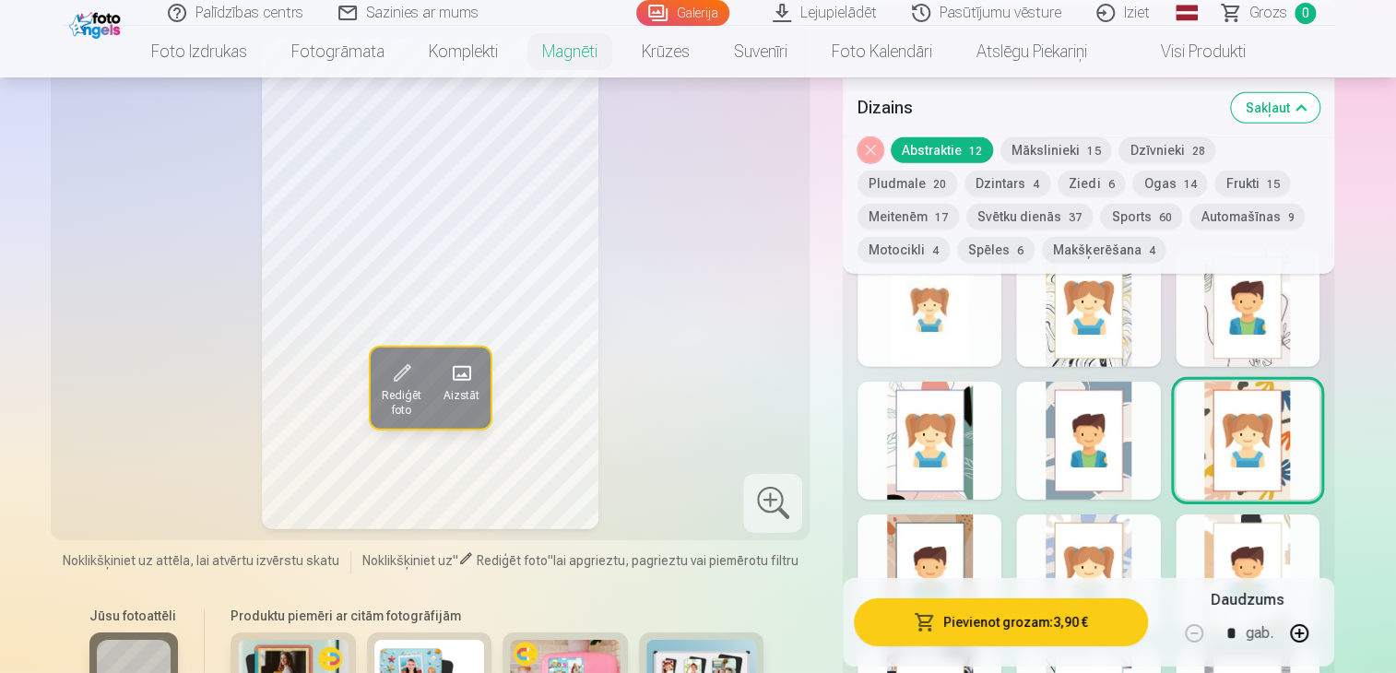
click at [984, 451] on div at bounding box center [930, 441] width 144 height 118
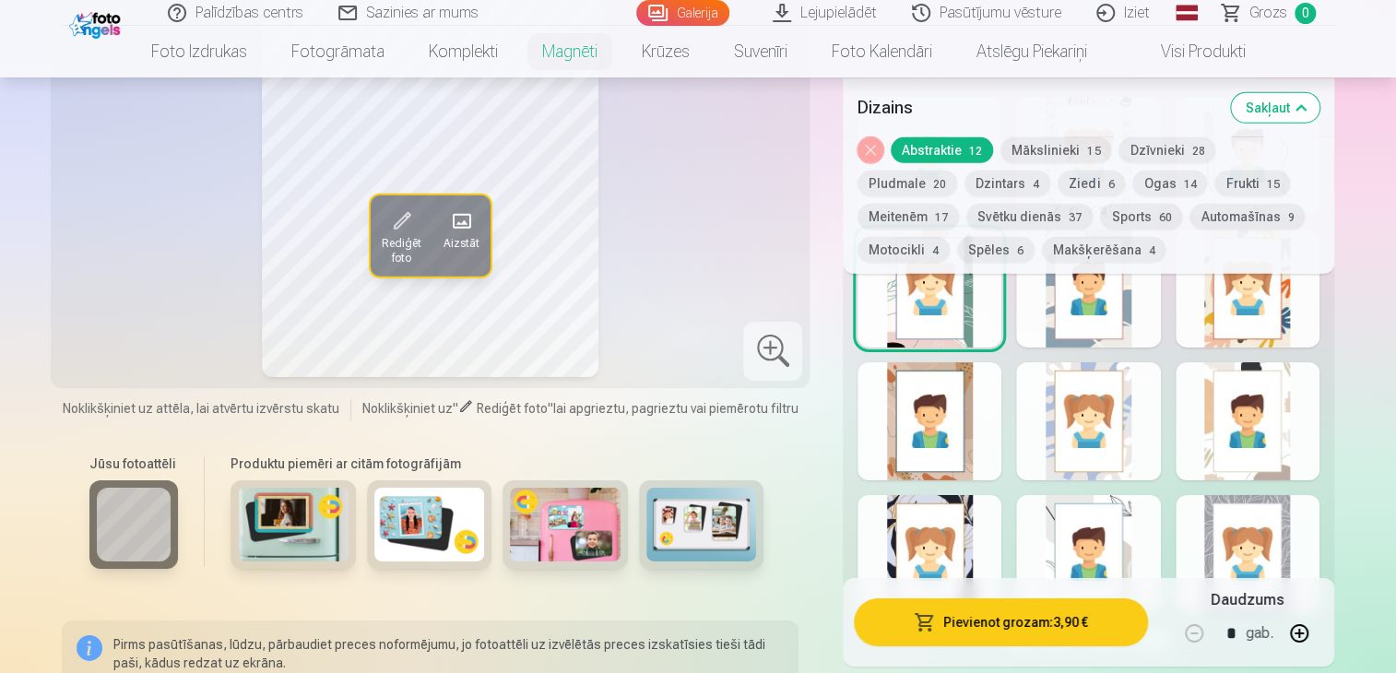
scroll to position [2766, 0]
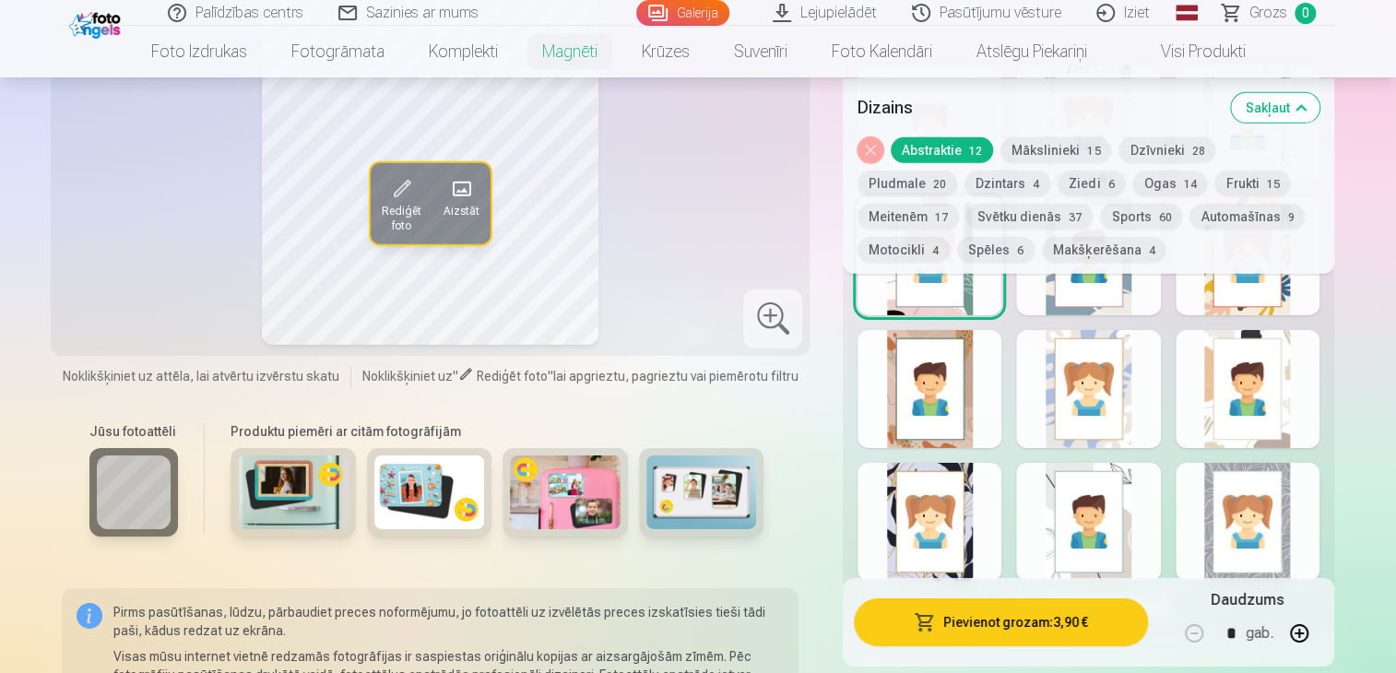
click at [992, 438] on div at bounding box center [930, 389] width 144 height 118
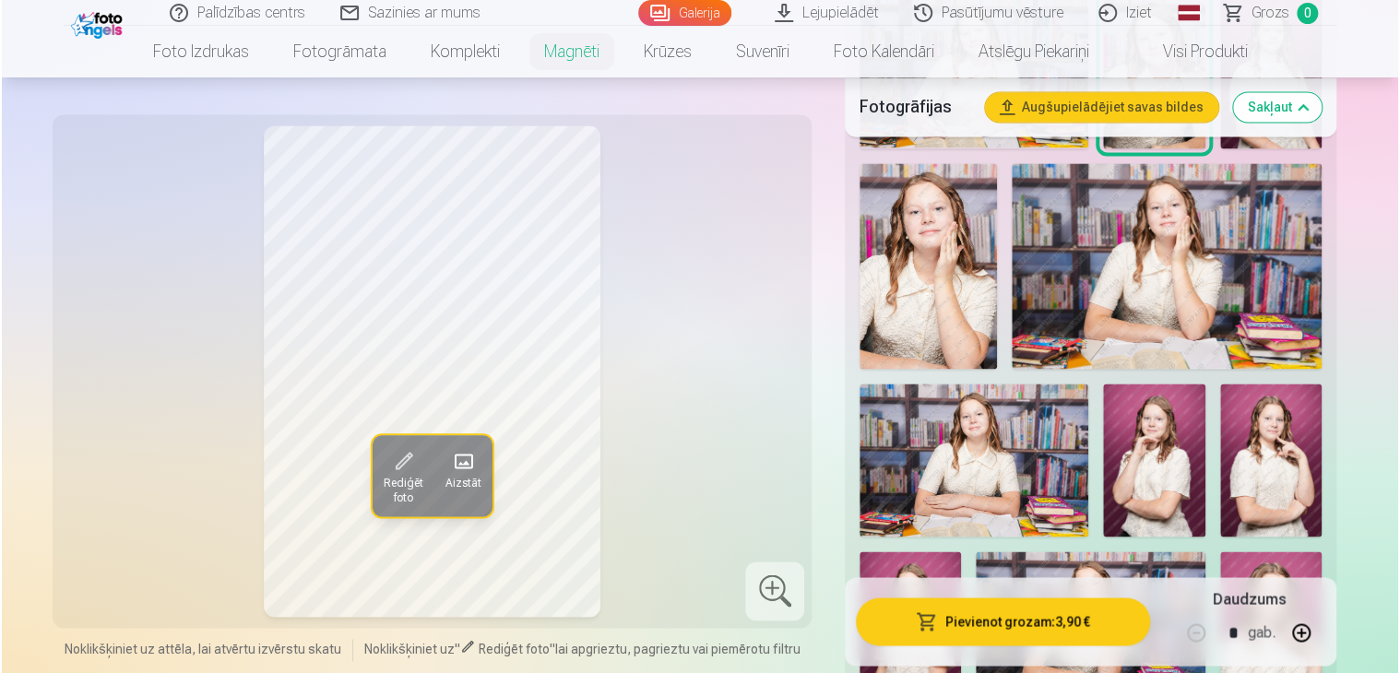
scroll to position [1383, 0]
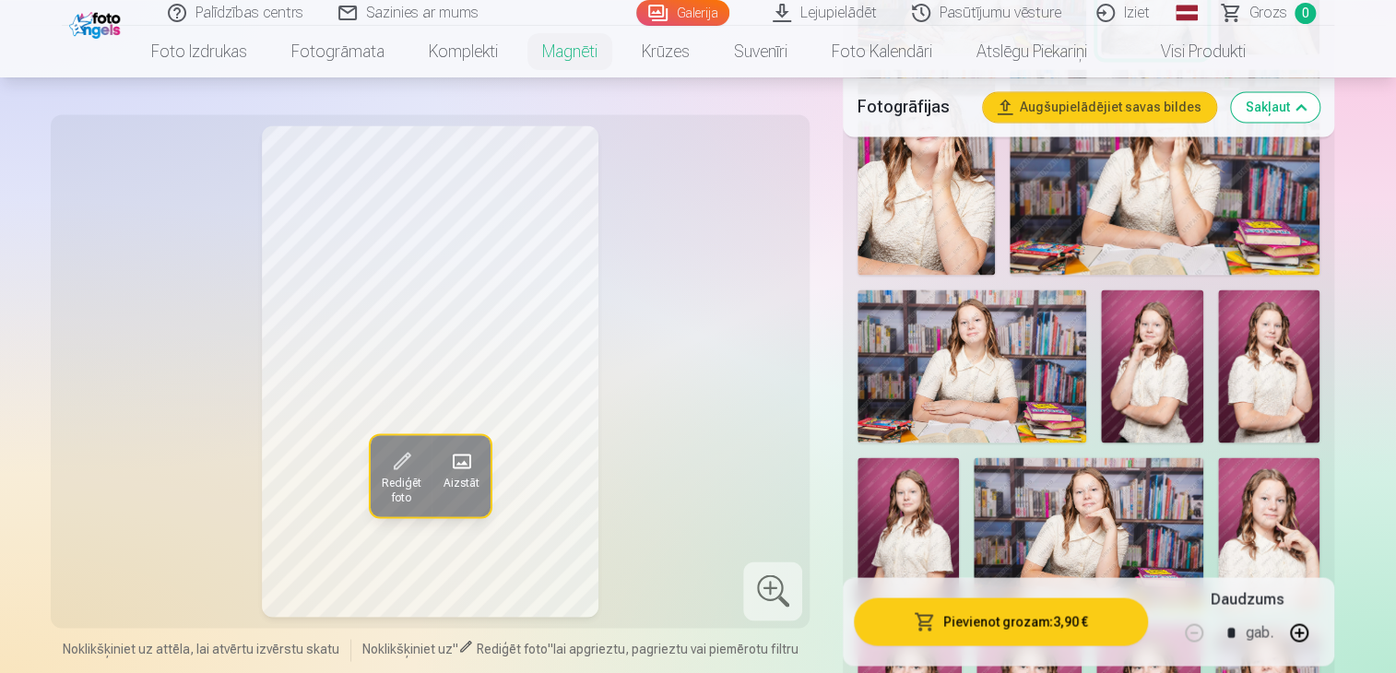
click at [1039, 618] on button "Pievienot grozam : 3,90 €" at bounding box center [1001, 622] width 294 height 48
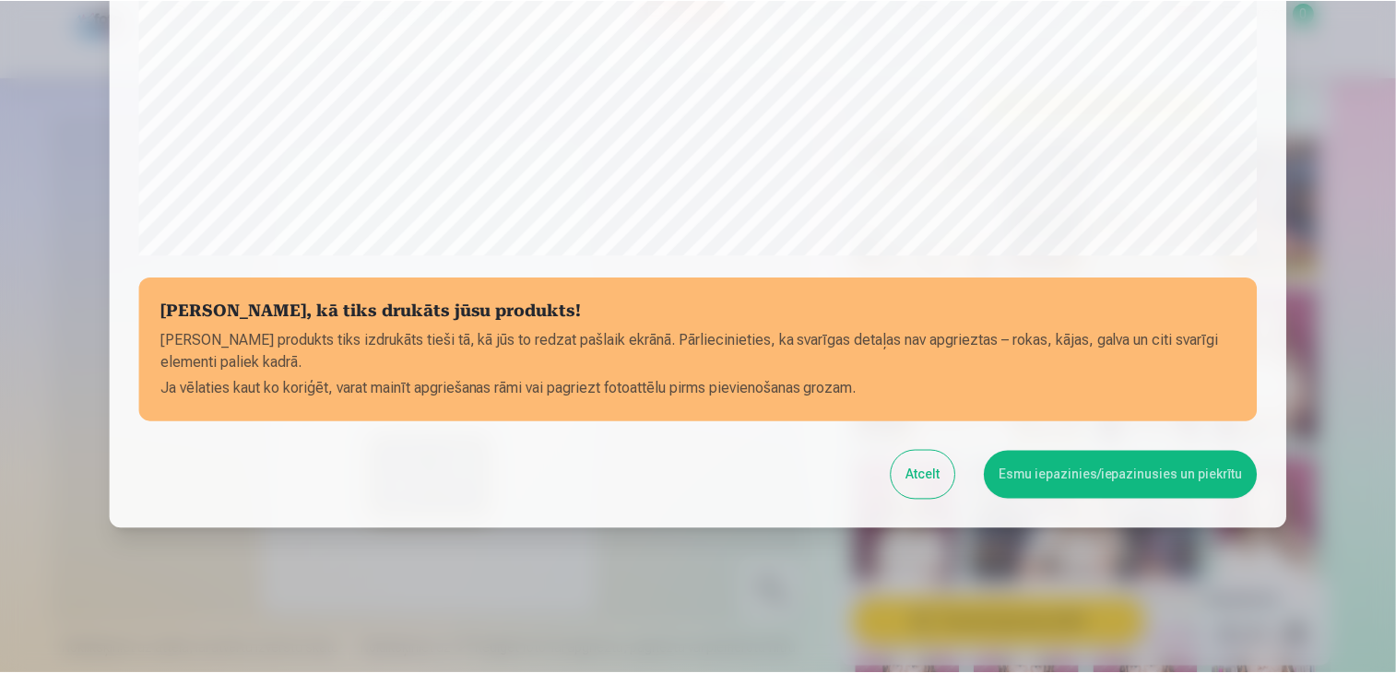
scroll to position [654, 0]
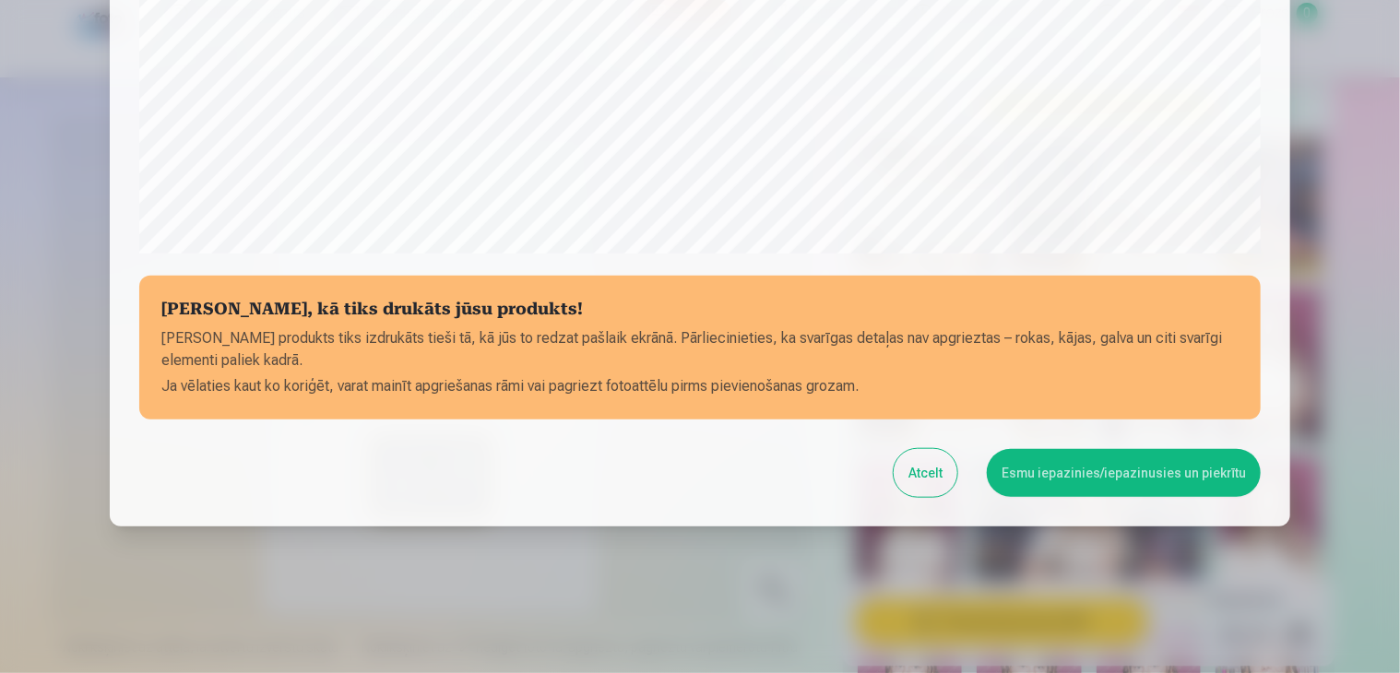
click at [1120, 469] on button "Esmu iepazinies/iepazinusies un piekrītu" at bounding box center [1124, 473] width 274 height 48
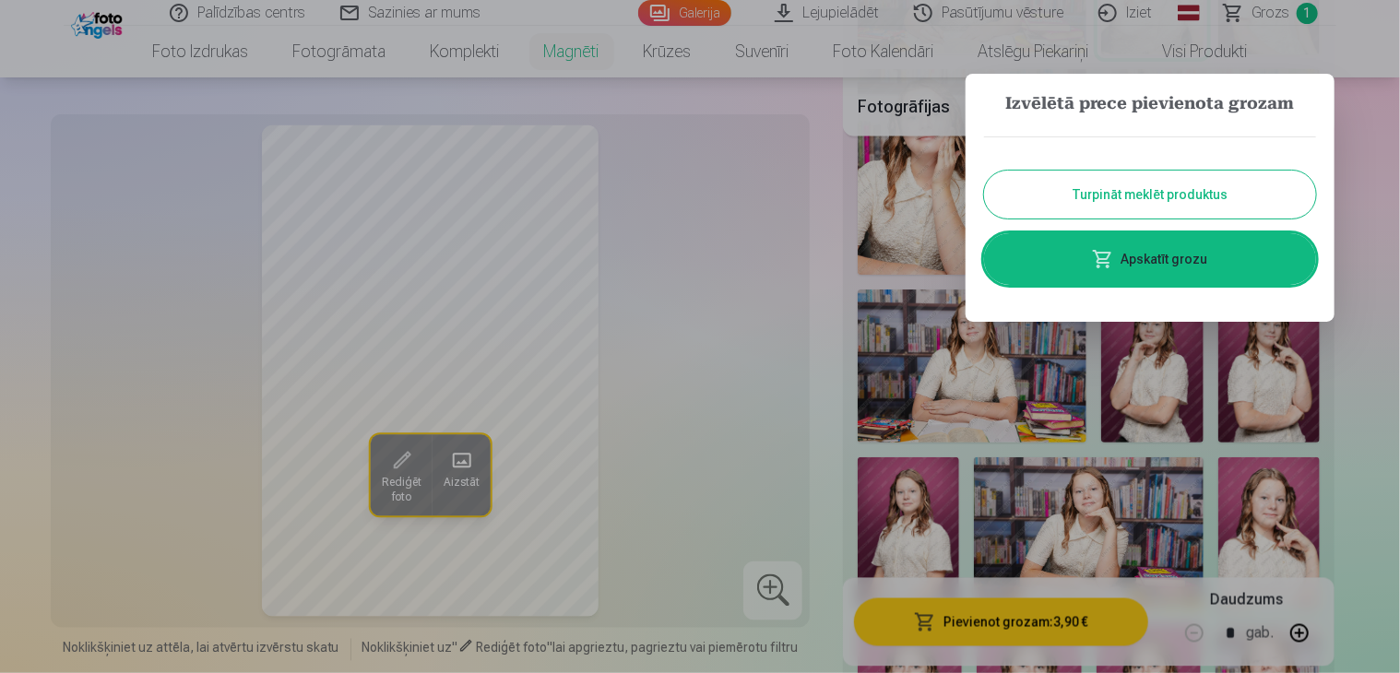
click at [1327, 300] on div "Izvēlētā prece pievienota grozam Turpināt meklēt produktus Apskatīt grozu" at bounding box center [1149, 198] width 369 height 248
click at [1365, 325] on div at bounding box center [700, 336] width 1400 height 673
